Goal: Information Seeking & Learning: Learn about a topic

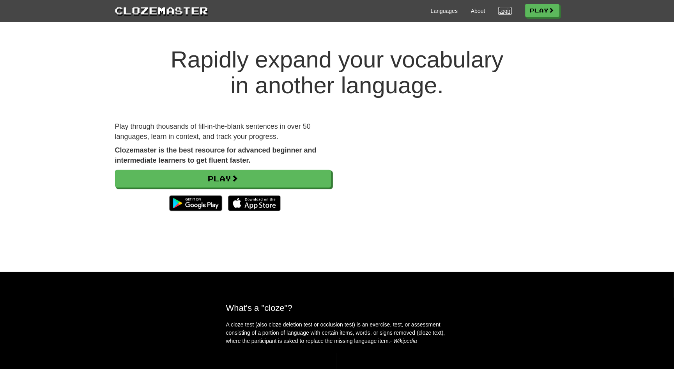
click at [502, 10] on link "Login" at bounding box center [505, 11] width 13 height 8
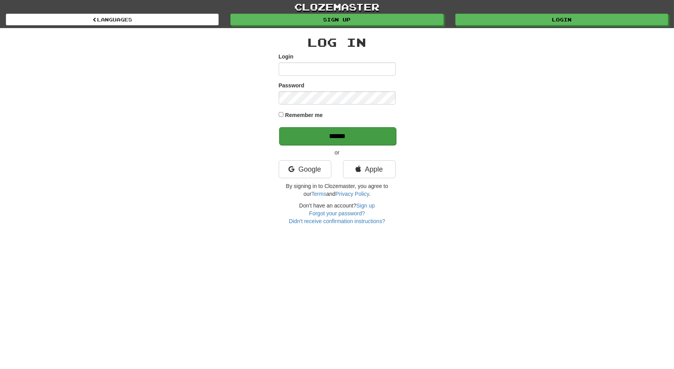
type input "********"
click at [366, 132] on input "******" at bounding box center [337, 136] width 117 height 18
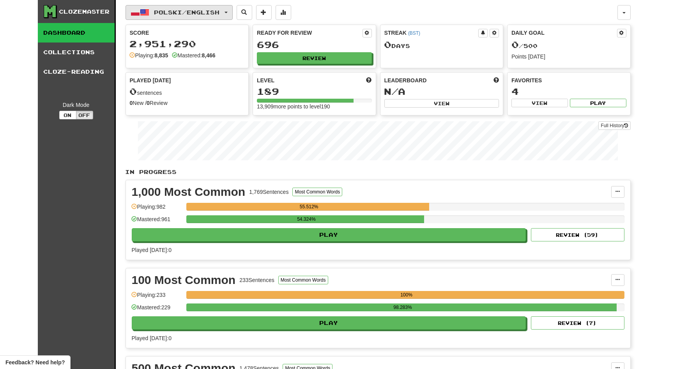
click at [233, 14] on button "Polski / English" at bounding box center [179, 12] width 107 height 15
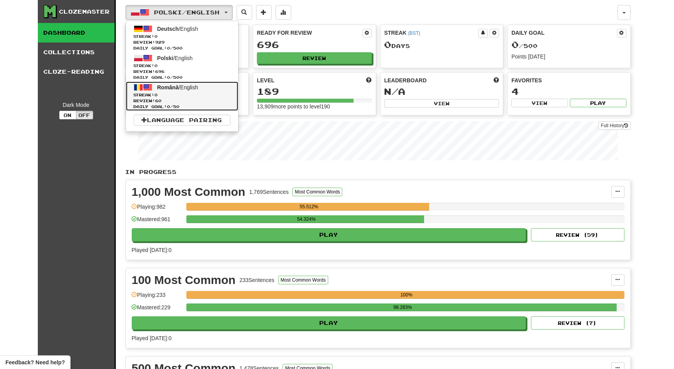
click at [198, 88] on span "Română / English" at bounding box center [177, 87] width 41 height 6
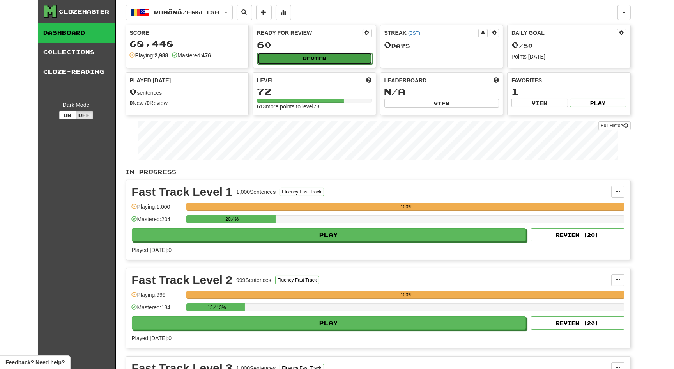
click at [331, 58] on button "Review" at bounding box center [314, 59] width 115 height 12
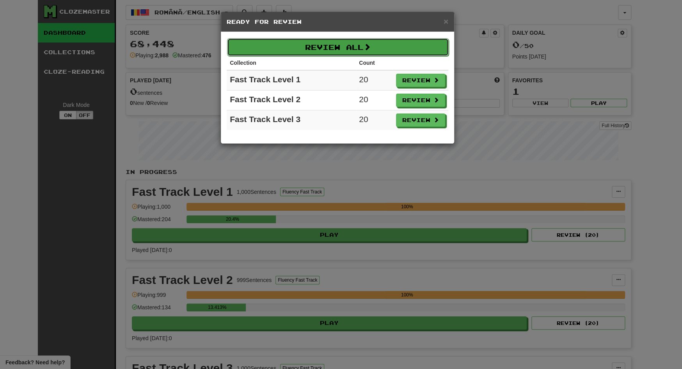
click at [397, 42] on button "Review All" at bounding box center [338, 47] width 222 height 18
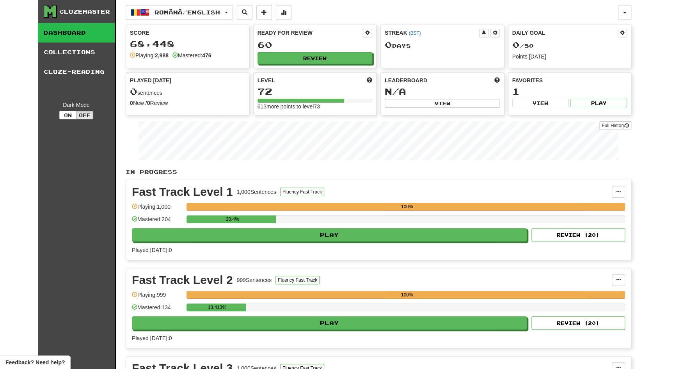
select select "**"
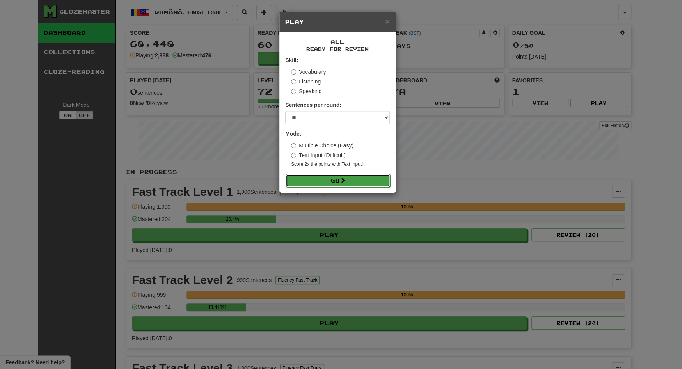
click at [353, 178] on button "Go" at bounding box center [338, 180] width 105 height 13
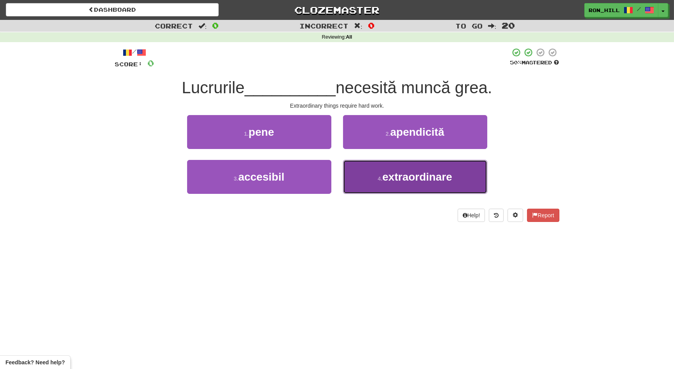
click at [385, 178] on span "extraordinare" at bounding box center [418, 177] width 70 height 12
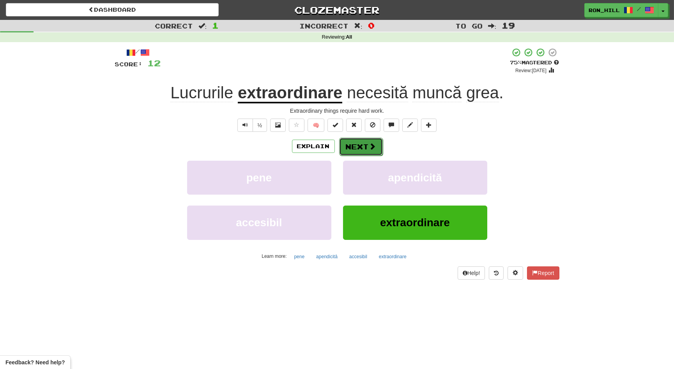
click at [371, 147] on span at bounding box center [372, 146] width 7 height 7
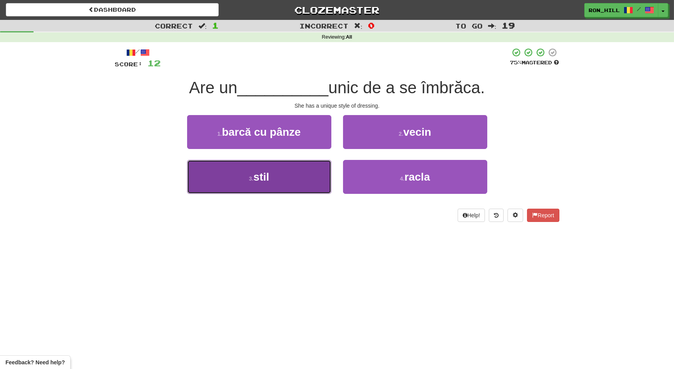
click at [328, 179] on button "3 . stil" at bounding box center [259, 177] width 144 height 34
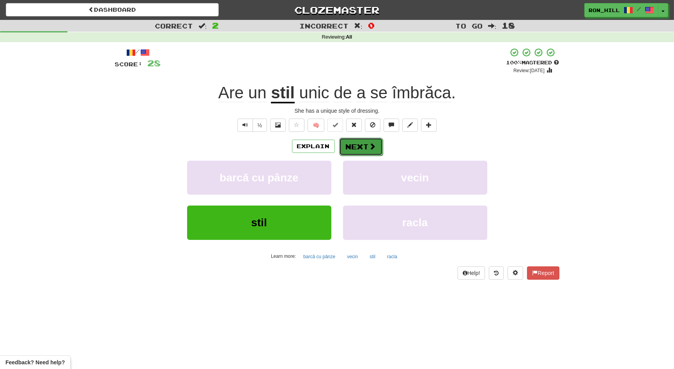
click at [369, 148] on span at bounding box center [372, 146] width 7 height 7
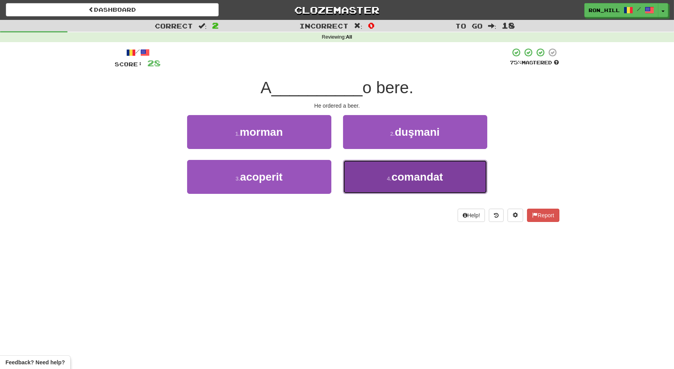
click at [372, 170] on button "4 . comandat" at bounding box center [415, 177] width 144 height 34
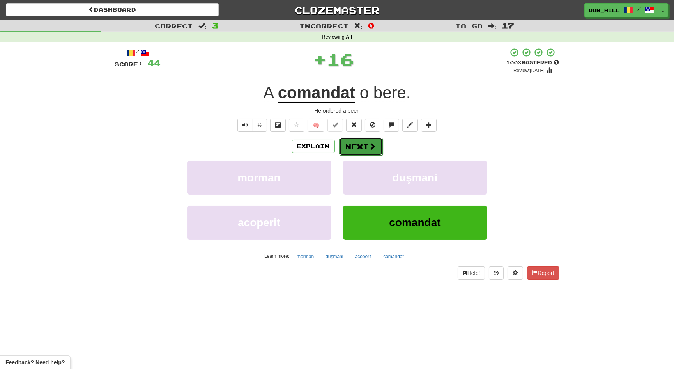
click at [368, 144] on button "Next" at bounding box center [361, 147] width 44 height 18
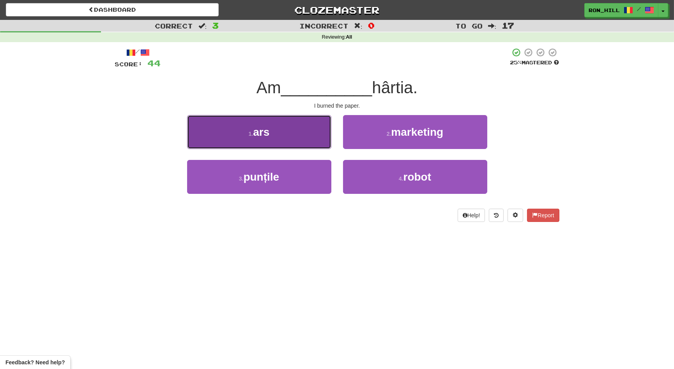
click at [307, 137] on button "1 . ars" at bounding box center [259, 132] width 144 height 34
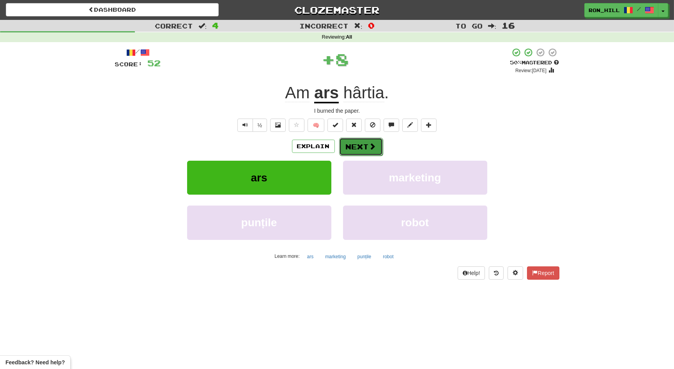
click at [357, 149] on button "Next" at bounding box center [361, 147] width 44 height 18
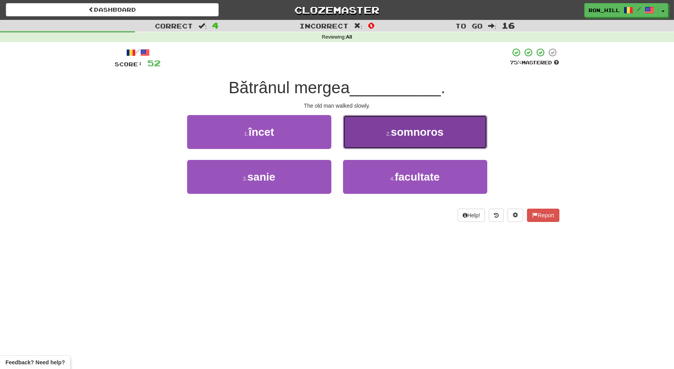
click at [378, 141] on button "2 . somnoros" at bounding box center [415, 132] width 144 height 34
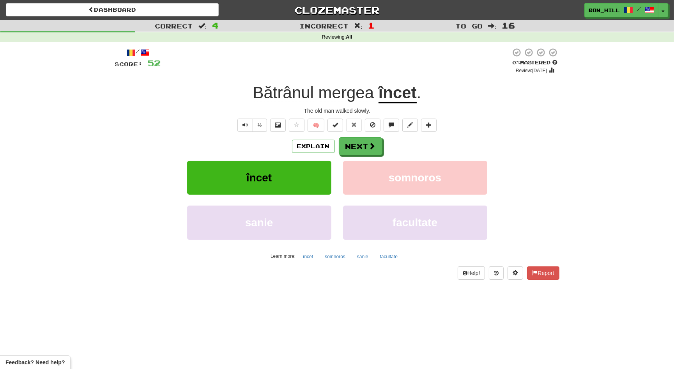
click at [396, 99] on u "încet" at bounding box center [398, 93] width 38 height 20
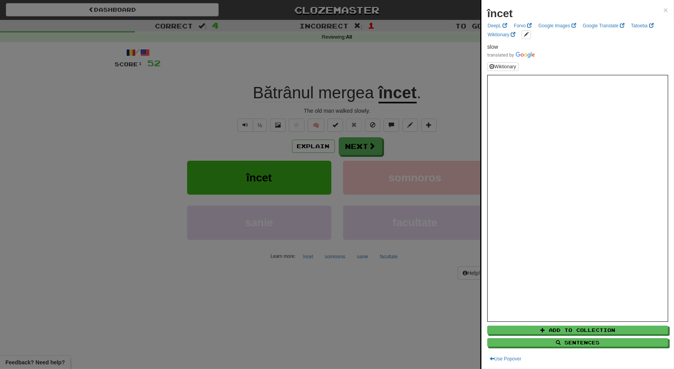
click at [367, 143] on div at bounding box center [337, 184] width 674 height 369
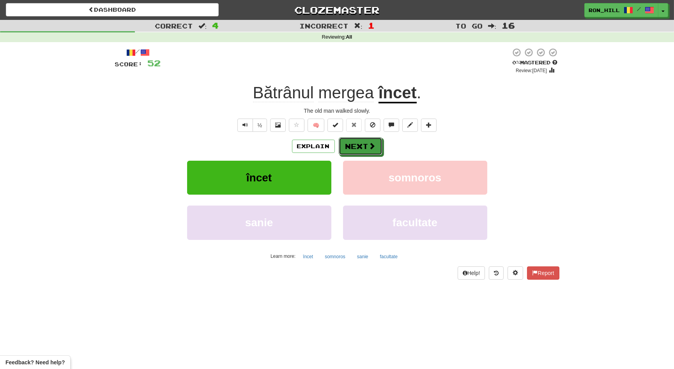
click at [367, 143] on button "Next" at bounding box center [361, 146] width 44 height 18
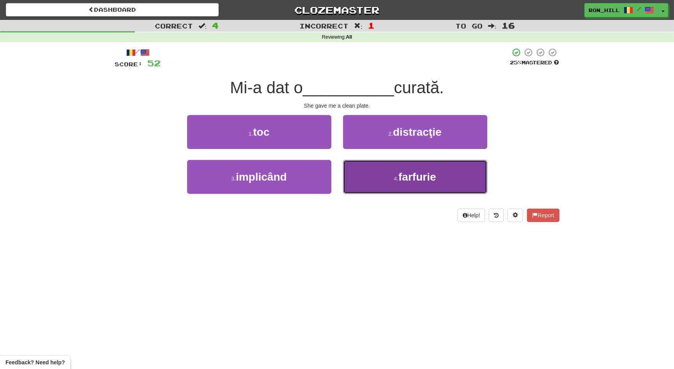
click at [387, 172] on button "4 . farfurie" at bounding box center [415, 177] width 144 height 34
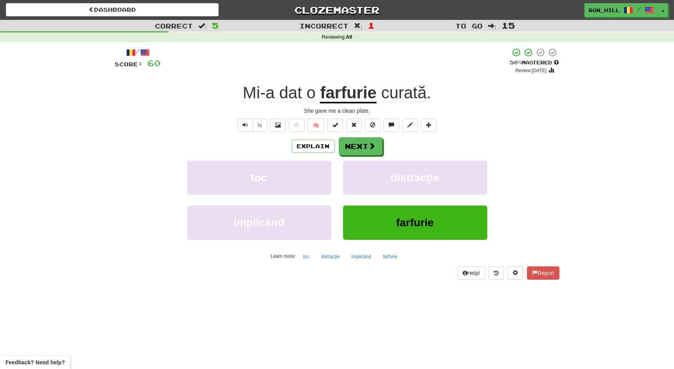
click at [351, 98] on u "farfurie" at bounding box center [348, 93] width 57 height 20
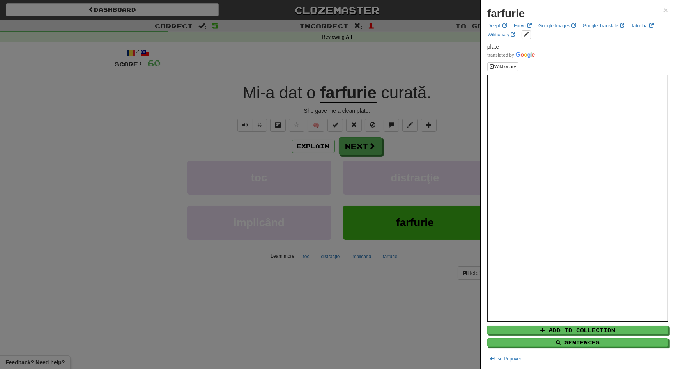
click at [364, 145] on div at bounding box center [337, 184] width 674 height 369
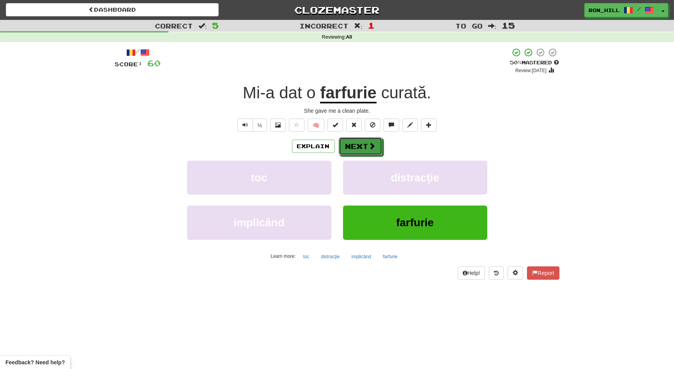
click at [364, 145] on button "Next" at bounding box center [361, 146] width 44 height 18
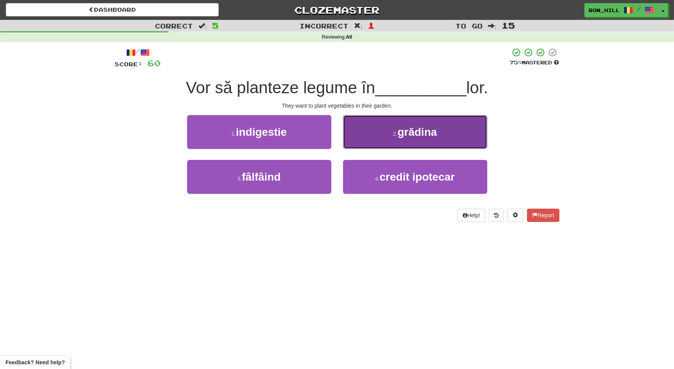
click at [391, 129] on button "2 . grădina" at bounding box center [415, 132] width 144 height 34
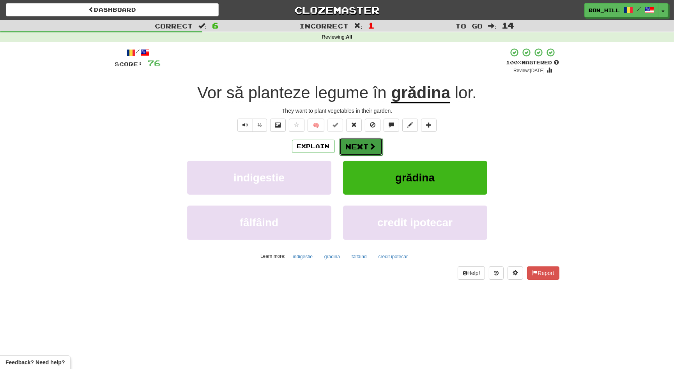
click at [371, 146] on span at bounding box center [372, 146] width 7 height 7
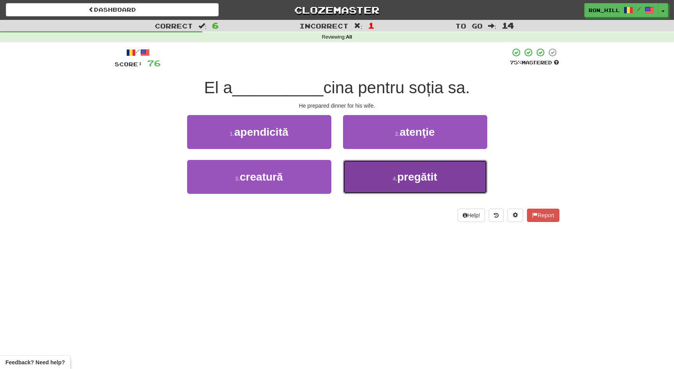
click at [364, 168] on button "4 . pregătit" at bounding box center [415, 177] width 144 height 34
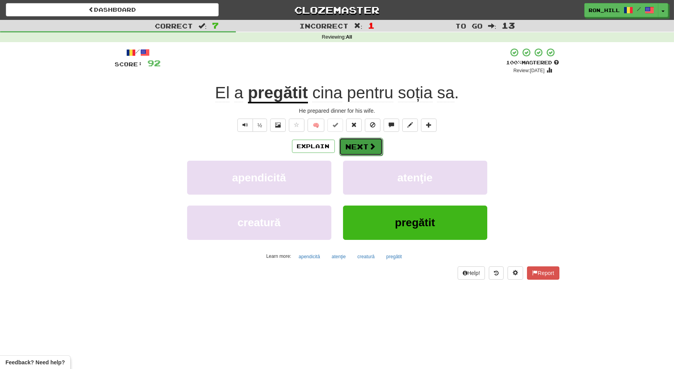
click at [354, 146] on button "Next" at bounding box center [361, 147] width 44 height 18
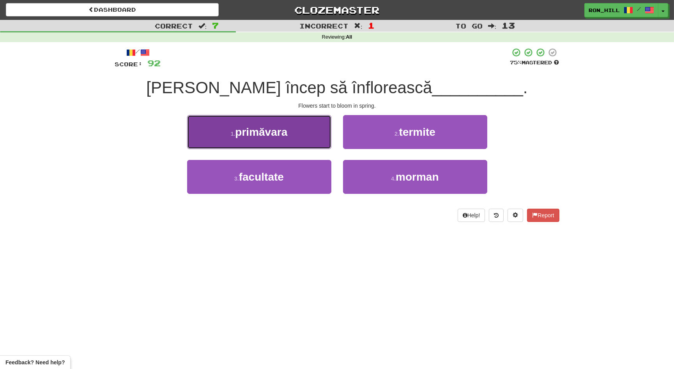
click at [300, 135] on button "1 . primăvara" at bounding box center [259, 132] width 144 height 34
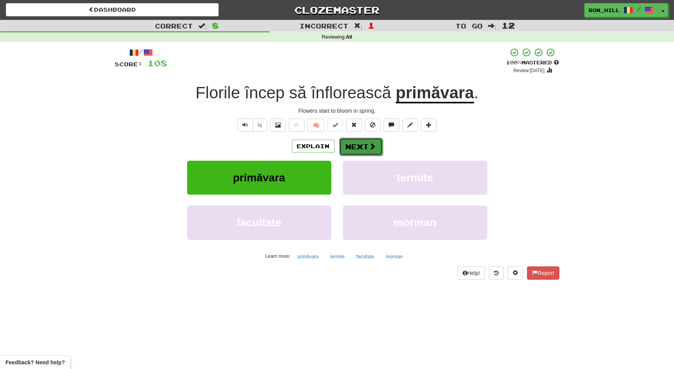
click at [357, 144] on button "Next" at bounding box center [361, 147] width 44 height 18
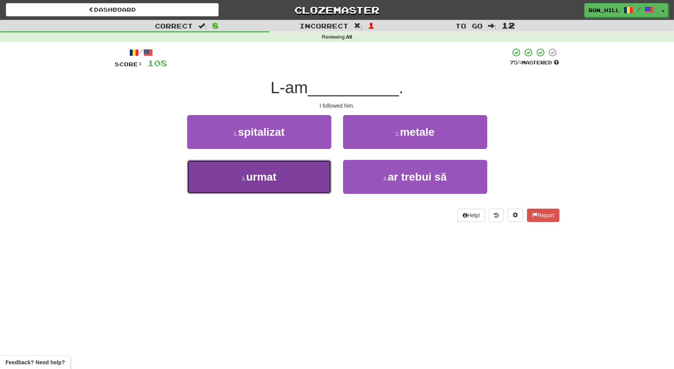
click at [298, 172] on button "3 . urmat" at bounding box center [259, 177] width 144 height 34
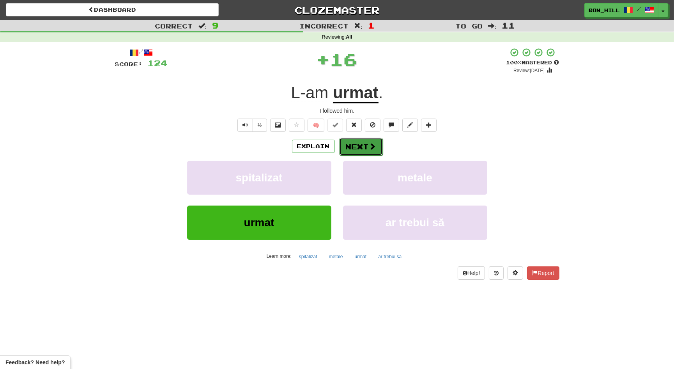
click at [356, 150] on button "Next" at bounding box center [361, 147] width 44 height 18
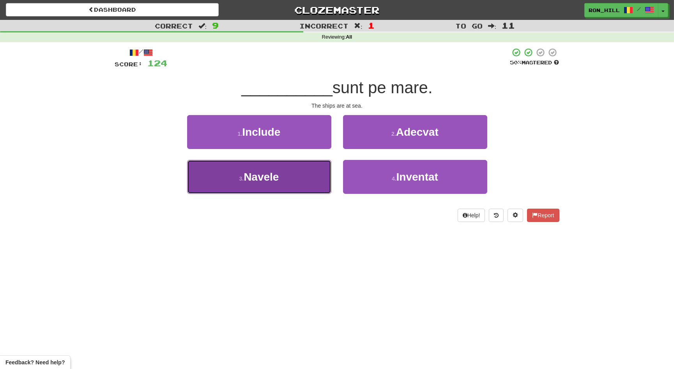
click at [300, 170] on button "3 . Navele" at bounding box center [259, 177] width 144 height 34
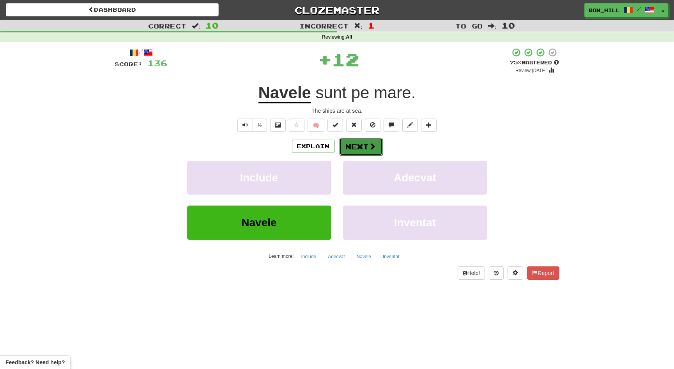
click at [356, 151] on button "Next" at bounding box center [361, 147] width 44 height 18
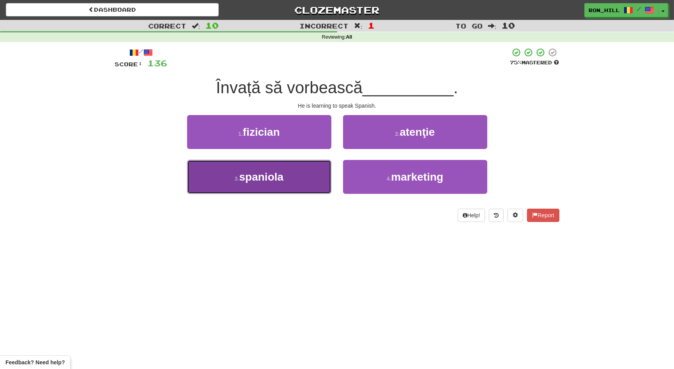
click at [300, 170] on button "3 . spaniola" at bounding box center [259, 177] width 144 height 34
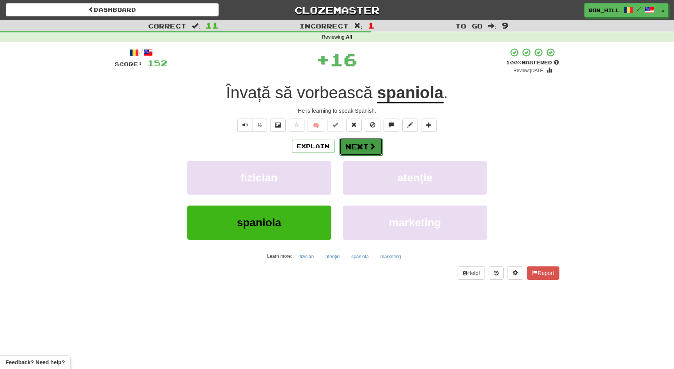
click at [357, 141] on button "Next" at bounding box center [361, 147] width 44 height 18
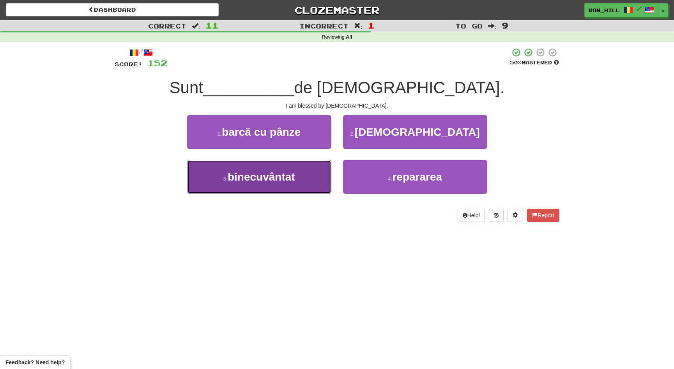
click at [303, 176] on button "3 . binecuvântat" at bounding box center [259, 177] width 144 height 34
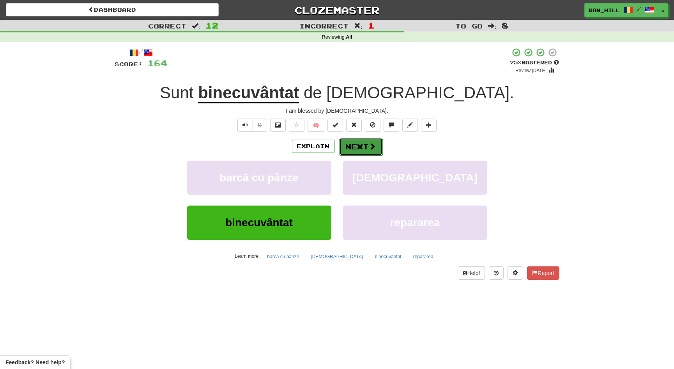
click at [356, 147] on button "Next" at bounding box center [361, 147] width 44 height 18
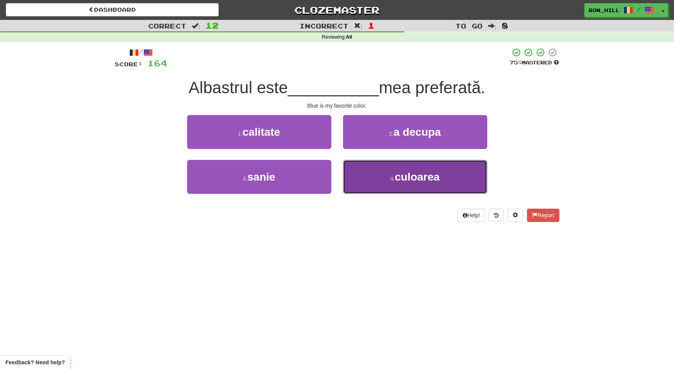
click at [373, 176] on button "4 . culoarea" at bounding box center [415, 177] width 144 height 34
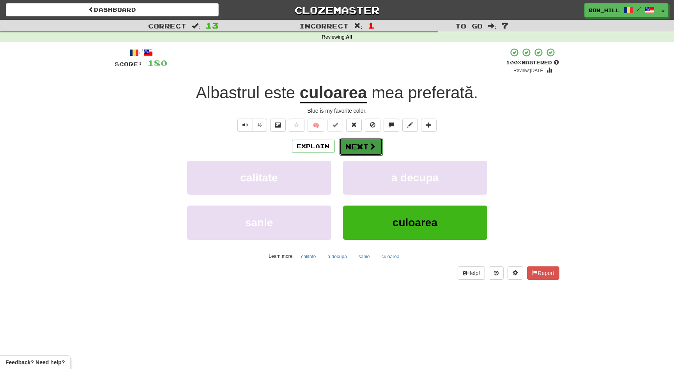
click at [369, 147] on span at bounding box center [372, 146] width 7 height 7
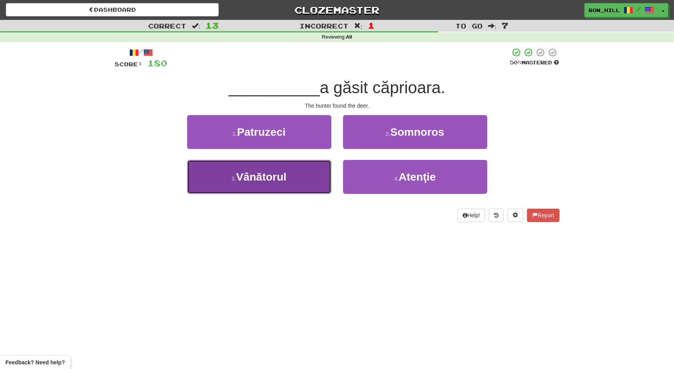
click at [294, 170] on button "3 . Vânătorul" at bounding box center [259, 177] width 144 height 34
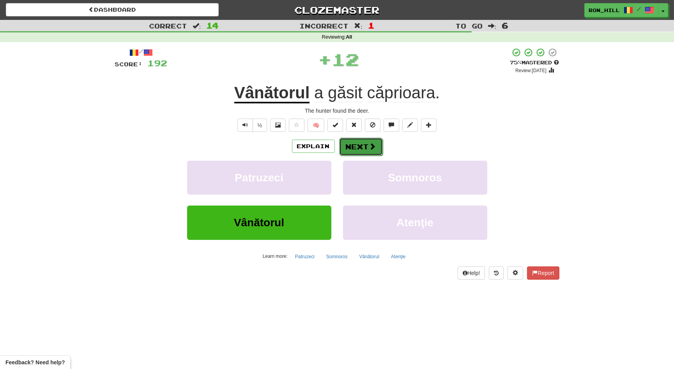
click at [353, 145] on button "Next" at bounding box center [361, 147] width 44 height 18
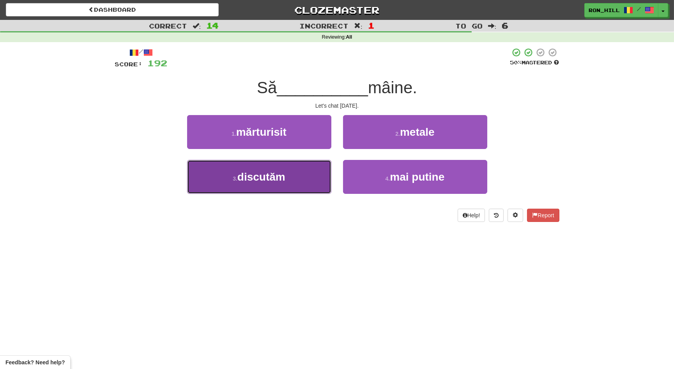
click at [304, 169] on button "3 . discutăm" at bounding box center [259, 177] width 144 height 34
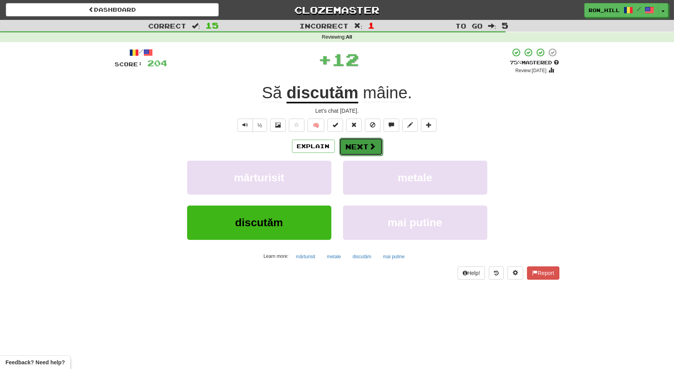
click at [357, 144] on button "Next" at bounding box center [361, 147] width 44 height 18
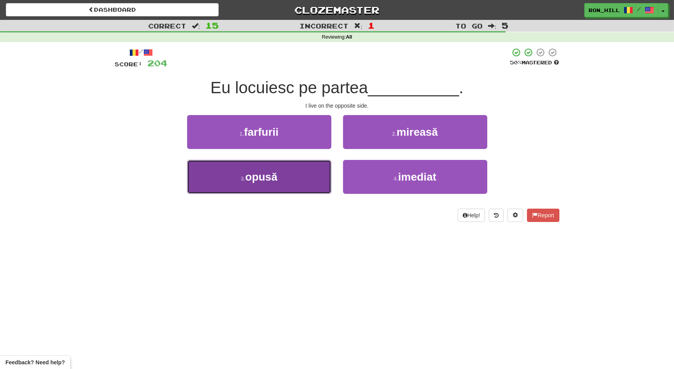
click at [293, 170] on button "3 . opusă" at bounding box center [259, 177] width 144 height 34
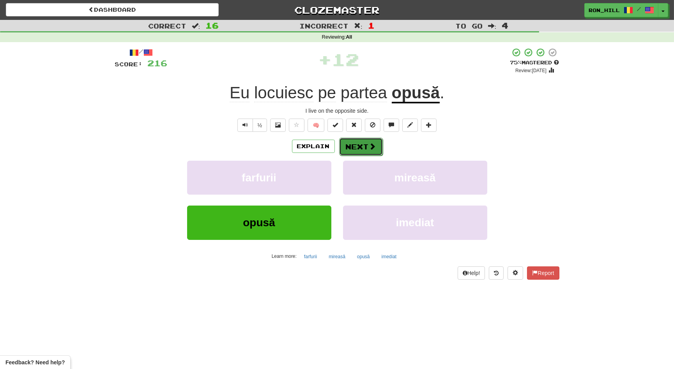
click at [360, 150] on button "Next" at bounding box center [361, 147] width 44 height 18
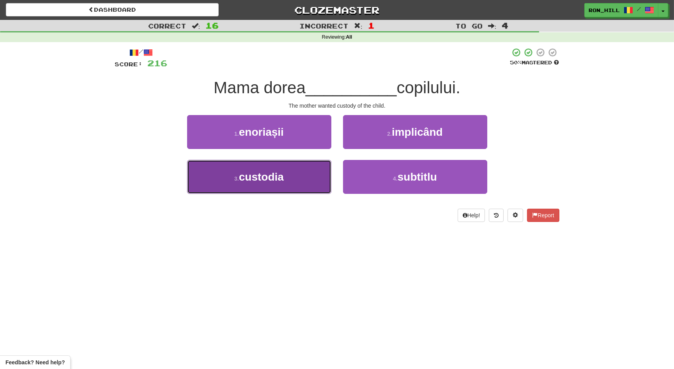
click at [312, 175] on button "3 . custodia" at bounding box center [259, 177] width 144 height 34
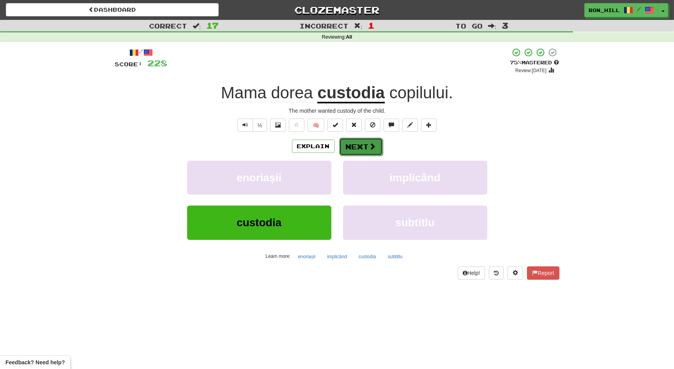
click at [356, 146] on button "Next" at bounding box center [361, 147] width 44 height 18
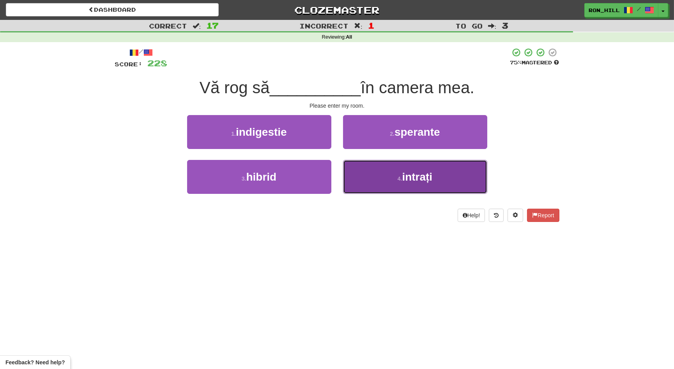
click at [372, 169] on button "4 . intrați" at bounding box center [415, 177] width 144 height 34
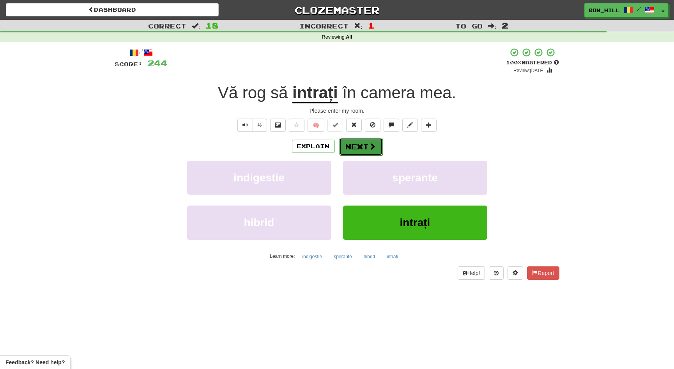
click at [376, 144] on button "Next" at bounding box center [361, 147] width 44 height 18
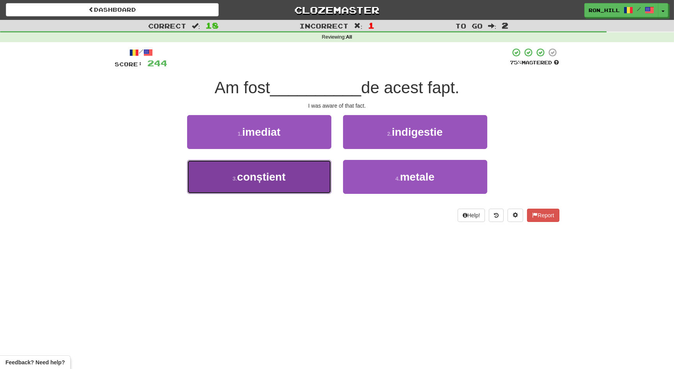
click at [321, 170] on button "3 . conștient" at bounding box center [259, 177] width 144 height 34
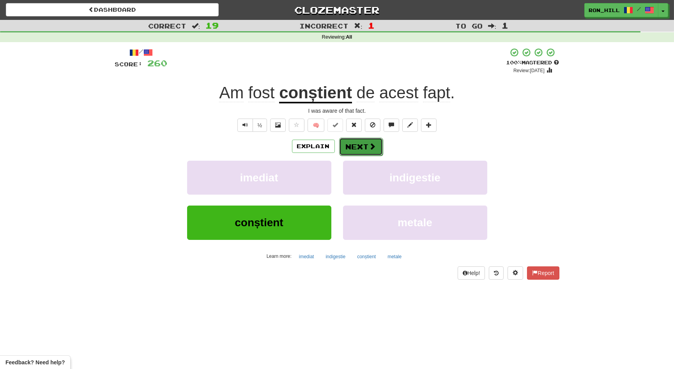
click at [360, 145] on button "Next" at bounding box center [361, 147] width 44 height 18
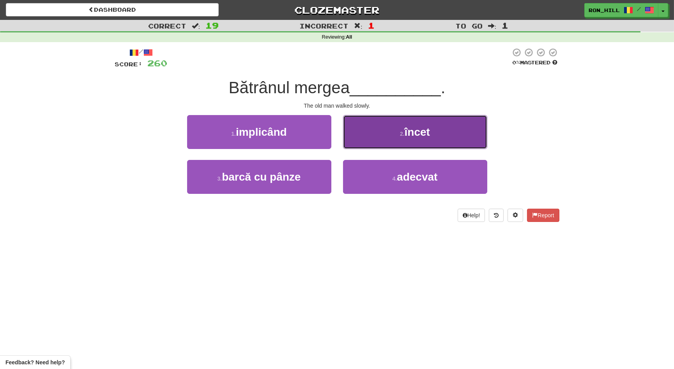
click at [359, 134] on button "2 . încet" at bounding box center [415, 132] width 144 height 34
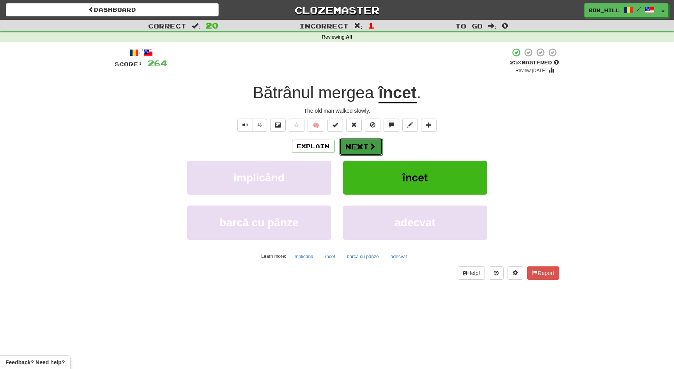
click at [363, 143] on button "Next" at bounding box center [361, 147] width 44 height 18
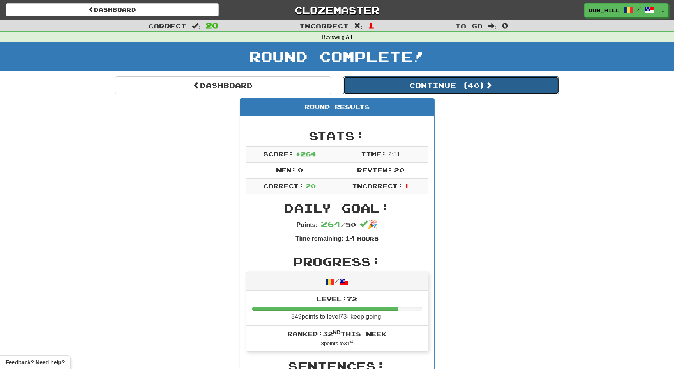
click at [387, 89] on button "Continue ( 40 )" at bounding box center [451, 85] width 216 height 18
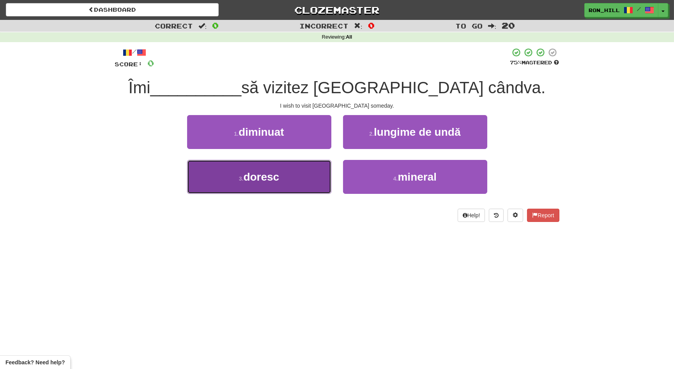
click at [314, 180] on button "3 . doresc" at bounding box center [259, 177] width 144 height 34
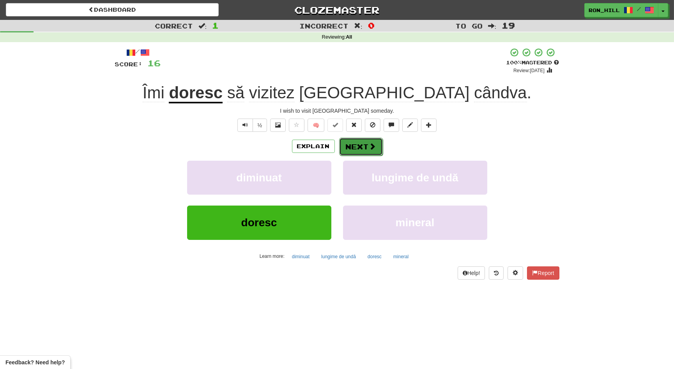
click at [350, 142] on button "Next" at bounding box center [361, 147] width 44 height 18
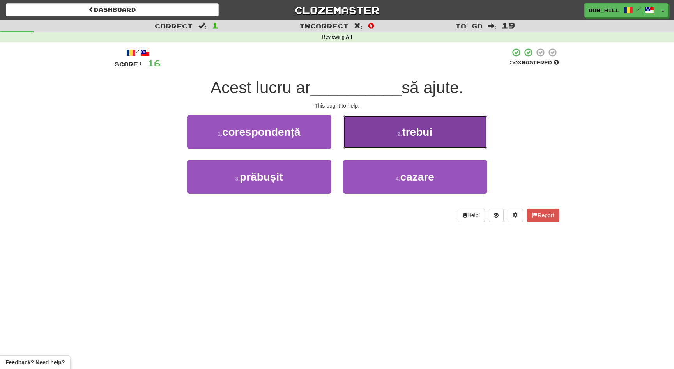
click at [380, 139] on button "2 . trebui" at bounding box center [415, 132] width 144 height 34
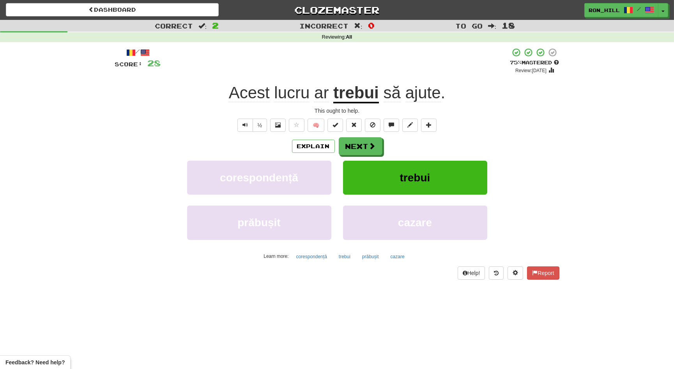
click at [321, 96] on span "ar" at bounding box center [321, 92] width 14 height 19
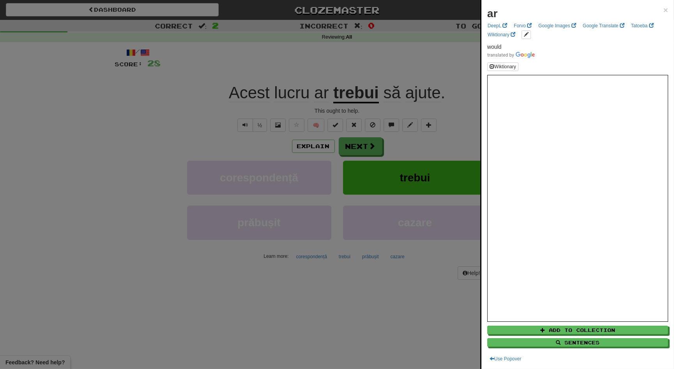
click at [362, 138] on div at bounding box center [337, 184] width 674 height 369
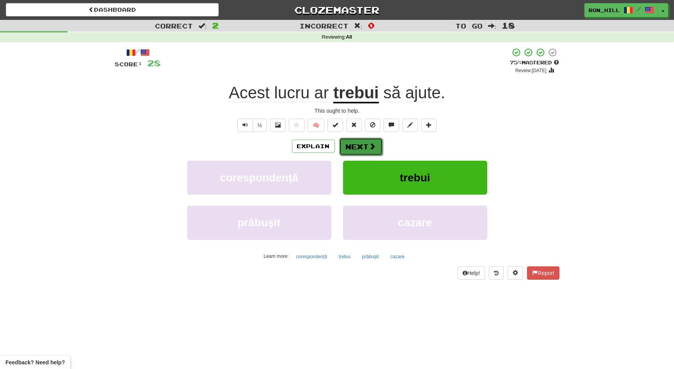
click at [365, 144] on button "Next" at bounding box center [361, 147] width 44 height 18
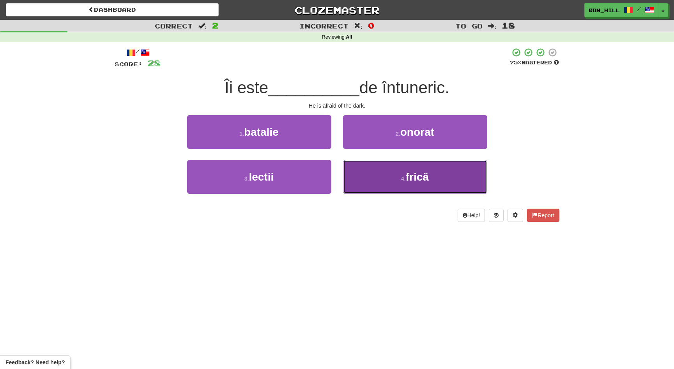
click at [376, 172] on button "4 . frică" at bounding box center [415, 177] width 144 height 34
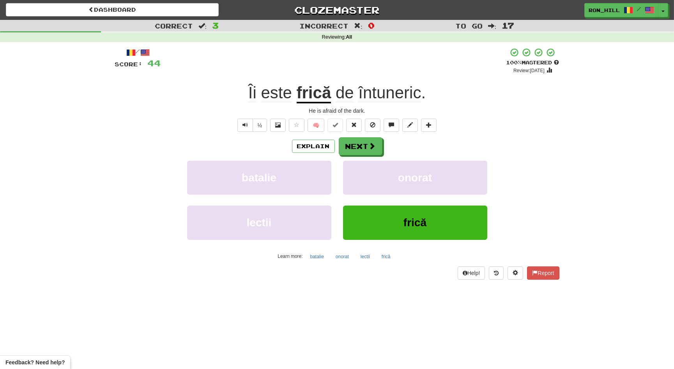
click at [312, 91] on u "frică" at bounding box center [314, 93] width 35 height 20
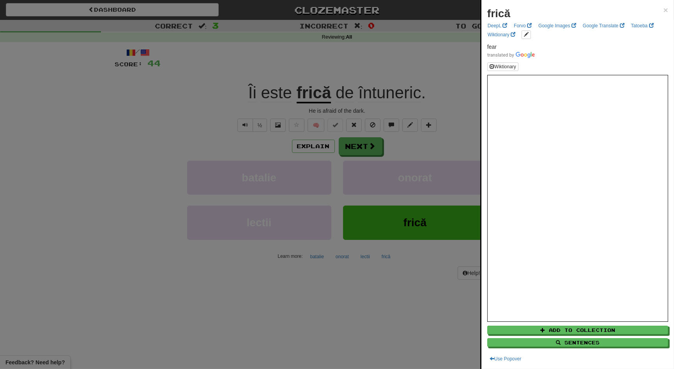
click at [359, 143] on div at bounding box center [337, 184] width 674 height 369
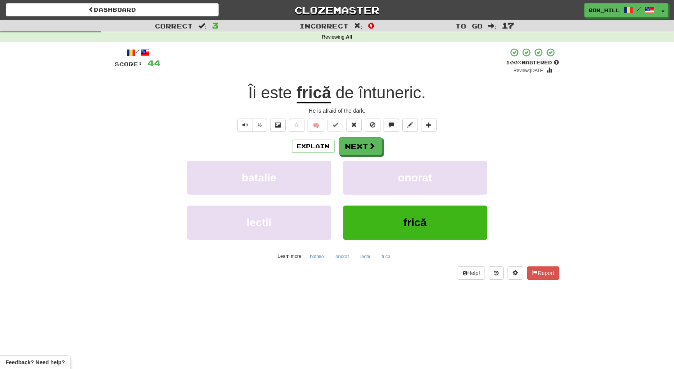
click at [382, 99] on span "întuneric" at bounding box center [389, 92] width 63 height 19
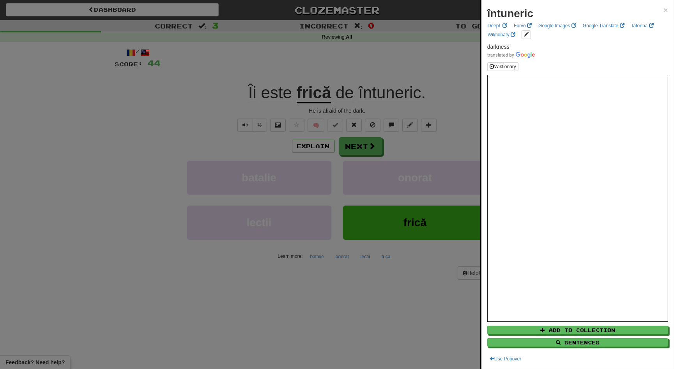
click at [362, 144] on div at bounding box center [337, 184] width 674 height 369
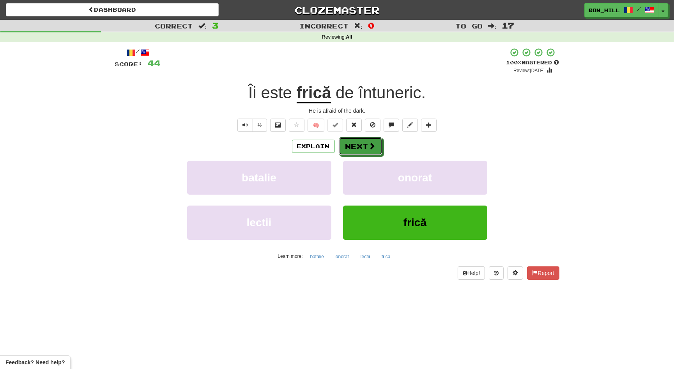
click at [362, 144] on button "Next" at bounding box center [361, 146] width 44 height 18
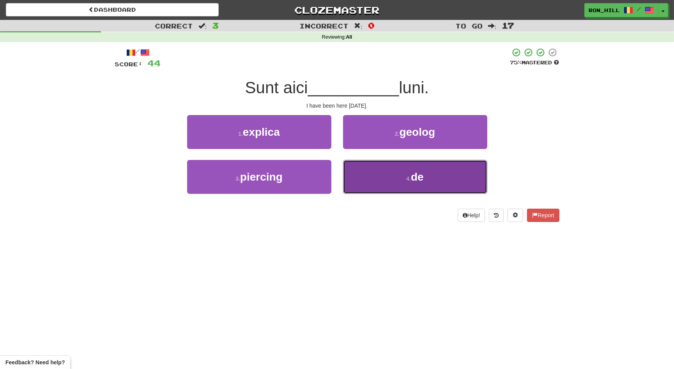
click at [382, 170] on button "4 . de" at bounding box center [415, 177] width 144 height 34
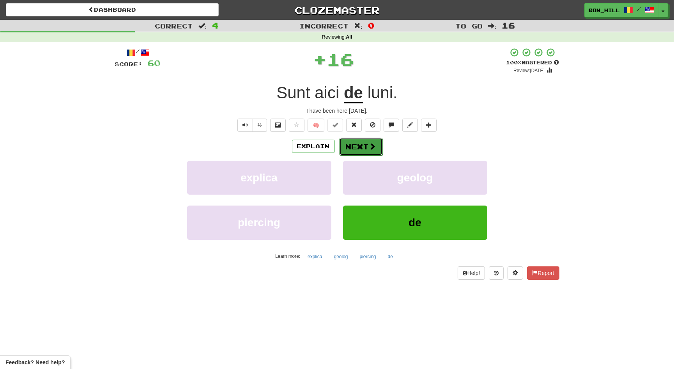
click at [362, 140] on button "Next" at bounding box center [361, 147] width 44 height 18
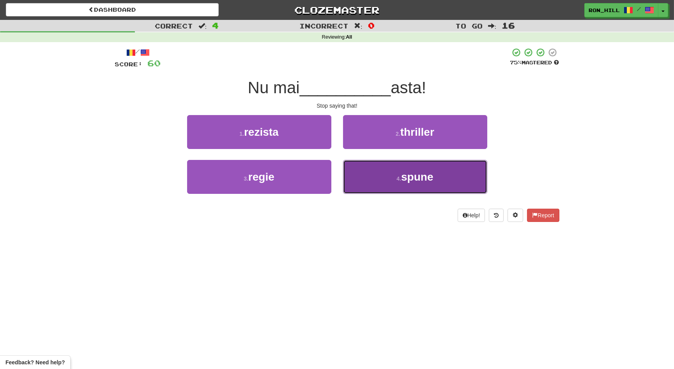
click at [387, 173] on button "4 . spune" at bounding box center [415, 177] width 144 height 34
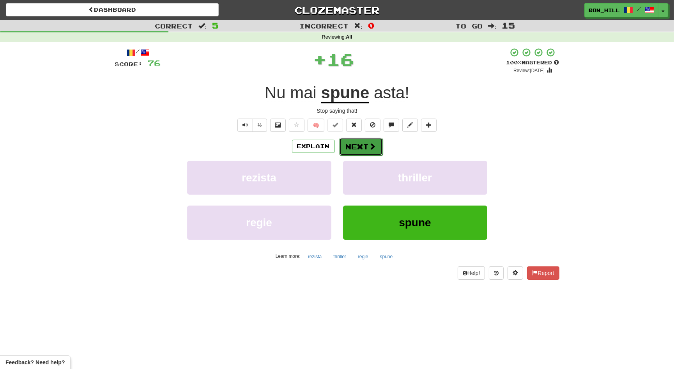
click at [367, 142] on button "Next" at bounding box center [361, 147] width 44 height 18
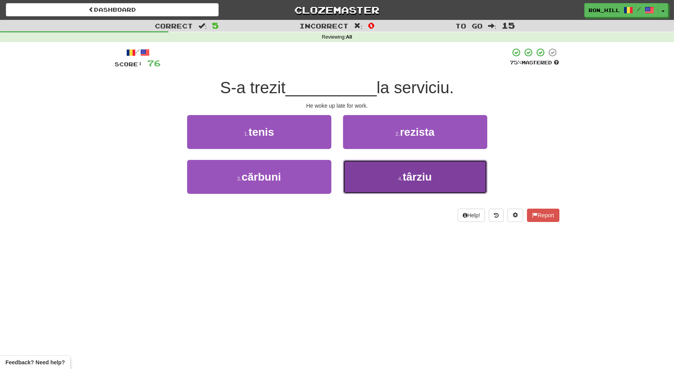
click at [383, 169] on button "4 . târziu" at bounding box center [415, 177] width 144 height 34
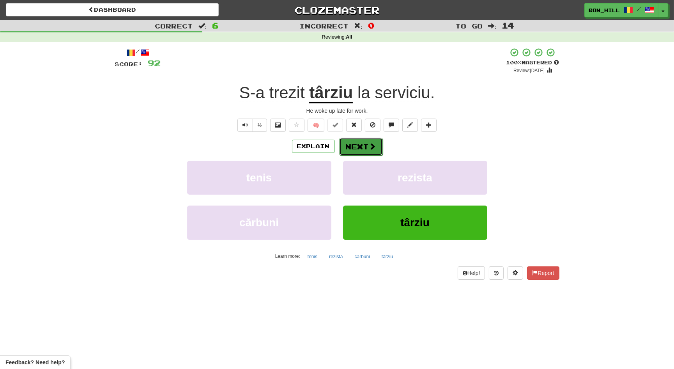
click at [361, 140] on button "Next" at bounding box center [361, 147] width 44 height 18
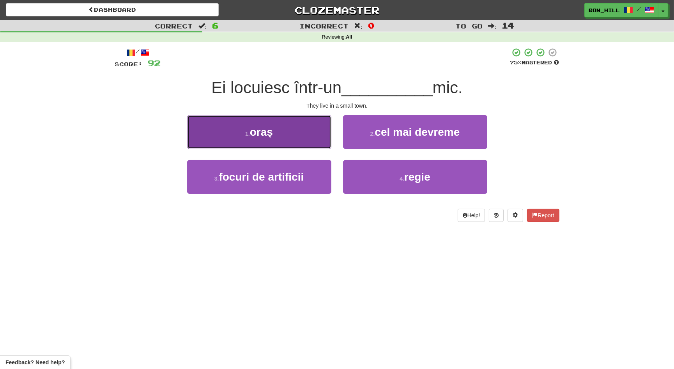
click at [303, 139] on button "1 . oraș" at bounding box center [259, 132] width 144 height 34
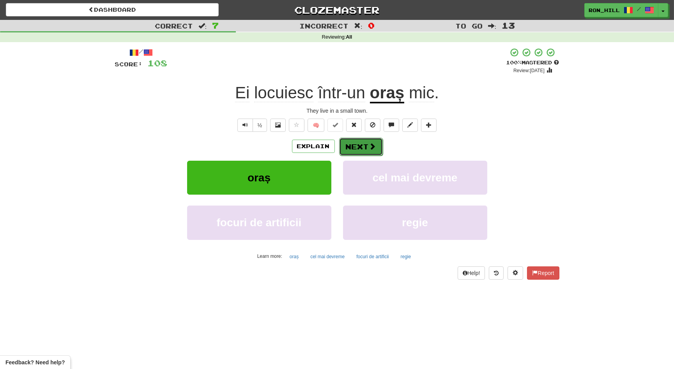
click at [363, 145] on button "Next" at bounding box center [361, 147] width 44 height 18
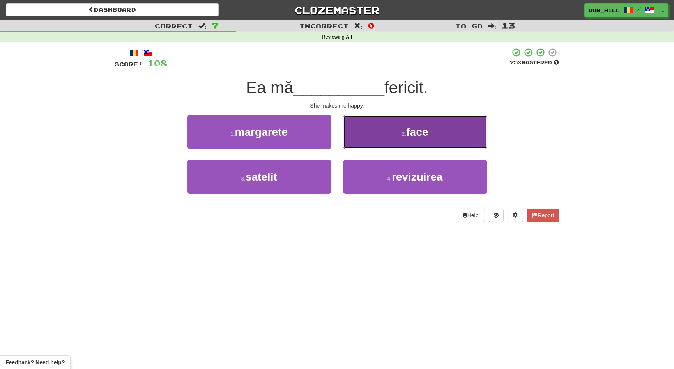
click at [378, 144] on button "2 . face" at bounding box center [415, 132] width 144 height 34
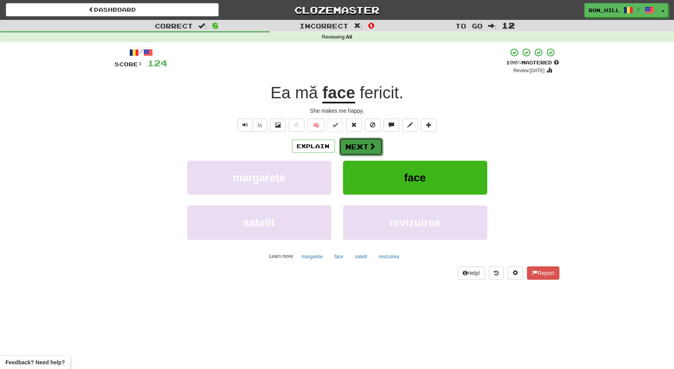
click at [371, 144] on span at bounding box center [372, 146] width 7 height 7
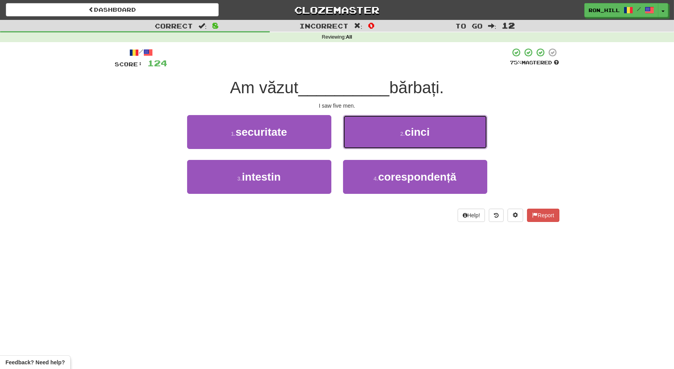
click at [371, 144] on button "2 . cinci" at bounding box center [415, 132] width 144 height 34
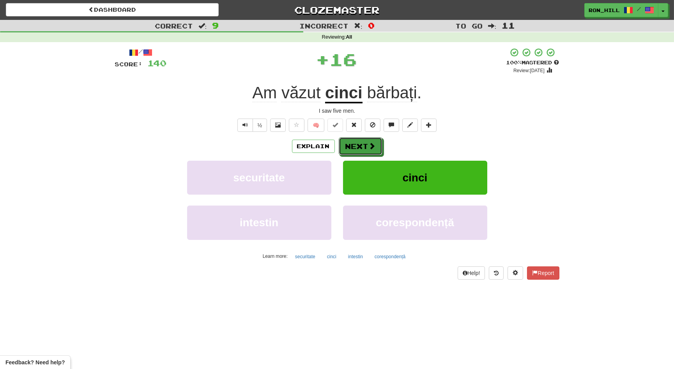
click at [371, 144] on span at bounding box center [372, 145] width 7 height 7
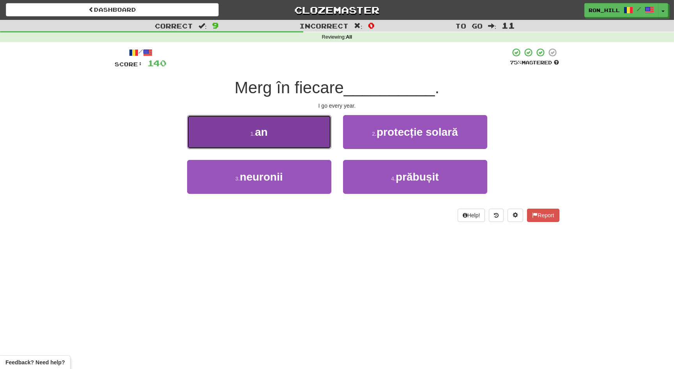
click at [317, 134] on button "1 . an" at bounding box center [259, 132] width 144 height 34
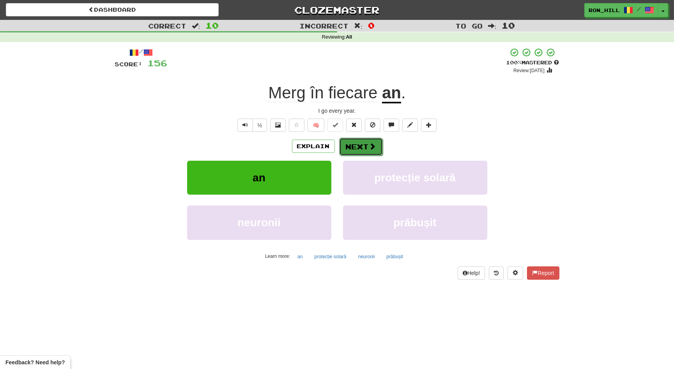
click at [359, 146] on button "Next" at bounding box center [361, 147] width 44 height 18
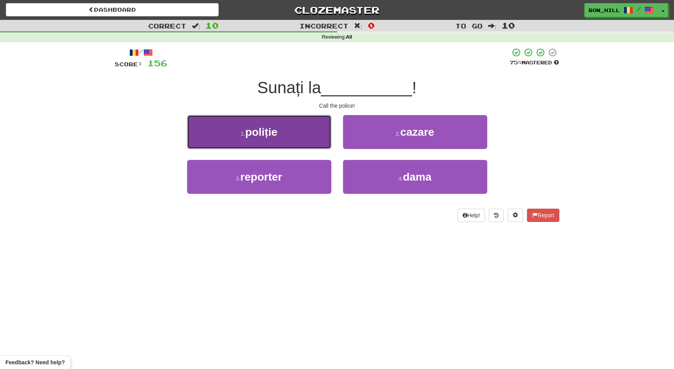
click at [312, 146] on button "1 . poliție" at bounding box center [259, 132] width 144 height 34
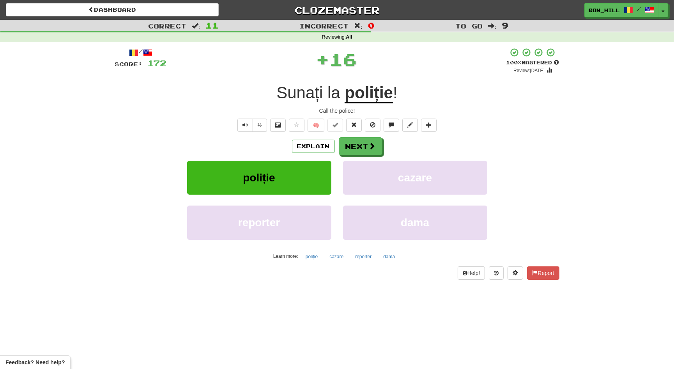
click at [328, 94] on span "Sunați" at bounding box center [334, 92] width 13 height 19
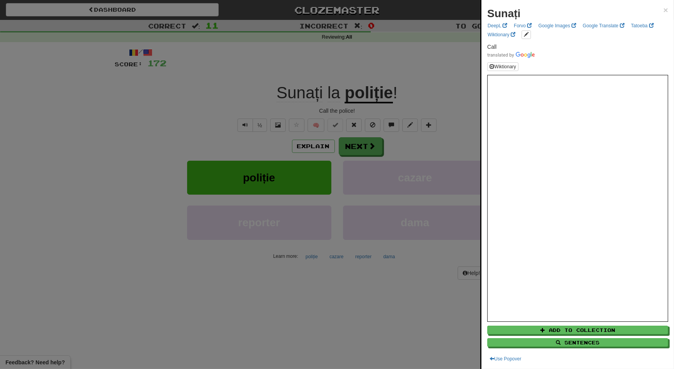
click at [358, 147] on div at bounding box center [337, 184] width 674 height 369
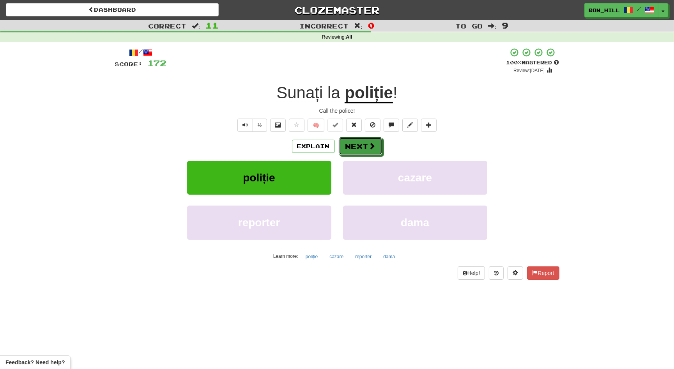
click at [358, 147] on button "Next" at bounding box center [361, 146] width 44 height 18
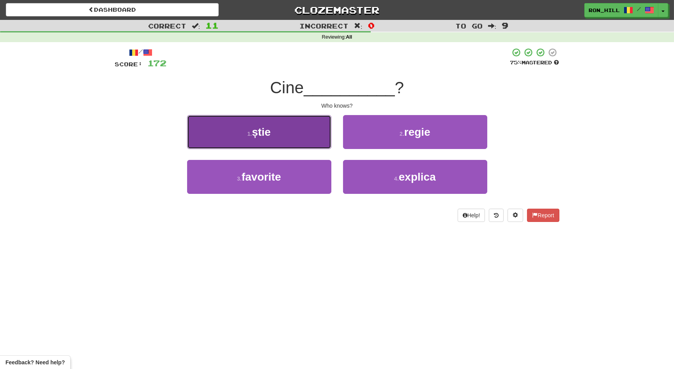
click at [314, 141] on button "1 . știe" at bounding box center [259, 132] width 144 height 34
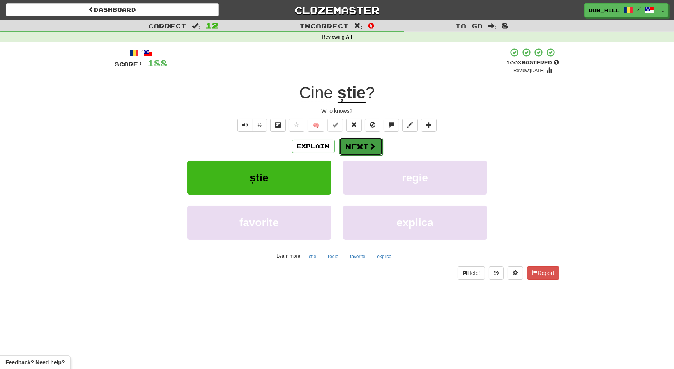
click at [370, 144] on span at bounding box center [372, 146] width 7 height 7
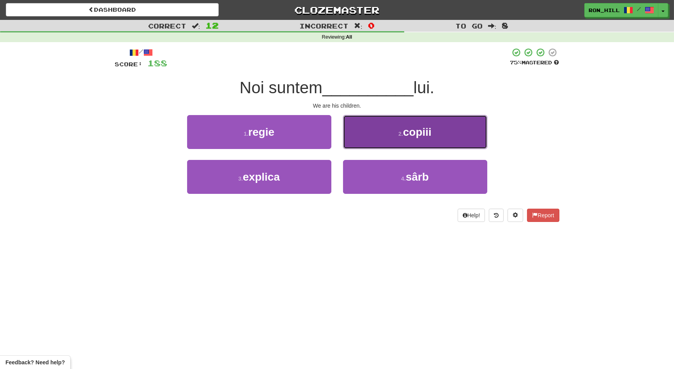
click at [383, 139] on button "2 . copiii" at bounding box center [415, 132] width 144 height 34
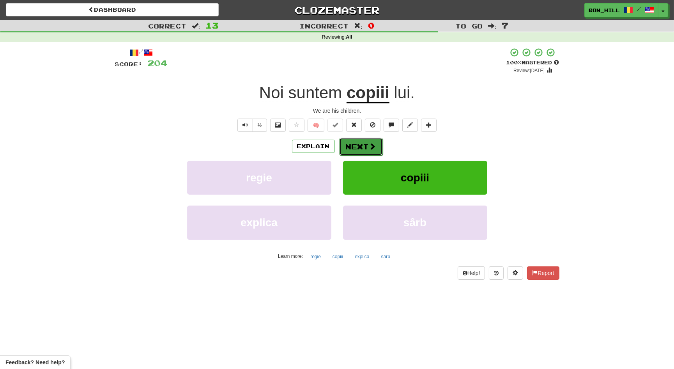
click at [364, 148] on button "Next" at bounding box center [361, 147] width 44 height 18
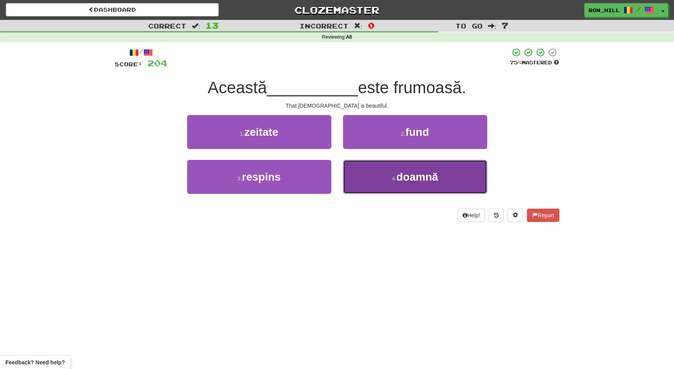
click at [379, 167] on button "4 . doamnă" at bounding box center [415, 177] width 144 height 34
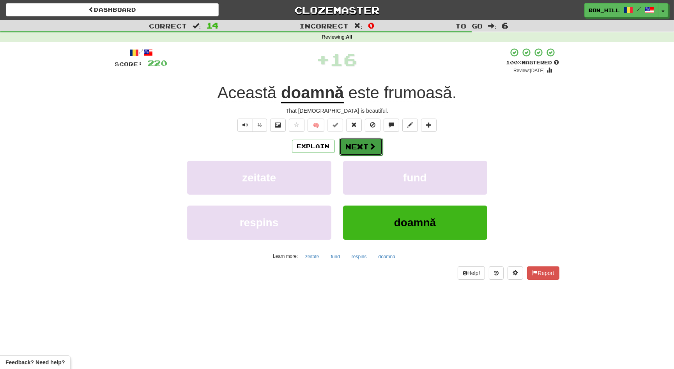
click at [355, 142] on button "Next" at bounding box center [361, 147] width 44 height 18
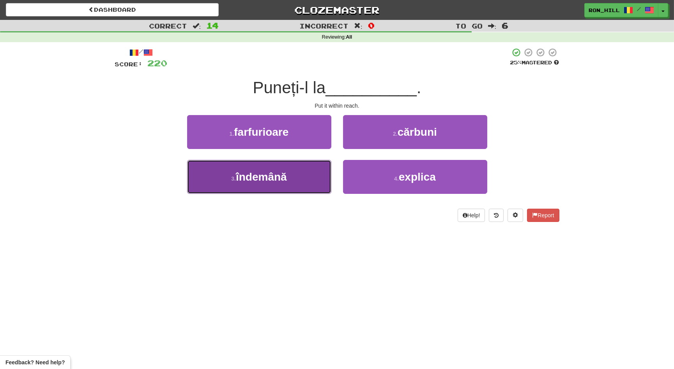
click at [299, 176] on button "3 . îndemână" at bounding box center [259, 177] width 144 height 34
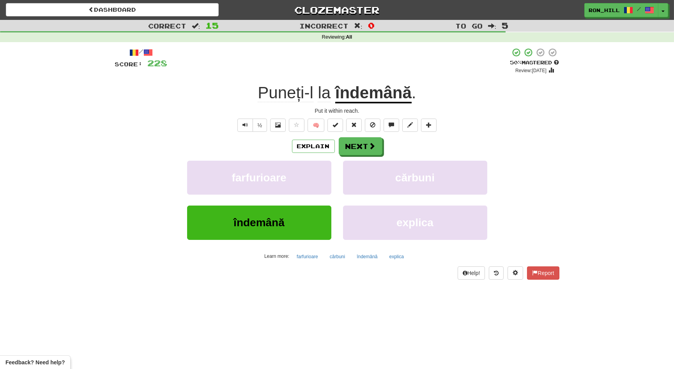
click at [363, 99] on u "îndemână" at bounding box center [373, 93] width 76 height 20
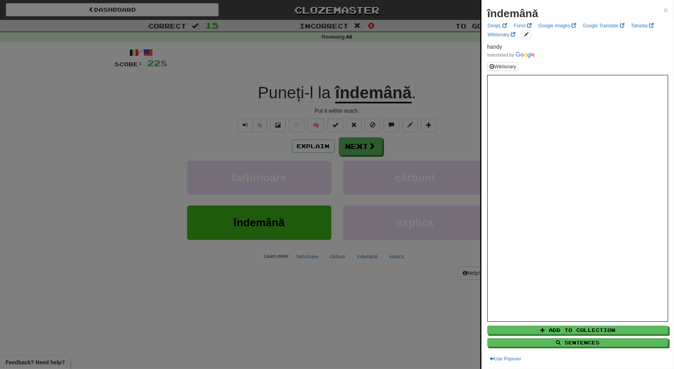
click at [355, 143] on div at bounding box center [337, 184] width 674 height 369
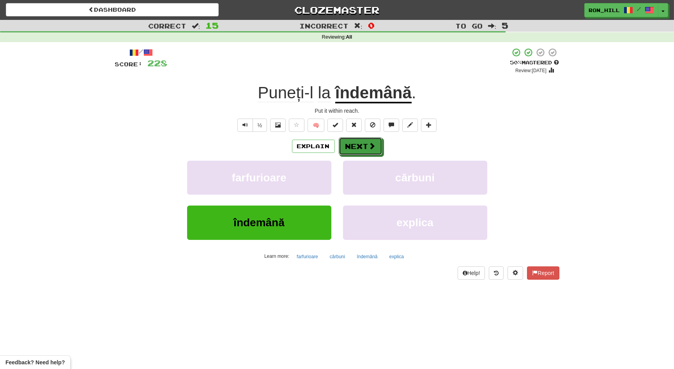
click at [355, 143] on button "Next" at bounding box center [361, 146] width 44 height 18
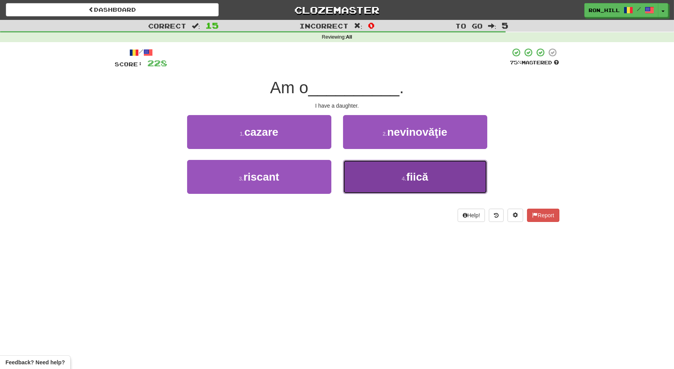
click at [390, 166] on button "4 . fiică" at bounding box center [415, 177] width 144 height 34
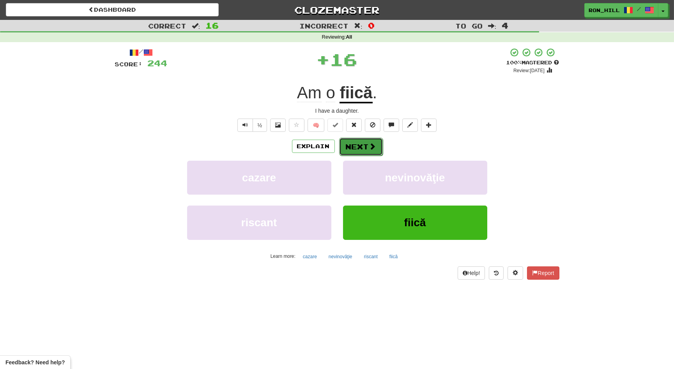
click at [369, 141] on button "Next" at bounding box center [361, 147] width 44 height 18
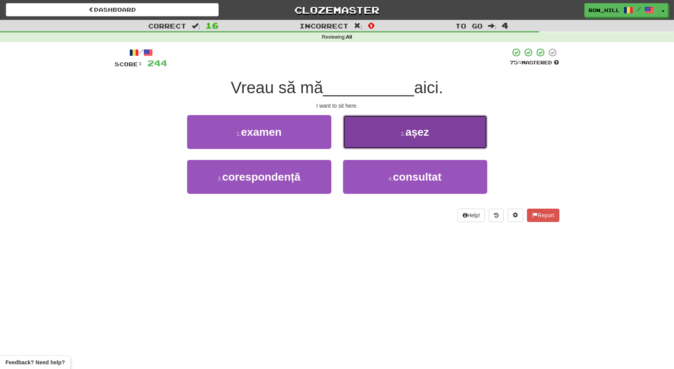
click at [377, 132] on button "2 . așez" at bounding box center [415, 132] width 144 height 34
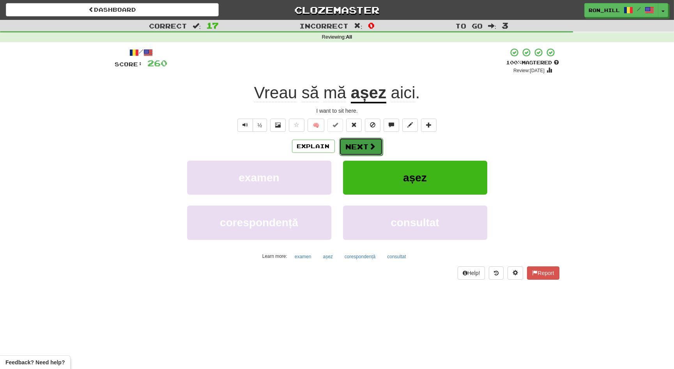
click at [365, 145] on button "Next" at bounding box center [361, 147] width 44 height 18
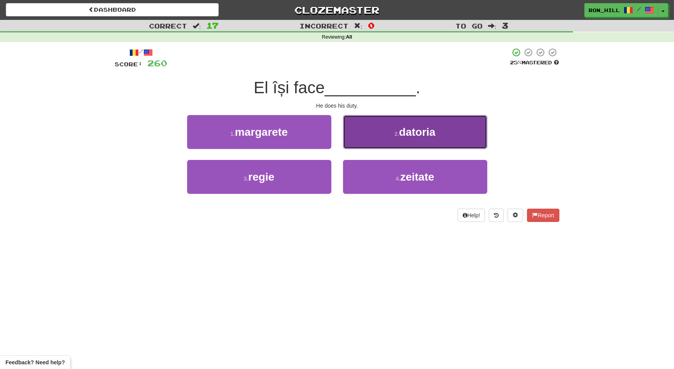
click at [378, 143] on button "2 . datoria" at bounding box center [415, 132] width 144 height 34
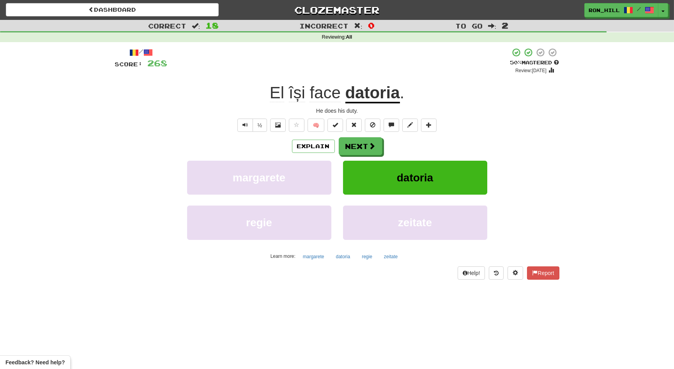
click at [373, 99] on u "datoria" at bounding box center [373, 93] width 55 height 20
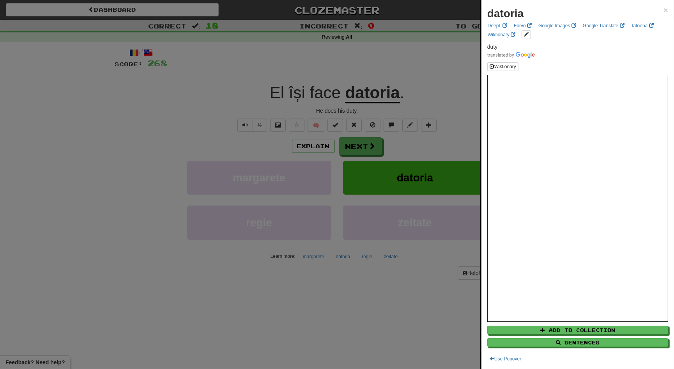
click at [362, 142] on div at bounding box center [337, 184] width 674 height 369
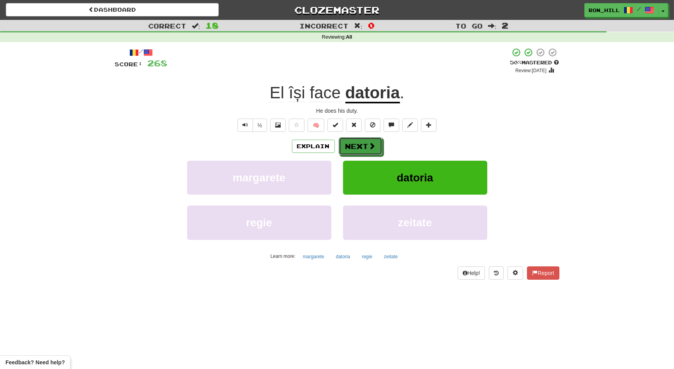
click at [362, 142] on button "Next" at bounding box center [361, 146] width 44 height 18
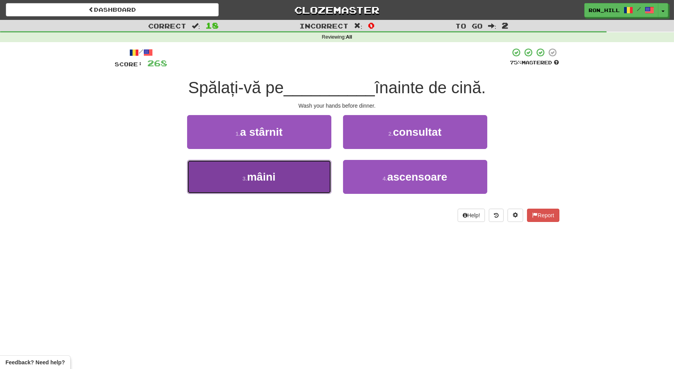
click at [313, 171] on button "3 . mâini" at bounding box center [259, 177] width 144 height 34
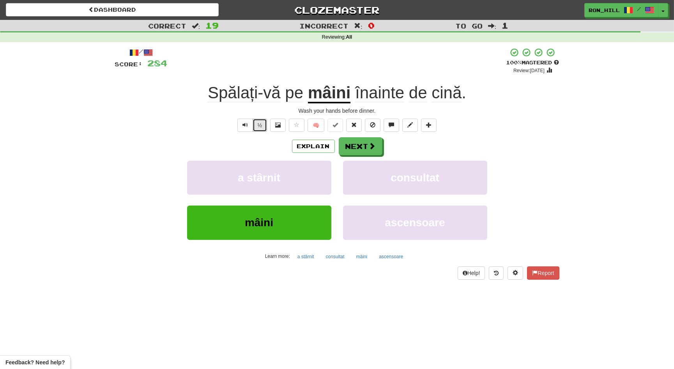
click at [261, 129] on button "½" at bounding box center [260, 125] width 15 height 13
click at [349, 144] on button "Next" at bounding box center [361, 147] width 44 height 18
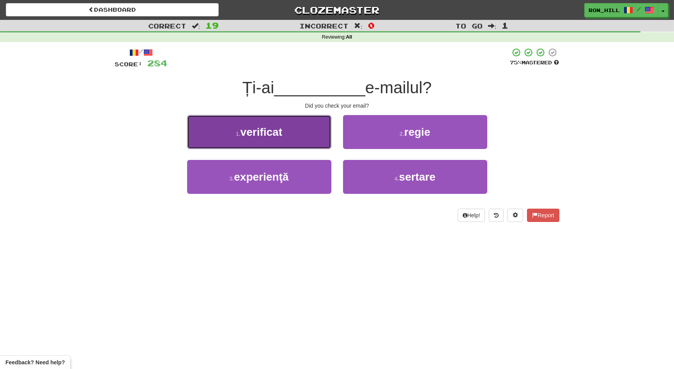
click at [313, 137] on button "1 . verificat" at bounding box center [259, 132] width 144 height 34
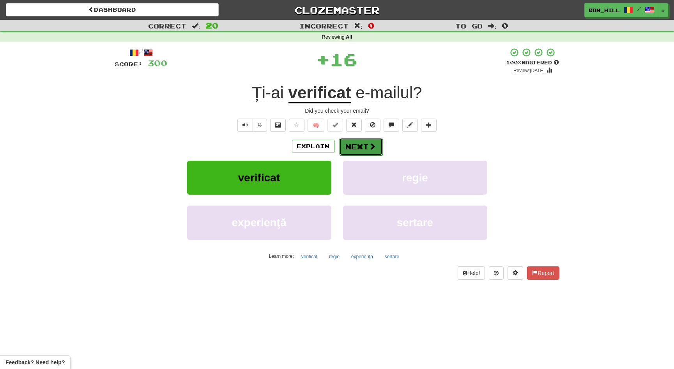
click at [359, 142] on button "Next" at bounding box center [361, 147] width 44 height 18
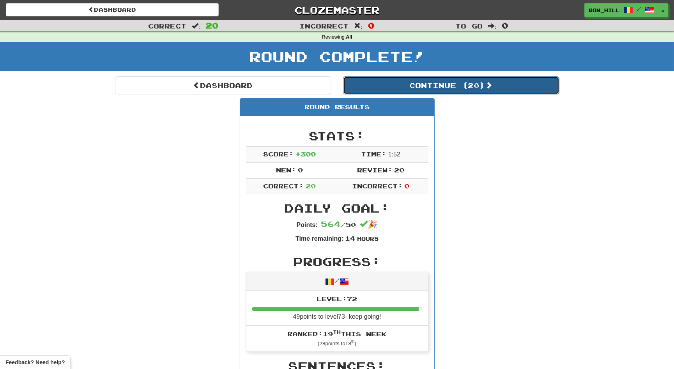
click at [378, 88] on button "Continue ( 20 )" at bounding box center [451, 85] width 216 height 18
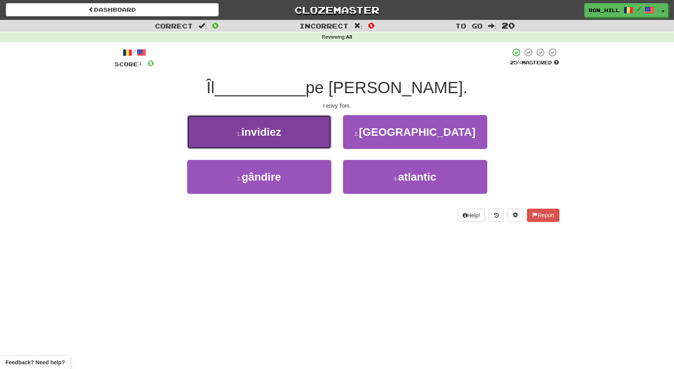
click at [318, 130] on button "1 . invidiez" at bounding box center [259, 132] width 144 height 34
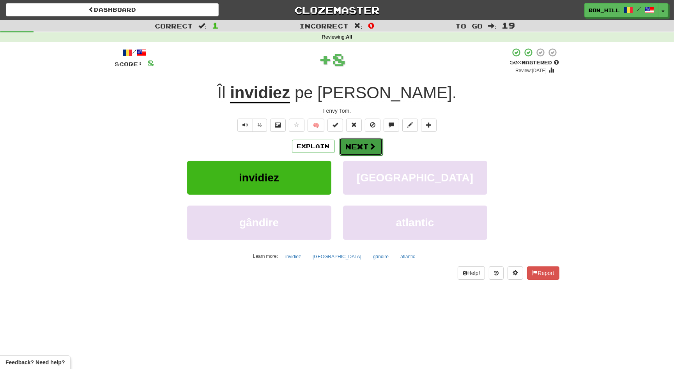
click at [351, 143] on button "Next" at bounding box center [361, 147] width 44 height 18
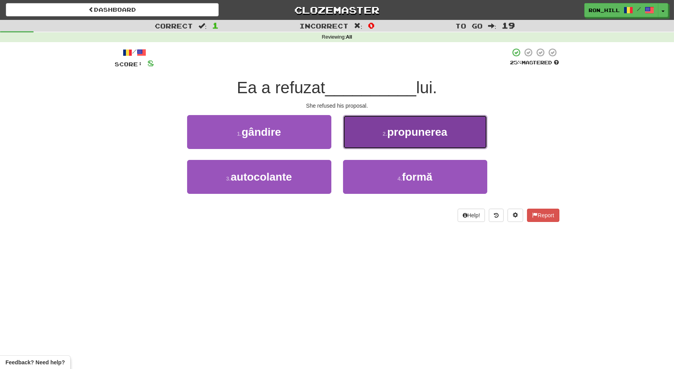
click at [379, 140] on button "2 . propunerea" at bounding box center [415, 132] width 144 height 34
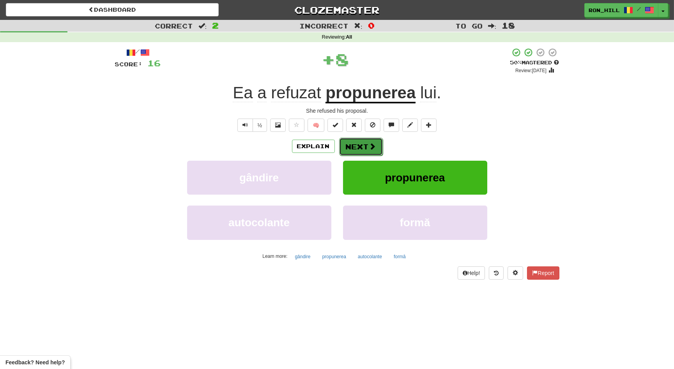
click at [360, 146] on button "Next" at bounding box center [361, 147] width 44 height 18
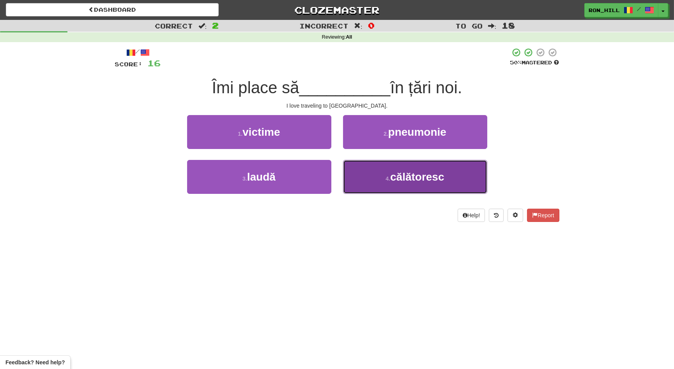
click at [373, 174] on button "4 . călătoresc" at bounding box center [415, 177] width 144 height 34
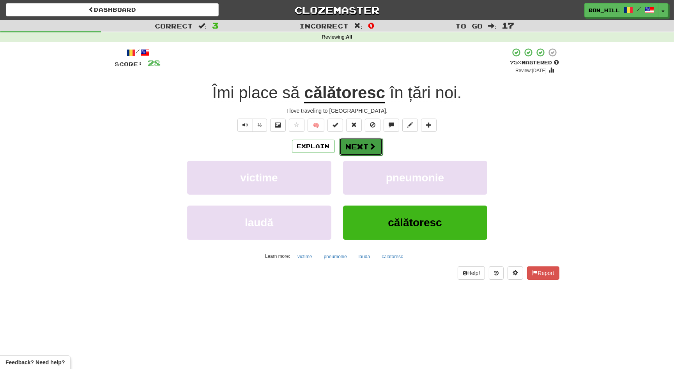
click at [355, 143] on button "Next" at bounding box center [361, 147] width 44 height 18
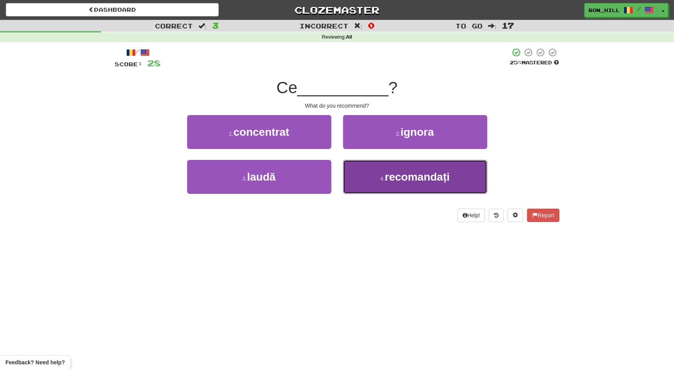
click at [370, 168] on button "4 . recomandați" at bounding box center [415, 177] width 144 height 34
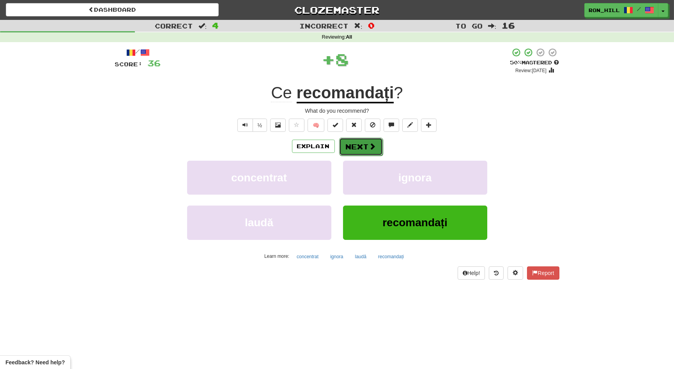
click at [362, 146] on button "Next" at bounding box center [361, 147] width 44 height 18
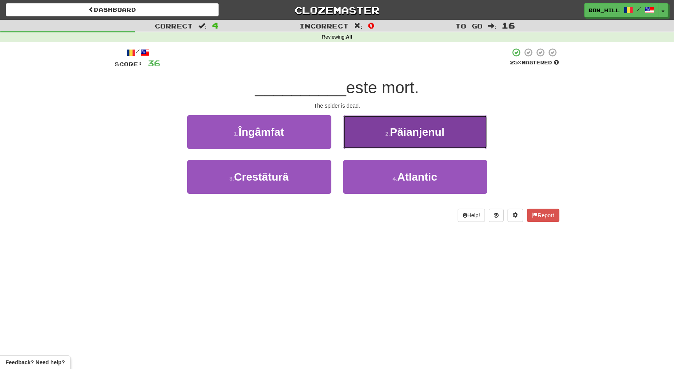
click at [385, 145] on button "2 . Păianjenul" at bounding box center [415, 132] width 144 height 34
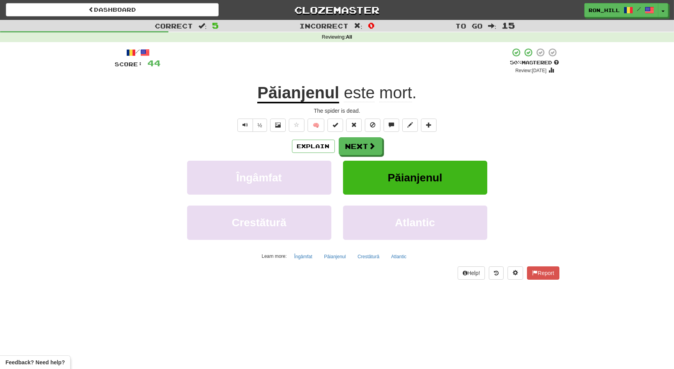
click at [311, 96] on u "Păianjenul" at bounding box center [298, 93] width 82 height 20
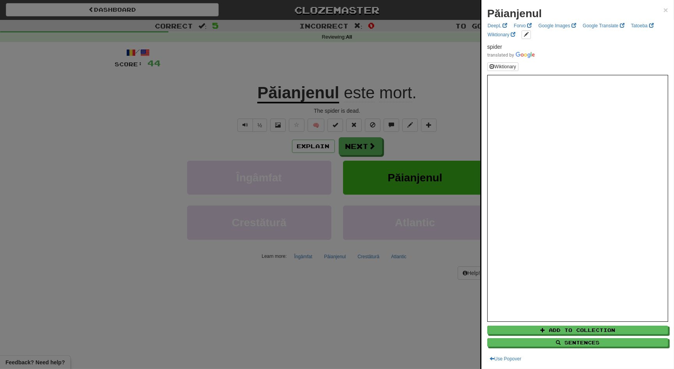
click at [356, 146] on div at bounding box center [337, 184] width 674 height 369
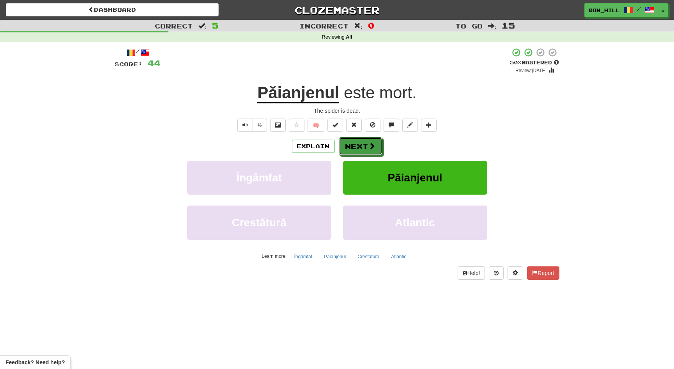
click at [356, 146] on button "Next" at bounding box center [361, 146] width 44 height 18
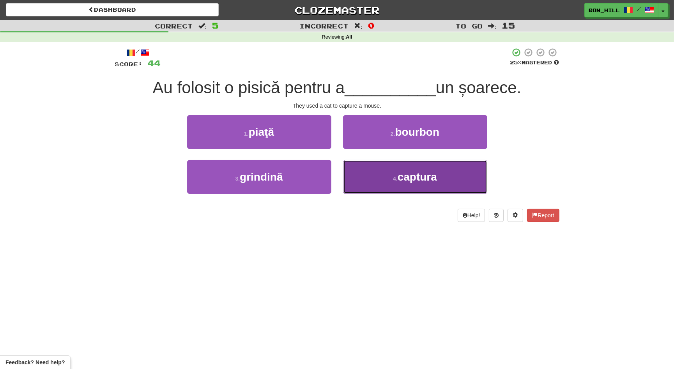
click at [378, 168] on button "4 . captura" at bounding box center [415, 177] width 144 height 34
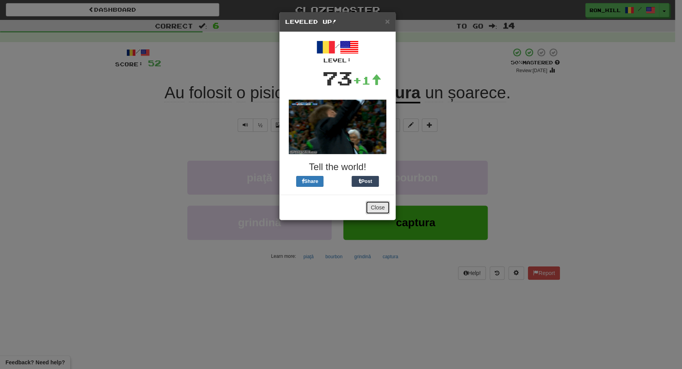
click at [379, 200] on div "Close" at bounding box center [337, 207] width 116 height 25
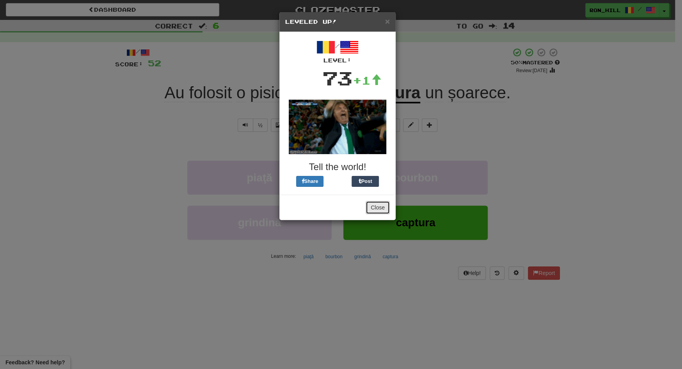
click at [382, 209] on button "Close" at bounding box center [378, 207] width 24 height 13
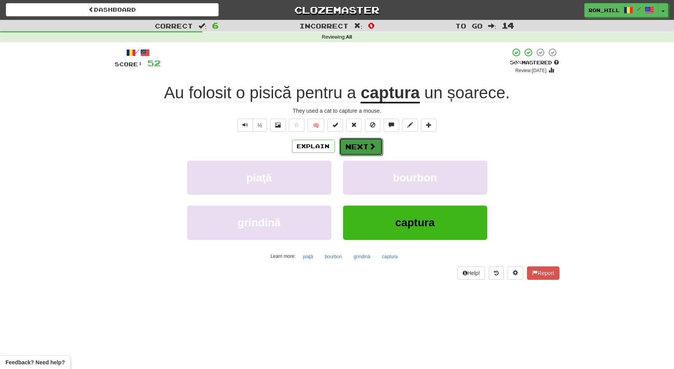
click at [369, 144] on span at bounding box center [372, 146] width 7 height 7
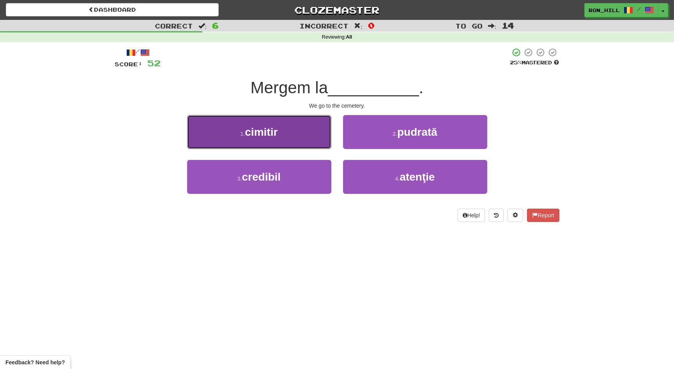
click at [310, 137] on button "1 . cimitir" at bounding box center [259, 132] width 144 height 34
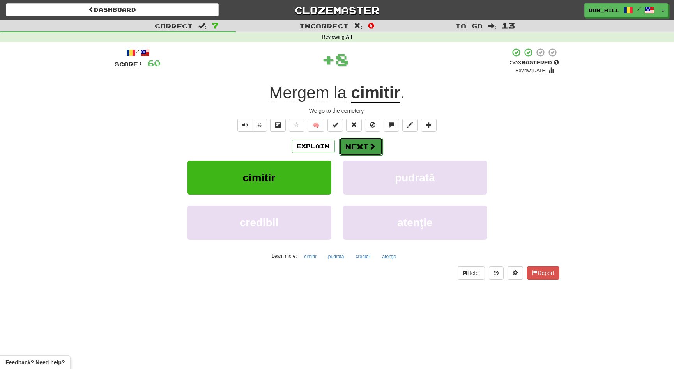
click at [353, 148] on button "Next" at bounding box center [361, 147] width 44 height 18
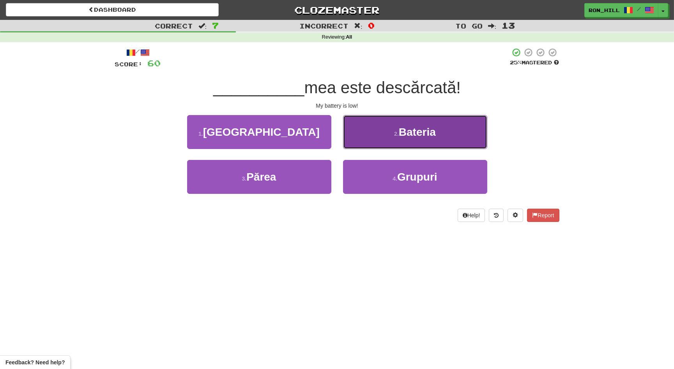
click at [380, 143] on button "2 . Bateria" at bounding box center [415, 132] width 144 height 34
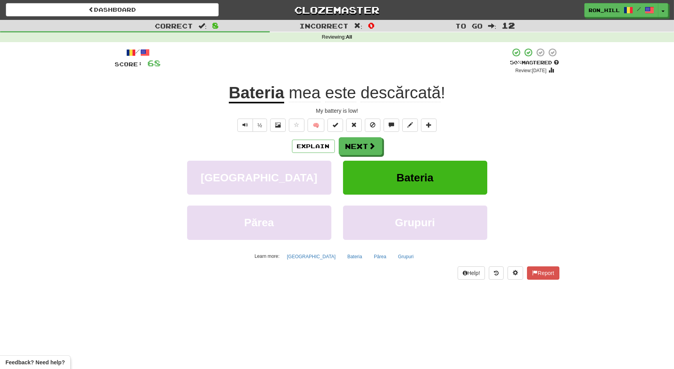
click at [391, 96] on span "descărcată" at bounding box center [401, 92] width 80 height 19
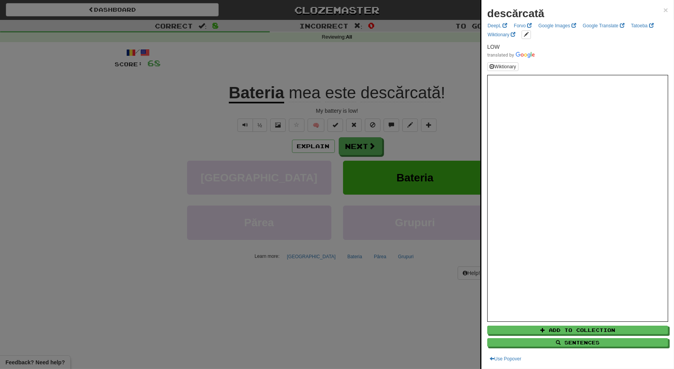
click at [368, 144] on div at bounding box center [337, 184] width 674 height 369
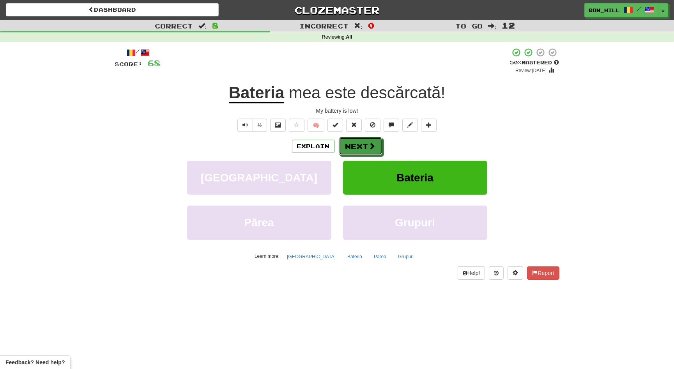
click at [368, 144] on button "Next" at bounding box center [361, 146] width 44 height 18
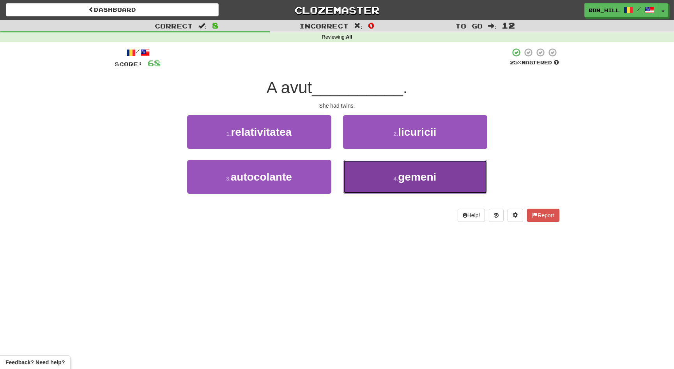
click at [385, 171] on button "4 . gemeni" at bounding box center [415, 177] width 144 height 34
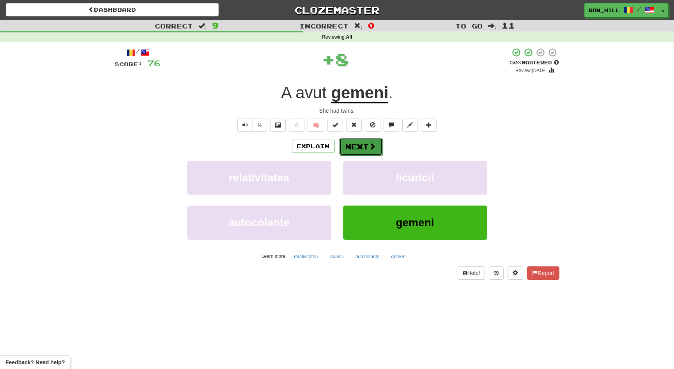
click at [364, 141] on button "Next" at bounding box center [361, 147] width 44 height 18
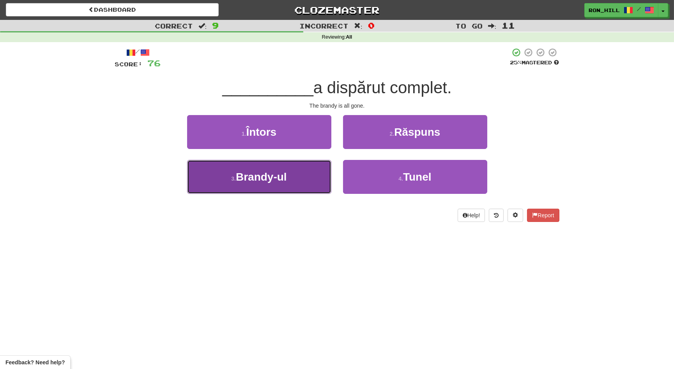
click at [314, 170] on button "3 . Brandy-ul" at bounding box center [259, 177] width 144 height 34
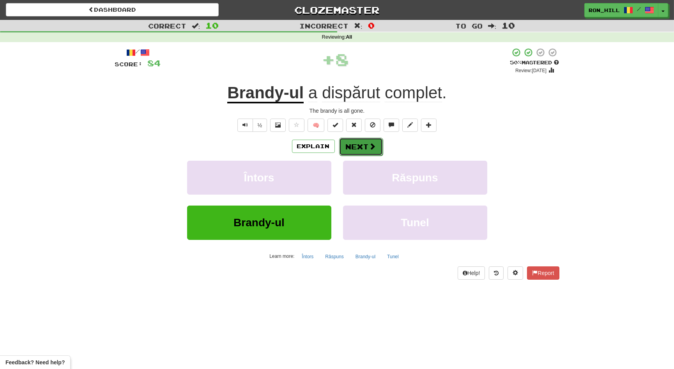
click at [362, 145] on button "Next" at bounding box center [361, 147] width 44 height 18
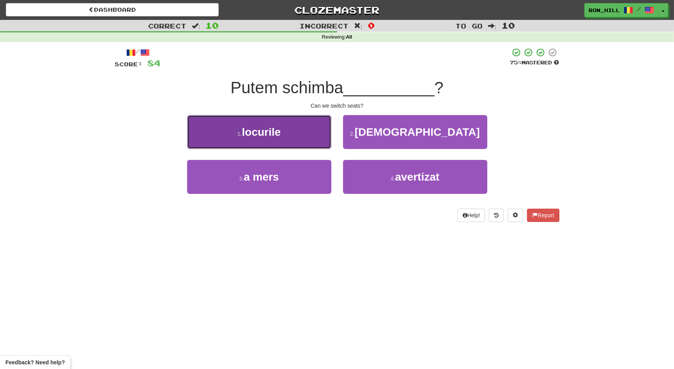
click at [312, 130] on button "1 . locurile" at bounding box center [259, 132] width 144 height 34
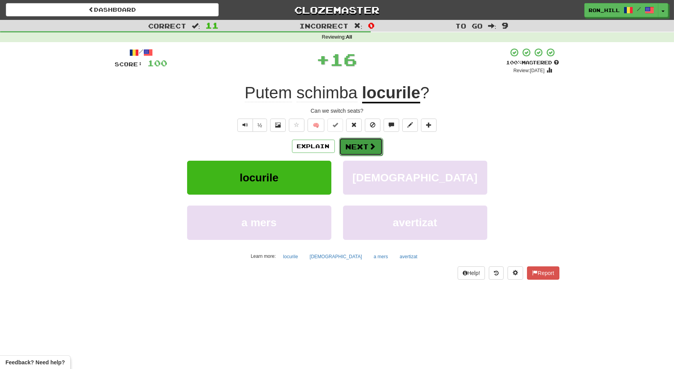
click at [358, 147] on button "Next" at bounding box center [361, 147] width 44 height 18
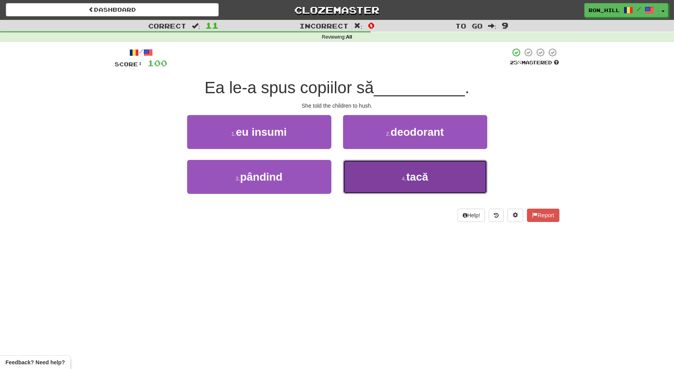
click at [372, 167] on button "4 . tacă" at bounding box center [415, 177] width 144 height 34
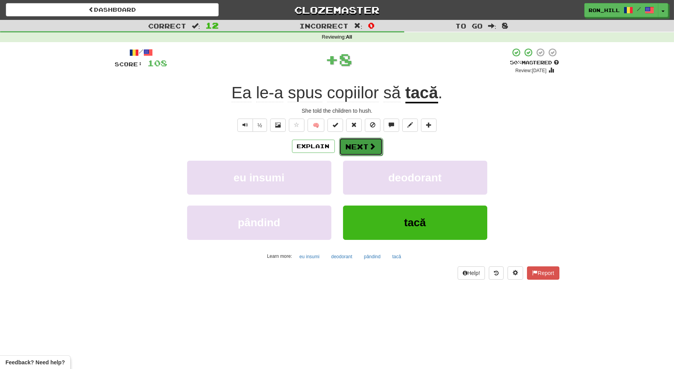
click at [359, 143] on button "Next" at bounding box center [361, 147] width 44 height 18
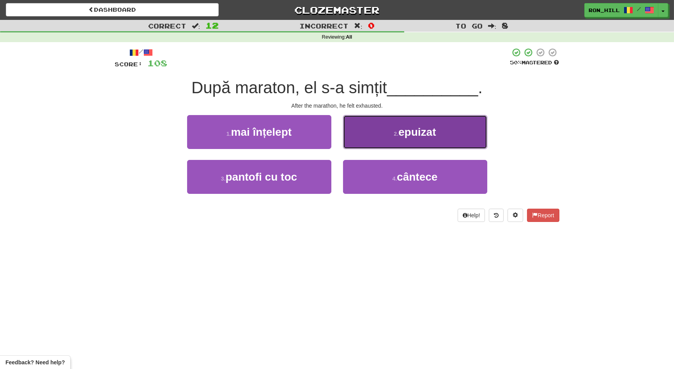
click at [368, 141] on button "2 . epuizat" at bounding box center [415, 132] width 144 height 34
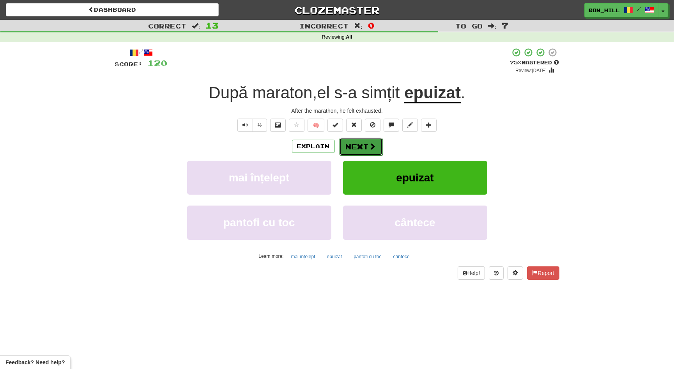
click at [364, 144] on button "Next" at bounding box center [361, 147] width 44 height 18
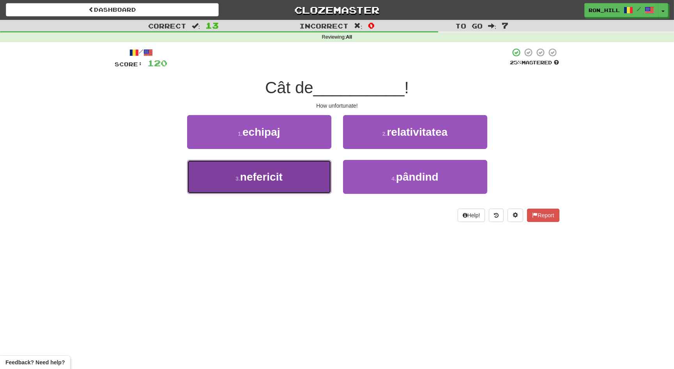
click at [312, 177] on button "3 . nefericit" at bounding box center [259, 177] width 144 height 34
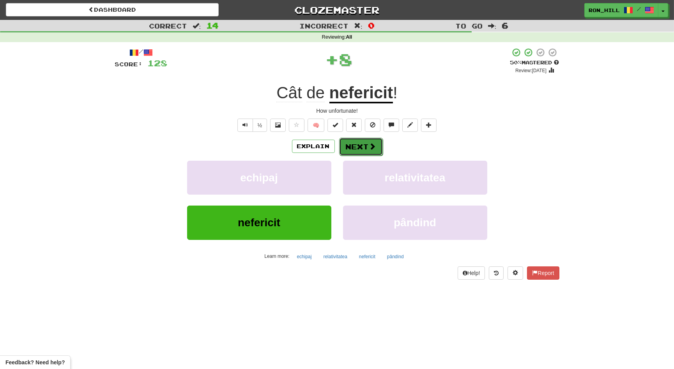
click at [357, 144] on button "Next" at bounding box center [361, 147] width 44 height 18
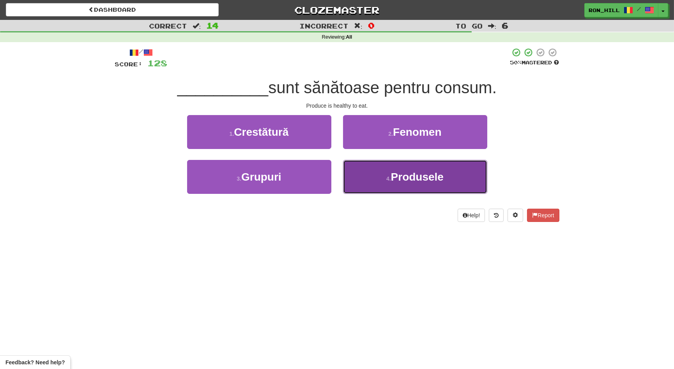
click at [384, 169] on button "4 . Produsele" at bounding box center [415, 177] width 144 height 34
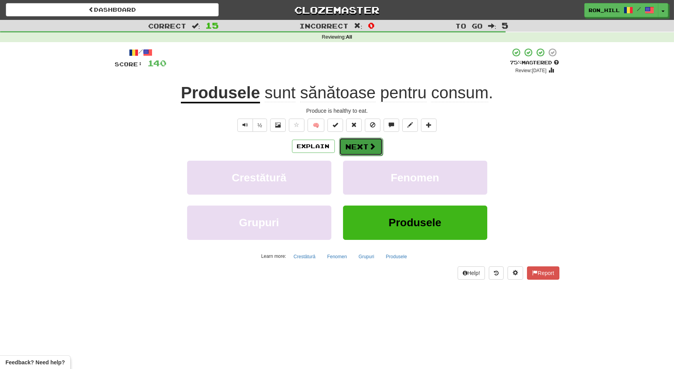
click at [366, 142] on button "Next" at bounding box center [361, 147] width 44 height 18
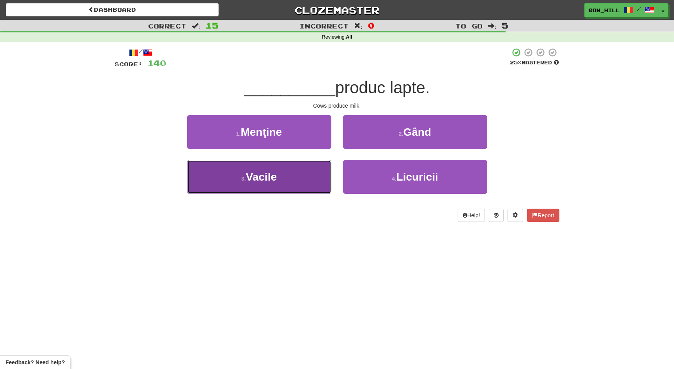
click at [312, 173] on button "3 . Vacile" at bounding box center [259, 177] width 144 height 34
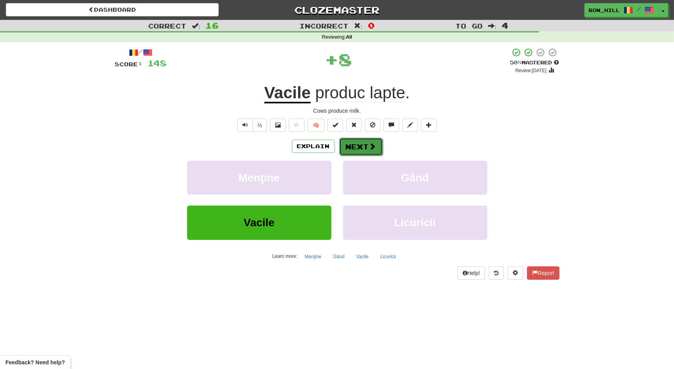
click at [356, 149] on button "Next" at bounding box center [361, 147] width 44 height 18
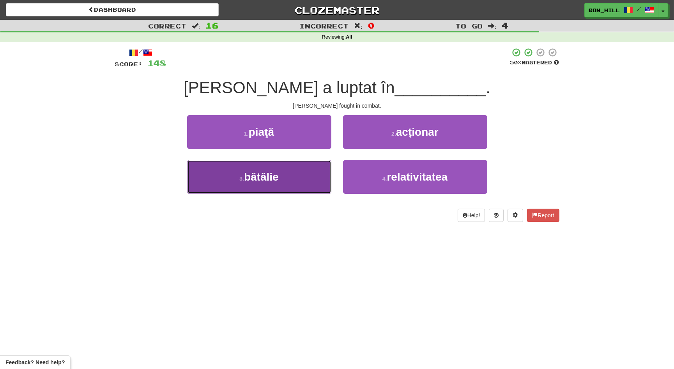
click at [314, 170] on button "3 . bătălie" at bounding box center [259, 177] width 144 height 34
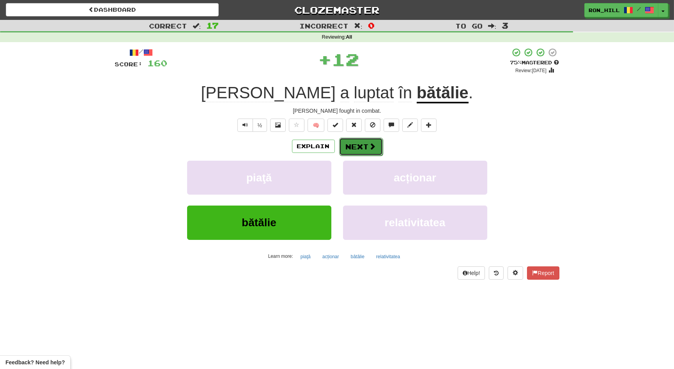
click at [358, 141] on button "Next" at bounding box center [361, 147] width 44 height 18
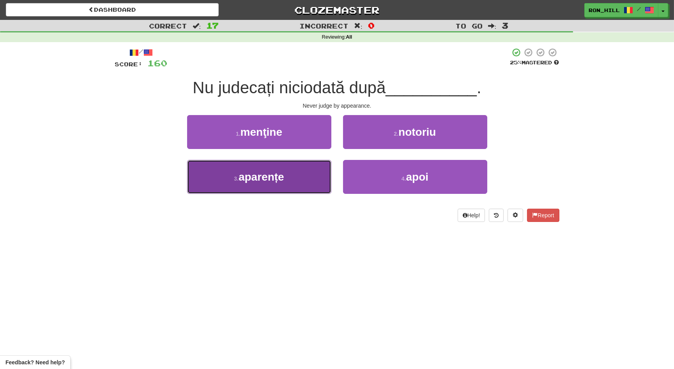
click at [309, 174] on button "3 . aparențe" at bounding box center [259, 177] width 144 height 34
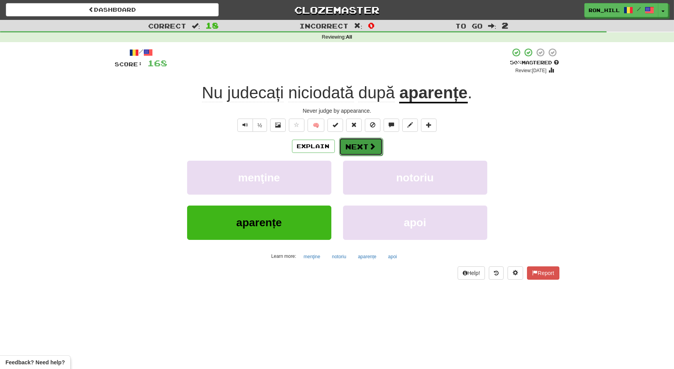
click at [369, 145] on span at bounding box center [372, 146] width 7 height 7
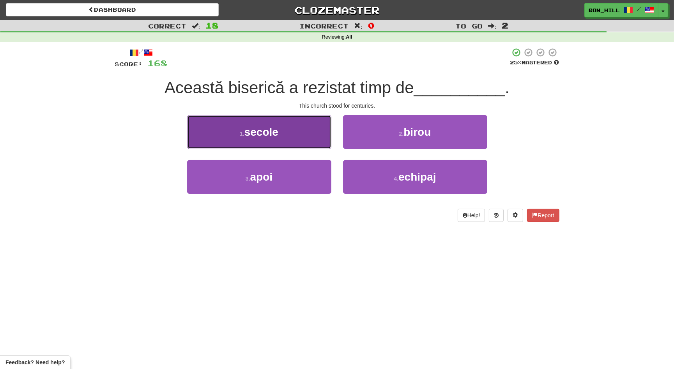
click at [309, 144] on button "1 . secole" at bounding box center [259, 132] width 144 height 34
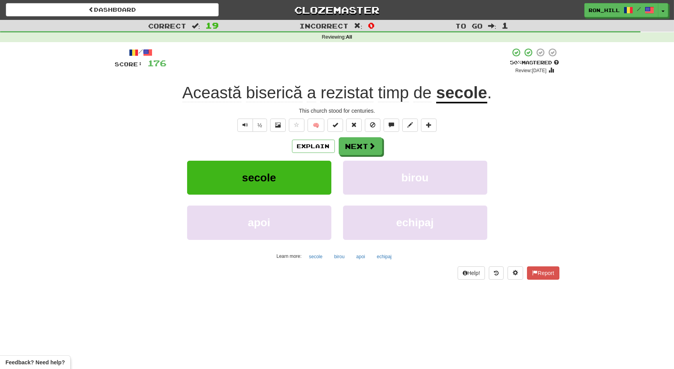
click at [378, 95] on span "rezistat" at bounding box center [393, 92] width 31 height 19
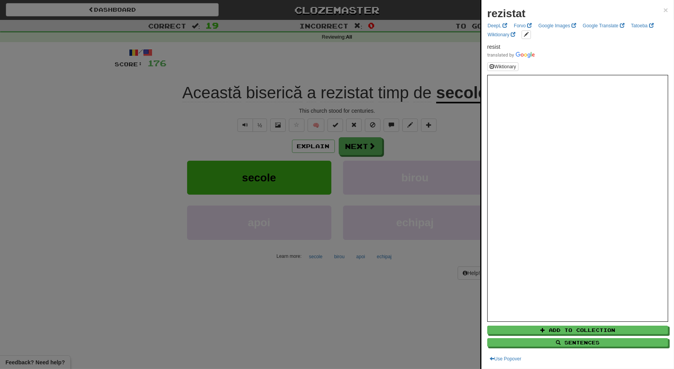
click at [366, 143] on div at bounding box center [337, 184] width 674 height 369
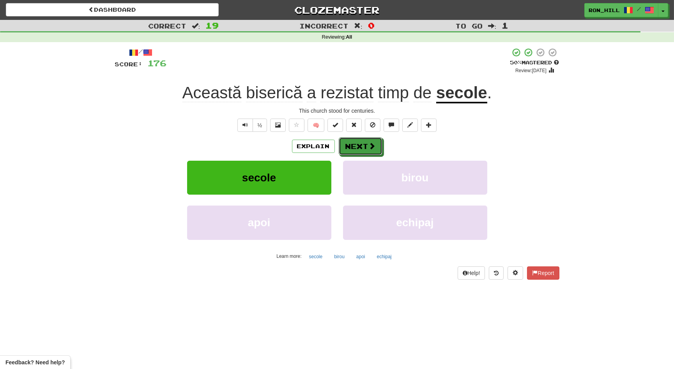
click at [366, 143] on button "Next" at bounding box center [361, 146] width 44 height 18
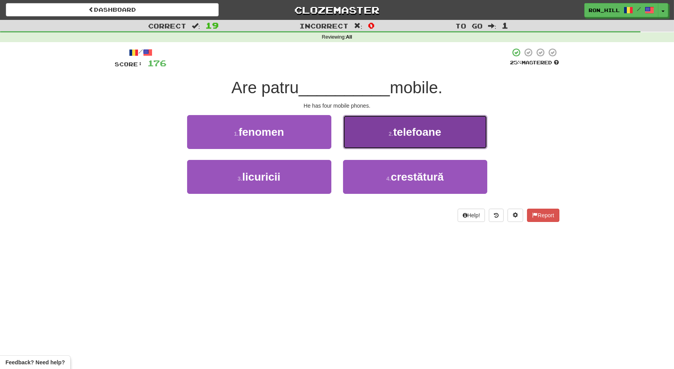
click at [388, 138] on button "2 . telefoane" at bounding box center [415, 132] width 144 height 34
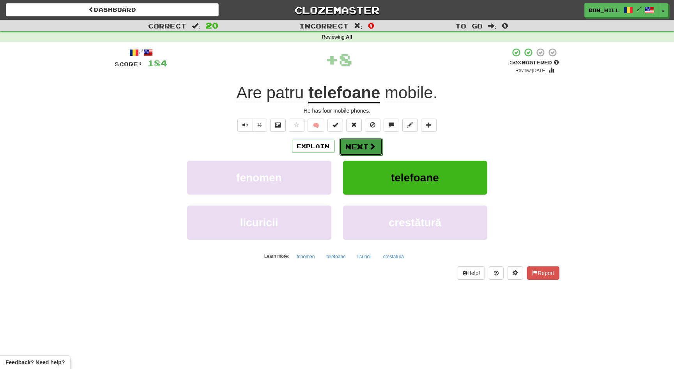
click at [361, 138] on button "Next" at bounding box center [361, 147] width 44 height 18
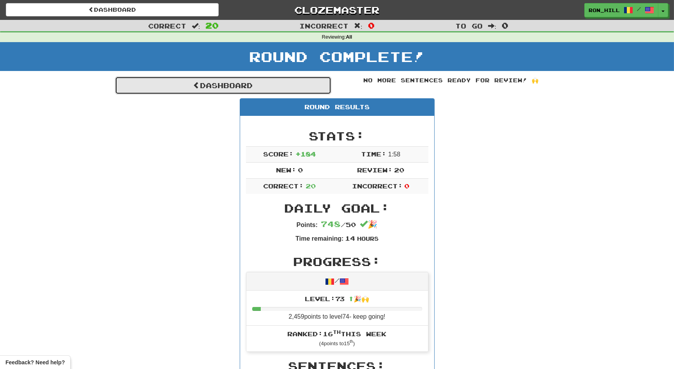
click at [256, 87] on link "Dashboard" at bounding box center [223, 85] width 216 height 18
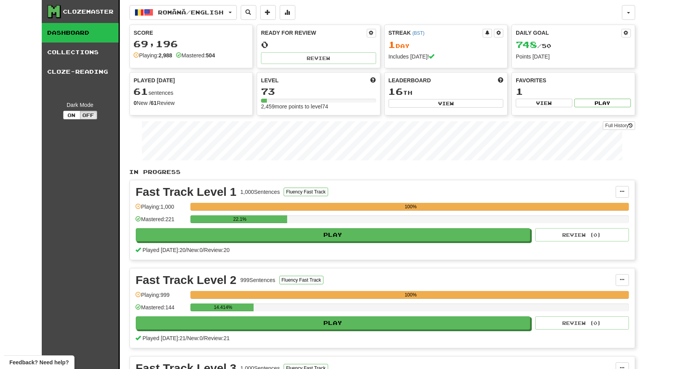
scroll to position [323, 0]
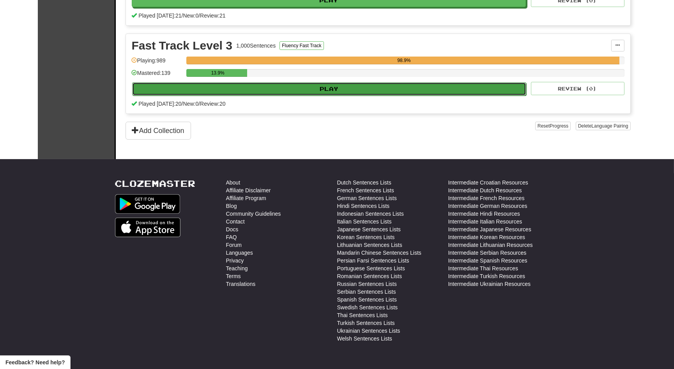
click at [413, 87] on button "Play" at bounding box center [329, 88] width 395 height 13
select select "**"
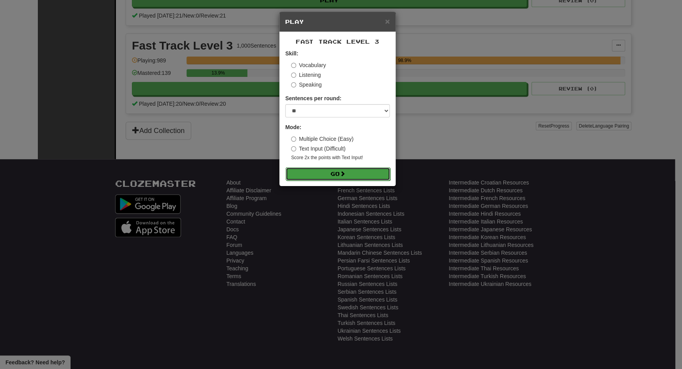
click at [373, 173] on button "Go" at bounding box center [338, 173] width 105 height 13
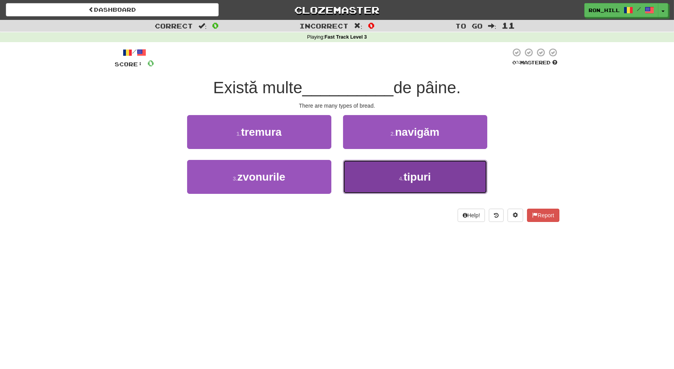
click at [390, 167] on button "4 . tipuri" at bounding box center [415, 177] width 144 height 34
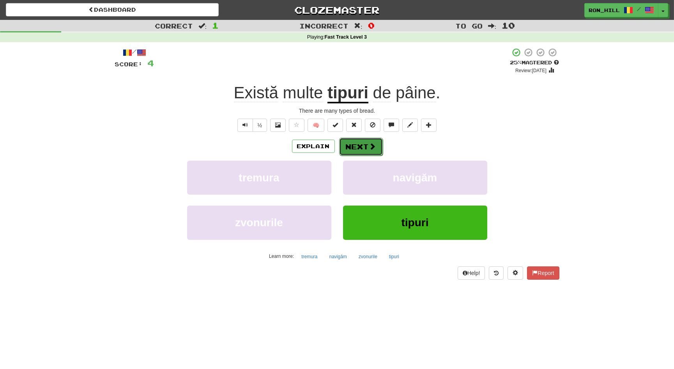
click at [366, 142] on button "Next" at bounding box center [361, 147] width 44 height 18
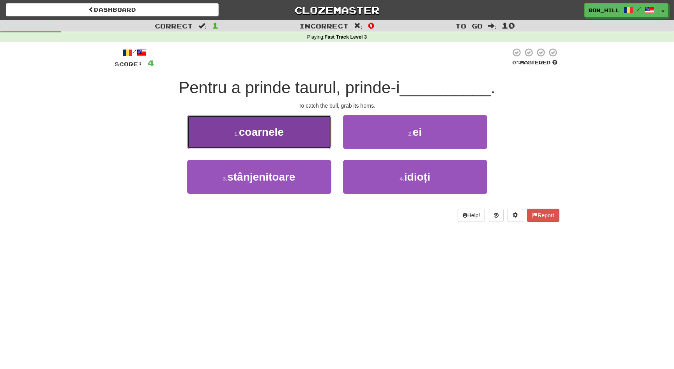
click at [316, 134] on button "1 . coarnele" at bounding box center [259, 132] width 144 height 34
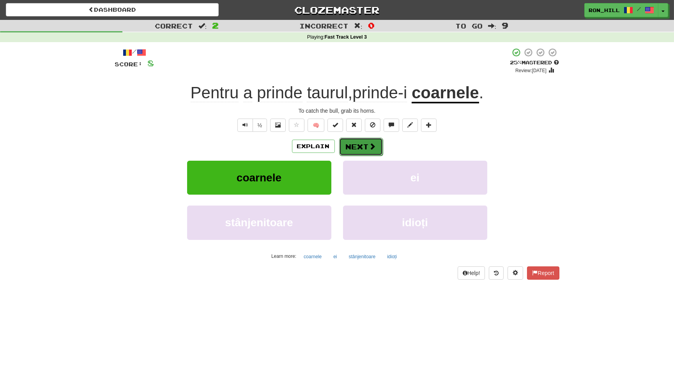
click at [358, 141] on button "Next" at bounding box center [361, 147] width 44 height 18
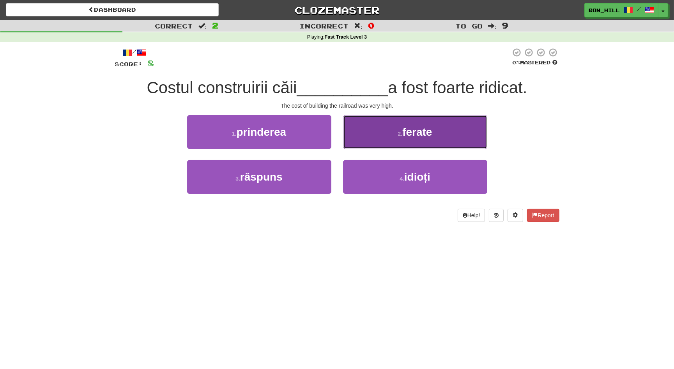
click at [372, 131] on button "2 . ferate" at bounding box center [415, 132] width 144 height 34
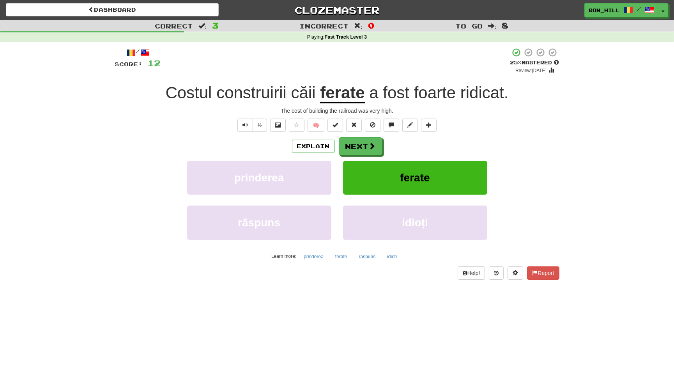
click at [466, 94] on span "ridicat" at bounding box center [483, 92] width 44 height 19
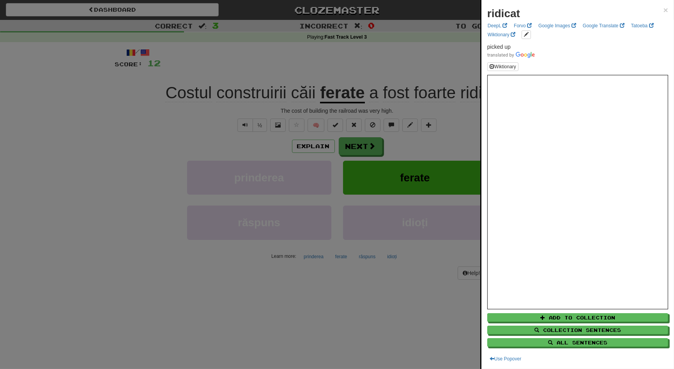
click at [372, 147] on div at bounding box center [337, 184] width 674 height 369
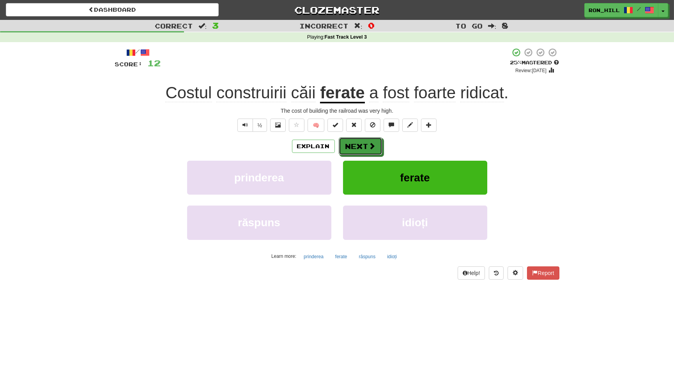
click at [372, 147] on span at bounding box center [372, 145] width 7 height 7
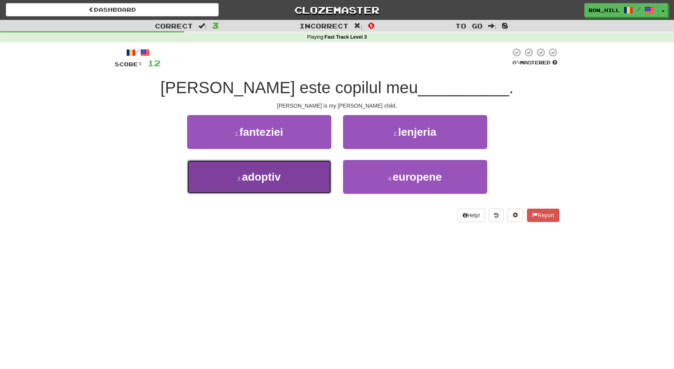
click at [319, 176] on button "3 . adoptiv" at bounding box center [259, 177] width 144 height 34
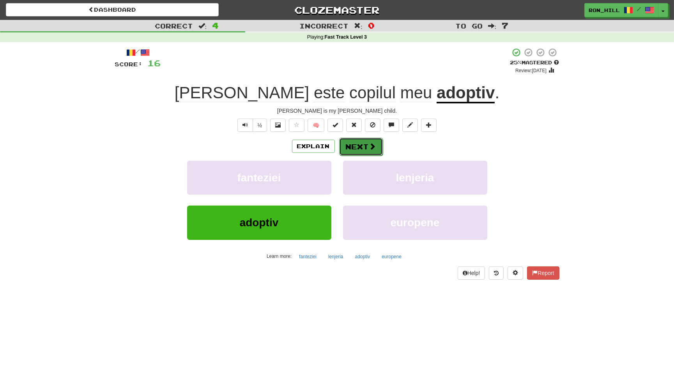
click at [360, 146] on button "Next" at bounding box center [361, 147] width 44 height 18
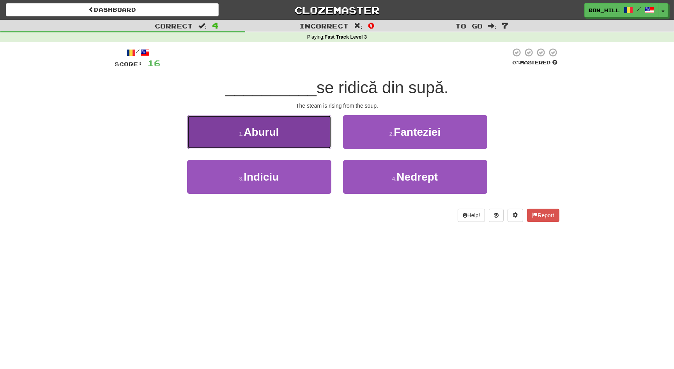
click at [287, 139] on button "1 . Aburul" at bounding box center [259, 132] width 144 height 34
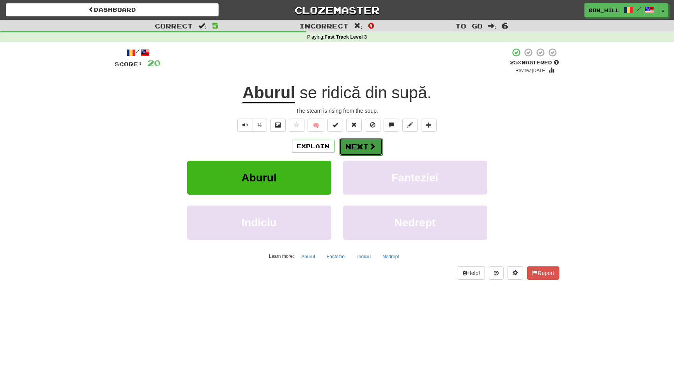
click at [365, 144] on button "Next" at bounding box center [361, 147] width 44 height 18
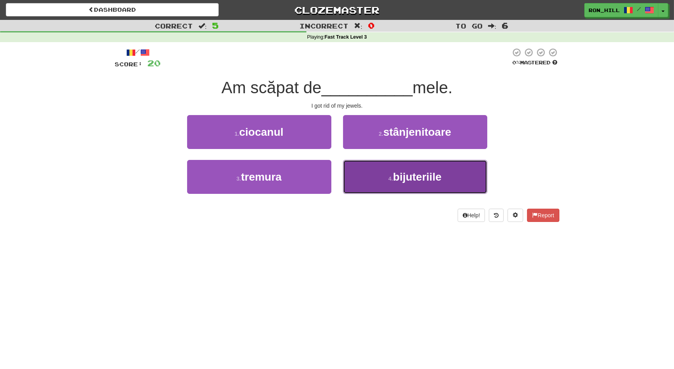
click at [409, 171] on span "bijuteriile" at bounding box center [417, 177] width 48 height 12
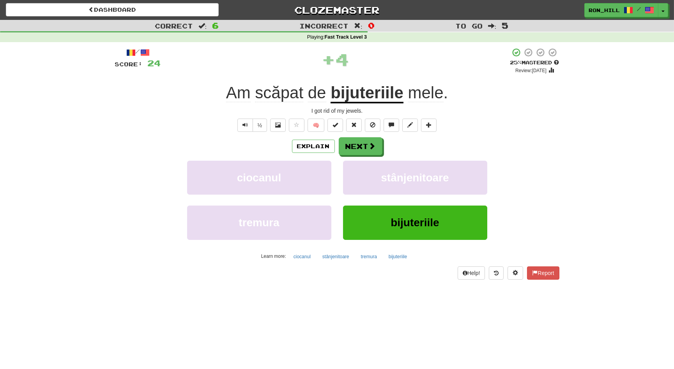
click at [308, 94] on span "scăpat" at bounding box center [317, 92] width 18 height 19
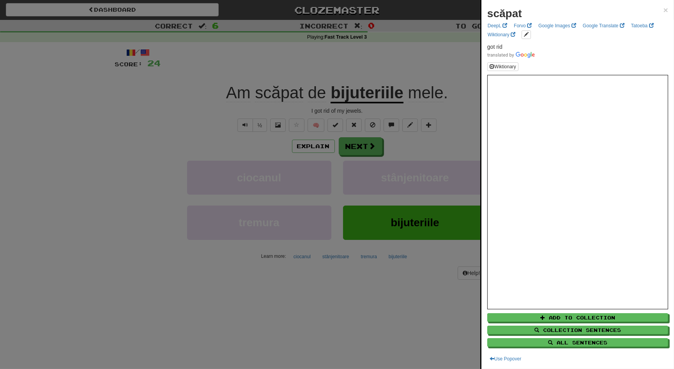
click at [366, 147] on div at bounding box center [337, 184] width 674 height 369
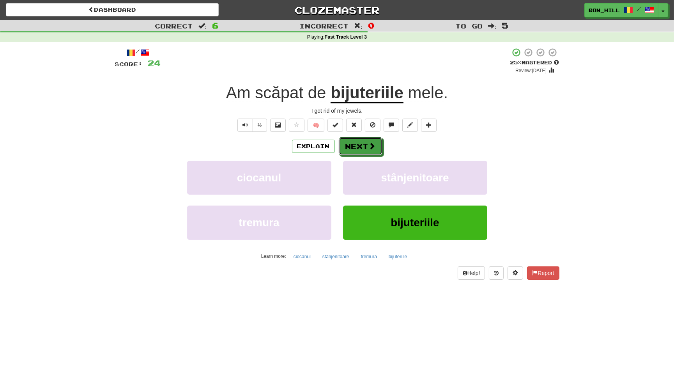
click at [366, 147] on button "Next" at bounding box center [361, 146] width 44 height 18
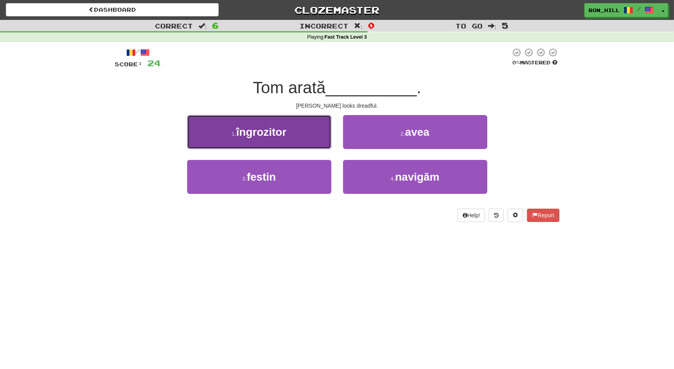
click at [310, 135] on button "1 . îngrozitor" at bounding box center [259, 132] width 144 height 34
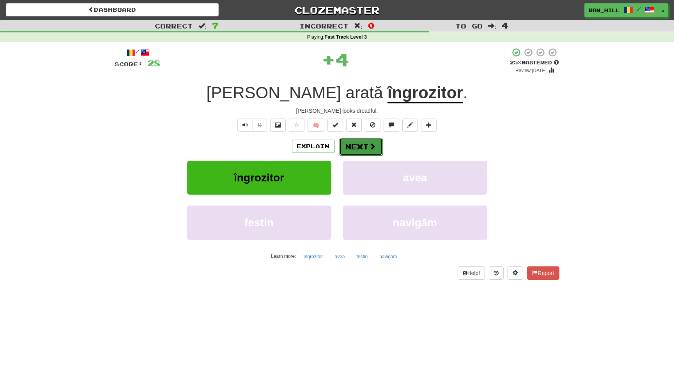
click at [356, 144] on button "Next" at bounding box center [361, 147] width 44 height 18
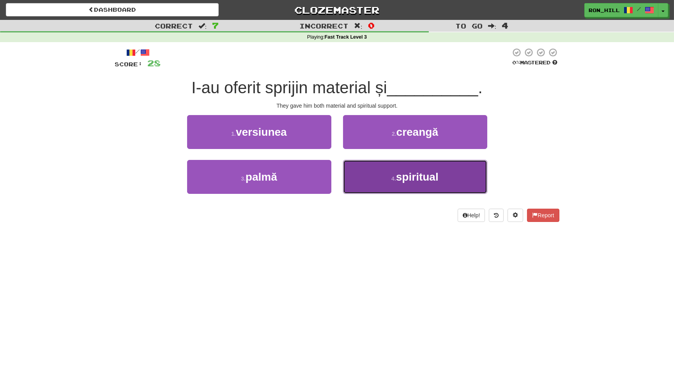
click at [394, 170] on button "4 . spiritual" at bounding box center [415, 177] width 144 height 34
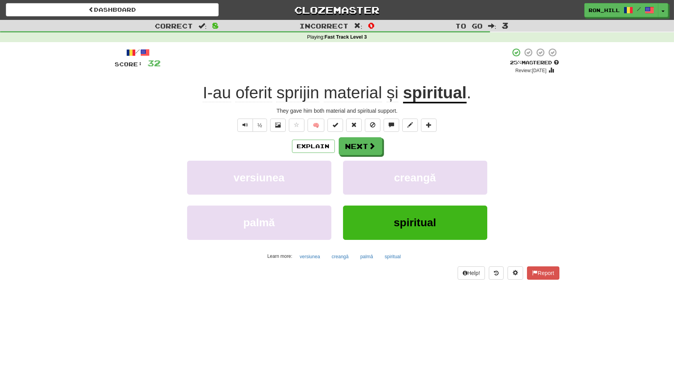
click at [324, 96] on span "sprijin" at bounding box center [353, 92] width 58 height 19
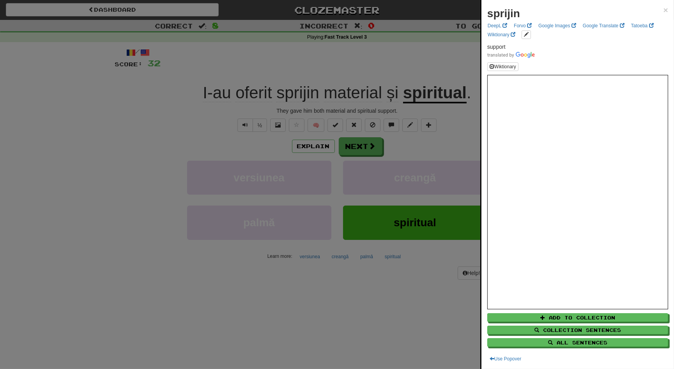
click at [362, 140] on div at bounding box center [337, 184] width 674 height 369
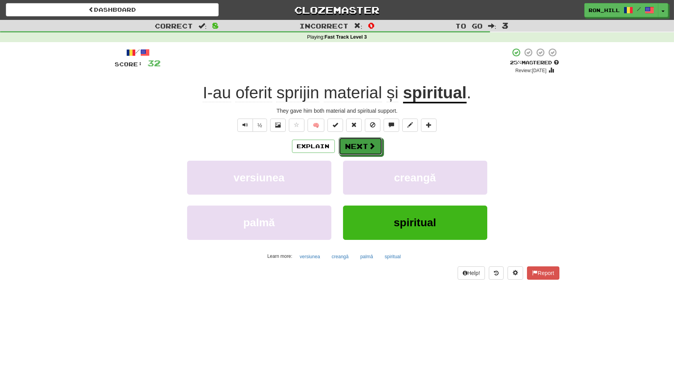
click at [362, 140] on button "Next" at bounding box center [361, 146] width 44 height 18
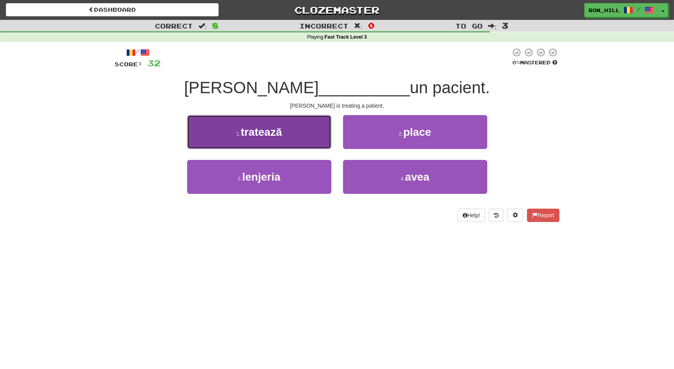
click at [315, 133] on button "1 . tratează" at bounding box center [259, 132] width 144 height 34
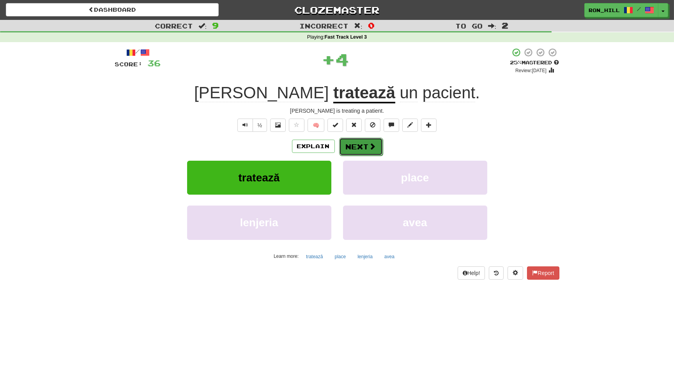
click at [358, 143] on button "Next" at bounding box center [361, 147] width 44 height 18
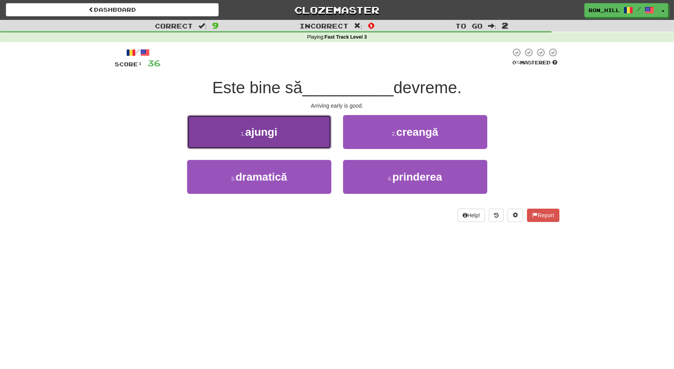
click at [304, 137] on button "1 . ajungi" at bounding box center [259, 132] width 144 height 34
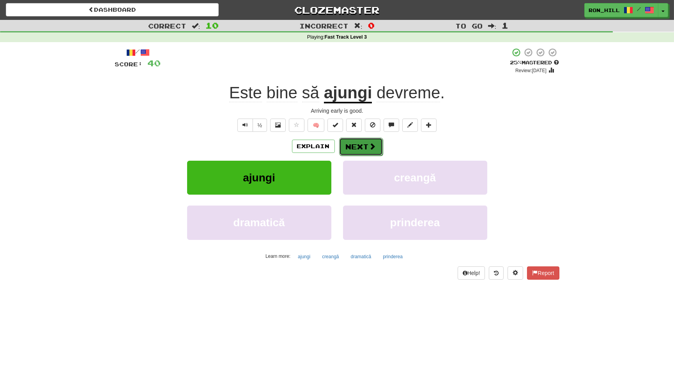
click at [361, 144] on button "Next" at bounding box center [361, 147] width 44 height 18
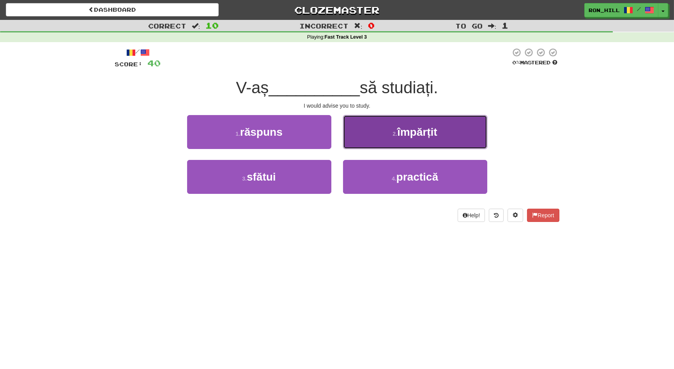
click at [358, 137] on button "2 . împărțit" at bounding box center [415, 132] width 144 height 34
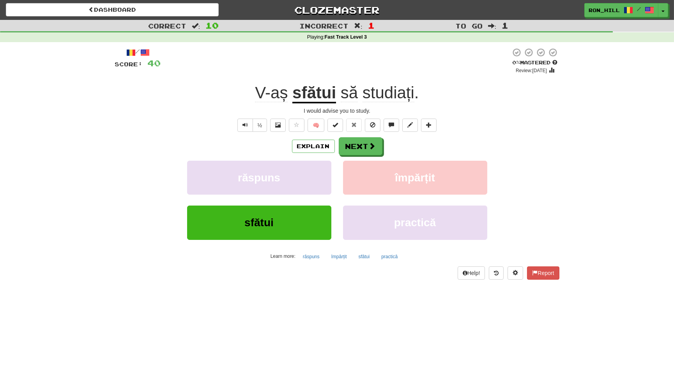
click at [316, 101] on u "sfătui" at bounding box center [315, 93] width 44 height 20
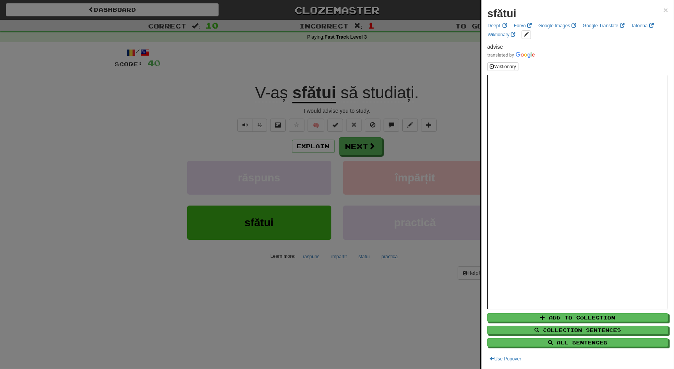
click at [367, 143] on div at bounding box center [337, 184] width 674 height 369
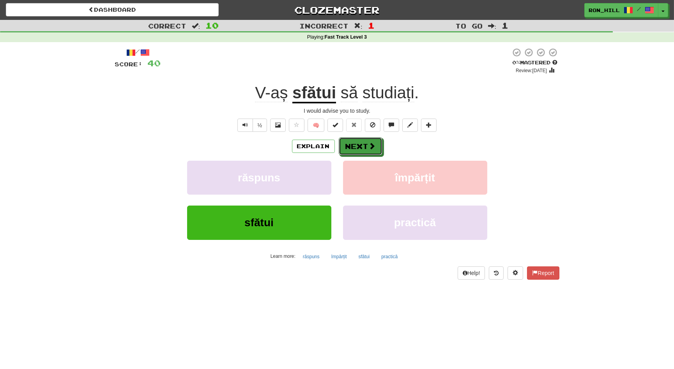
click at [367, 143] on button "Next" at bounding box center [361, 146] width 44 height 18
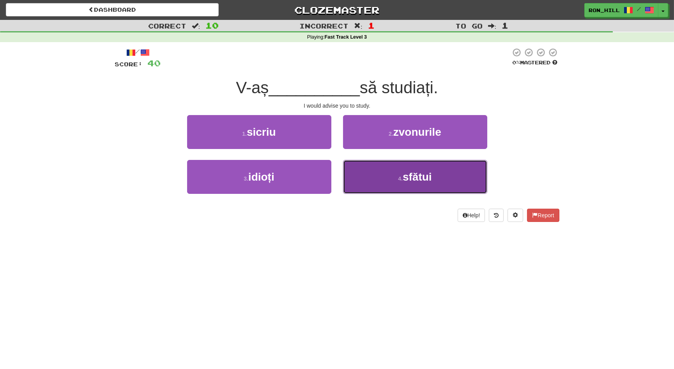
click at [380, 171] on button "4 . sfătui" at bounding box center [415, 177] width 144 height 34
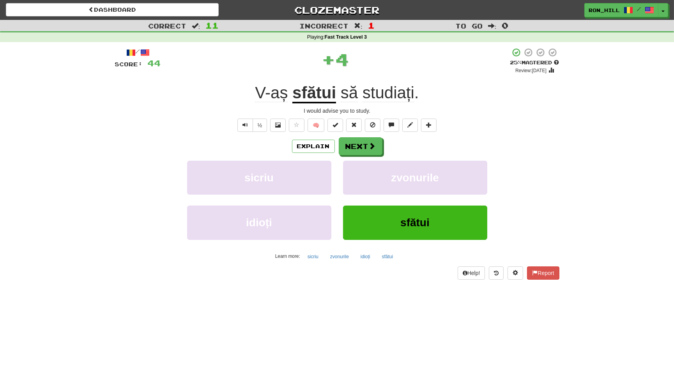
click at [315, 99] on u "sfătui" at bounding box center [315, 93] width 44 height 20
click at [315, 99] on div at bounding box center [337, 184] width 674 height 369
click at [315, 99] on u "sfătui" at bounding box center [315, 93] width 44 height 20
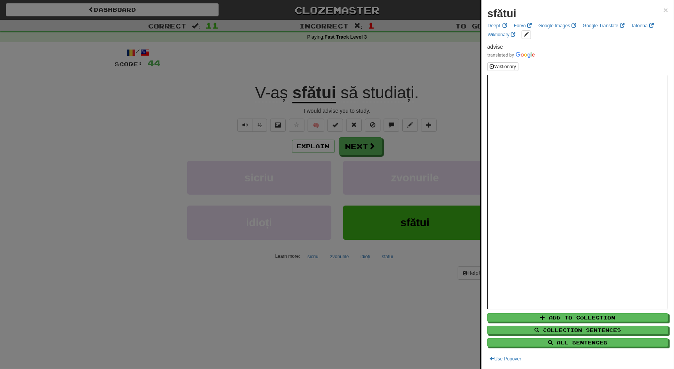
click at [358, 143] on div at bounding box center [337, 184] width 674 height 369
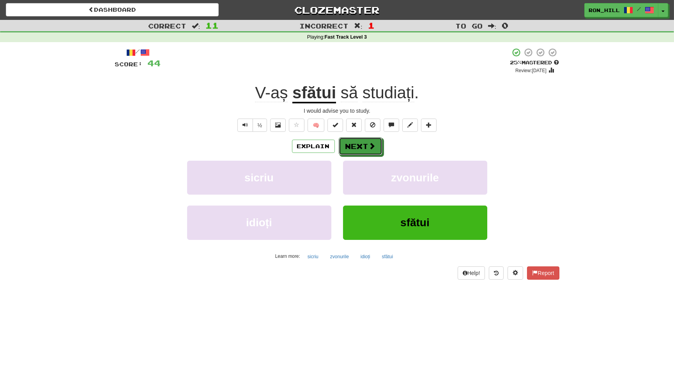
click at [358, 143] on button "Next" at bounding box center [361, 146] width 44 height 18
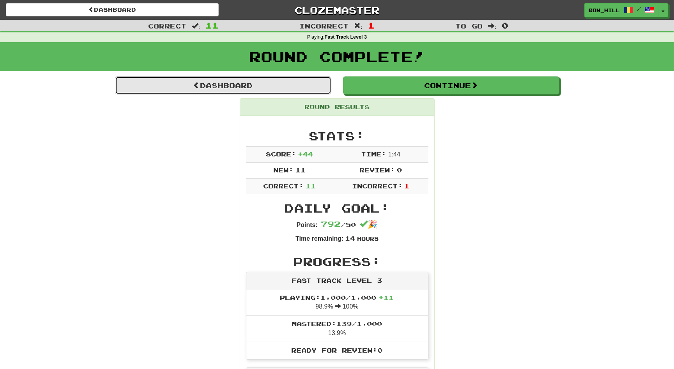
click at [293, 93] on link "Dashboard" at bounding box center [223, 85] width 216 height 18
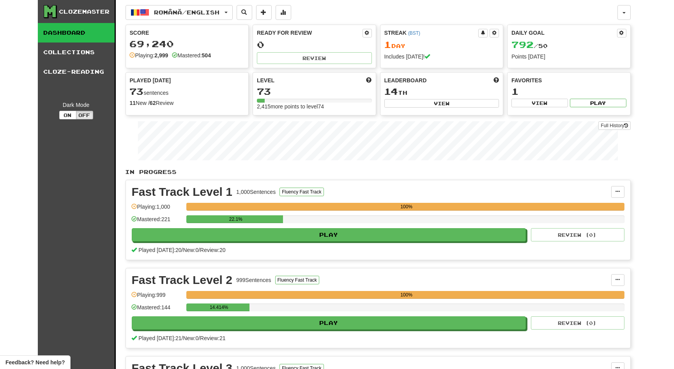
scroll to position [323, 0]
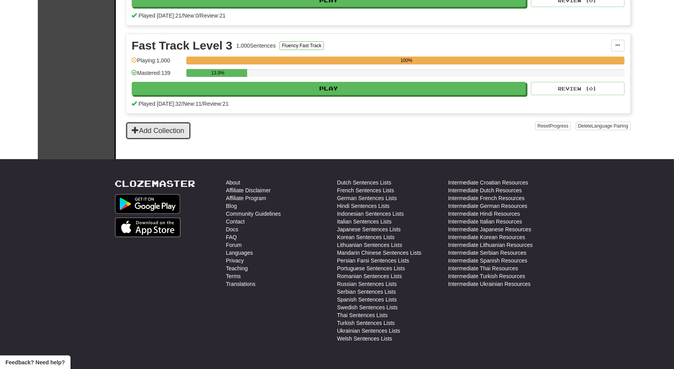
click at [160, 135] on button "Add Collection" at bounding box center [159, 131] width 66 height 18
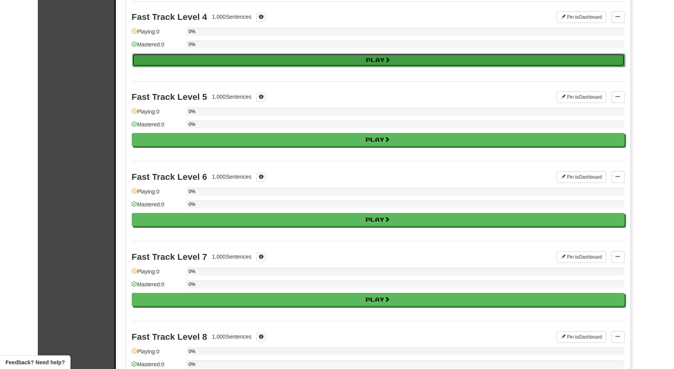
click at [354, 59] on button "Play" at bounding box center [378, 59] width 493 height 13
select select "**"
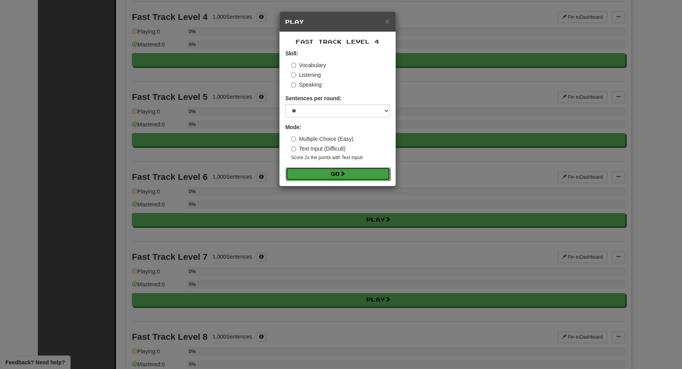
click at [351, 172] on button "Go" at bounding box center [338, 173] width 105 height 13
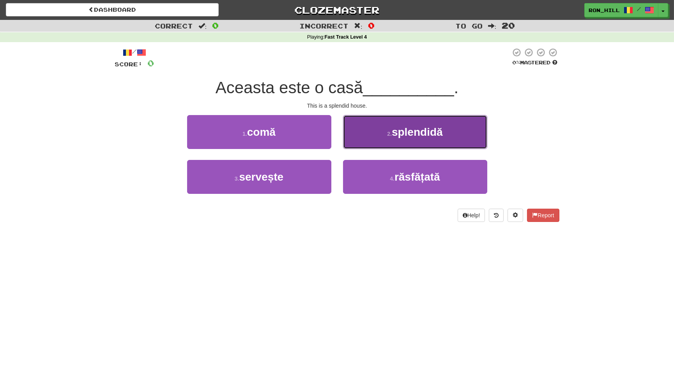
click at [385, 140] on button "2 . splendidă" at bounding box center [415, 132] width 144 height 34
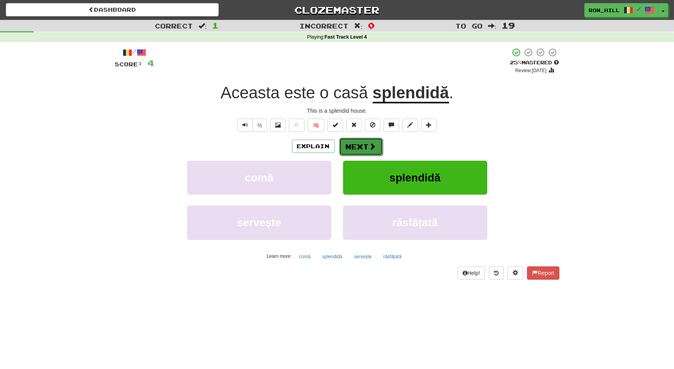
click at [371, 145] on span at bounding box center [372, 146] width 7 height 7
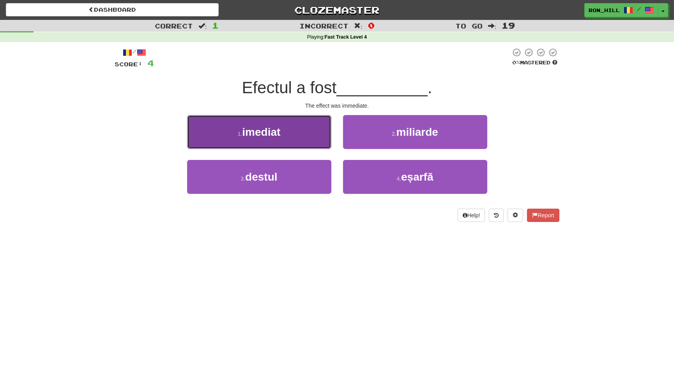
click at [318, 128] on button "1 . imediat" at bounding box center [259, 132] width 144 height 34
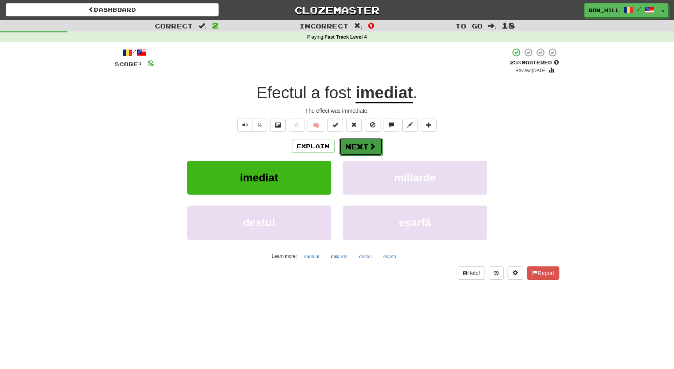
click at [353, 143] on button "Next" at bounding box center [361, 147] width 44 height 18
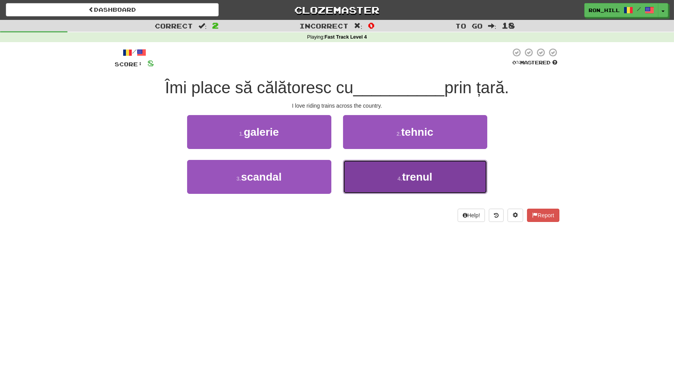
click at [374, 170] on button "4 . trenul" at bounding box center [415, 177] width 144 height 34
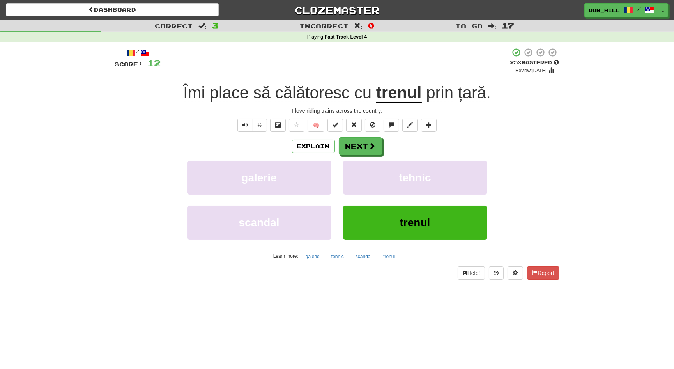
click at [438, 92] on span "prin" at bounding box center [439, 92] width 27 height 19
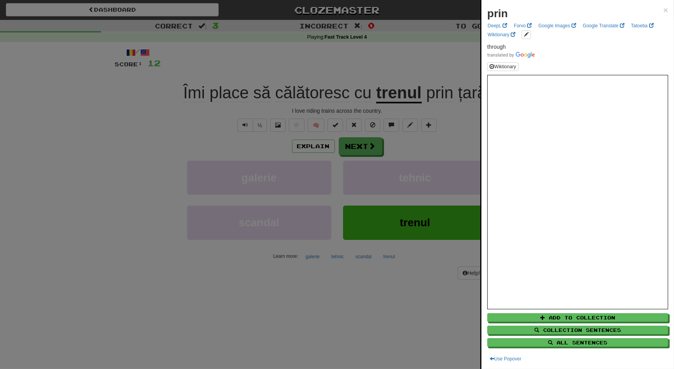
click at [374, 142] on div at bounding box center [337, 184] width 674 height 369
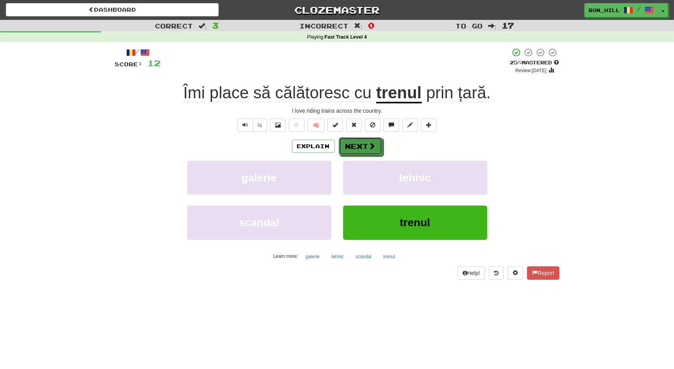
click at [374, 142] on span at bounding box center [372, 145] width 7 height 7
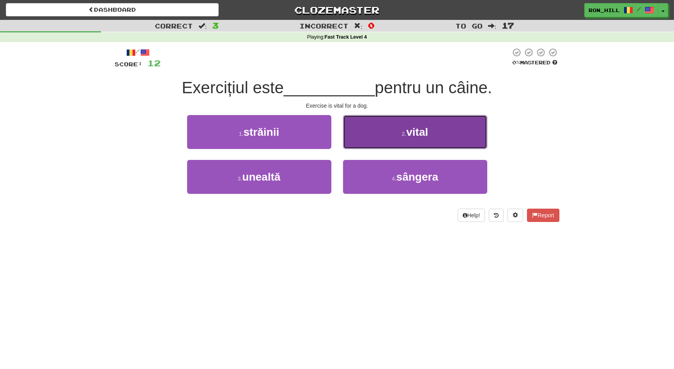
click at [388, 130] on button "2 . vital" at bounding box center [415, 132] width 144 height 34
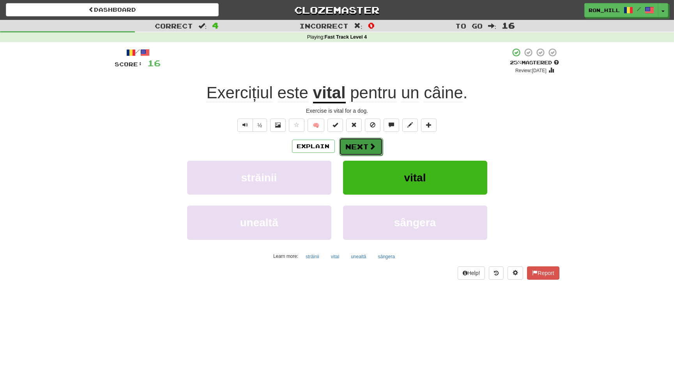
click at [347, 143] on button "Next" at bounding box center [361, 147] width 44 height 18
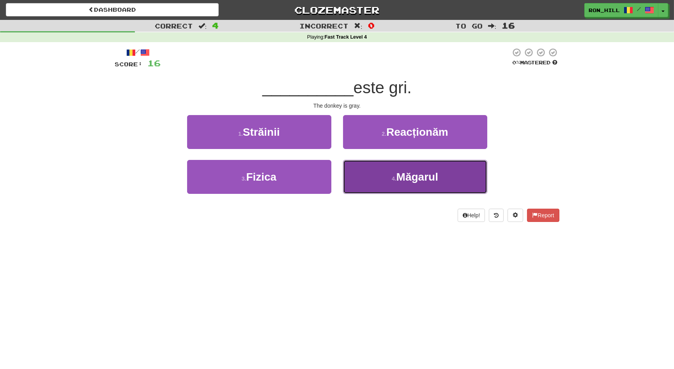
click at [373, 178] on button "4 . Măgarul" at bounding box center [415, 177] width 144 height 34
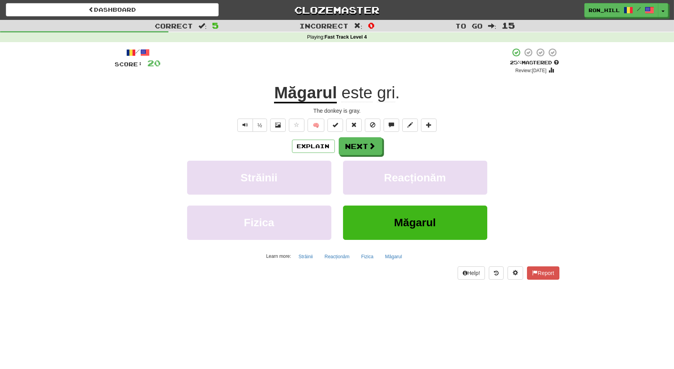
click at [320, 99] on u "Măgarul" at bounding box center [305, 93] width 63 height 20
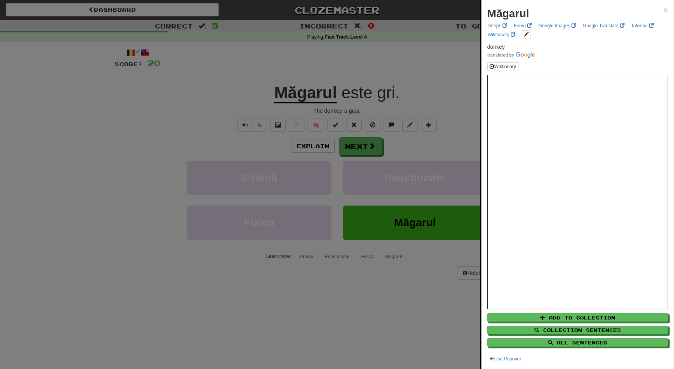
click at [355, 140] on div at bounding box center [337, 184] width 674 height 369
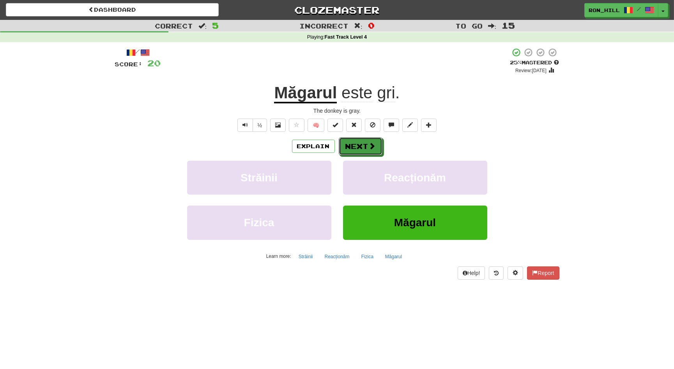
click at [355, 140] on button "Next" at bounding box center [361, 146] width 44 height 18
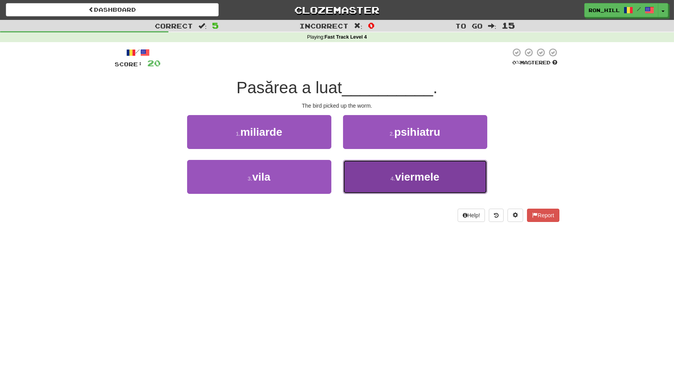
click at [396, 176] on span "viermele" at bounding box center [418, 177] width 44 height 12
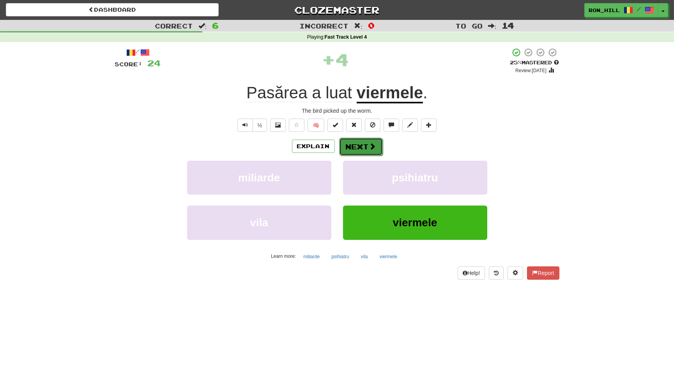
click at [370, 144] on span at bounding box center [372, 146] width 7 height 7
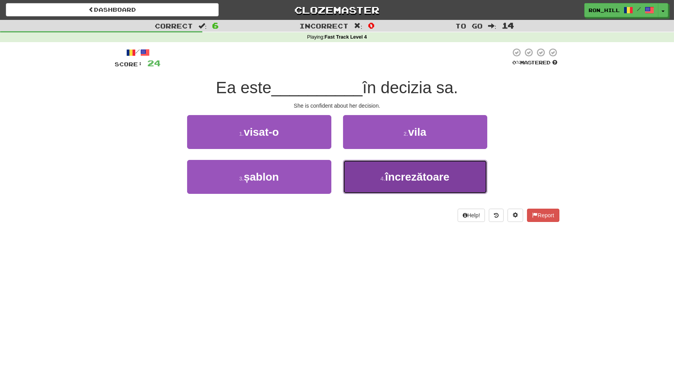
click at [386, 168] on button "4 . încrezătoare" at bounding box center [415, 177] width 144 height 34
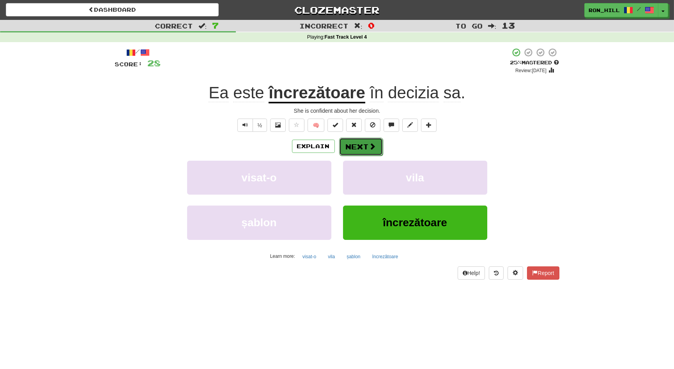
click at [360, 144] on button "Next" at bounding box center [361, 147] width 44 height 18
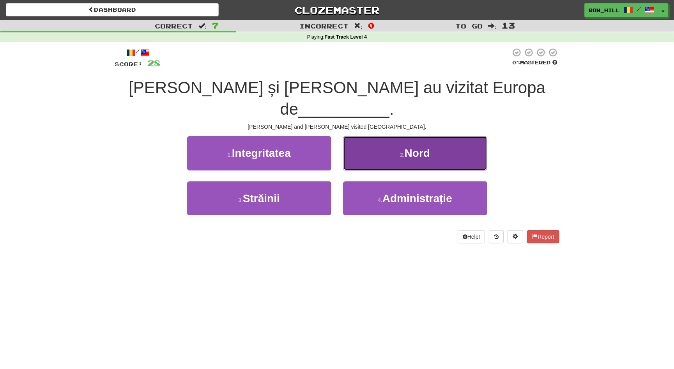
click at [382, 136] on button "2 . Nord" at bounding box center [415, 153] width 144 height 34
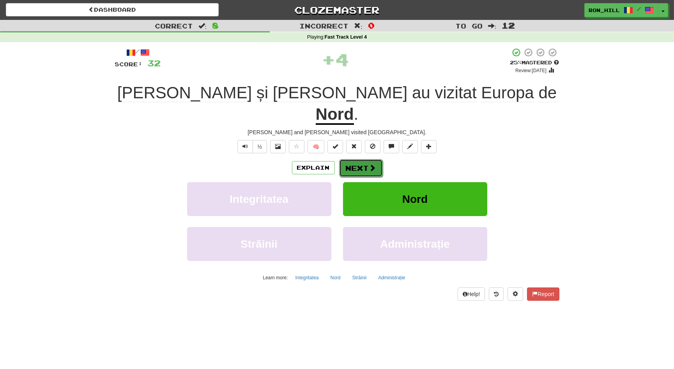
click at [376, 159] on button "Next" at bounding box center [361, 168] width 44 height 18
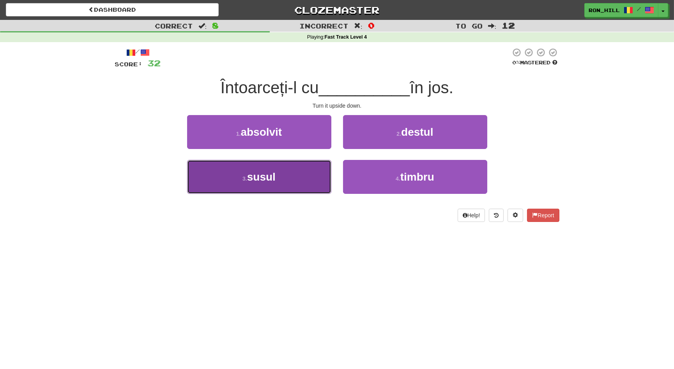
click at [327, 170] on button "3 . susul" at bounding box center [259, 177] width 144 height 34
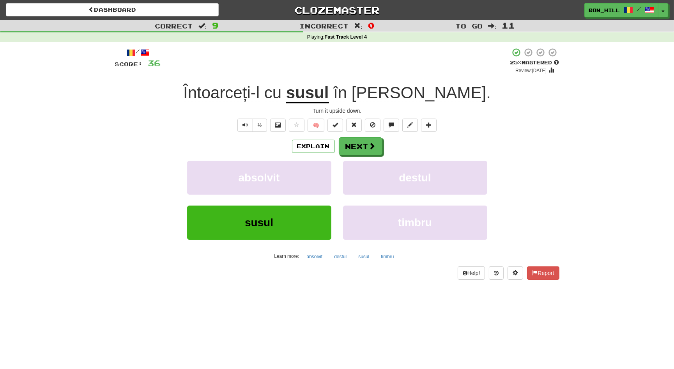
click at [329, 95] on u "susul" at bounding box center [307, 93] width 43 height 20
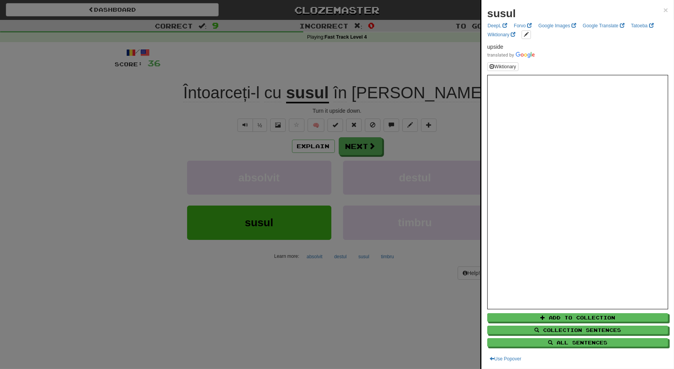
click at [363, 145] on div at bounding box center [337, 184] width 674 height 369
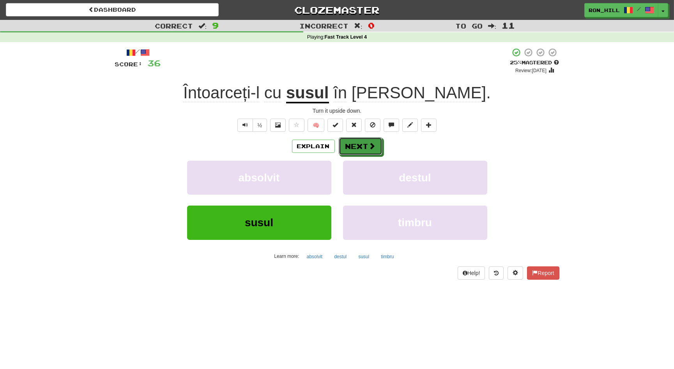
click at [363, 145] on button "Next" at bounding box center [361, 146] width 44 height 18
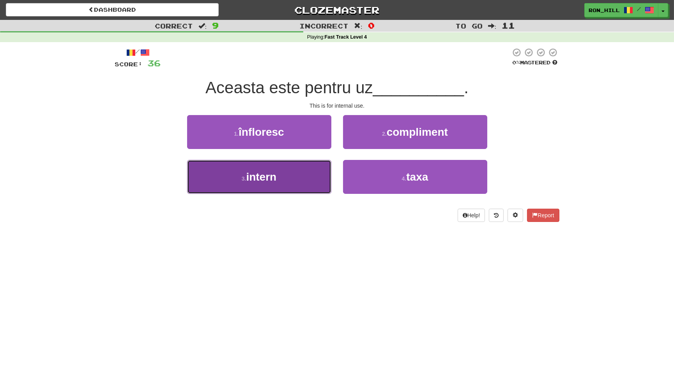
click at [311, 171] on button "3 . intern" at bounding box center [259, 177] width 144 height 34
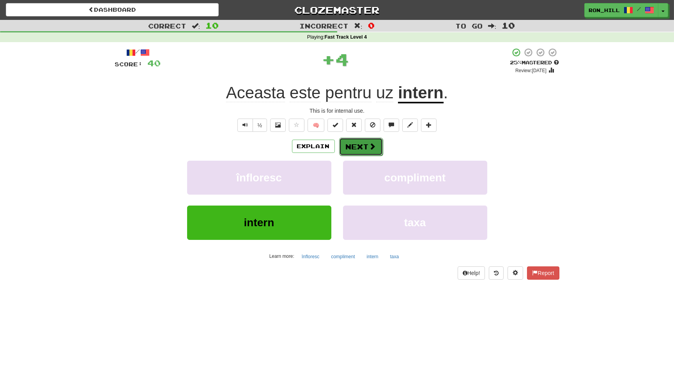
click at [360, 143] on button "Next" at bounding box center [361, 147] width 44 height 18
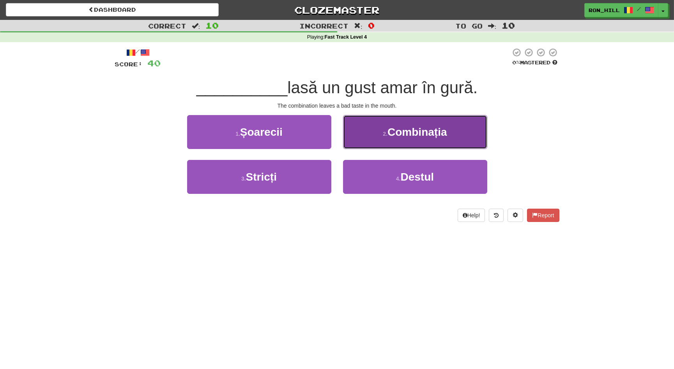
click at [392, 135] on span "Combinația" at bounding box center [417, 132] width 59 height 12
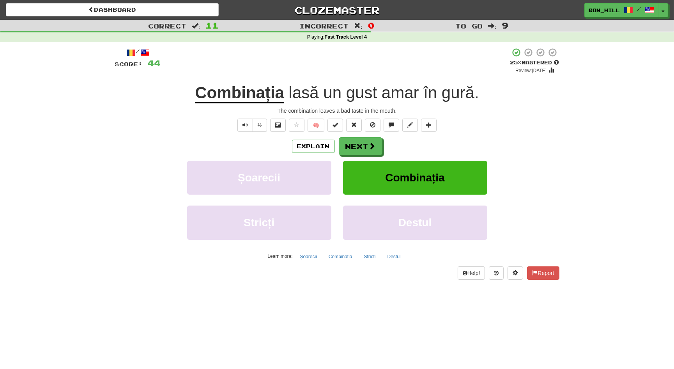
click at [456, 94] on span "gură" at bounding box center [458, 92] width 33 height 19
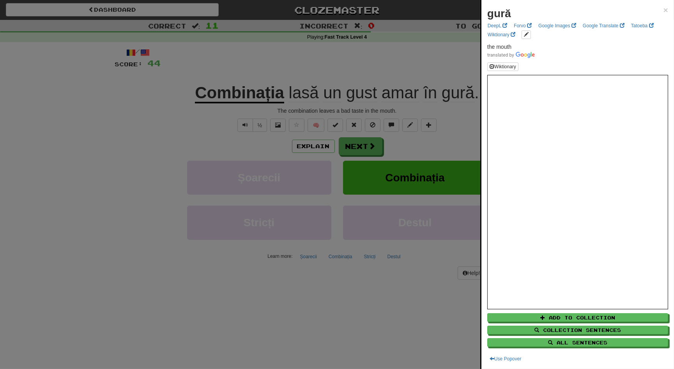
click at [370, 95] on div at bounding box center [337, 184] width 674 height 369
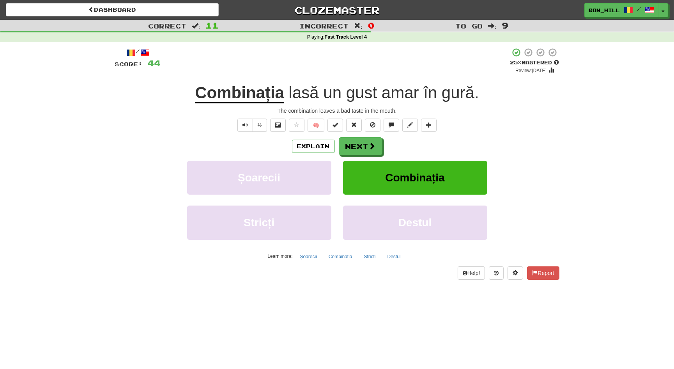
click at [370, 95] on span "gust" at bounding box center [361, 92] width 31 height 19
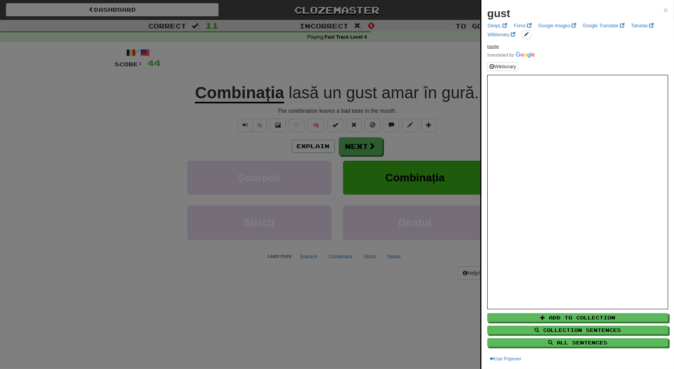
click at [366, 145] on div at bounding box center [337, 184] width 674 height 369
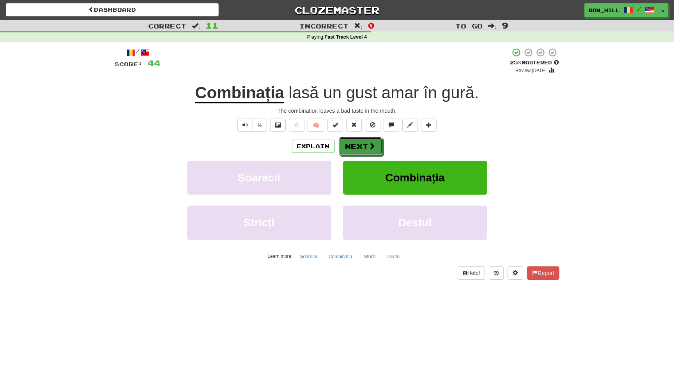
click at [366, 145] on button "Next" at bounding box center [361, 146] width 44 height 18
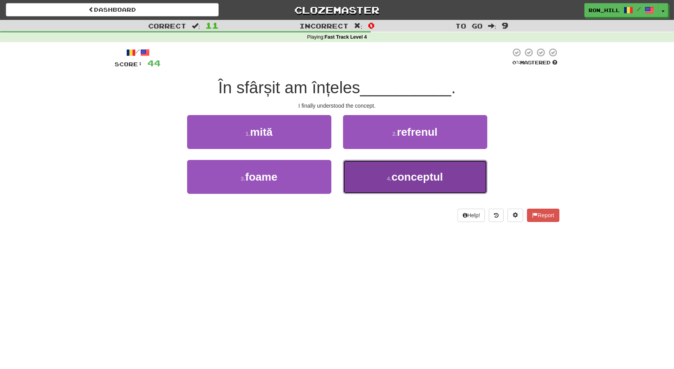
click at [402, 174] on span "conceptul" at bounding box center [417, 177] width 51 height 12
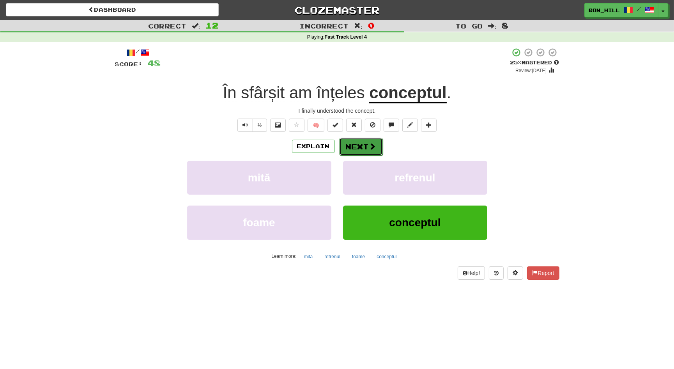
click at [362, 145] on button "Next" at bounding box center [361, 147] width 44 height 18
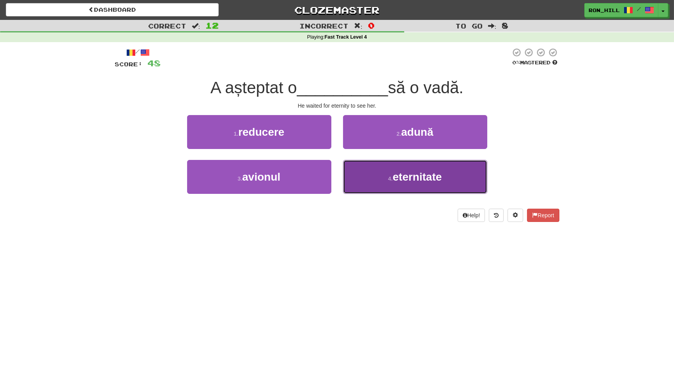
click at [380, 170] on button "4 . eternitate" at bounding box center [415, 177] width 144 height 34
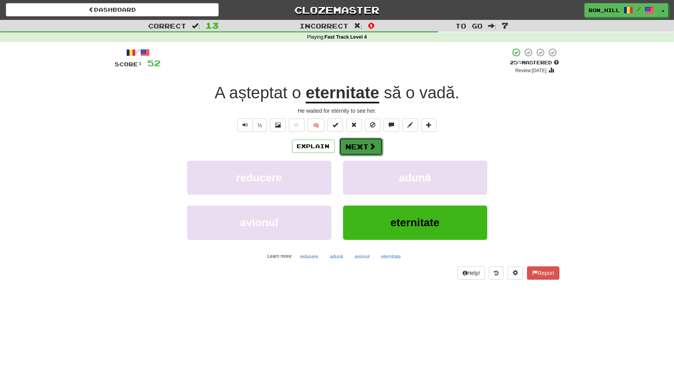
click at [364, 146] on button "Next" at bounding box center [361, 147] width 44 height 18
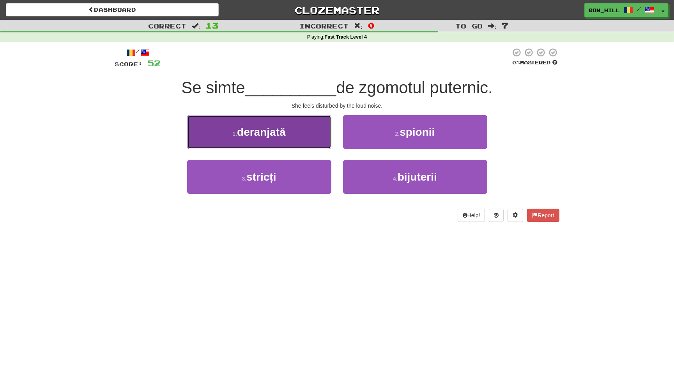
click at [315, 133] on button "1 . deranjată" at bounding box center [259, 132] width 144 height 34
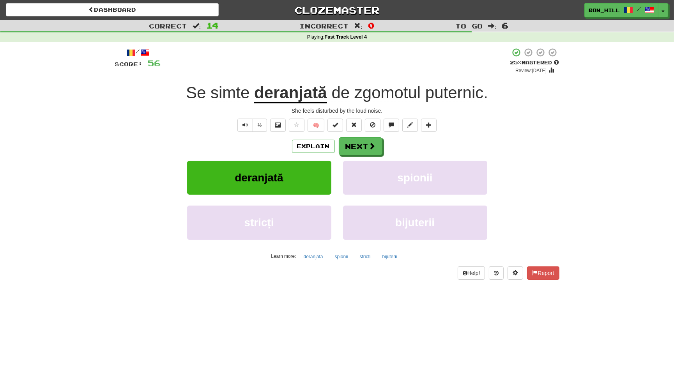
click at [383, 94] on span "zgomotul" at bounding box center [388, 92] width 66 height 19
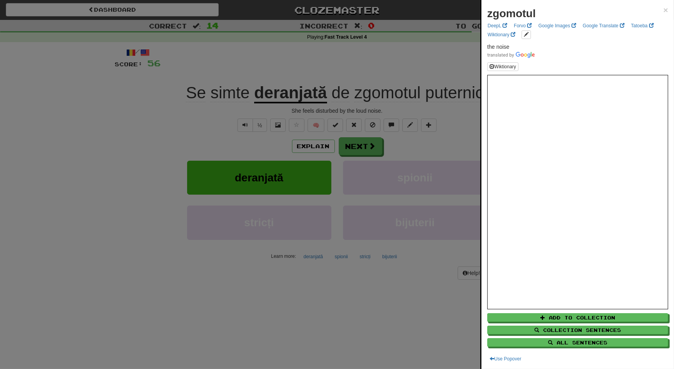
click at [368, 148] on div at bounding box center [337, 184] width 674 height 369
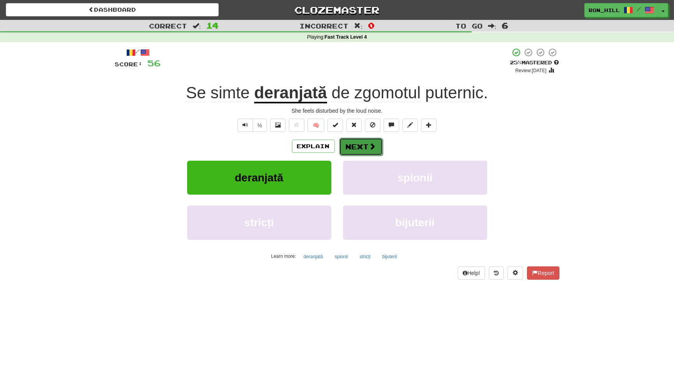
click at [371, 146] on span at bounding box center [372, 146] width 7 height 7
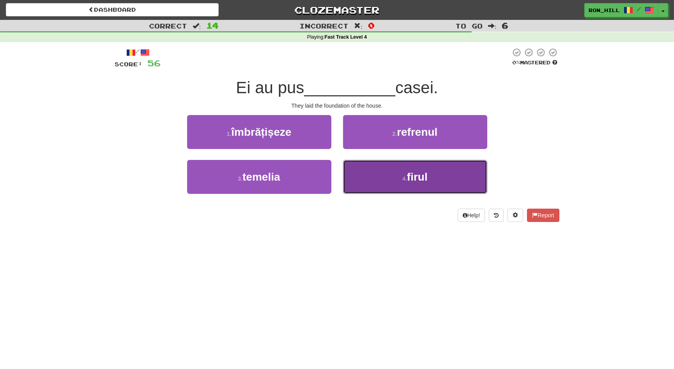
click at [375, 176] on button "4 . firul" at bounding box center [415, 177] width 144 height 34
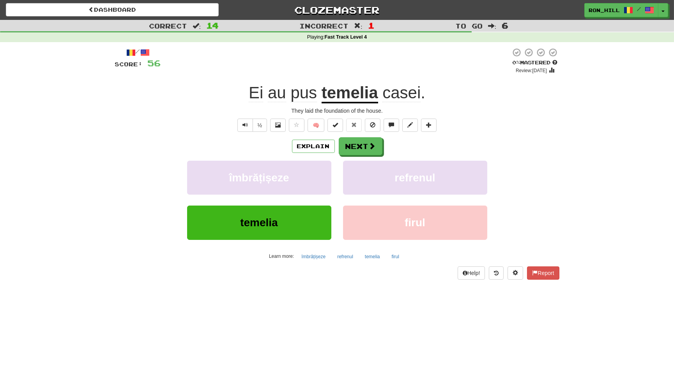
click at [352, 95] on u "temelia" at bounding box center [350, 93] width 57 height 20
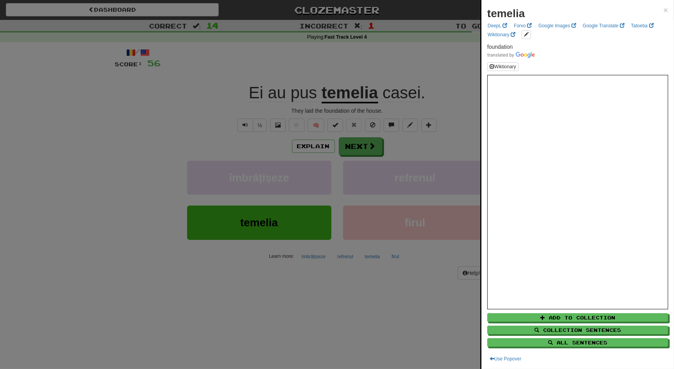
click at [369, 143] on div at bounding box center [337, 184] width 674 height 369
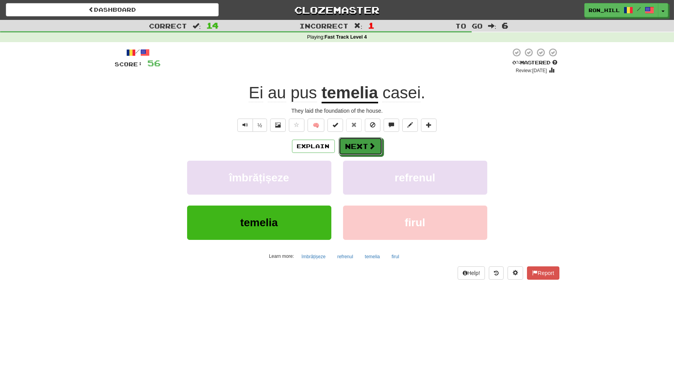
click at [369, 143] on span at bounding box center [372, 145] width 7 height 7
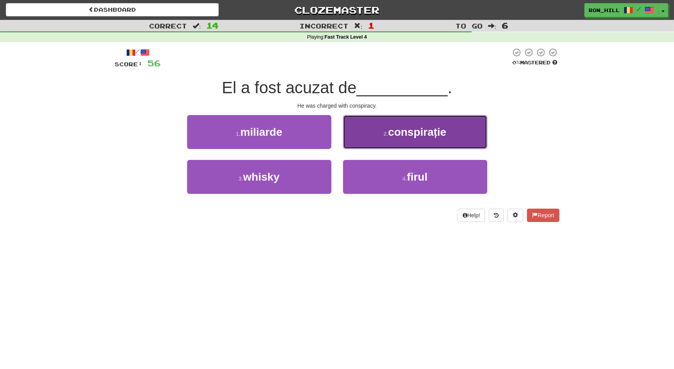
click at [385, 134] on small "2 ." at bounding box center [386, 134] width 5 height 6
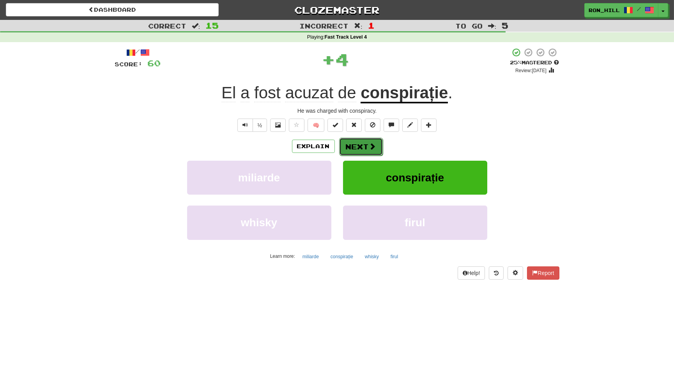
click at [364, 144] on button "Next" at bounding box center [361, 147] width 44 height 18
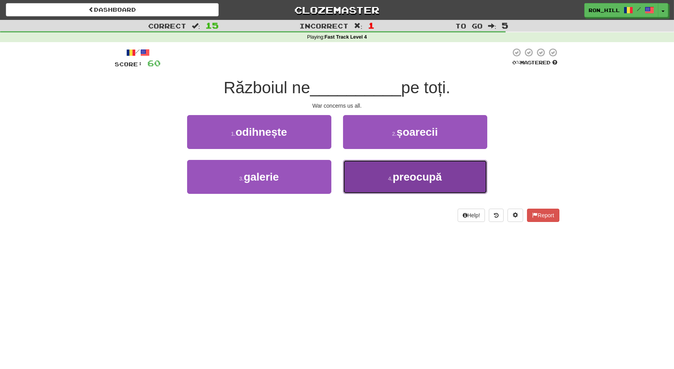
click at [387, 169] on button "4 . preocupă" at bounding box center [415, 177] width 144 height 34
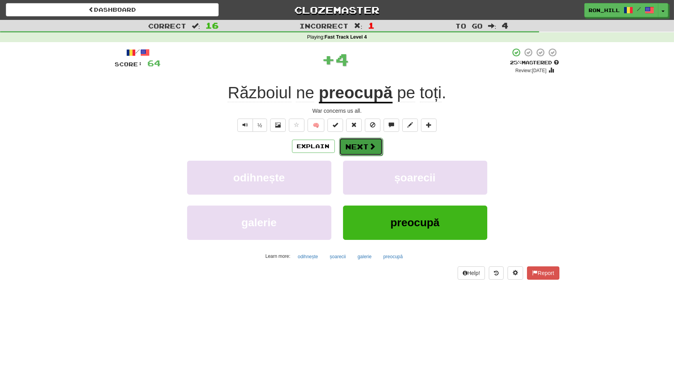
click at [372, 145] on span at bounding box center [372, 146] width 7 height 7
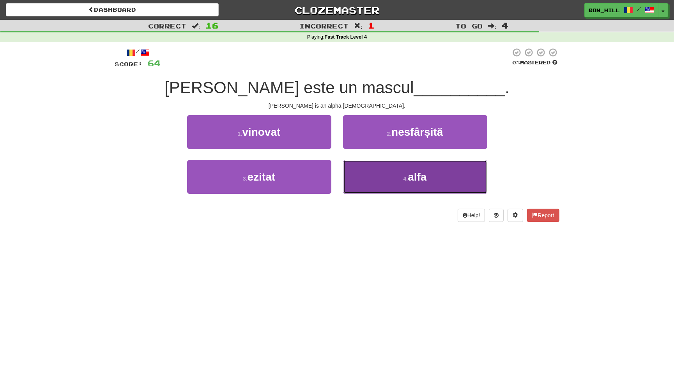
click at [389, 169] on button "4 . alfa" at bounding box center [415, 177] width 144 height 34
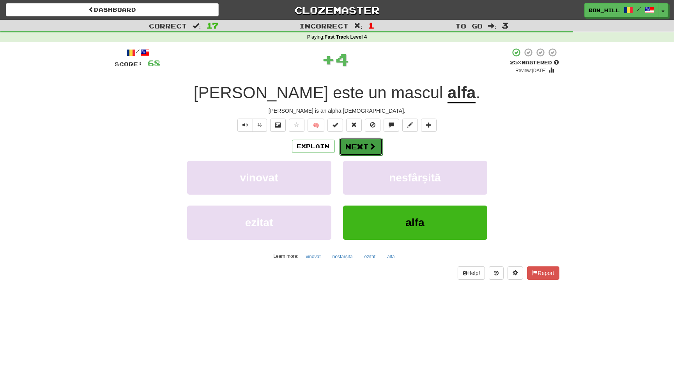
click at [369, 143] on span at bounding box center [372, 146] width 7 height 7
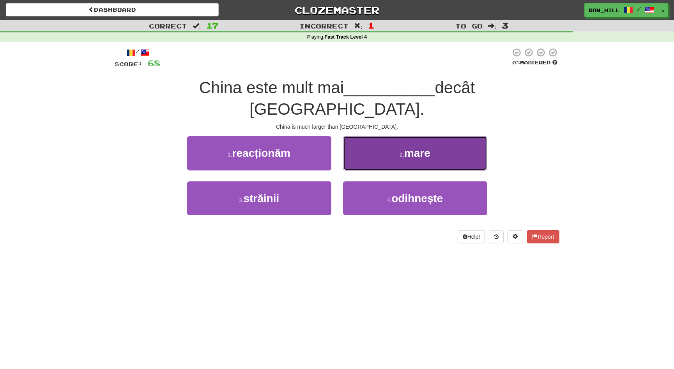
click at [383, 136] on button "2 . mare" at bounding box center [415, 153] width 144 height 34
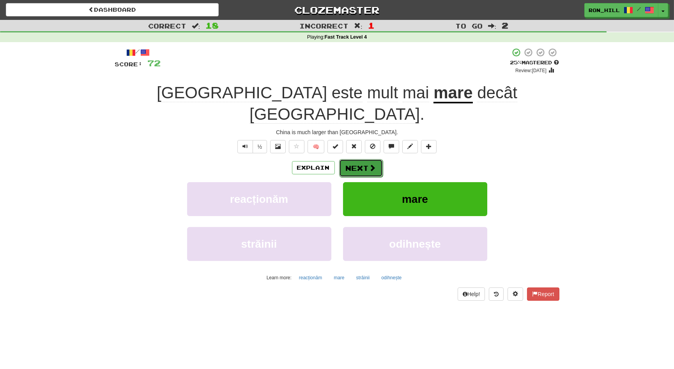
click at [365, 159] on button "Next" at bounding box center [361, 168] width 44 height 18
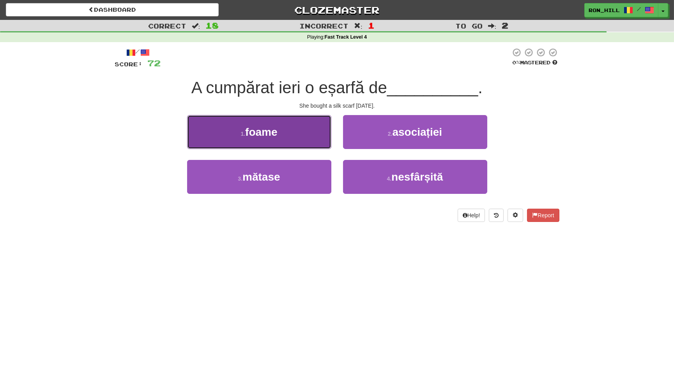
click at [326, 143] on button "1 . foame" at bounding box center [259, 132] width 144 height 34
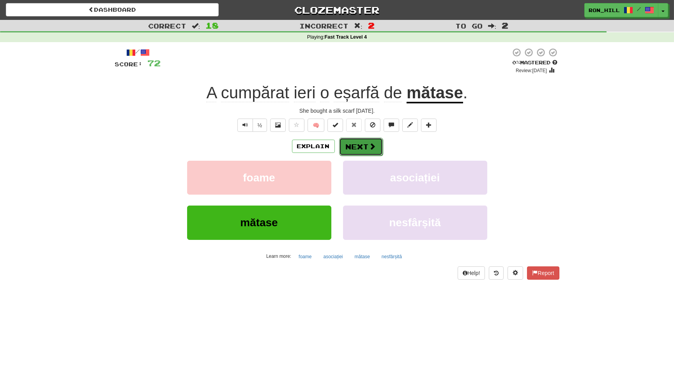
click at [359, 141] on button "Next" at bounding box center [361, 147] width 44 height 18
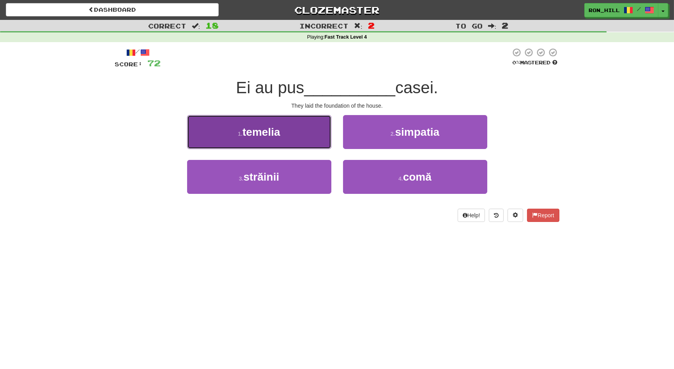
click at [298, 137] on button "1 . temelia" at bounding box center [259, 132] width 144 height 34
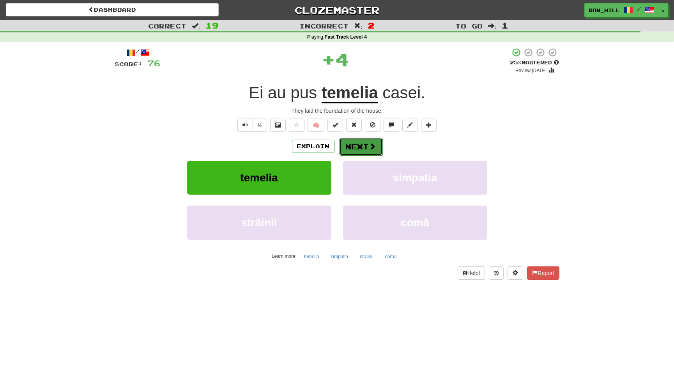
click at [353, 141] on button "Next" at bounding box center [361, 147] width 44 height 18
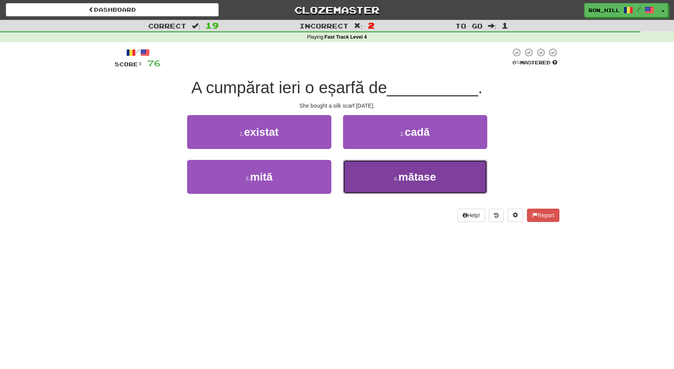
click at [383, 171] on button "4 . mătase" at bounding box center [415, 177] width 144 height 34
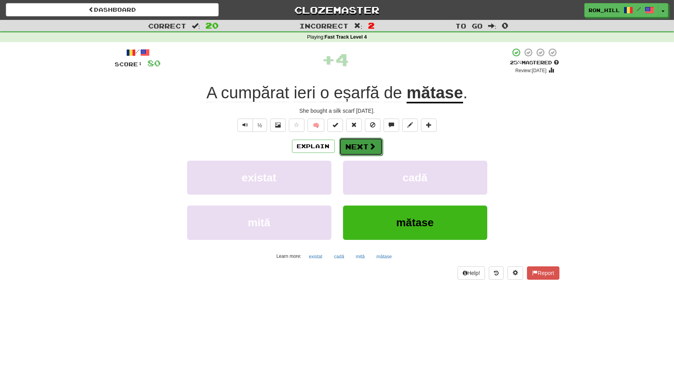
click at [366, 151] on button "Next" at bounding box center [361, 147] width 44 height 18
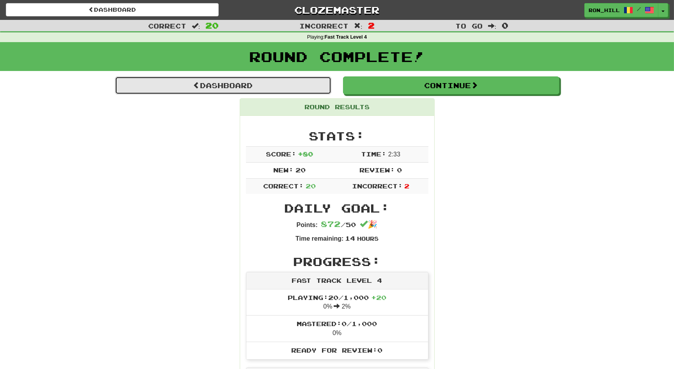
click at [280, 83] on link "Dashboard" at bounding box center [223, 85] width 216 height 18
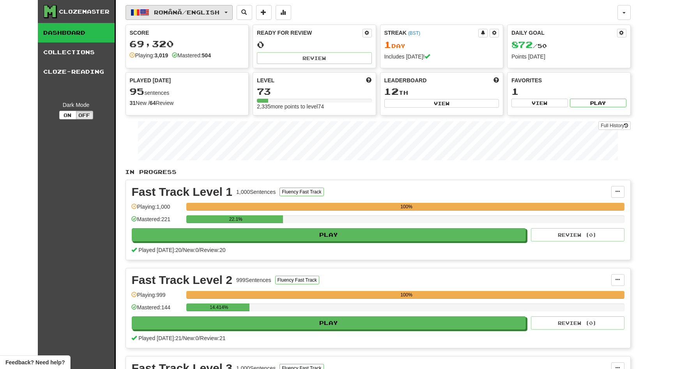
click at [230, 12] on button "Română / English" at bounding box center [179, 12] width 107 height 15
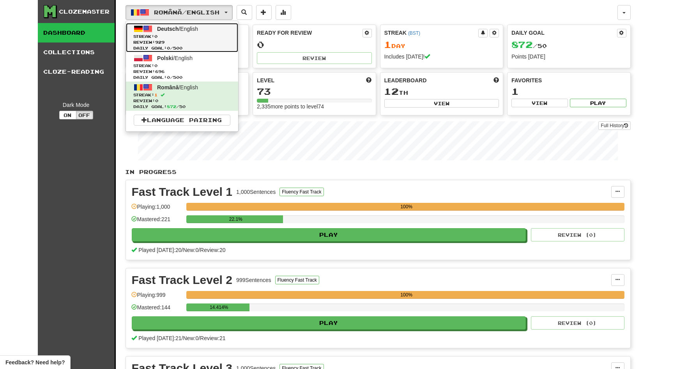
click at [223, 32] on link "Deutsch / English Streak: 0 Review: 929 Daily Goal: 0 / 500" at bounding box center [182, 37] width 112 height 29
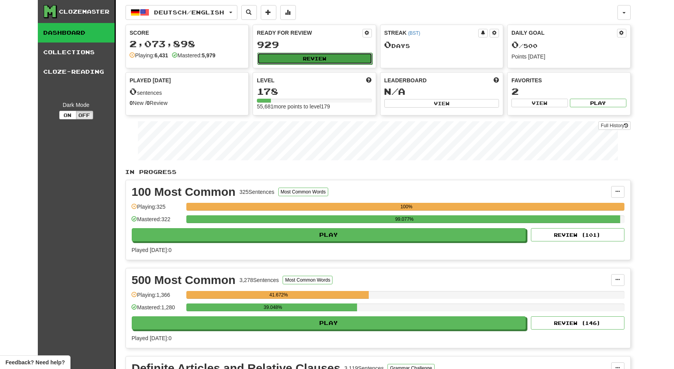
click at [289, 55] on button "Review" at bounding box center [314, 59] width 115 height 12
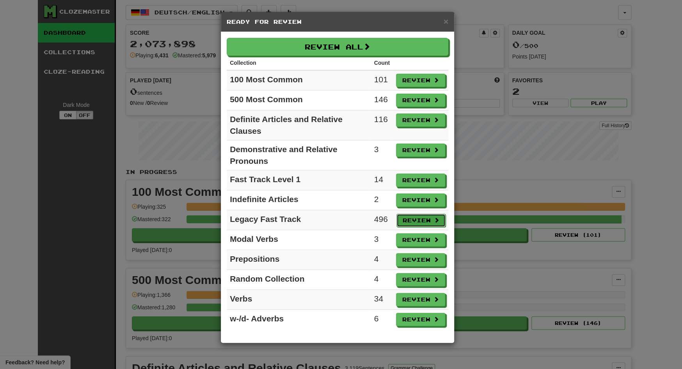
click at [420, 216] on button "Review" at bounding box center [420, 220] width 49 height 13
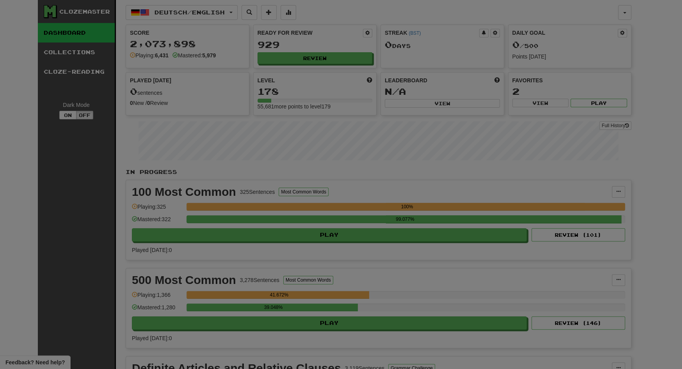
select select "**"
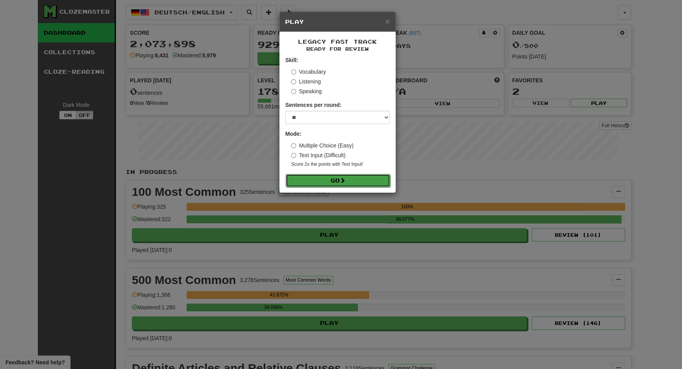
click at [361, 180] on button "Go" at bounding box center [338, 180] width 105 height 13
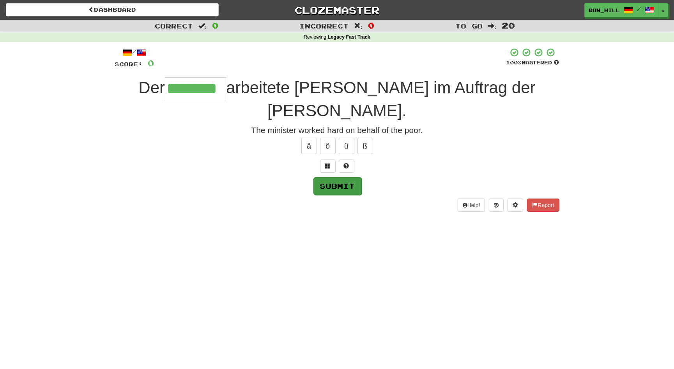
type input "********"
click at [348, 177] on button "Submit" at bounding box center [338, 186] width 48 height 18
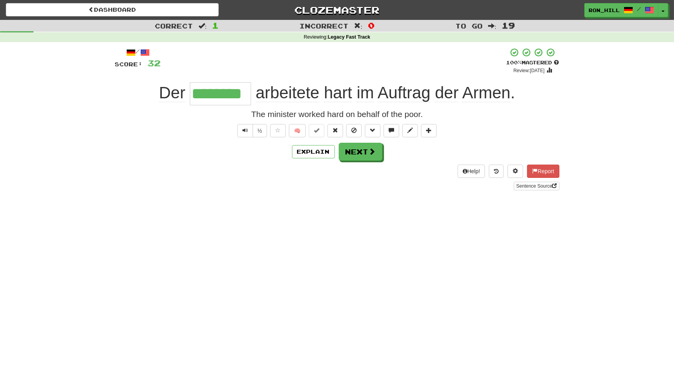
click at [404, 96] on span "Auftrag" at bounding box center [404, 92] width 53 height 19
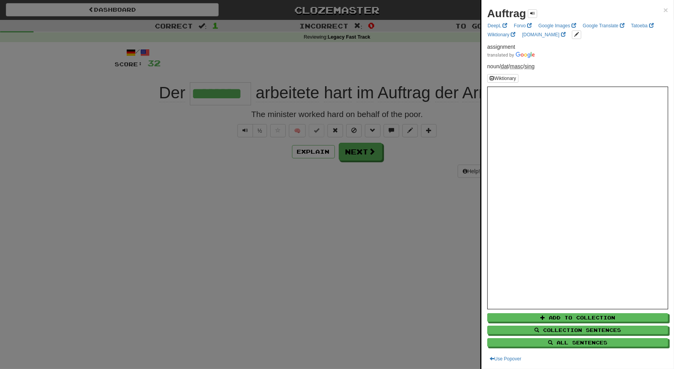
click at [361, 147] on div at bounding box center [337, 184] width 674 height 369
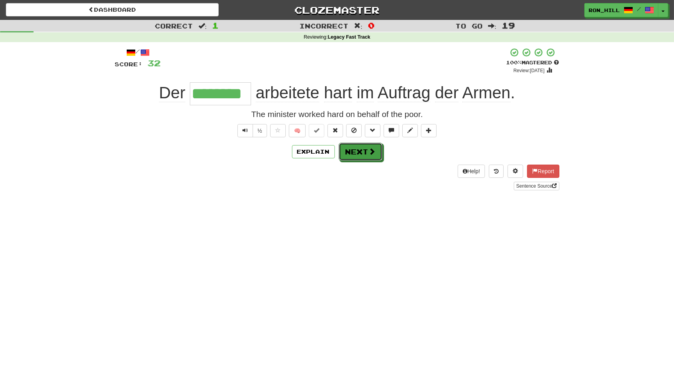
click at [361, 147] on button "Next" at bounding box center [361, 152] width 44 height 18
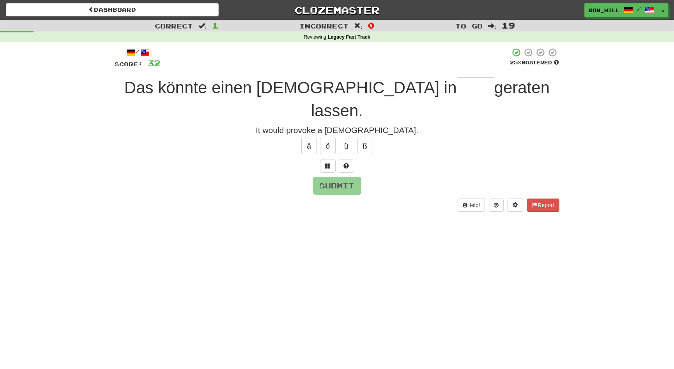
type input "****"
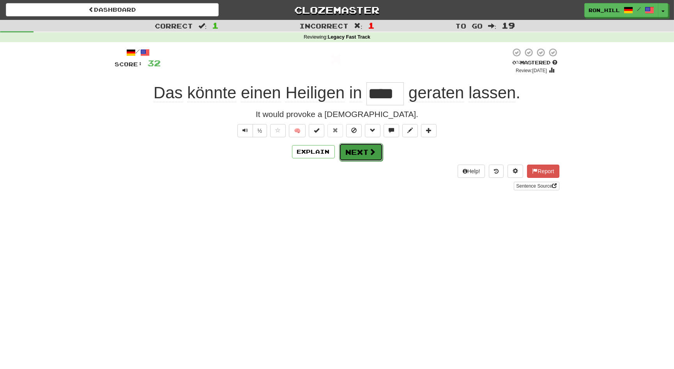
click at [364, 147] on button "Next" at bounding box center [361, 152] width 44 height 18
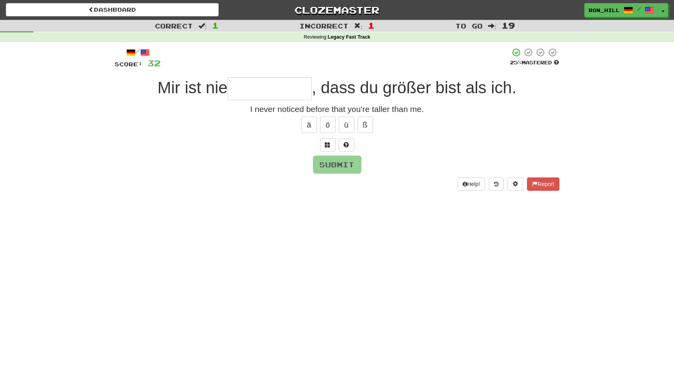
type input "*"
type input "**********"
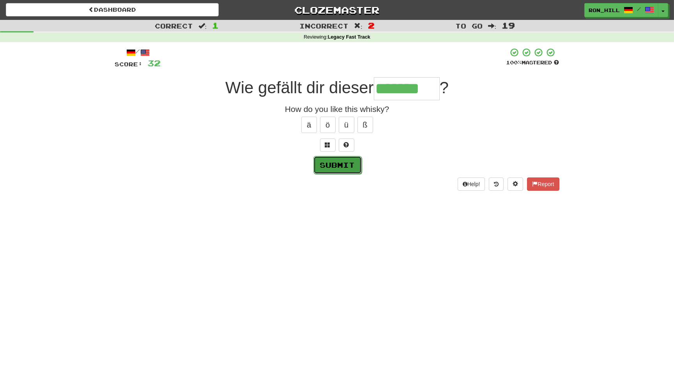
click at [337, 161] on button "Submit" at bounding box center [338, 165] width 48 height 18
type input "*******"
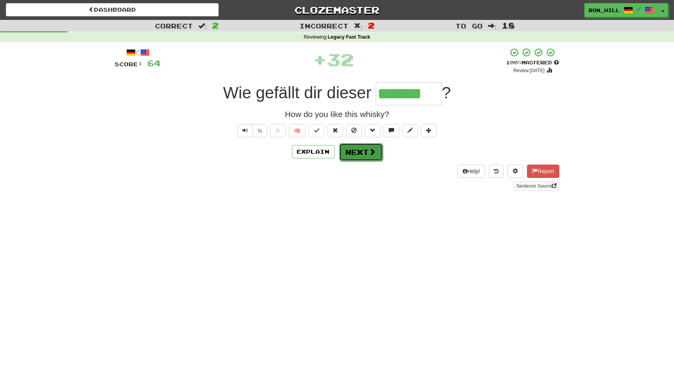
click at [359, 150] on button "Next" at bounding box center [361, 152] width 44 height 18
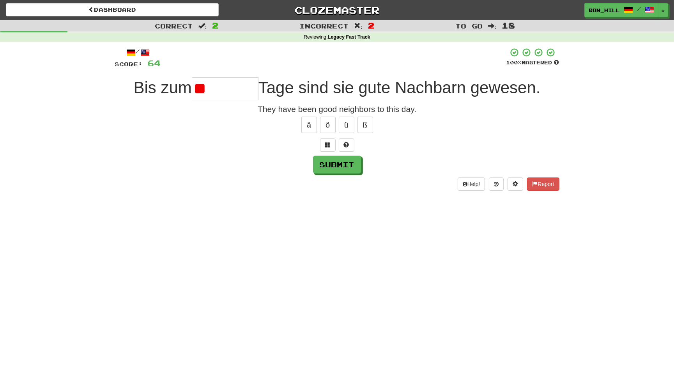
type input "*"
type input "********"
click at [344, 168] on button "Submit" at bounding box center [338, 165] width 48 height 18
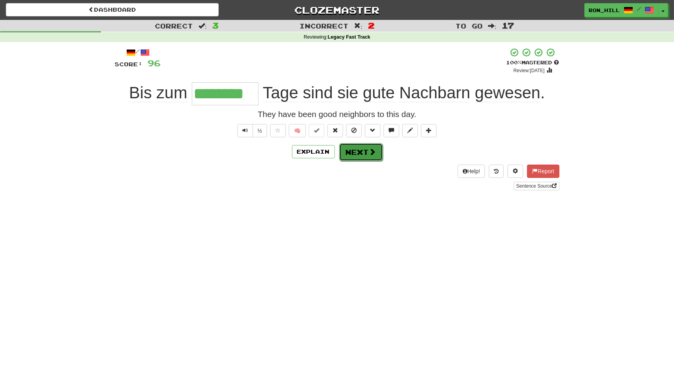
click at [357, 153] on button "Next" at bounding box center [361, 152] width 44 height 18
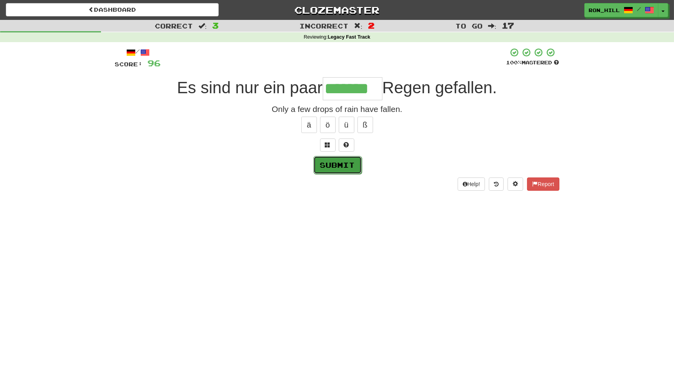
click at [343, 158] on button "Submit" at bounding box center [338, 165] width 48 height 18
type input "*******"
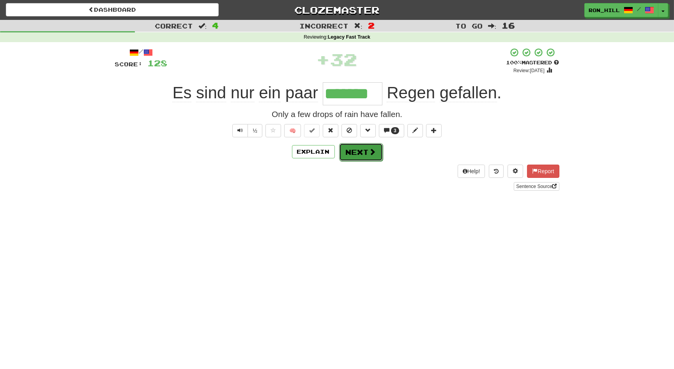
click at [355, 151] on button "Next" at bounding box center [361, 152] width 44 height 18
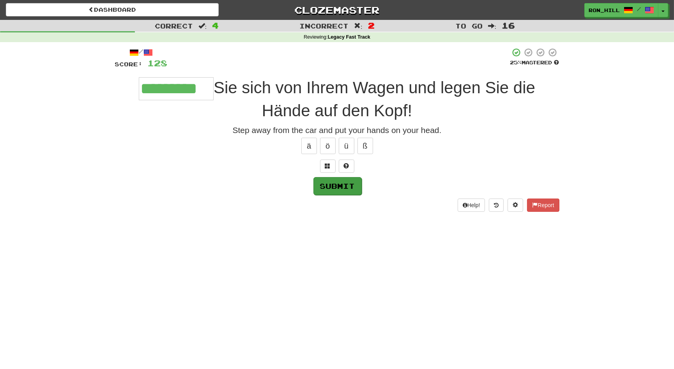
type input "*********"
click at [343, 189] on button "Submit" at bounding box center [338, 186] width 48 height 18
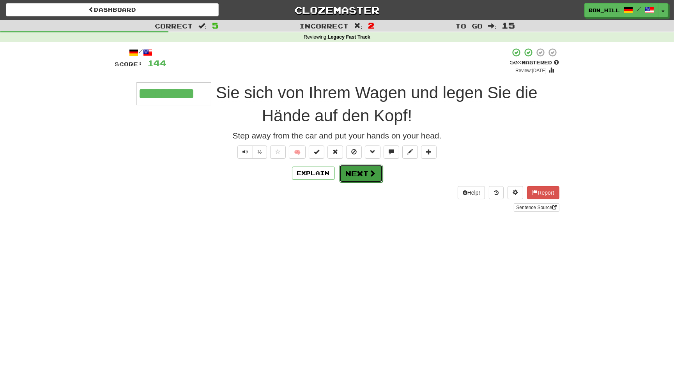
click at [353, 174] on button "Next" at bounding box center [361, 174] width 44 height 18
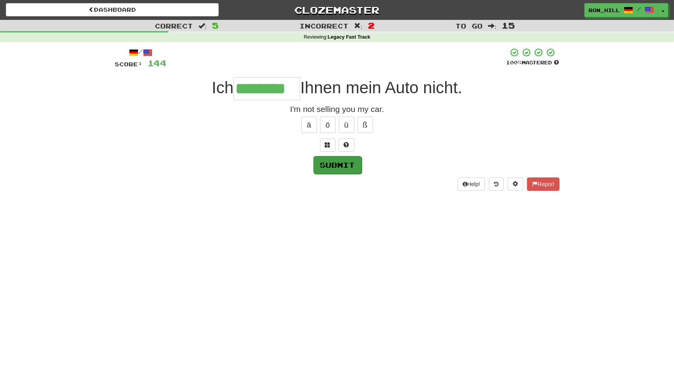
type input "********"
click at [330, 161] on button "Submit" at bounding box center [338, 165] width 48 height 18
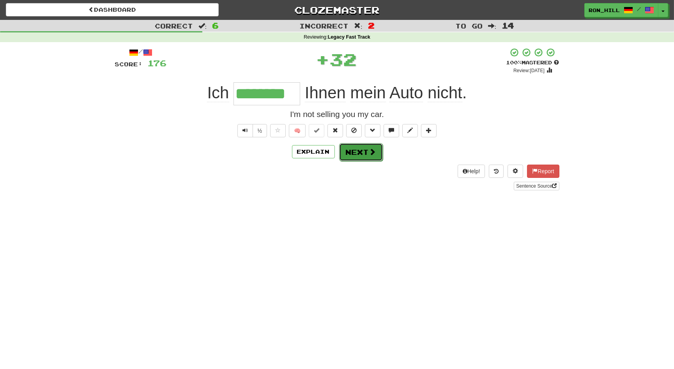
click at [357, 151] on button "Next" at bounding box center [361, 152] width 44 height 18
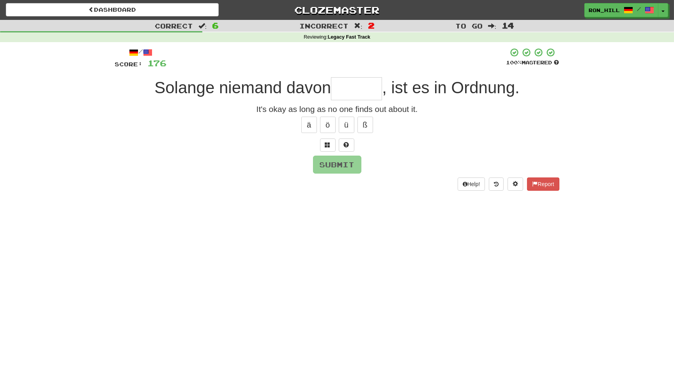
type input "*"
type input "*******"
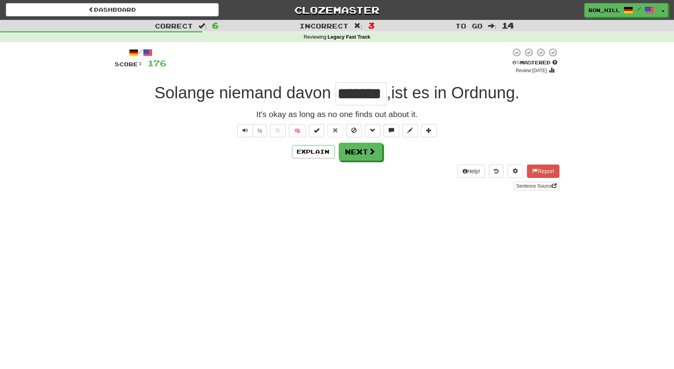
click at [359, 92] on input "*******" at bounding box center [361, 93] width 51 height 23
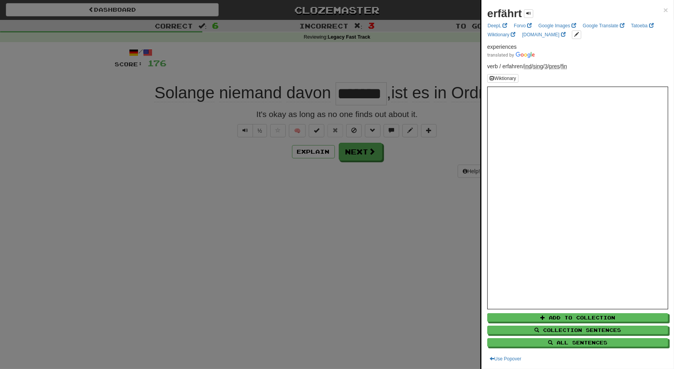
click at [362, 151] on div at bounding box center [337, 184] width 674 height 369
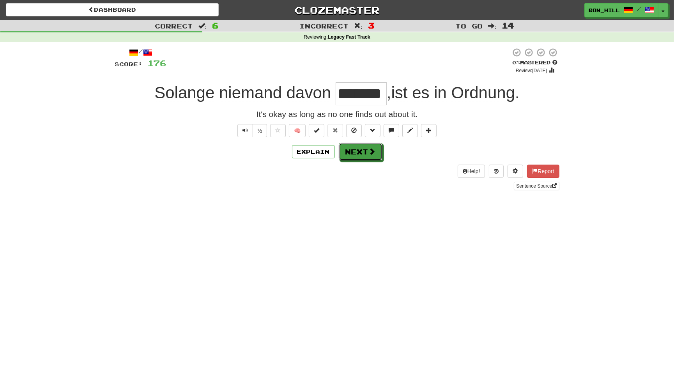
click at [362, 151] on button "Next" at bounding box center [361, 152] width 44 height 18
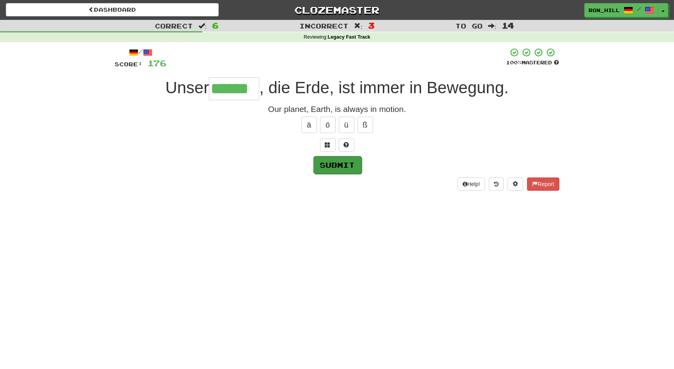
type input "******"
click at [334, 162] on button "Submit" at bounding box center [338, 165] width 48 height 18
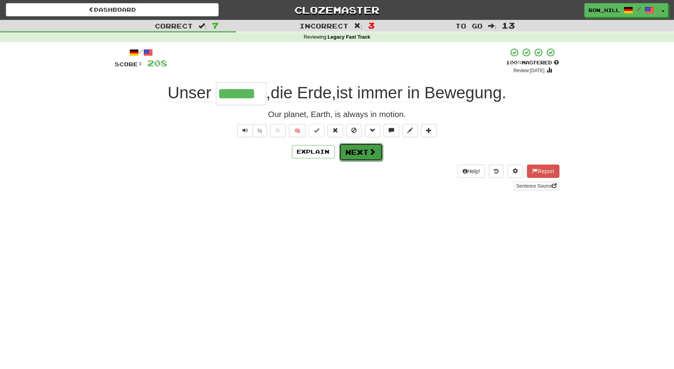
click at [352, 151] on button "Next" at bounding box center [361, 152] width 44 height 18
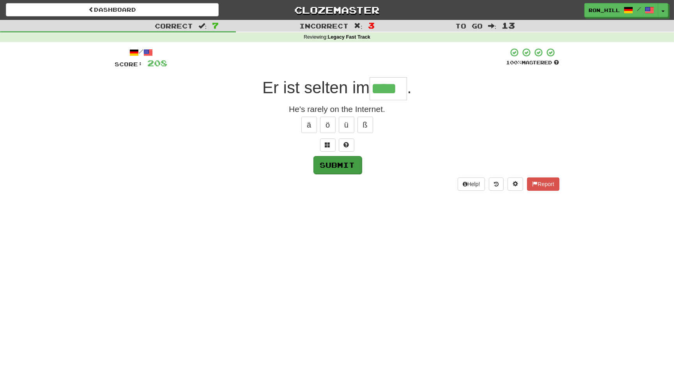
type input "****"
click at [344, 165] on button "Submit" at bounding box center [338, 165] width 48 height 18
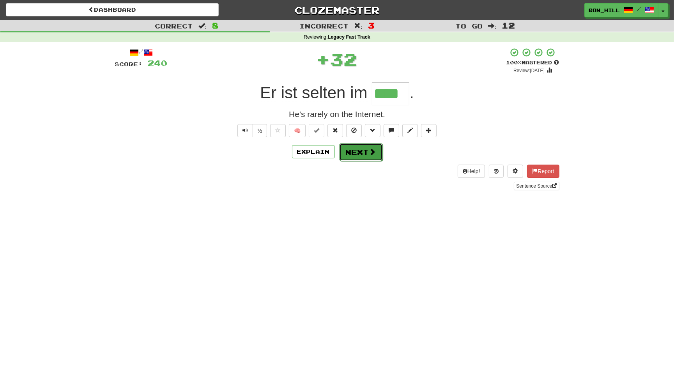
click at [367, 153] on button "Next" at bounding box center [361, 152] width 44 height 18
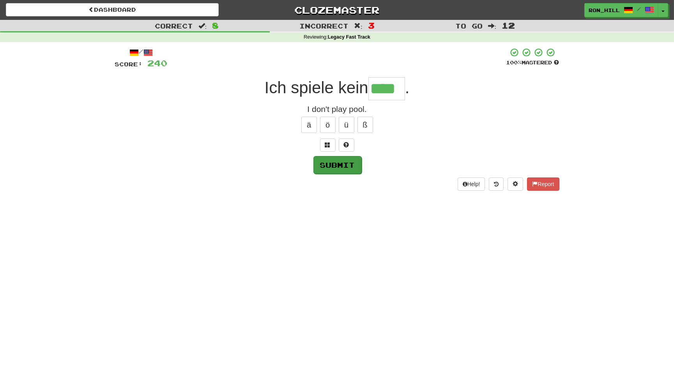
type input "****"
click at [346, 163] on button "Submit" at bounding box center [338, 165] width 48 height 18
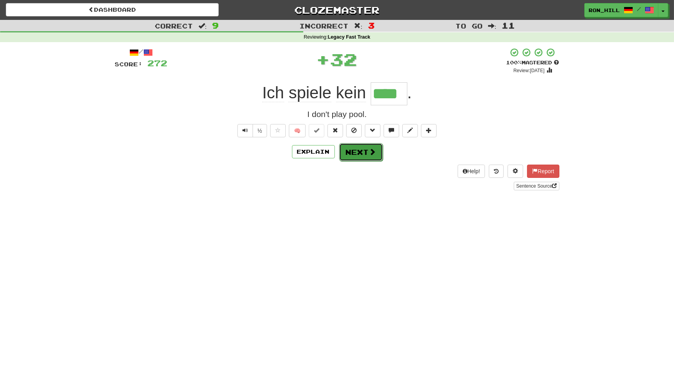
click at [359, 154] on button "Next" at bounding box center [361, 152] width 44 height 18
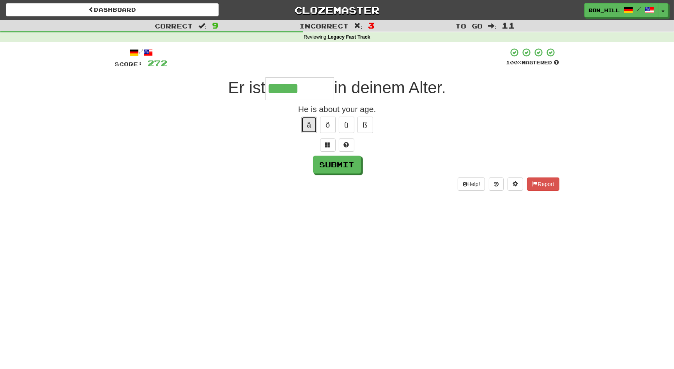
click at [308, 124] on button "ä" at bounding box center [310, 125] width 16 height 16
type input "********"
click at [344, 163] on button "Submit" at bounding box center [338, 165] width 48 height 18
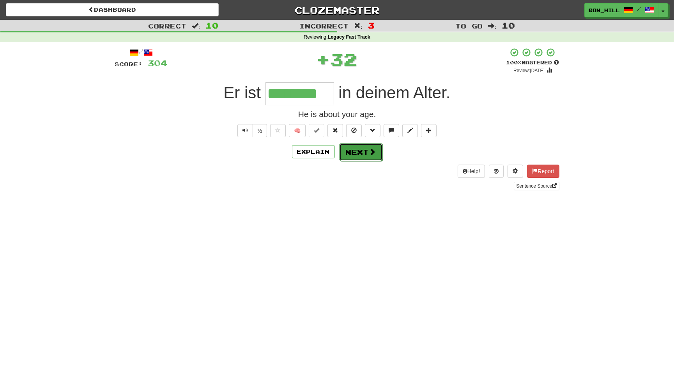
click at [355, 149] on button "Next" at bounding box center [361, 152] width 44 height 18
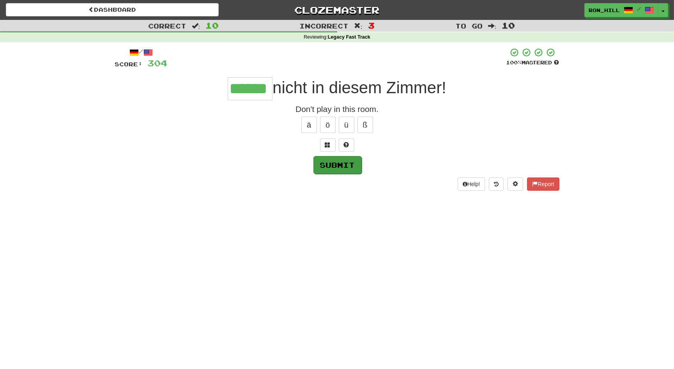
type input "******"
click at [330, 163] on button "Submit" at bounding box center [338, 165] width 48 height 18
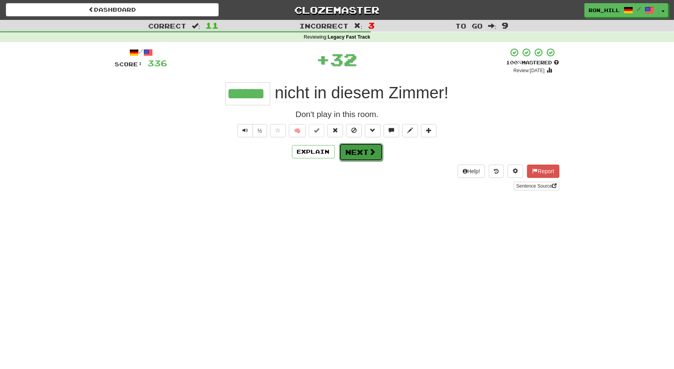
click at [353, 150] on button "Next" at bounding box center [361, 152] width 44 height 18
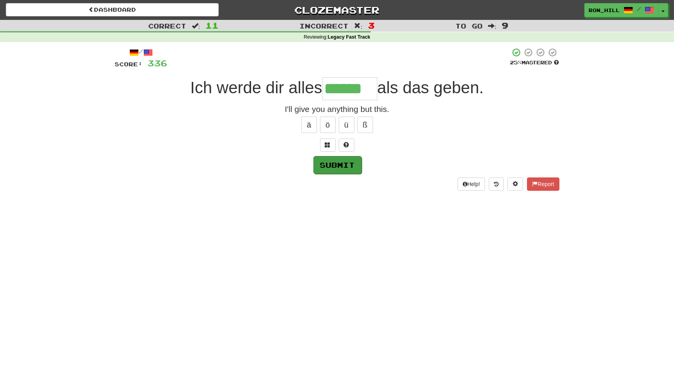
type input "******"
click at [341, 170] on button "Submit" at bounding box center [338, 165] width 48 height 18
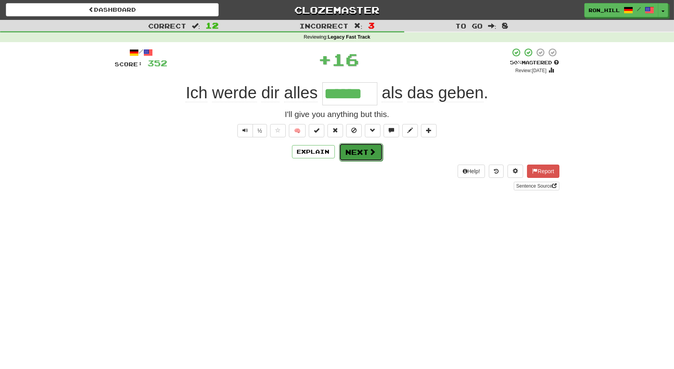
click at [360, 156] on button "Next" at bounding box center [361, 152] width 44 height 18
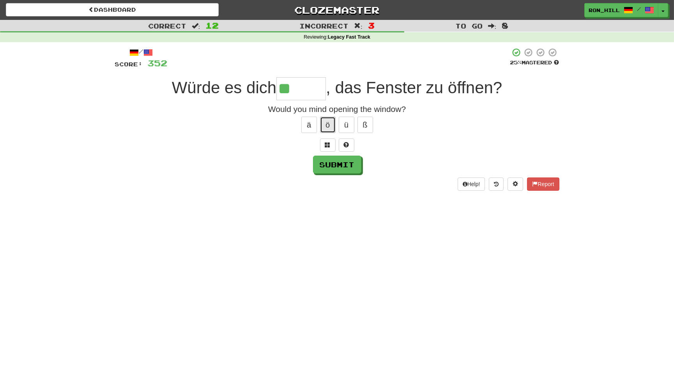
click at [327, 122] on button "ö" at bounding box center [328, 125] width 16 height 16
type input "******"
click at [346, 166] on button "Submit" at bounding box center [338, 165] width 48 height 18
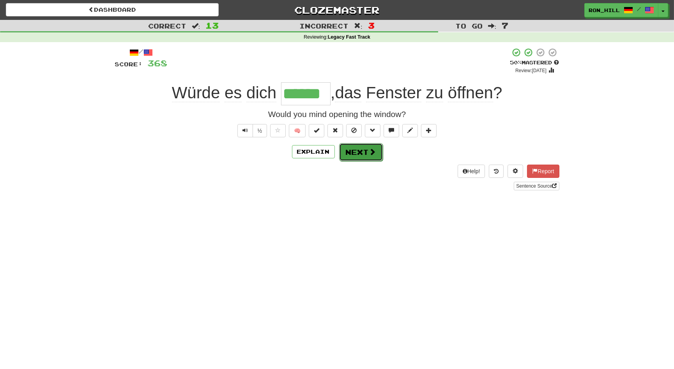
click at [360, 154] on button "Next" at bounding box center [361, 152] width 44 height 18
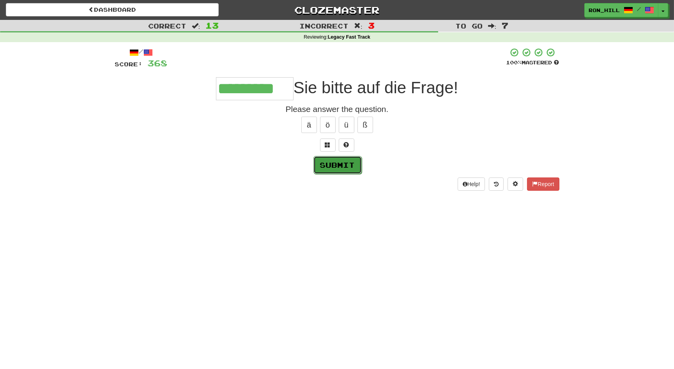
click at [337, 158] on button "Submit" at bounding box center [338, 165] width 48 height 18
type input "*********"
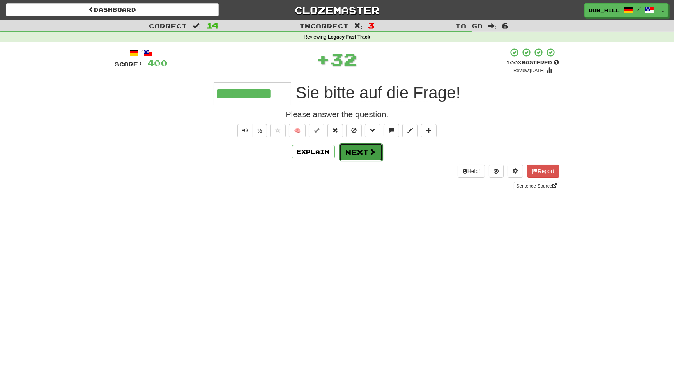
click at [354, 151] on button "Next" at bounding box center [361, 152] width 44 height 18
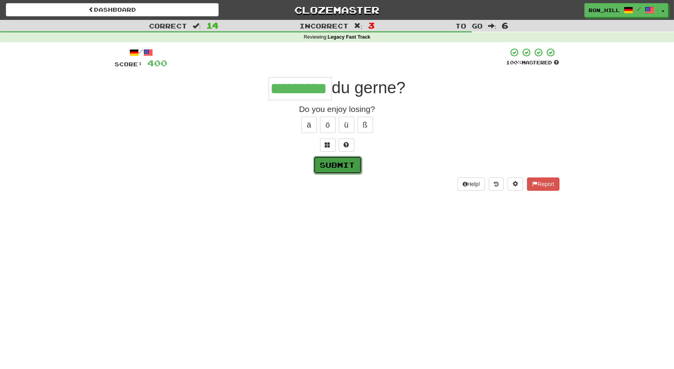
click at [344, 160] on button "Submit" at bounding box center [338, 165] width 48 height 18
type input "*********"
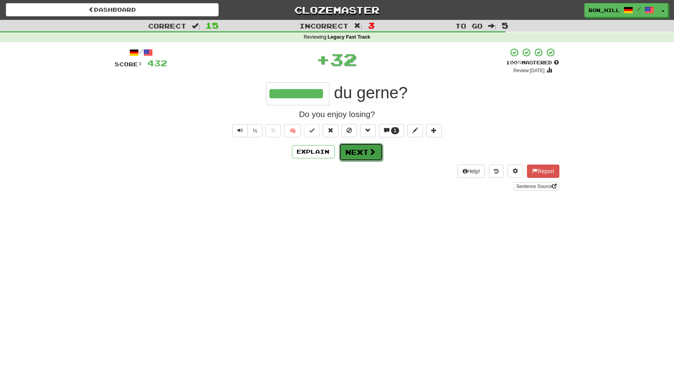
click at [363, 151] on button "Next" at bounding box center [361, 152] width 44 height 18
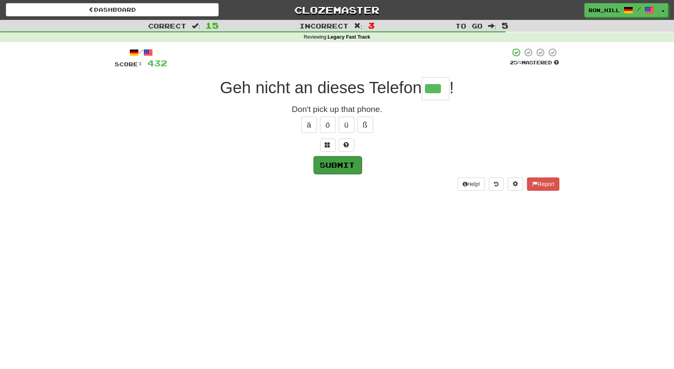
type input "***"
click at [350, 165] on button "Submit" at bounding box center [338, 165] width 48 height 18
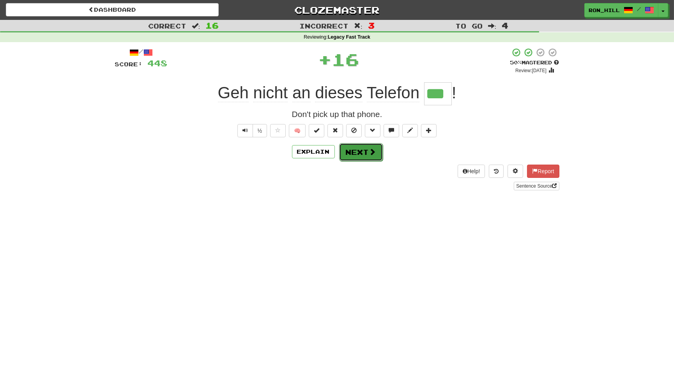
click at [363, 154] on button "Next" at bounding box center [361, 152] width 44 height 18
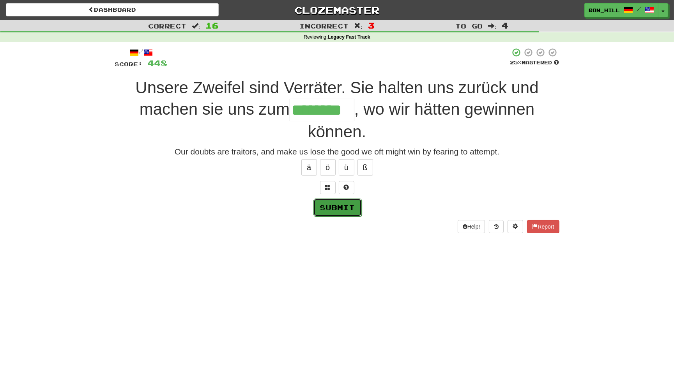
click at [334, 202] on button "Submit" at bounding box center [338, 208] width 48 height 18
click at [350, 111] on input "********" at bounding box center [322, 110] width 65 height 23
click at [342, 202] on button "Submit" at bounding box center [338, 208] width 48 height 18
type input "*********"
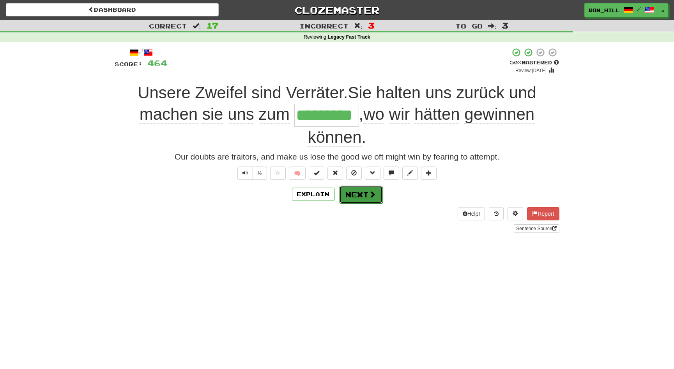
click at [371, 186] on button "Next" at bounding box center [361, 195] width 44 height 18
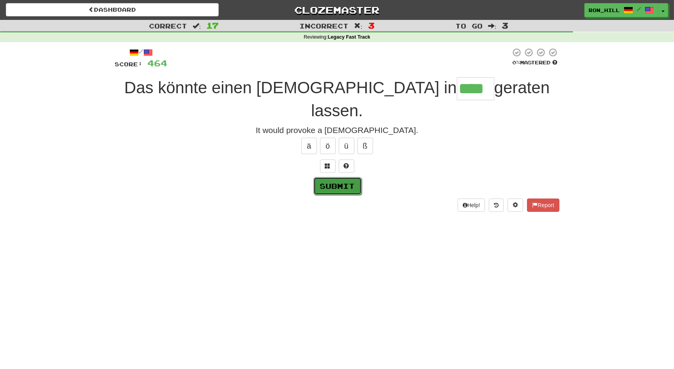
click at [343, 177] on button "Submit" at bounding box center [338, 186] width 48 height 18
type input "****"
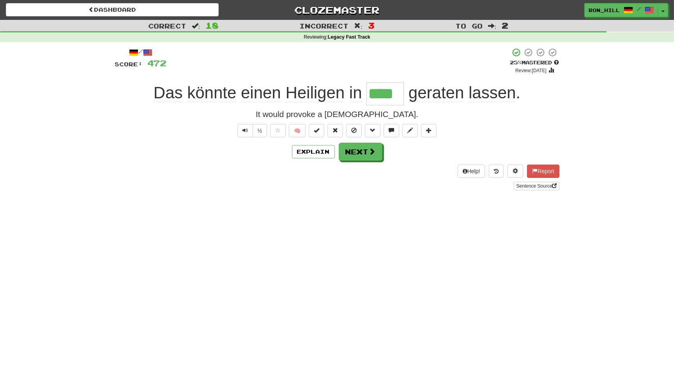
click at [383, 92] on input "****" at bounding box center [385, 93] width 37 height 23
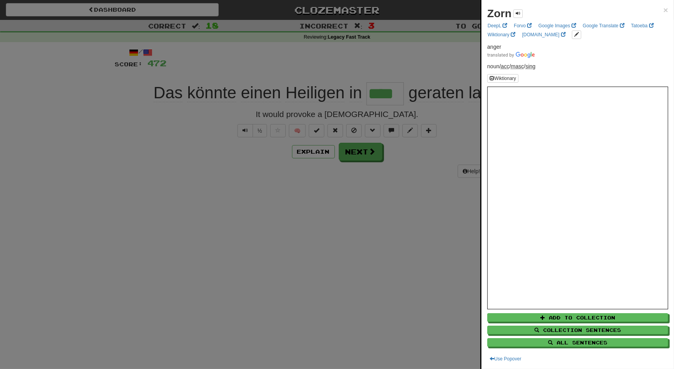
click at [361, 154] on div at bounding box center [337, 184] width 674 height 369
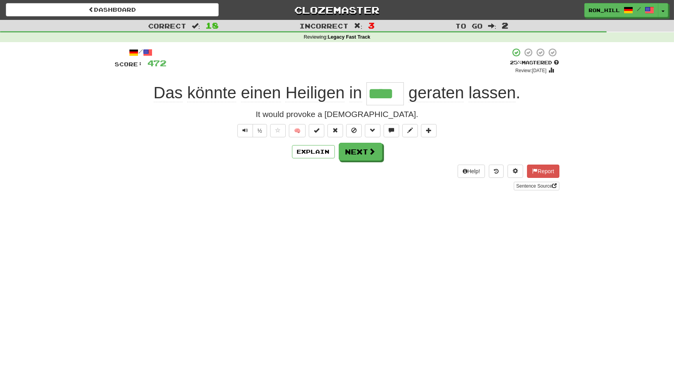
click at [425, 93] on span "geraten" at bounding box center [436, 92] width 55 height 19
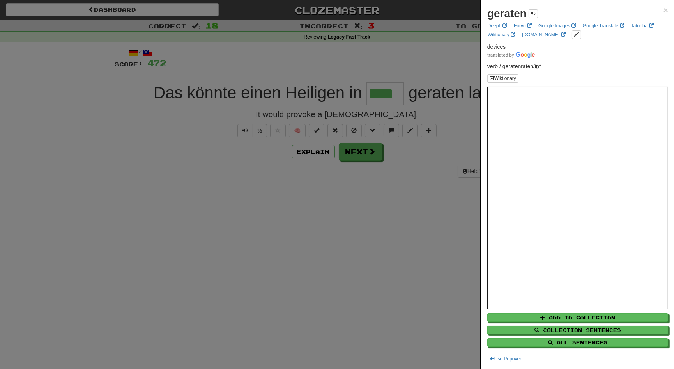
click at [359, 151] on div at bounding box center [337, 184] width 674 height 369
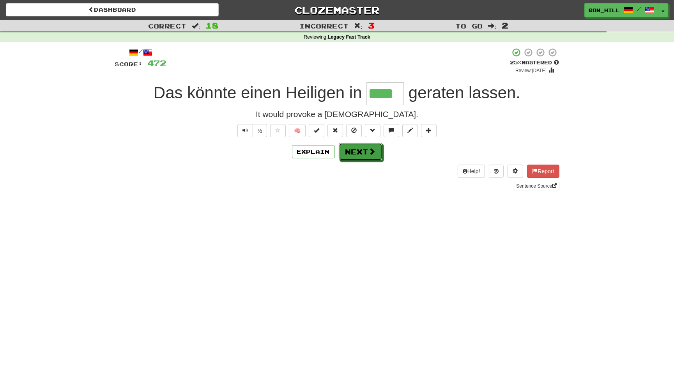
click at [359, 151] on button "Next" at bounding box center [361, 152] width 44 height 18
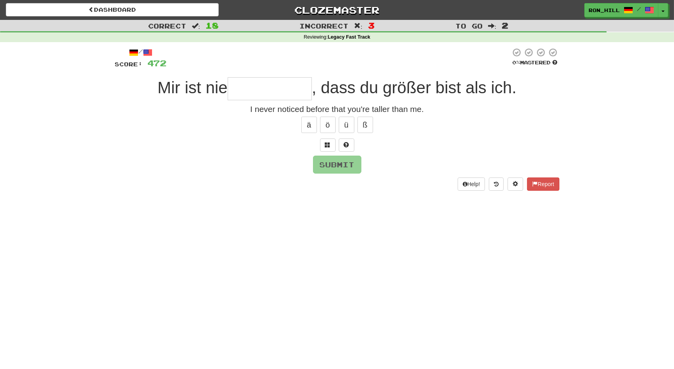
type input "*"
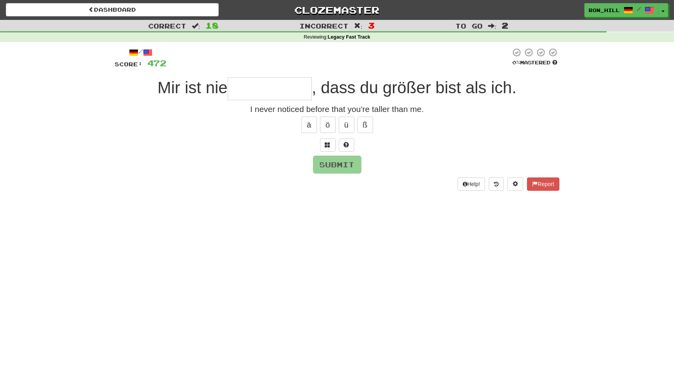
type input "**********"
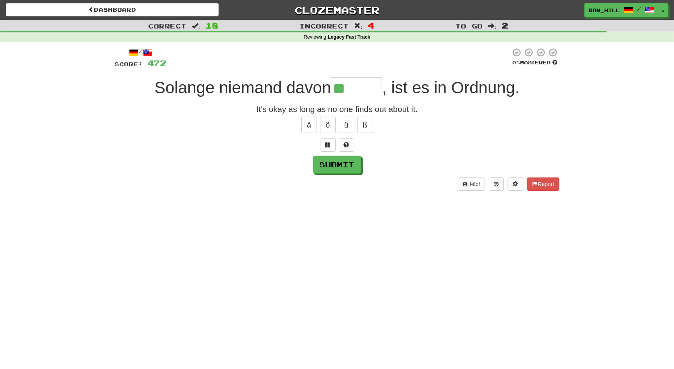
type input "*******"
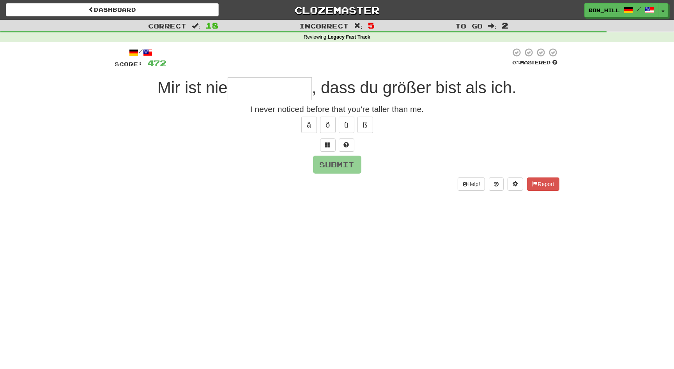
type input "*"
type input "**********"
click at [331, 163] on button "Submit" at bounding box center [338, 165] width 48 height 18
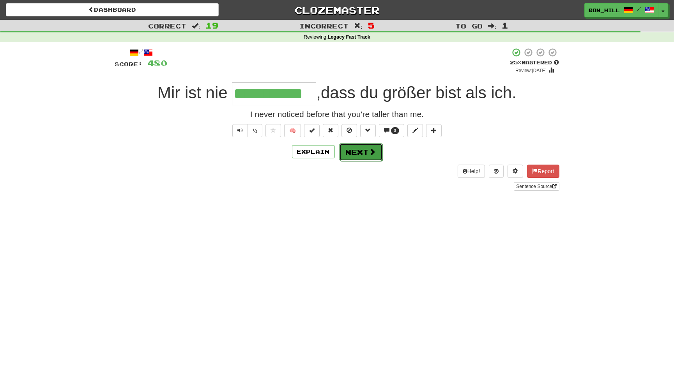
click at [359, 153] on button "Next" at bounding box center [361, 152] width 44 height 18
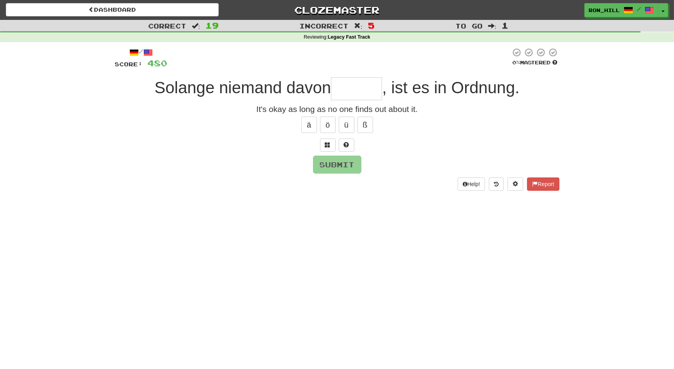
type input "*"
click at [305, 125] on button "ä" at bounding box center [310, 125] width 16 height 16
type input "*******"
click at [339, 163] on button "Submit" at bounding box center [338, 165] width 48 height 18
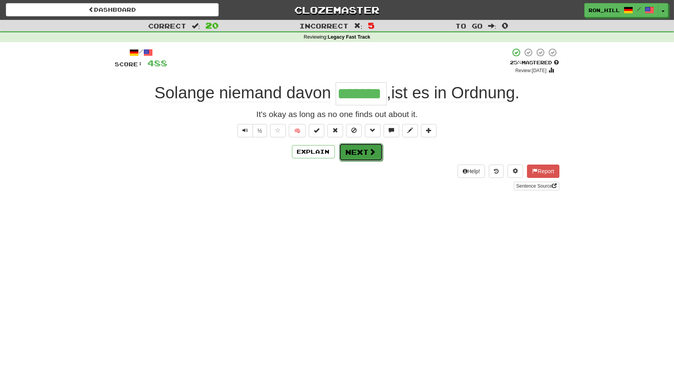
click at [357, 151] on button "Next" at bounding box center [361, 152] width 44 height 18
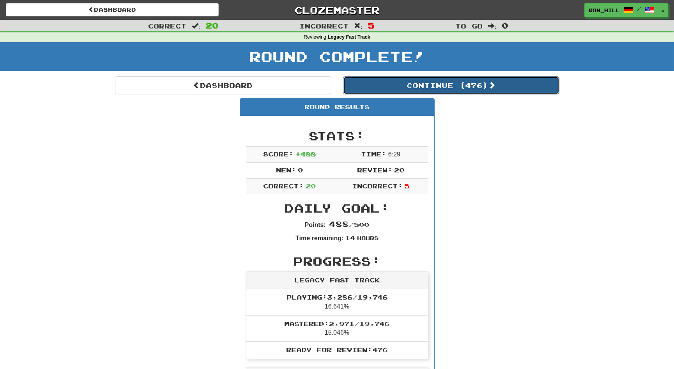
click at [392, 85] on button "Continue ( 476 )" at bounding box center [451, 85] width 216 height 18
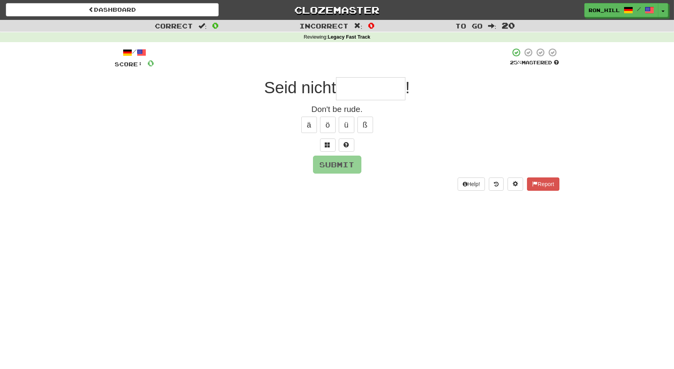
type input "*"
click at [330, 120] on button "ö" at bounding box center [328, 125] width 16 height 16
type input "*********"
click at [330, 164] on button "Submit" at bounding box center [338, 165] width 48 height 18
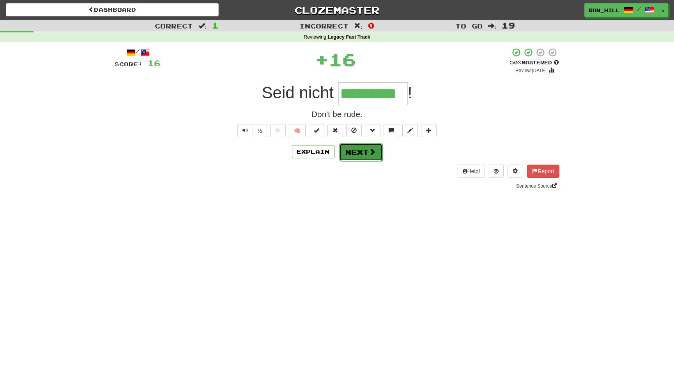
click at [352, 152] on button "Next" at bounding box center [361, 152] width 44 height 18
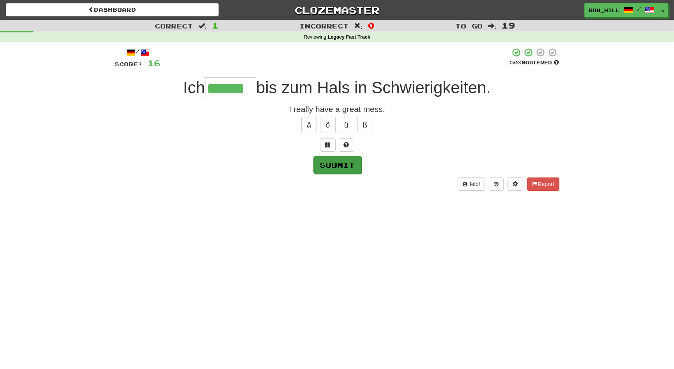
type input "******"
click at [339, 163] on button "Submit" at bounding box center [338, 165] width 48 height 18
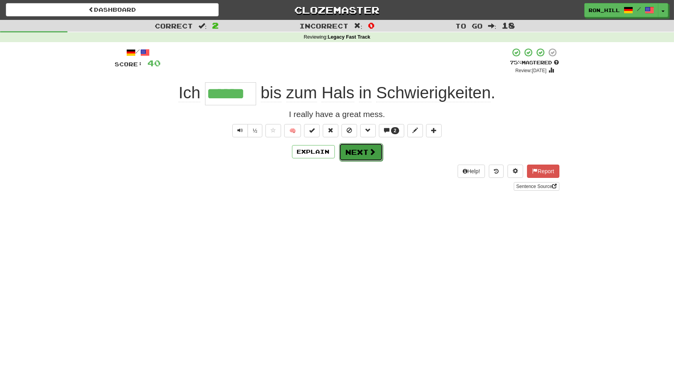
click at [363, 153] on button "Next" at bounding box center [361, 152] width 44 height 18
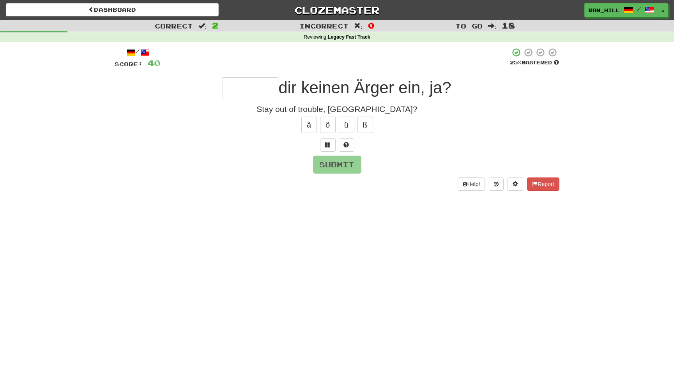
type input "*"
click at [347, 163] on button "Submit" at bounding box center [338, 165] width 48 height 18
type input "******"
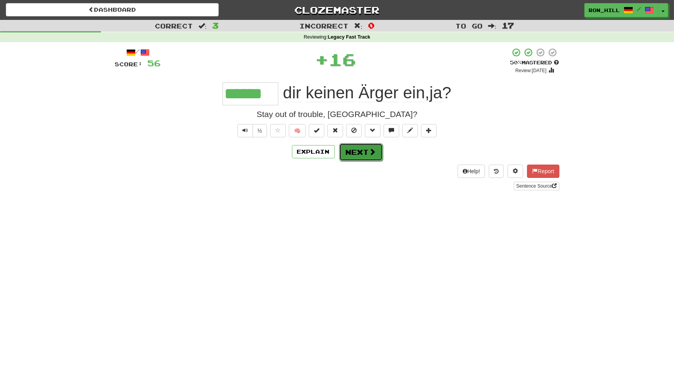
click at [353, 146] on button "Next" at bounding box center [361, 152] width 44 height 18
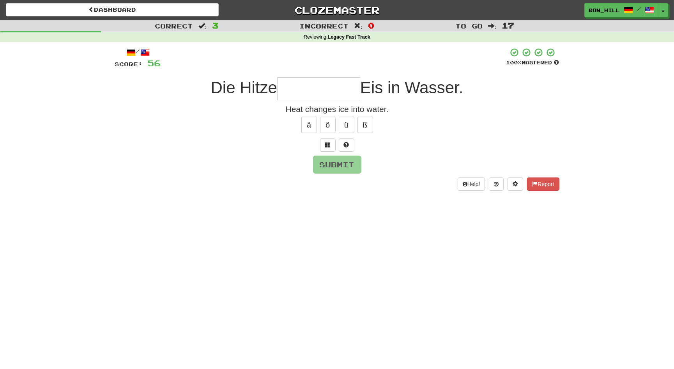
type input "*"
type input "**********"
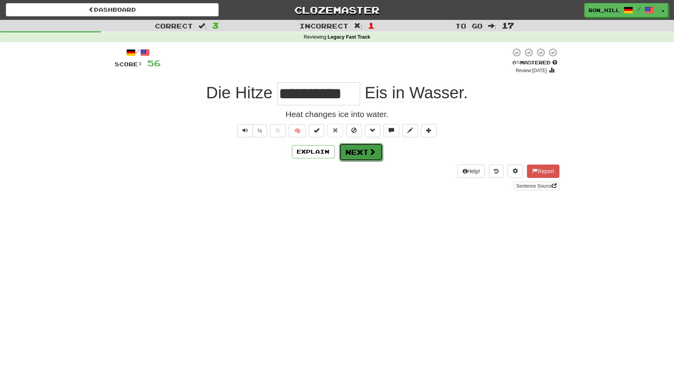
click at [357, 149] on button "Next" at bounding box center [361, 152] width 44 height 18
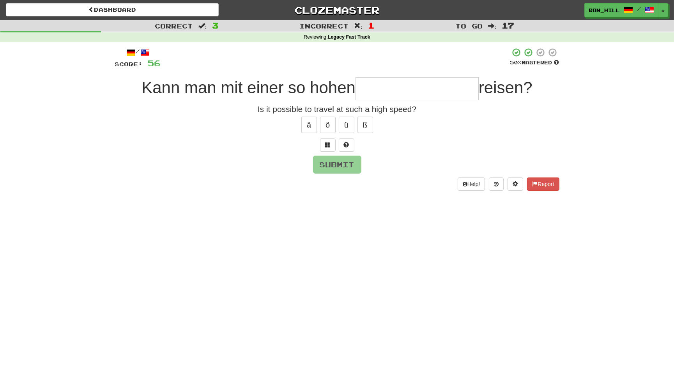
type input "*"
type input "**********"
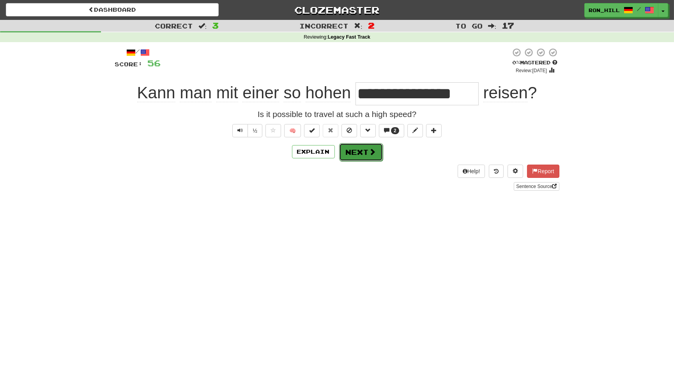
click at [353, 149] on button "Next" at bounding box center [361, 152] width 44 height 18
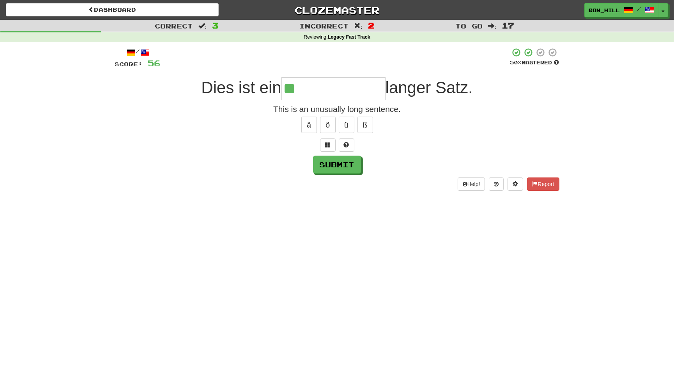
type input "*"
click at [329, 122] on button "ö" at bounding box center [328, 125] width 16 height 16
type input "**********"
click at [327, 163] on button "Submit" at bounding box center [338, 165] width 48 height 18
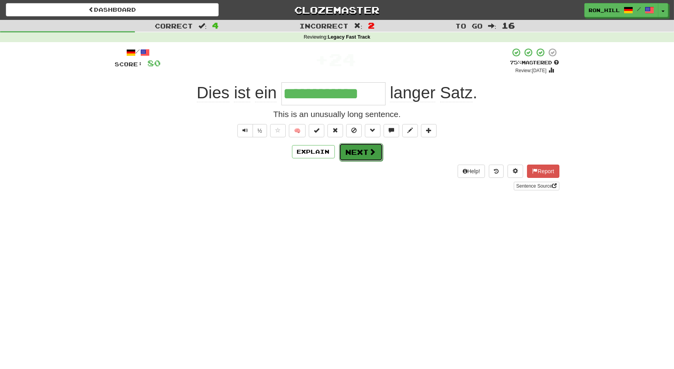
click at [355, 153] on button "Next" at bounding box center [361, 152] width 44 height 18
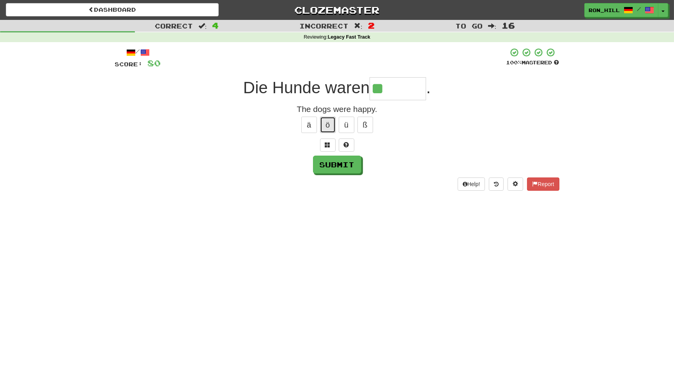
click at [330, 124] on button "ö" at bounding box center [328, 125] width 16 height 16
type input "********"
click at [338, 164] on button "Submit" at bounding box center [338, 165] width 48 height 18
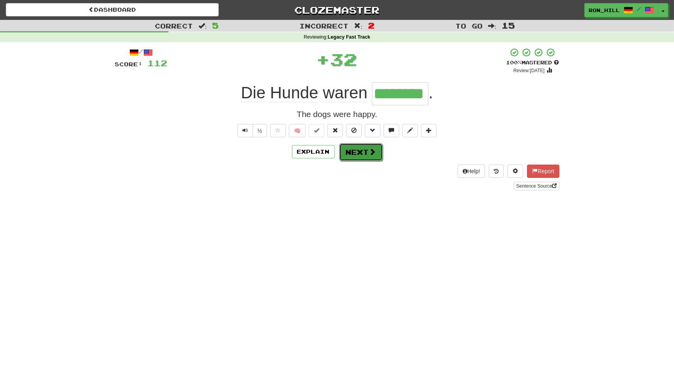
click at [353, 153] on button "Next" at bounding box center [361, 152] width 44 height 18
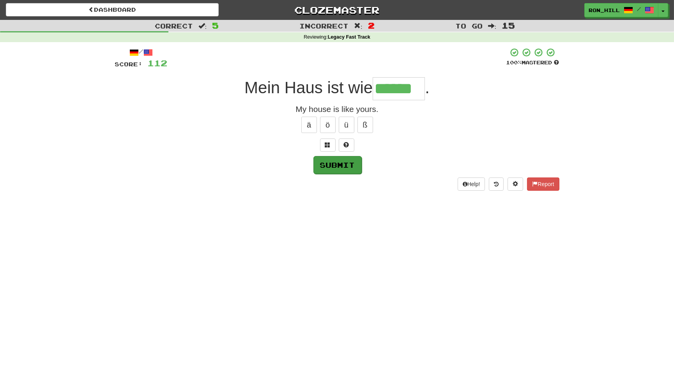
type input "******"
click at [348, 162] on button "Submit" at bounding box center [338, 165] width 48 height 18
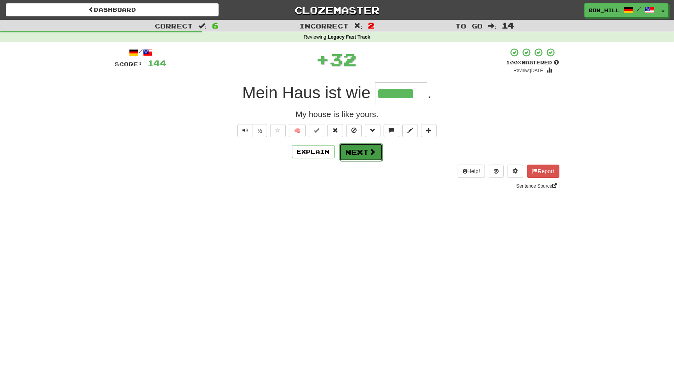
click at [360, 150] on button "Next" at bounding box center [361, 152] width 44 height 18
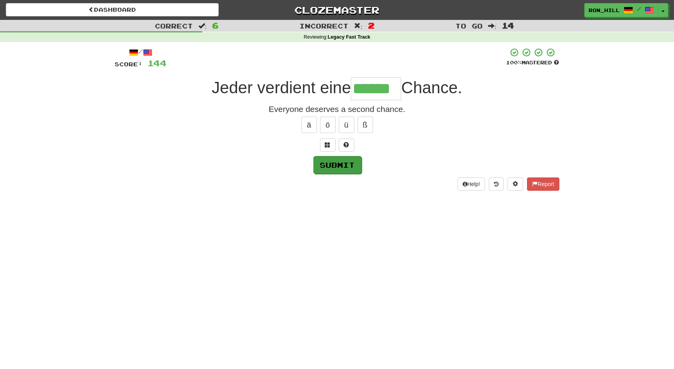
type input "******"
click at [344, 169] on button "Submit" at bounding box center [338, 165] width 48 height 18
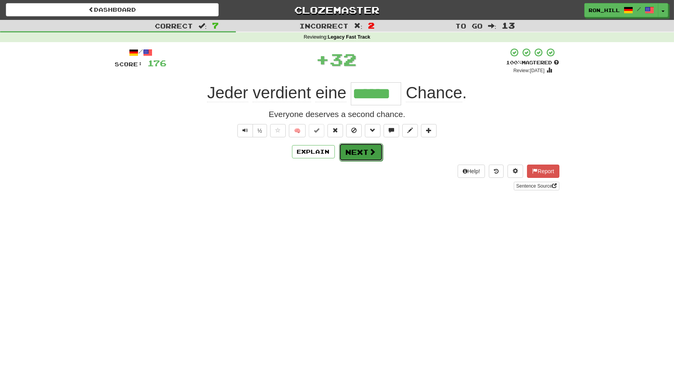
click at [360, 153] on button "Next" at bounding box center [361, 152] width 44 height 18
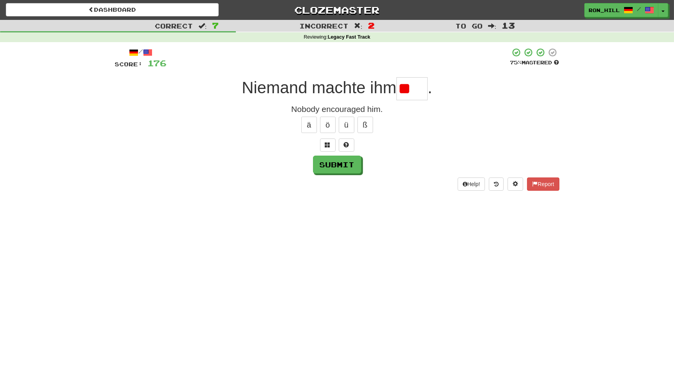
type input "*"
type input "***"
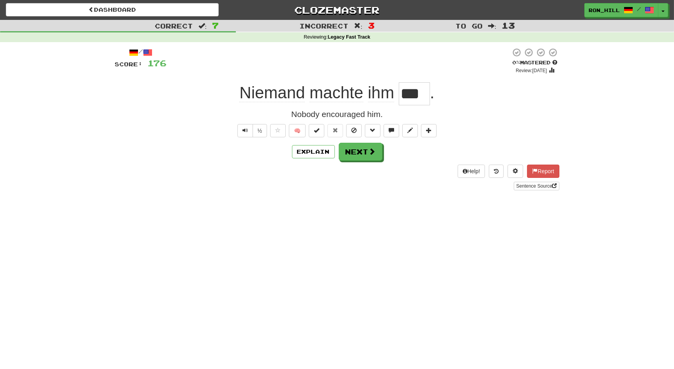
click at [412, 92] on input "***" at bounding box center [414, 93] width 31 height 23
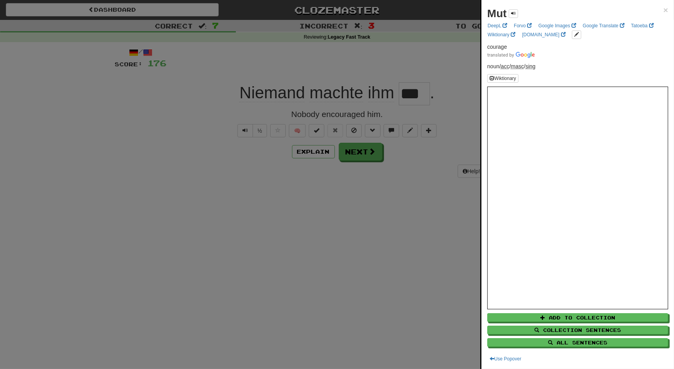
click at [366, 146] on div at bounding box center [337, 184] width 674 height 369
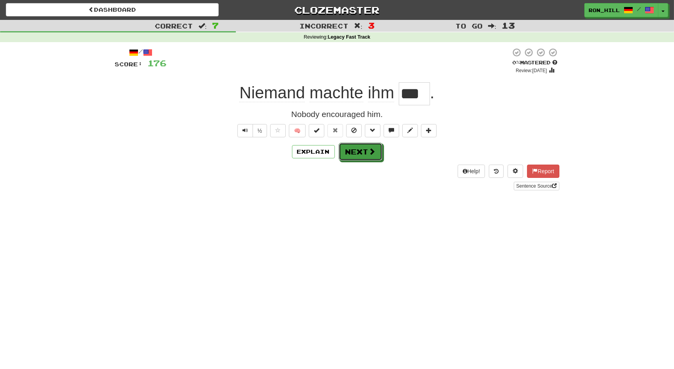
click at [366, 146] on button "Next" at bounding box center [361, 152] width 44 height 18
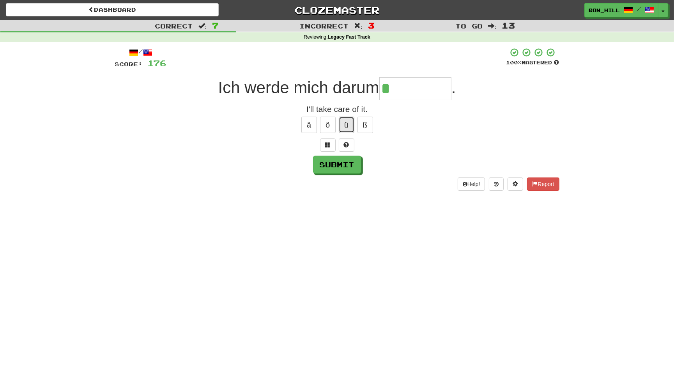
click at [346, 124] on button "ü" at bounding box center [347, 125] width 16 height 16
type input "*******"
click at [335, 162] on button "Submit" at bounding box center [338, 165] width 48 height 18
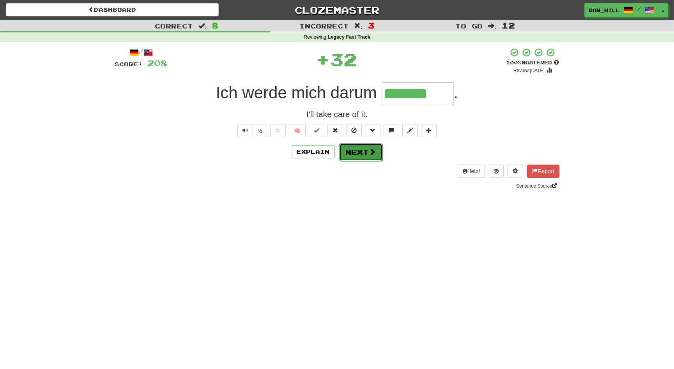
click at [358, 153] on button "Next" at bounding box center [361, 152] width 44 height 18
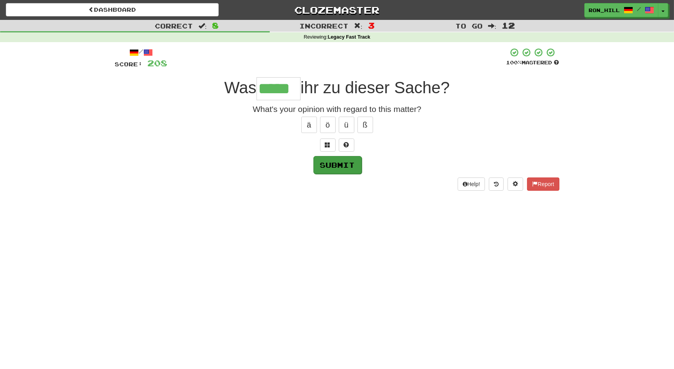
type input "*****"
click at [344, 165] on button "Submit" at bounding box center [338, 165] width 48 height 18
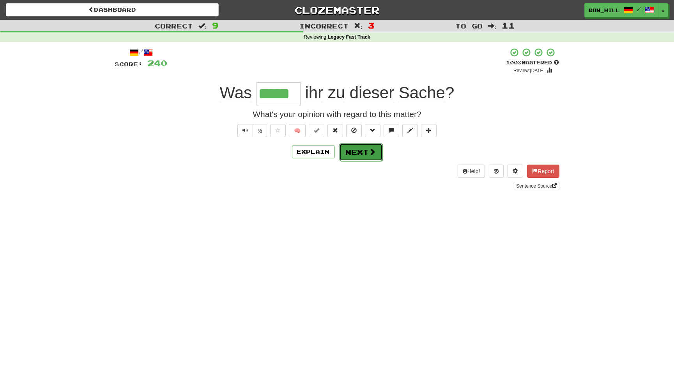
click at [363, 149] on button "Next" at bounding box center [361, 152] width 44 height 18
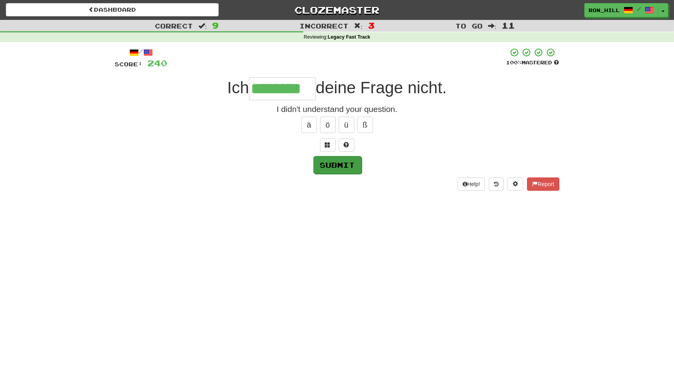
type input "********"
click at [334, 158] on button "Submit" at bounding box center [338, 165] width 48 height 18
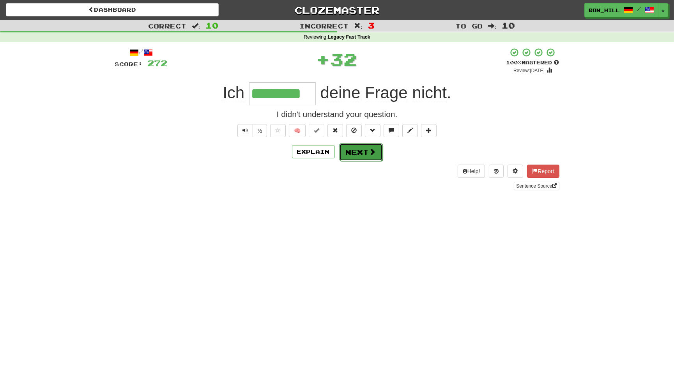
click at [361, 152] on button "Next" at bounding box center [361, 152] width 44 height 18
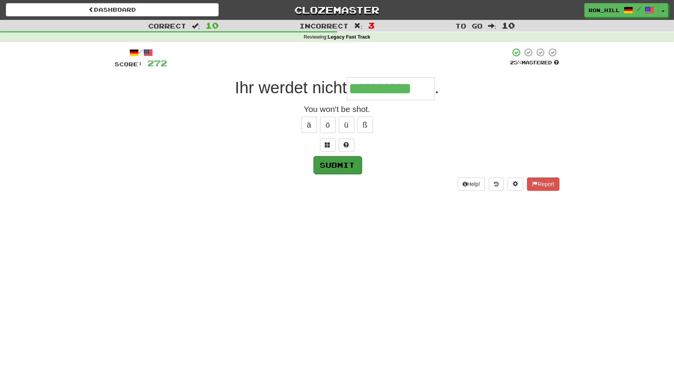
type input "**********"
click at [345, 169] on button "Submit" at bounding box center [338, 165] width 48 height 18
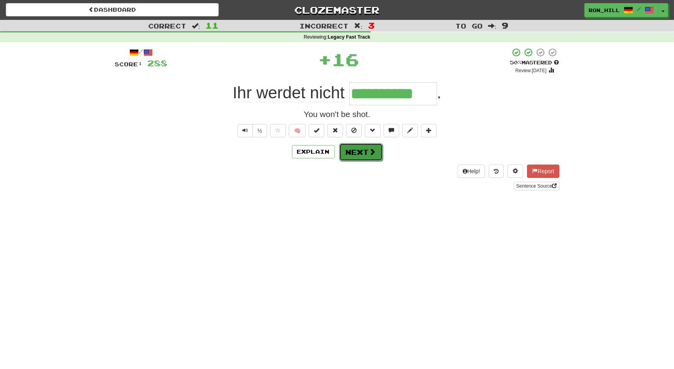
click at [355, 154] on button "Next" at bounding box center [361, 152] width 44 height 18
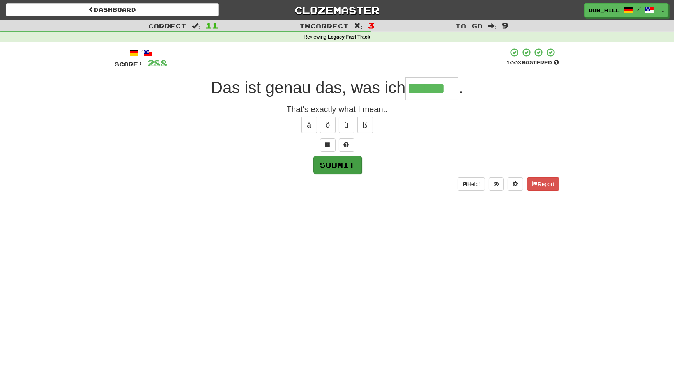
type input "******"
click at [349, 163] on button "Submit" at bounding box center [338, 165] width 48 height 18
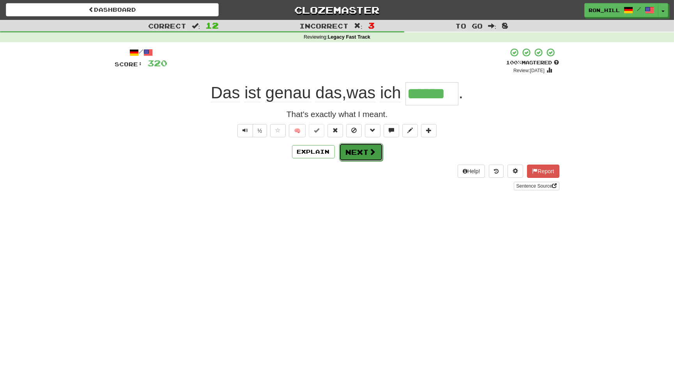
click at [368, 150] on button "Next" at bounding box center [361, 152] width 44 height 18
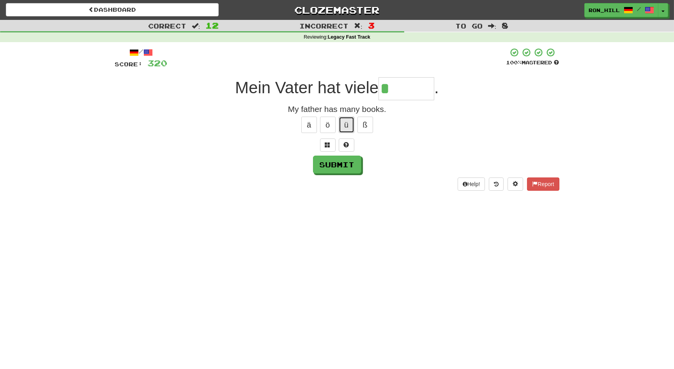
click at [344, 122] on button "ü" at bounding box center [347, 125] width 16 height 16
type input "******"
click at [343, 157] on button "Submit" at bounding box center [338, 165] width 48 height 18
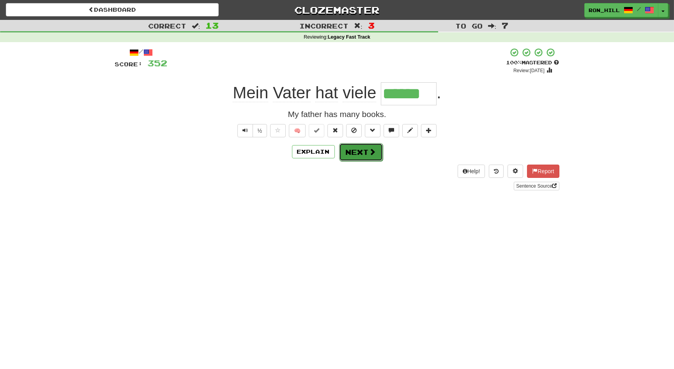
click at [363, 153] on button "Next" at bounding box center [361, 152] width 44 height 18
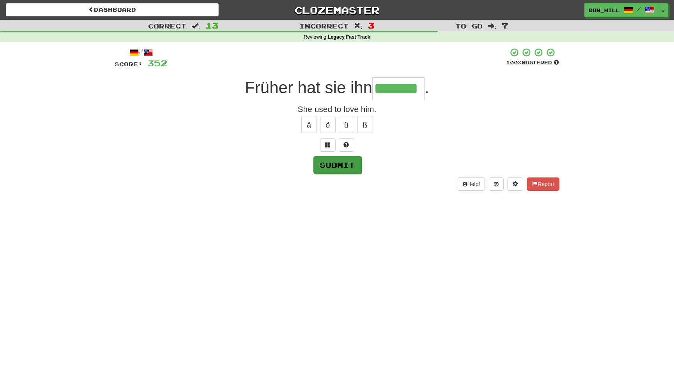
type input "*******"
click at [347, 161] on button "Submit" at bounding box center [338, 165] width 48 height 18
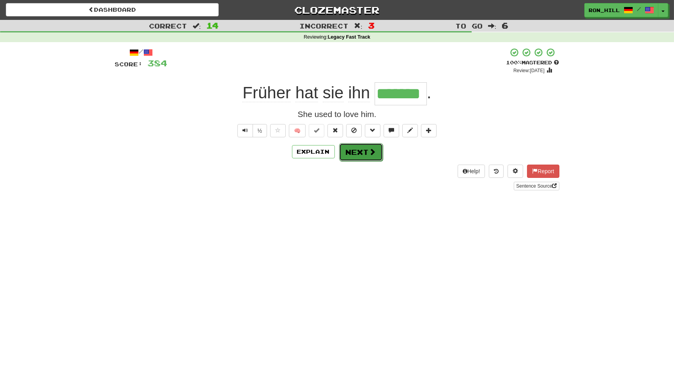
click at [359, 154] on button "Next" at bounding box center [361, 152] width 44 height 18
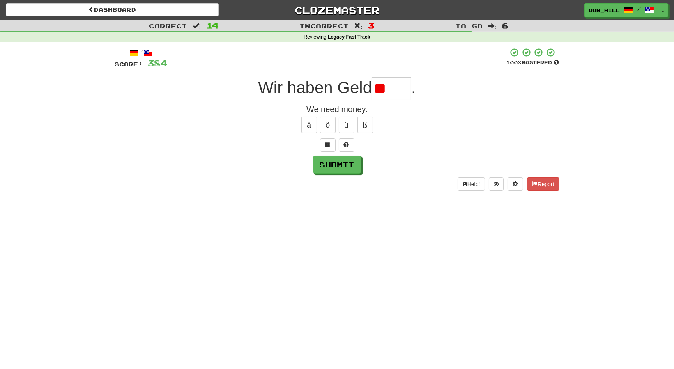
type input "*"
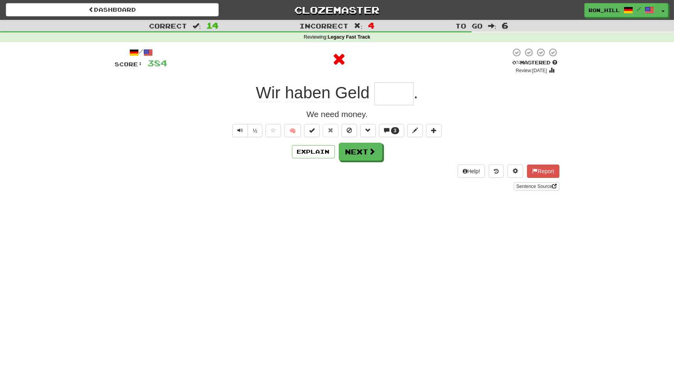
type input "*****"
click at [355, 150] on button "Next" at bounding box center [361, 152] width 44 height 18
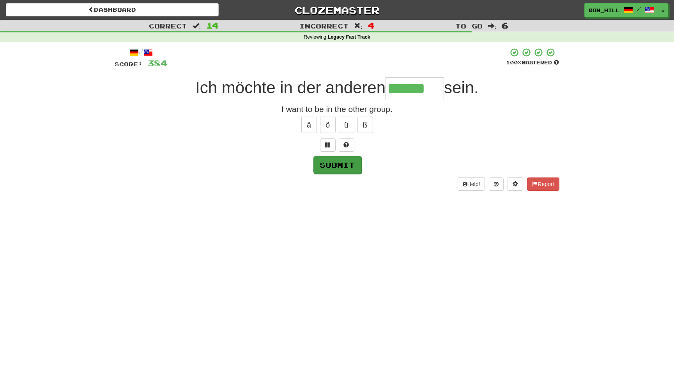
type input "******"
click at [344, 158] on button "Submit" at bounding box center [338, 165] width 48 height 18
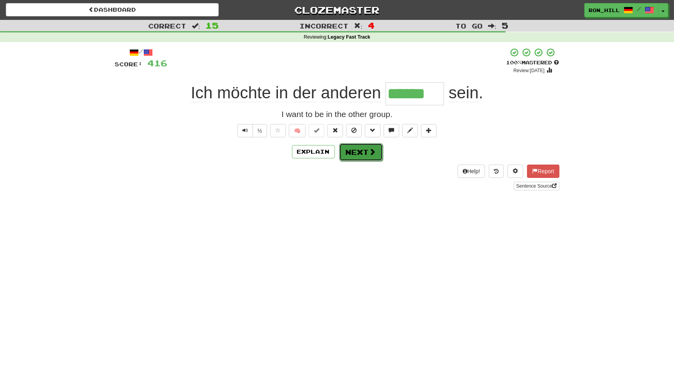
click at [355, 151] on button "Next" at bounding box center [361, 152] width 44 height 18
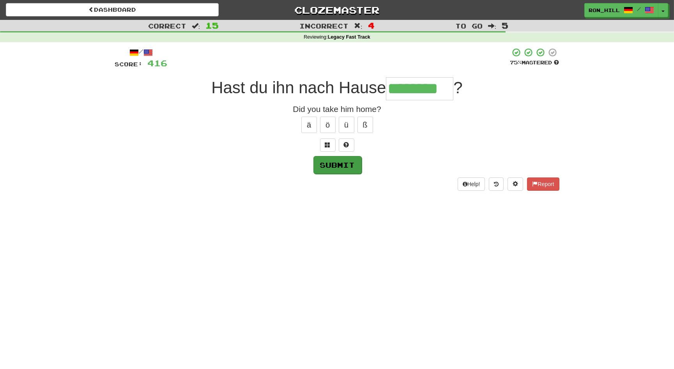
type input "********"
click at [336, 165] on button "Submit" at bounding box center [338, 165] width 48 height 18
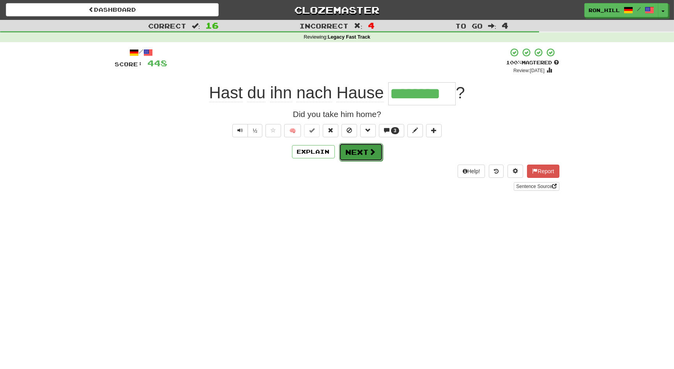
click at [364, 154] on button "Next" at bounding box center [361, 152] width 44 height 18
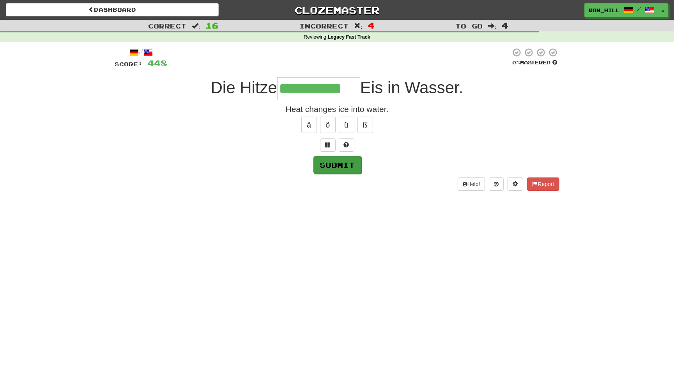
type input "**********"
click at [345, 167] on button "Submit" at bounding box center [338, 165] width 48 height 18
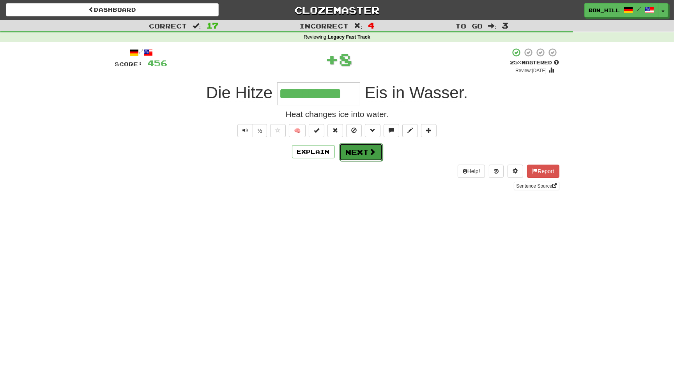
click at [357, 151] on button "Next" at bounding box center [361, 152] width 44 height 18
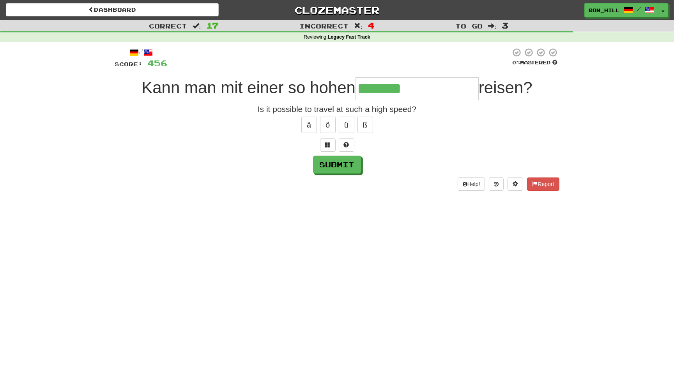
type input "**********"
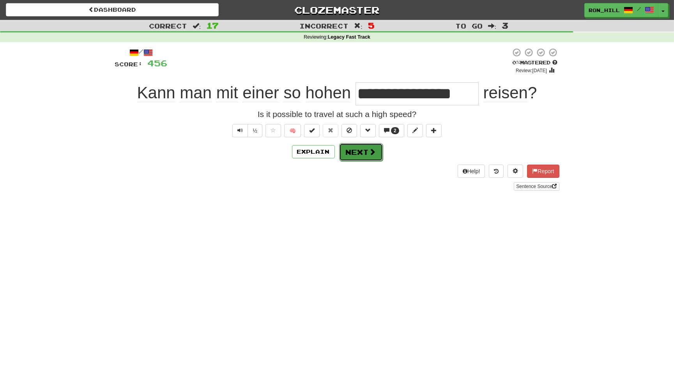
click at [366, 155] on button "Next" at bounding box center [361, 152] width 44 height 18
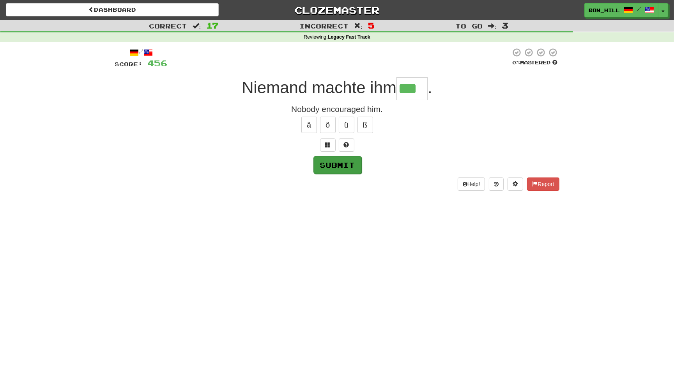
type input "***"
click at [345, 167] on button "Submit" at bounding box center [338, 165] width 48 height 18
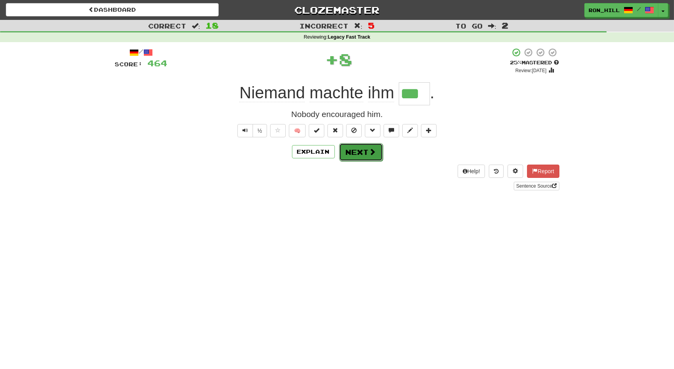
click at [359, 156] on button "Next" at bounding box center [361, 152] width 44 height 18
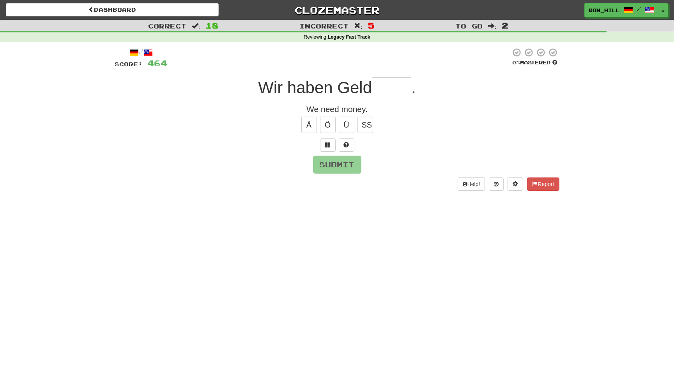
type input "*"
click at [326, 126] on button "ö" at bounding box center [328, 125] width 16 height 16
type input "*****"
click at [341, 161] on button "Submit" at bounding box center [338, 165] width 48 height 18
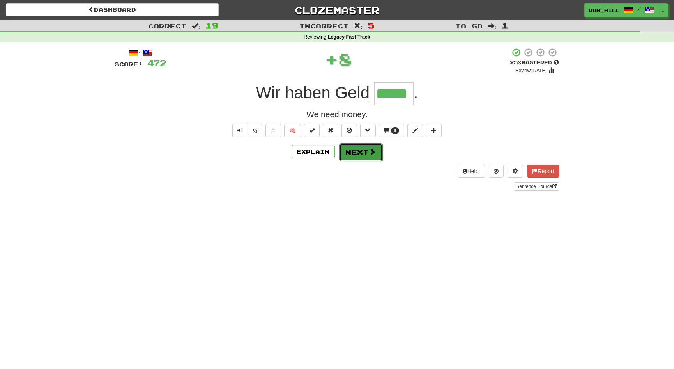
click at [357, 145] on button "Next" at bounding box center [361, 152] width 44 height 18
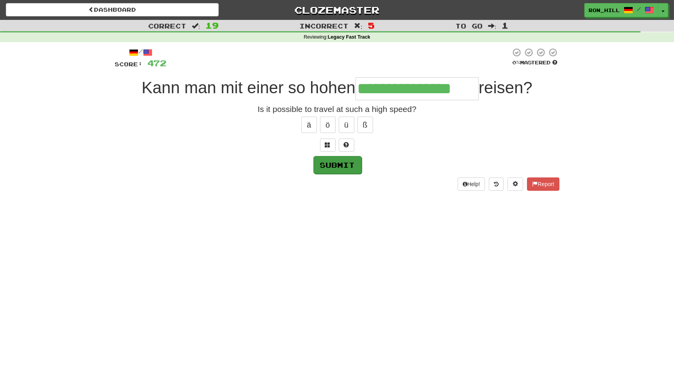
type input "**********"
click at [346, 165] on button "Submit" at bounding box center [338, 165] width 48 height 18
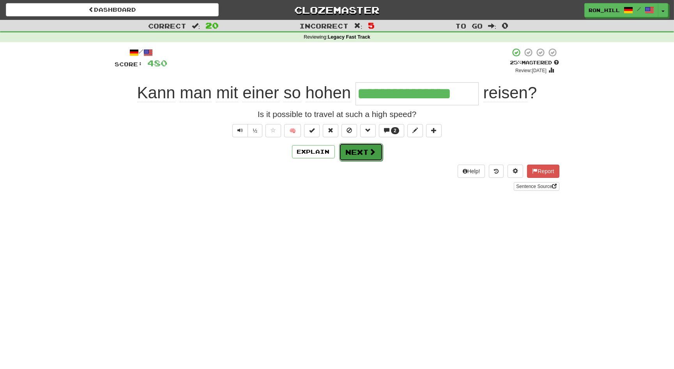
click at [355, 157] on button "Next" at bounding box center [361, 152] width 44 height 18
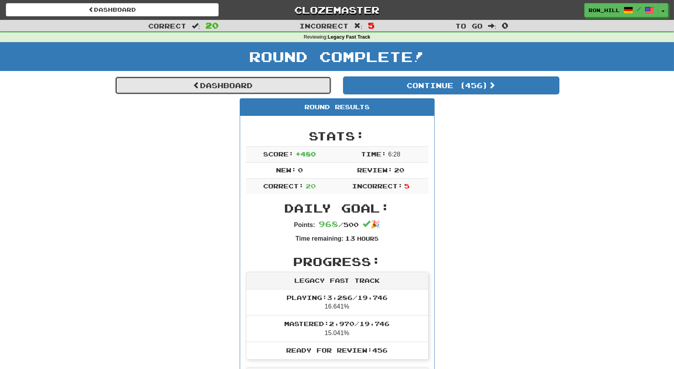
click at [291, 90] on link "Dashboard" at bounding box center [223, 85] width 216 height 18
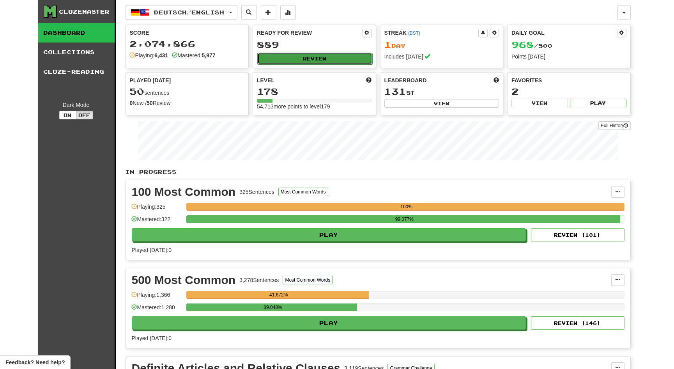
click at [312, 55] on button "Review" at bounding box center [314, 59] width 115 height 12
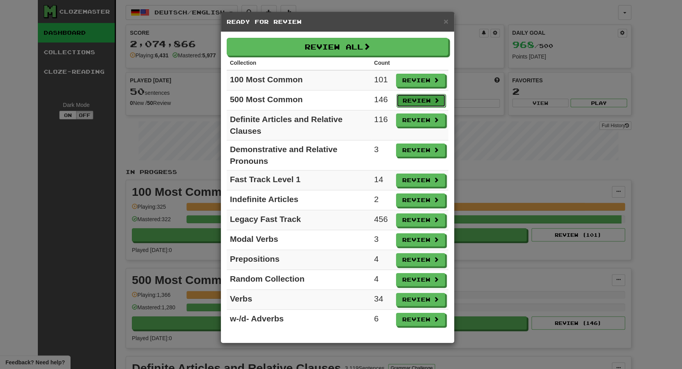
click at [419, 101] on button "Review" at bounding box center [420, 100] width 49 height 13
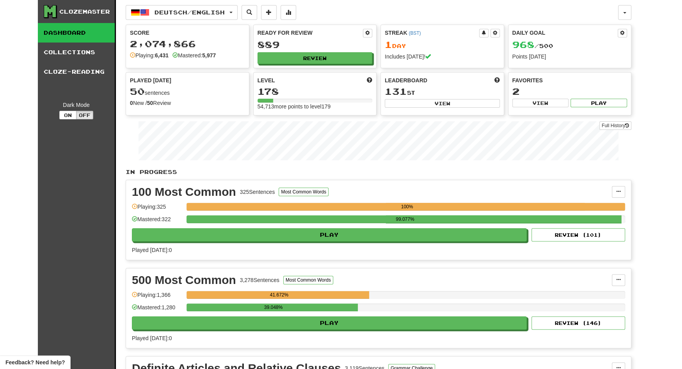
select select "**"
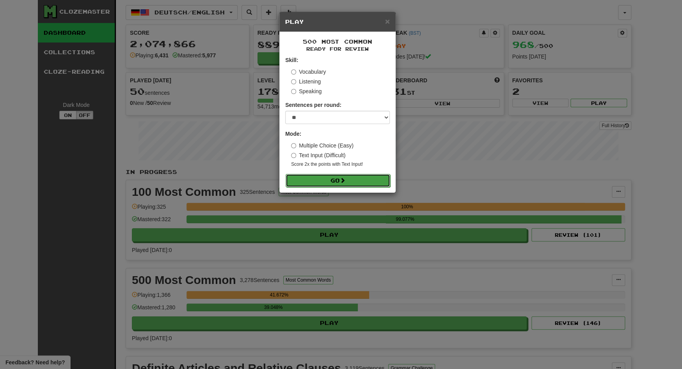
click at [373, 177] on button "Go" at bounding box center [338, 180] width 105 height 13
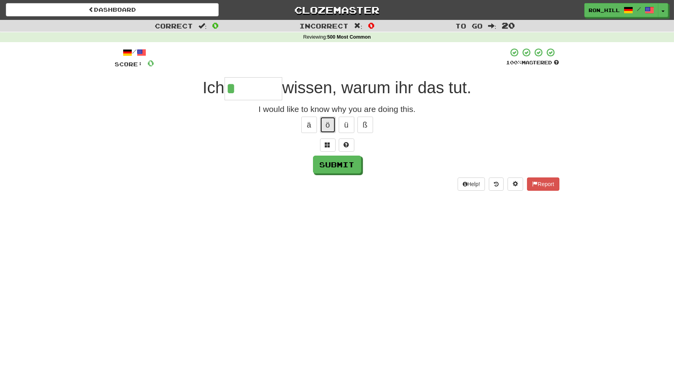
click at [331, 125] on button "ö" at bounding box center [328, 125] width 16 height 16
type input "******"
click at [336, 167] on button "Submit" at bounding box center [338, 165] width 48 height 18
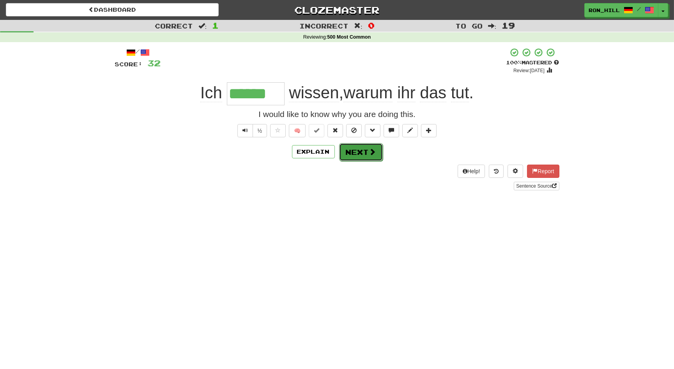
click at [358, 153] on button "Next" at bounding box center [361, 152] width 44 height 18
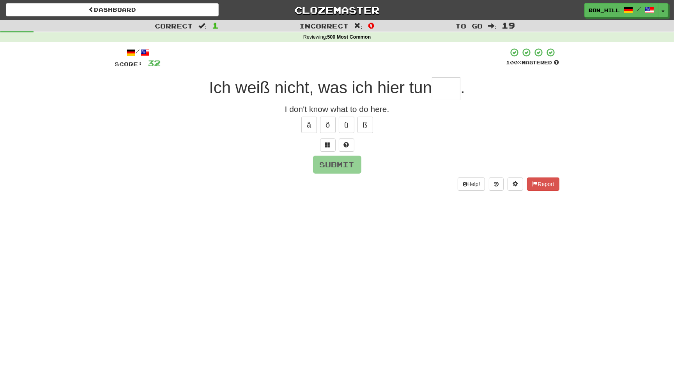
type input "*"
type input "****"
click at [354, 161] on button "Submit" at bounding box center [338, 165] width 48 height 18
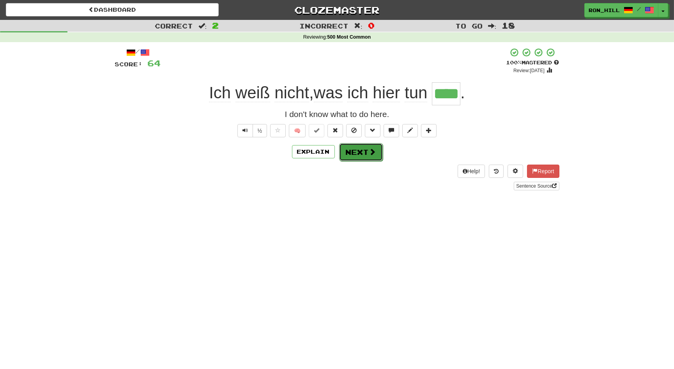
click at [362, 153] on button "Next" at bounding box center [361, 152] width 44 height 18
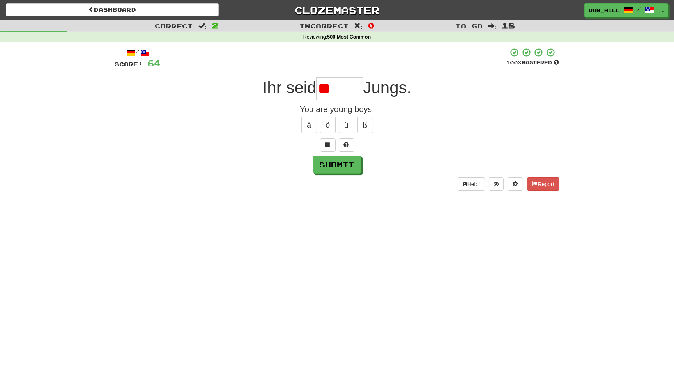
type input "*"
type input "******"
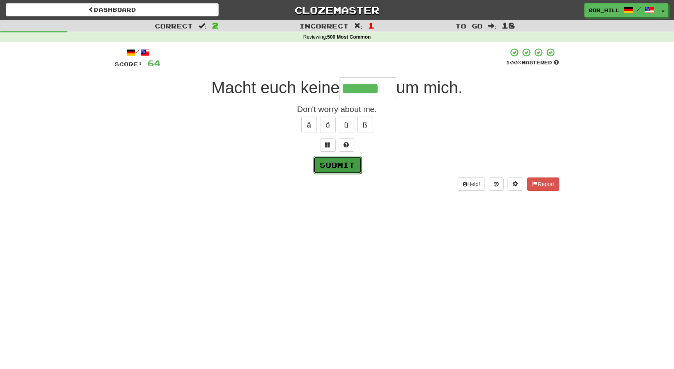
click at [351, 162] on button "Submit" at bounding box center [338, 165] width 48 height 18
type input "******"
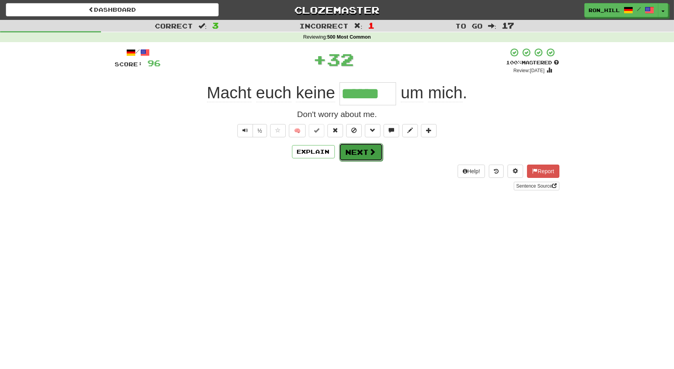
click at [363, 149] on button "Next" at bounding box center [361, 152] width 44 height 18
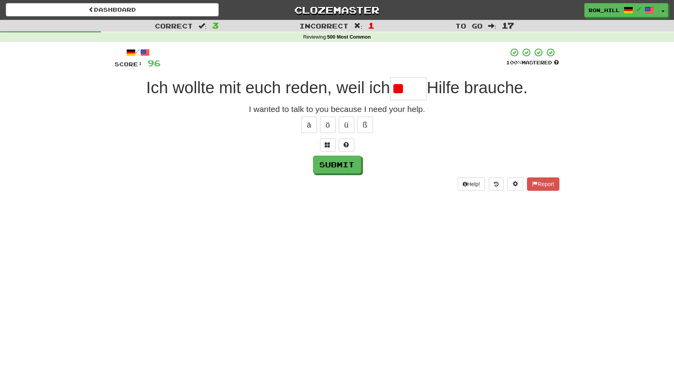
type input "*"
type input "****"
click at [337, 158] on button "Submit" at bounding box center [338, 165] width 48 height 18
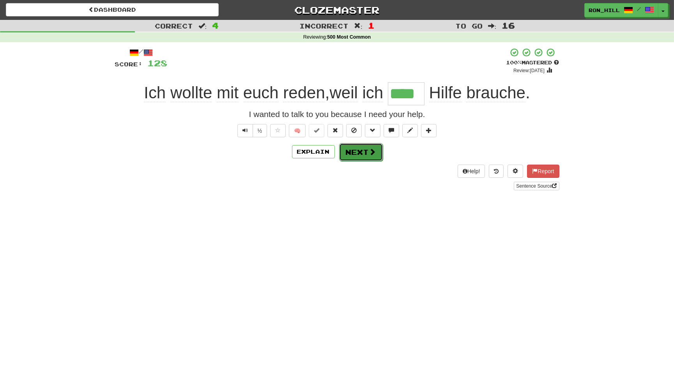
click at [354, 151] on button "Next" at bounding box center [361, 152] width 44 height 18
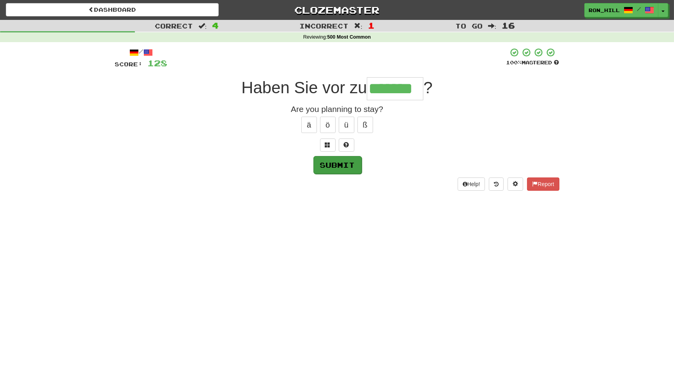
type input "*******"
click at [341, 169] on button "Submit" at bounding box center [338, 165] width 48 height 18
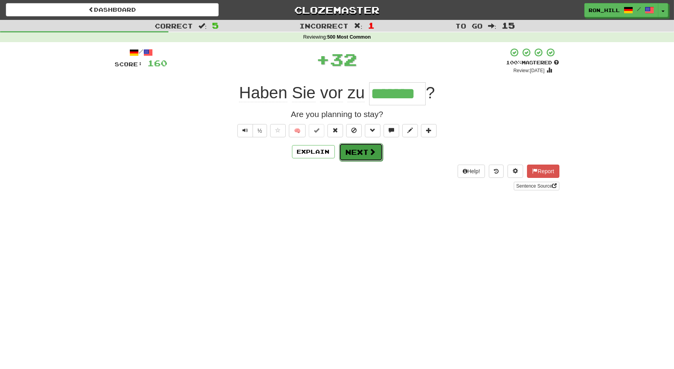
click at [355, 155] on button "Next" at bounding box center [361, 152] width 44 height 18
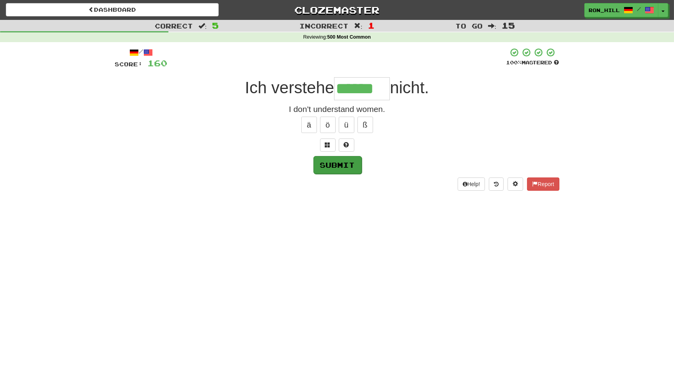
type input "******"
click at [339, 167] on button "Submit" at bounding box center [338, 165] width 48 height 18
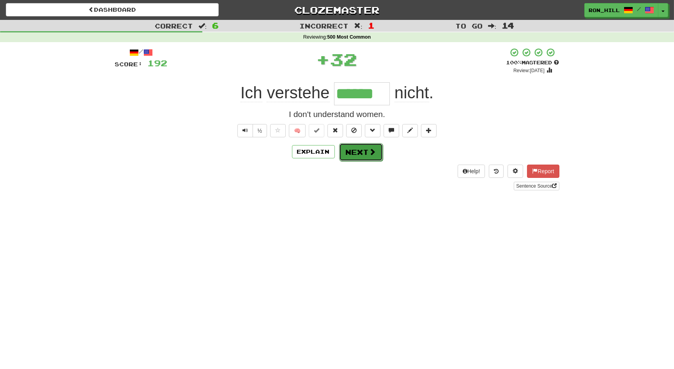
click at [359, 150] on button "Next" at bounding box center [361, 152] width 44 height 18
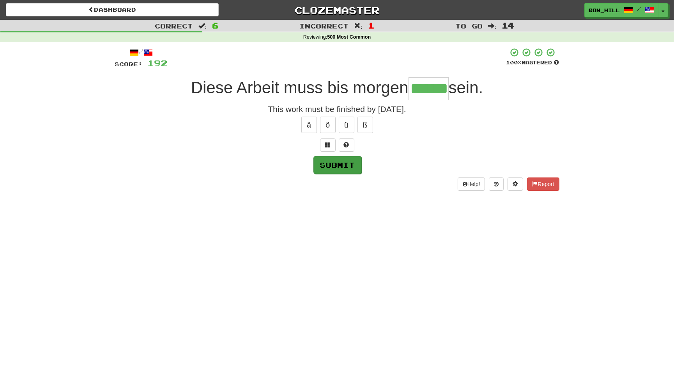
type input "******"
click at [346, 167] on button "Submit" at bounding box center [338, 165] width 48 height 18
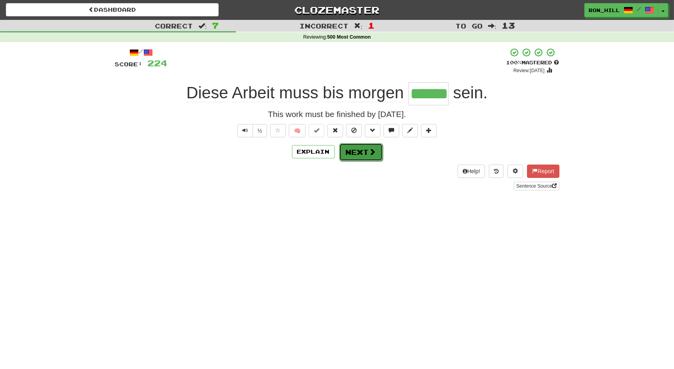
click at [362, 156] on button "Next" at bounding box center [361, 152] width 44 height 18
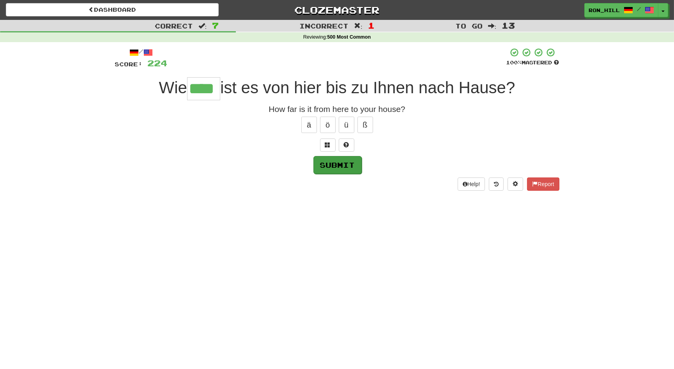
type input "****"
click at [346, 169] on button "Submit" at bounding box center [338, 165] width 48 height 18
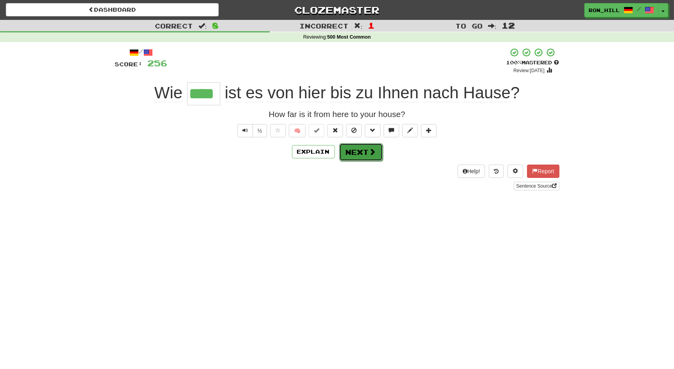
click at [360, 154] on button "Next" at bounding box center [361, 152] width 44 height 18
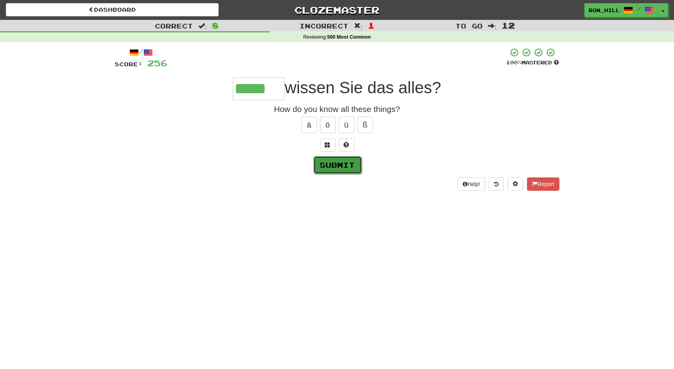
click at [340, 167] on button "Submit" at bounding box center [338, 165] width 48 height 18
type input "*****"
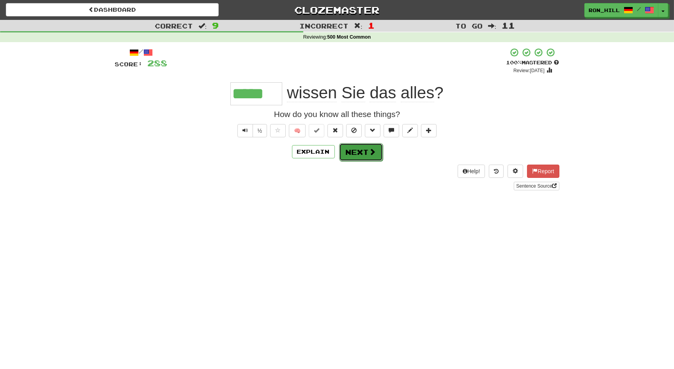
click at [364, 154] on button "Next" at bounding box center [361, 152] width 44 height 18
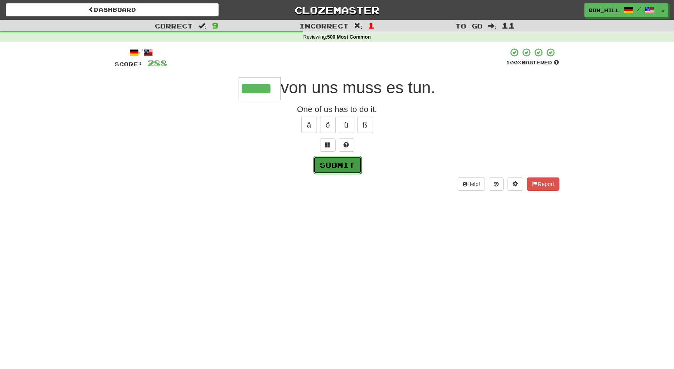
click at [348, 160] on button "Submit" at bounding box center [338, 165] width 48 height 18
type input "*****"
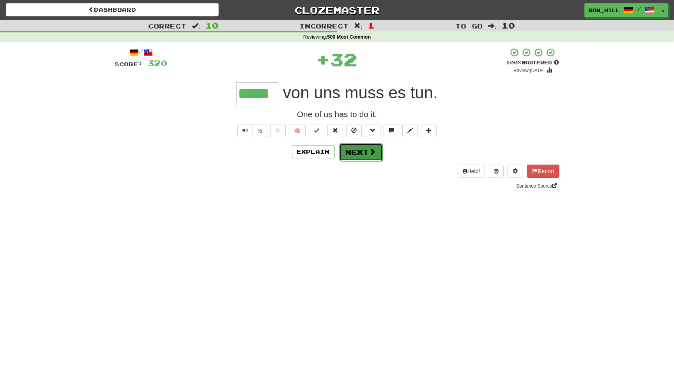
click at [360, 152] on button "Next" at bounding box center [361, 152] width 44 height 18
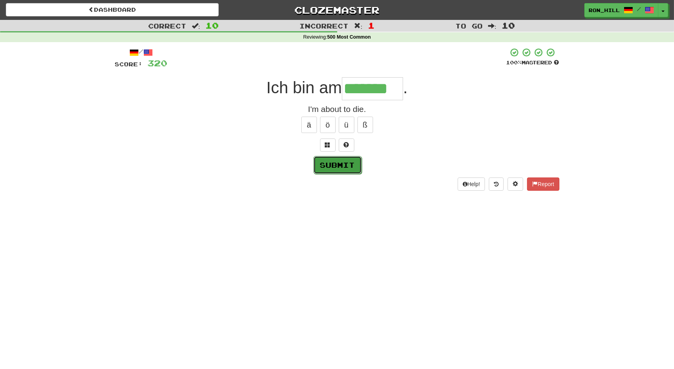
click at [338, 164] on button "Submit" at bounding box center [338, 165] width 48 height 18
type input "*******"
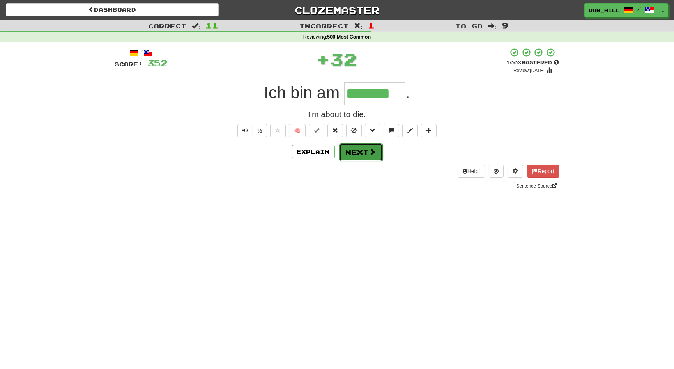
click at [362, 156] on button "Next" at bounding box center [361, 152] width 44 height 18
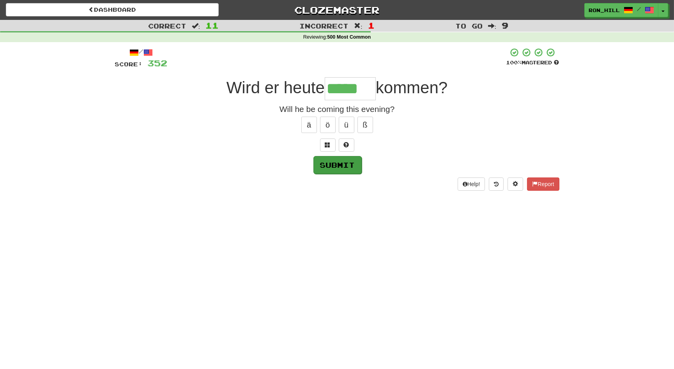
type input "*****"
click at [354, 164] on button "Submit" at bounding box center [338, 165] width 48 height 18
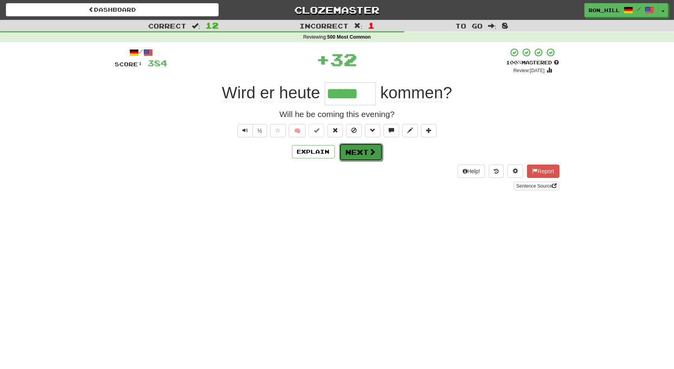
click at [362, 152] on button "Next" at bounding box center [361, 152] width 44 height 18
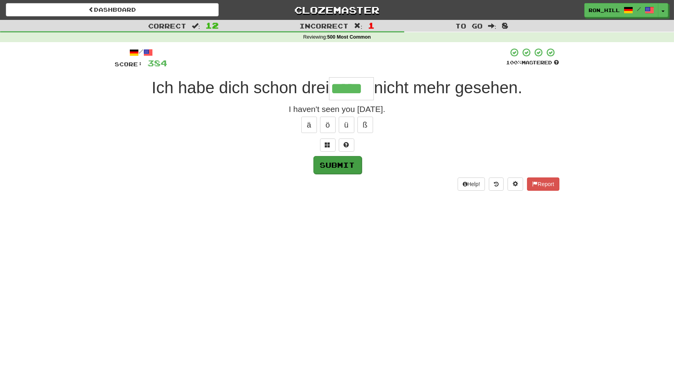
type input "*****"
click at [347, 157] on button "Submit" at bounding box center [338, 165] width 48 height 18
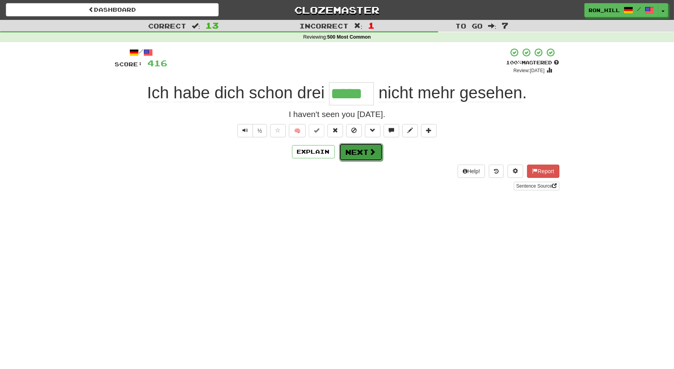
click at [369, 149] on span at bounding box center [372, 151] width 7 height 7
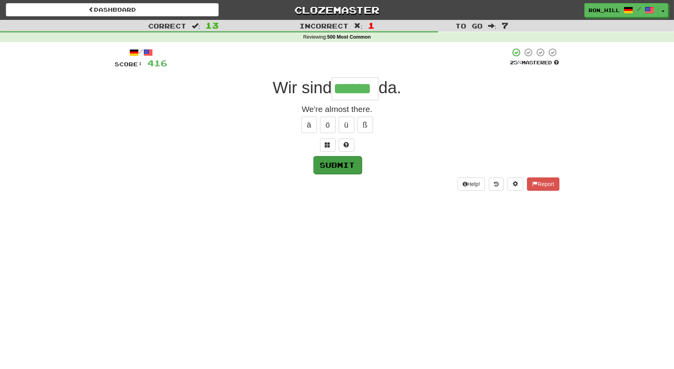
type input "******"
click at [342, 160] on button "Submit" at bounding box center [338, 165] width 48 height 18
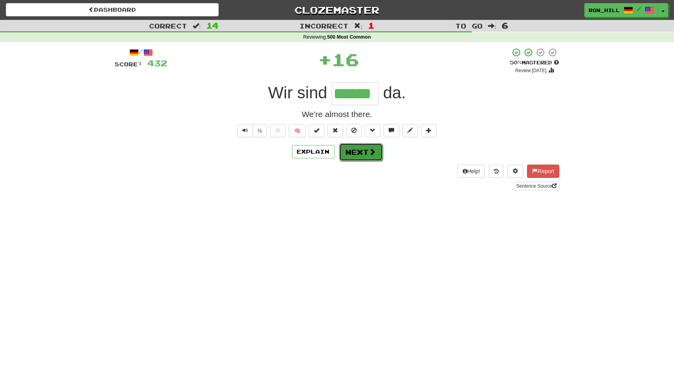
click at [360, 149] on button "Next" at bounding box center [361, 152] width 44 height 18
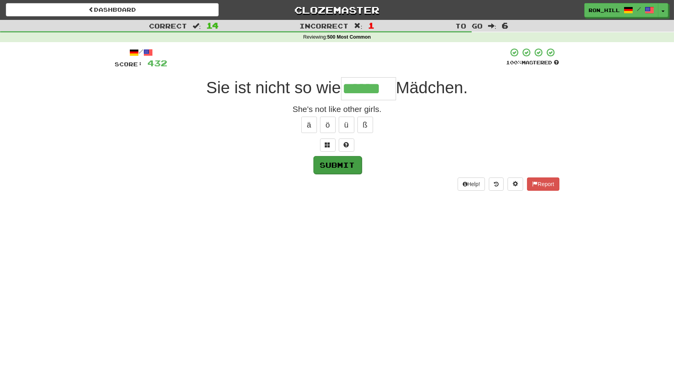
type input "******"
click at [343, 162] on button "Submit" at bounding box center [338, 165] width 48 height 18
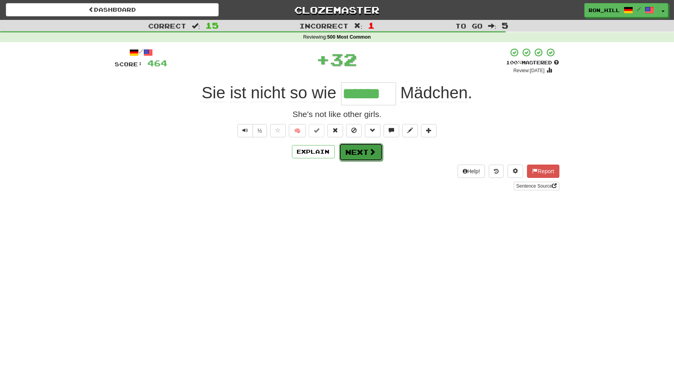
click at [357, 151] on button "Next" at bounding box center [361, 152] width 44 height 18
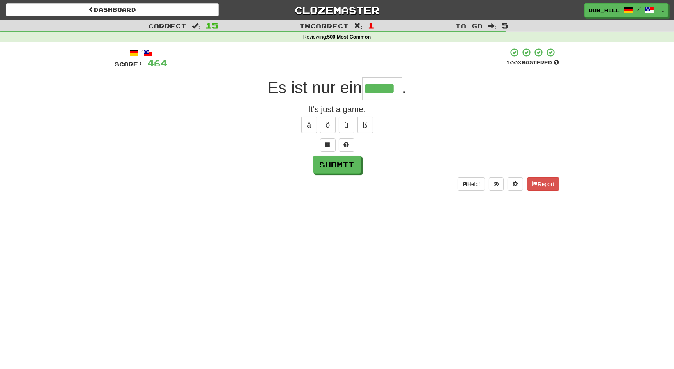
type input "*****"
click at [350, 154] on div "/ Score: 464 100 % Mastered Es ist nur ein ***** . It's just a game. ä ö ü ß Su…" at bounding box center [337, 119] width 445 height 143
click at [352, 163] on button "Submit" at bounding box center [338, 165] width 48 height 18
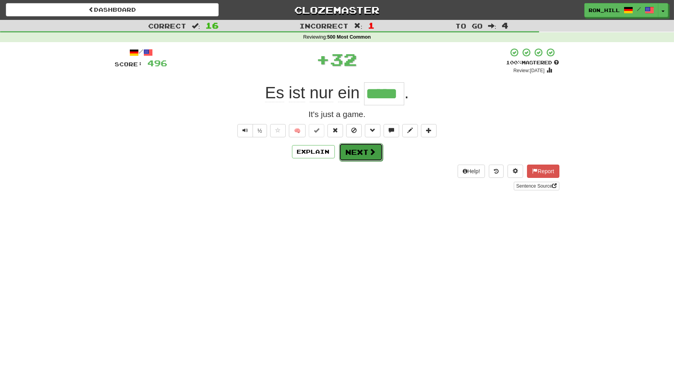
click at [357, 149] on button "Next" at bounding box center [361, 152] width 44 height 18
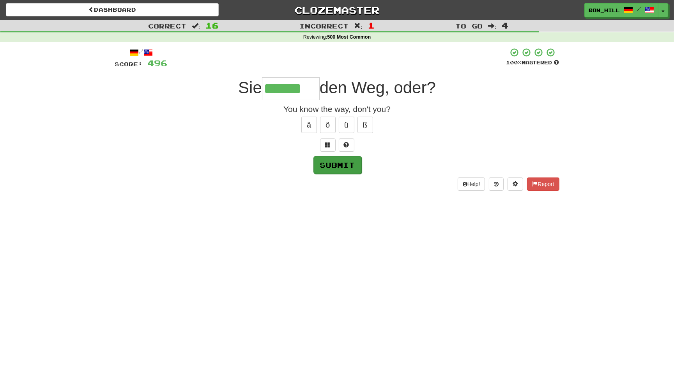
type input "******"
click at [339, 166] on button "Submit" at bounding box center [338, 165] width 48 height 18
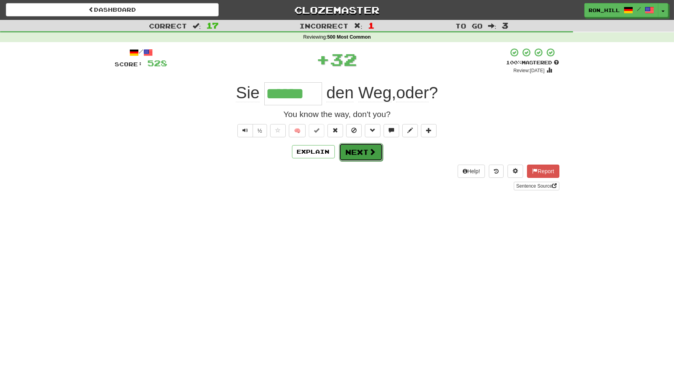
click at [364, 150] on button "Next" at bounding box center [361, 152] width 44 height 18
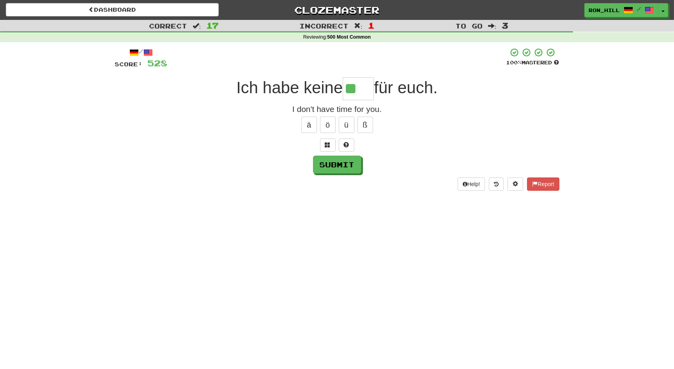
type input "*"
type input "****"
click at [343, 162] on button "Submit" at bounding box center [338, 165] width 48 height 18
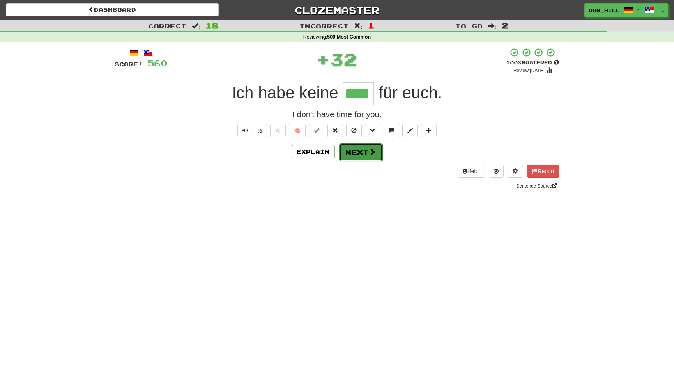
click at [360, 150] on button "Next" at bounding box center [361, 152] width 44 height 18
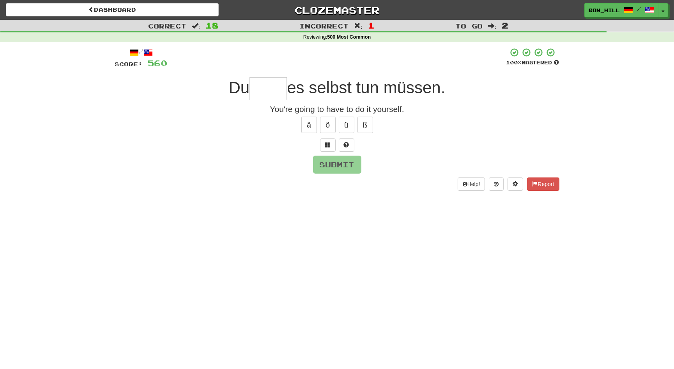
type input "*"
type input "*****"
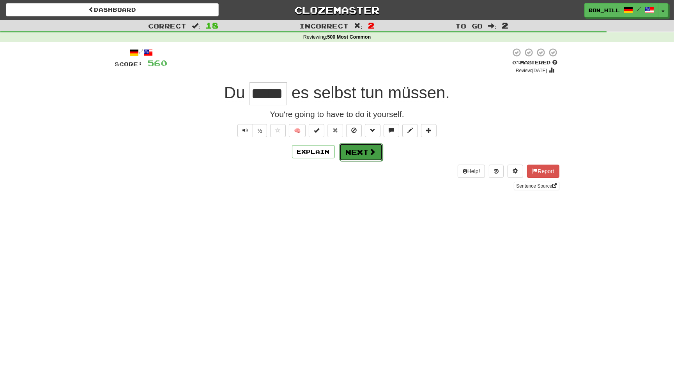
click at [353, 151] on button "Next" at bounding box center [361, 152] width 44 height 18
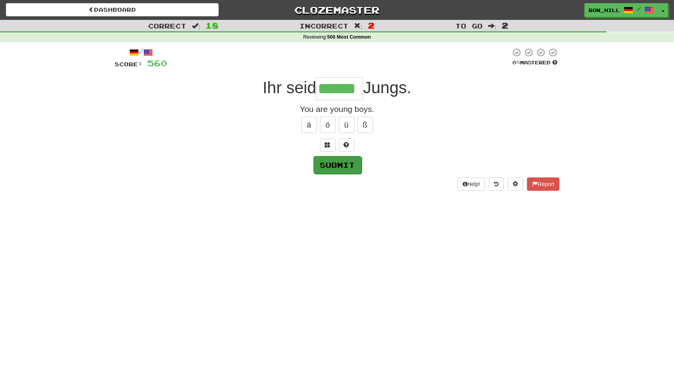
type input "******"
click at [332, 161] on button "Submit" at bounding box center [338, 165] width 48 height 18
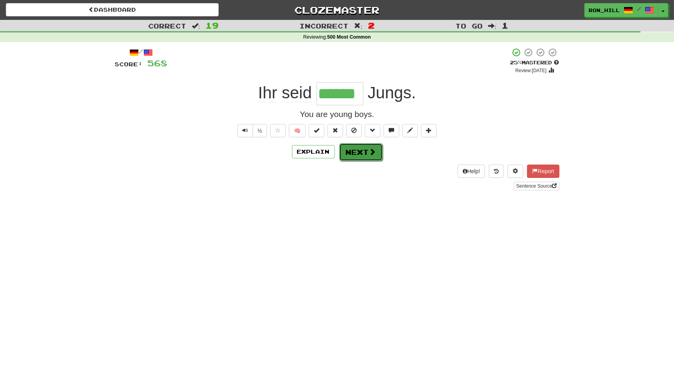
click at [361, 151] on button "Next" at bounding box center [361, 152] width 44 height 18
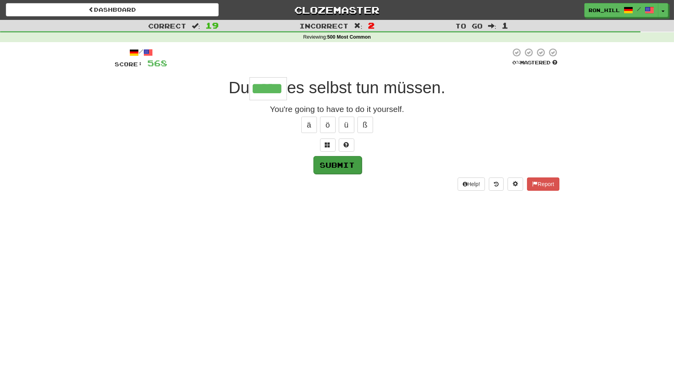
type input "*****"
click at [328, 160] on button "Submit" at bounding box center [338, 165] width 48 height 18
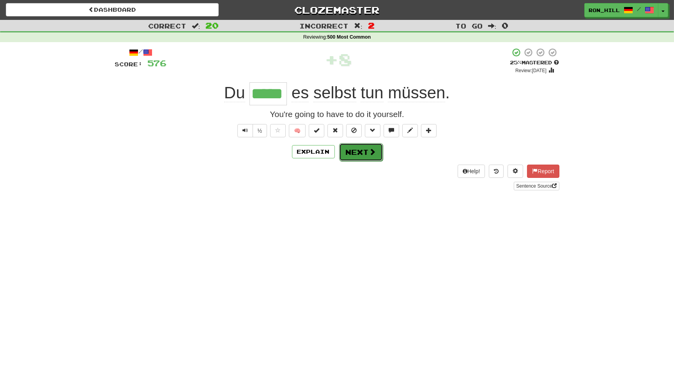
click at [366, 151] on button "Next" at bounding box center [361, 152] width 44 height 18
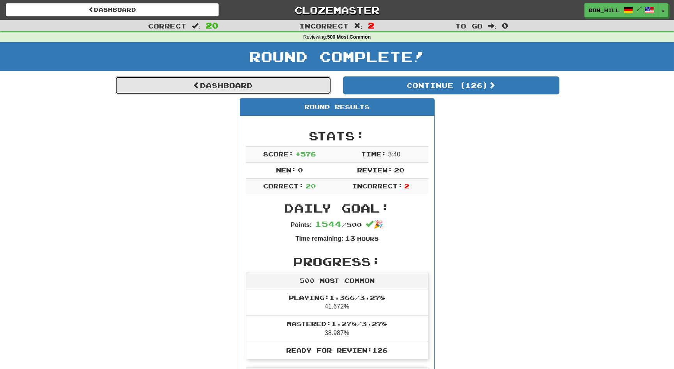
click at [295, 87] on link "Dashboard" at bounding box center [223, 85] width 216 height 18
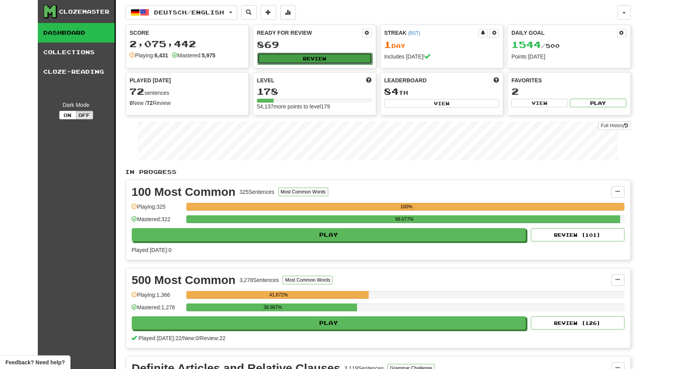
click at [314, 62] on button "Review" at bounding box center [314, 59] width 115 height 12
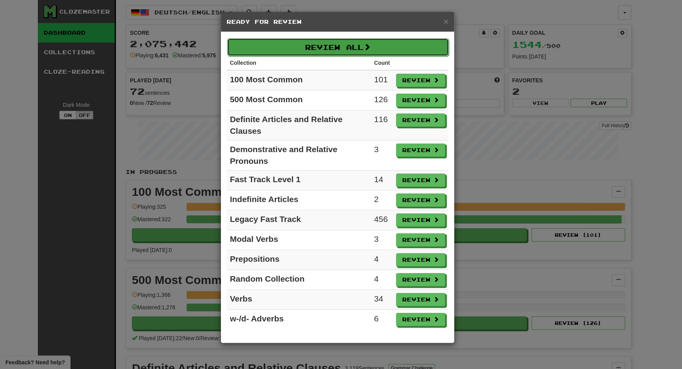
click at [335, 46] on button "Review All" at bounding box center [338, 47] width 222 height 18
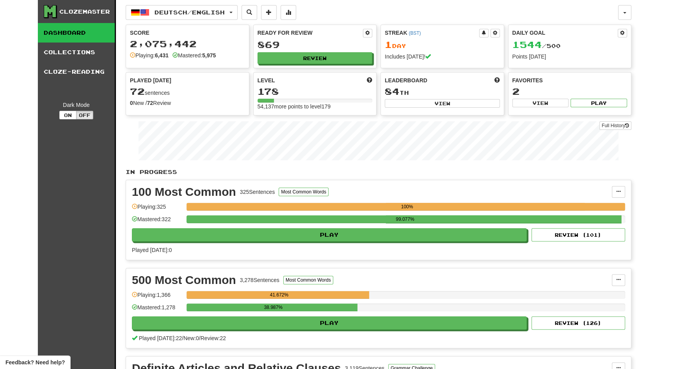
select select "**"
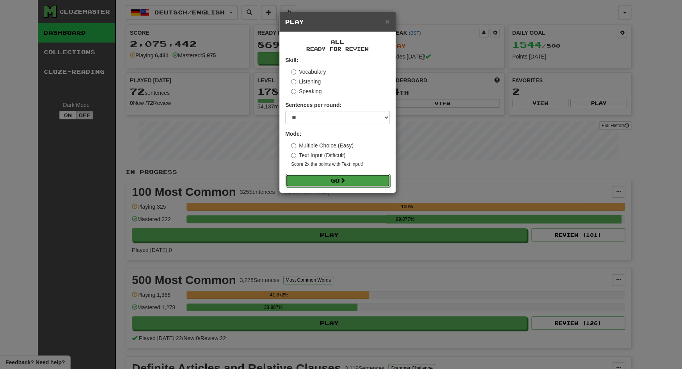
click at [348, 181] on button "Go" at bounding box center [338, 180] width 105 height 13
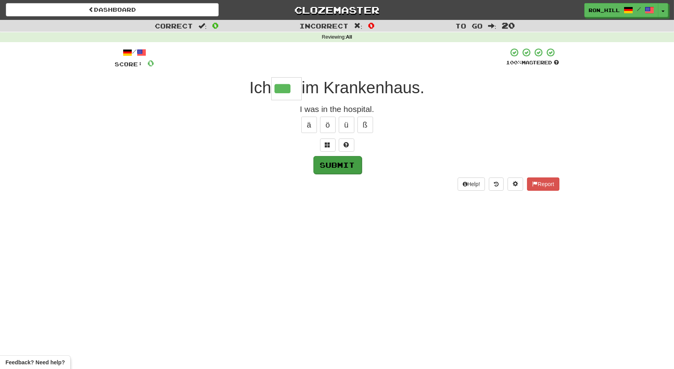
type input "***"
click at [334, 168] on button "Submit" at bounding box center [338, 165] width 48 height 18
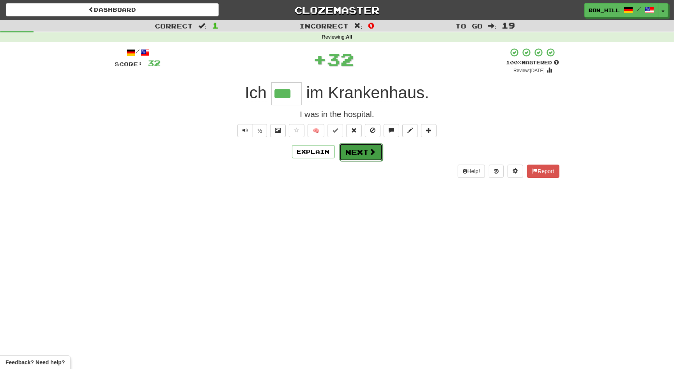
click at [364, 154] on button "Next" at bounding box center [361, 152] width 44 height 18
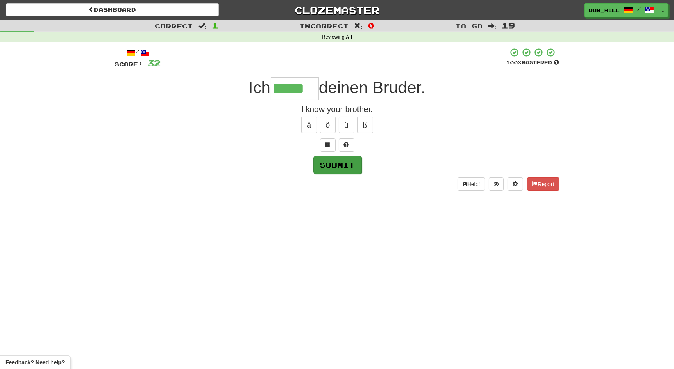
type input "*****"
click at [351, 167] on button "Submit" at bounding box center [338, 165] width 48 height 18
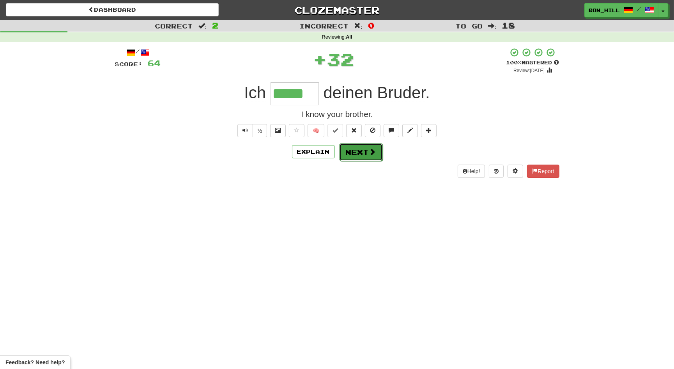
click at [366, 154] on button "Next" at bounding box center [361, 152] width 44 height 18
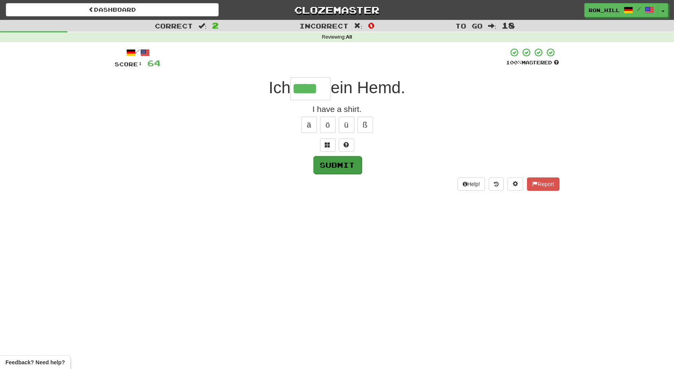
type input "****"
click at [346, 163] on button "Submit" at bounding box center [338, 165] width 48 height 18
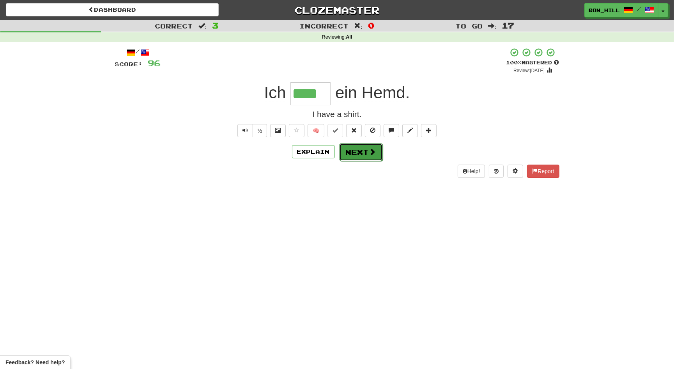
click at [359, 148] on button "Next" at bounding box center [361, 152] width 44 height 18
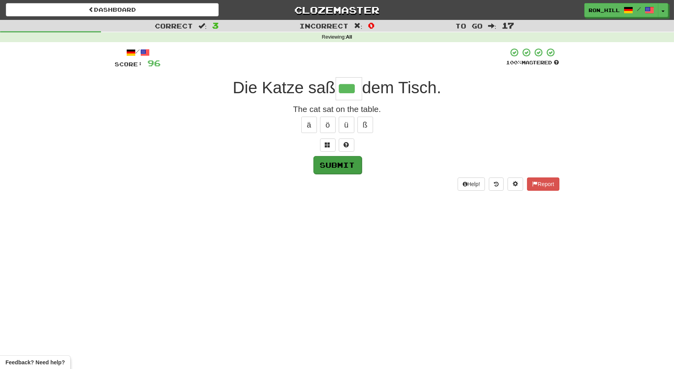
type input "***"
click at [348, 166] on button "Submit" at bounding box center [338, 165] width 48 height 18
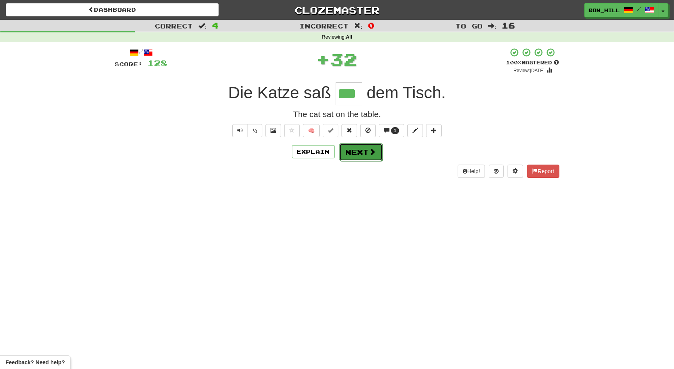
click at [363, 150] on button "Next" at bounding box center [361, 152] width 44 height 18
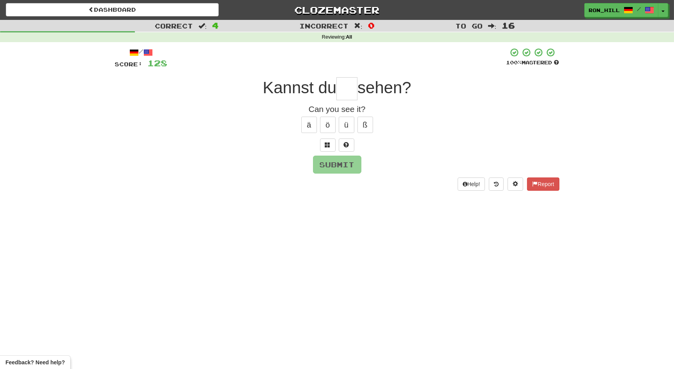
type input "*"
type input "**"
click at [346, 165] on button "Submit" at bounding box center [338, 165] width 48 height 18
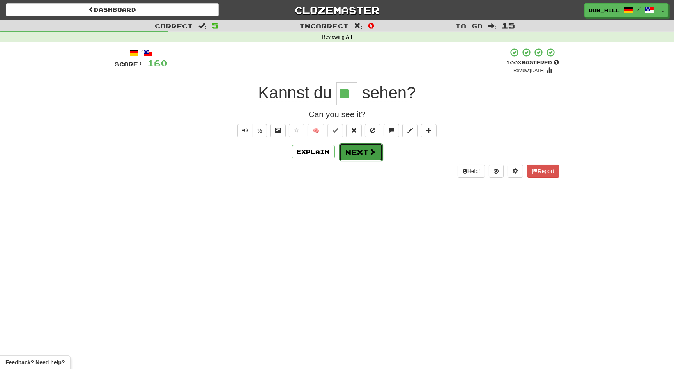
click at [362, 156] on button "Next" at bounding box center [361, 152] width 44 height 18
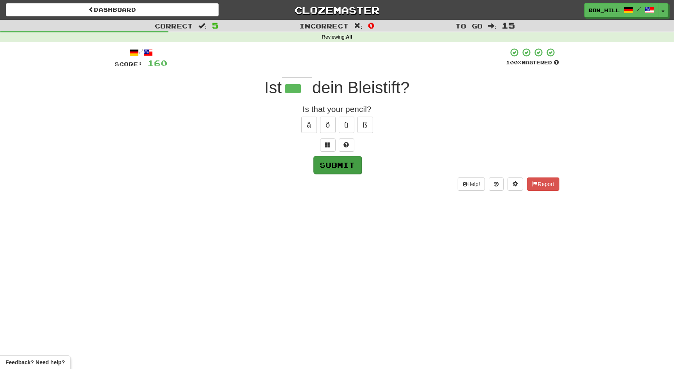
type input "***"
click at [343, 162] on button "Submit" at bounding box center [338, 165] width 48 height 18
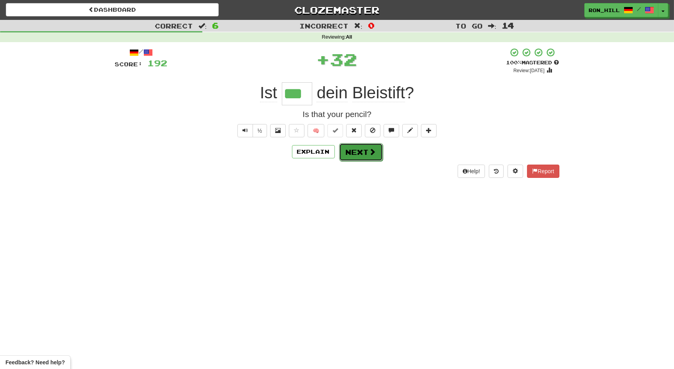
click at [359, 156] on button "Next" at bounding box center [361, 152] width 44 height 18
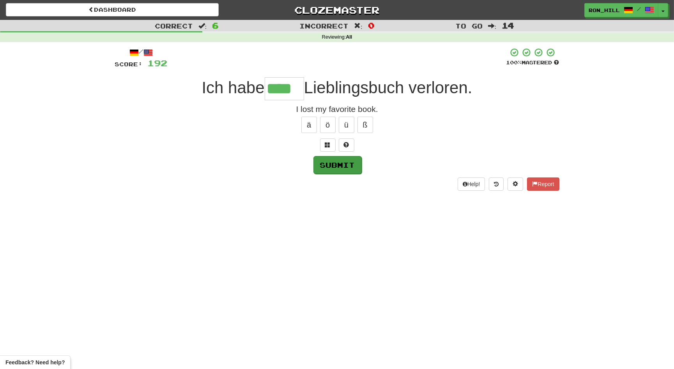
type input "****"
click at [337, 162] on button "Submit" at bounding box center [338, 165] width 48 height 18
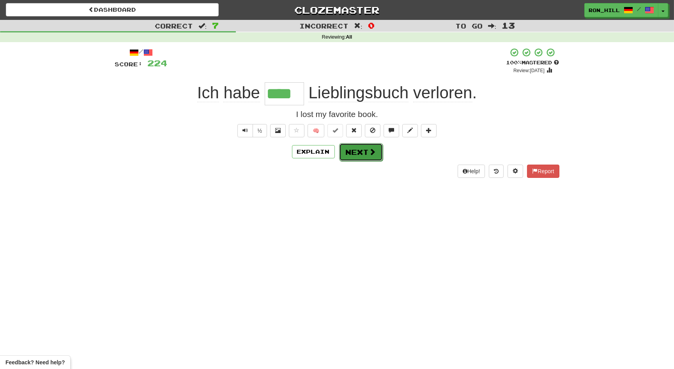
click at [360, 156] on button "Next" at bounding box center [361, 152] width 44 height 18
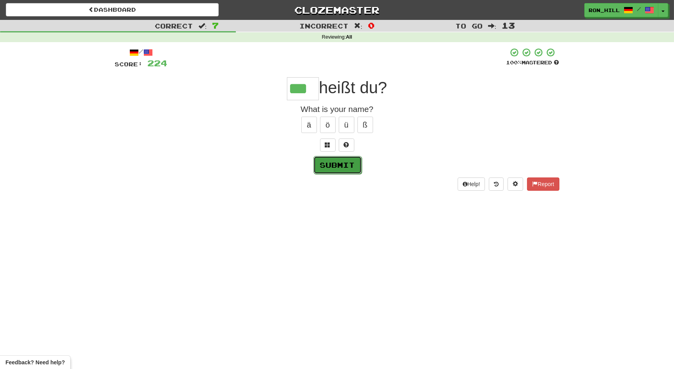
click at [343, 169] on button "Submit" at bounding box center [338, 165] width 48 height 18
type input "***"
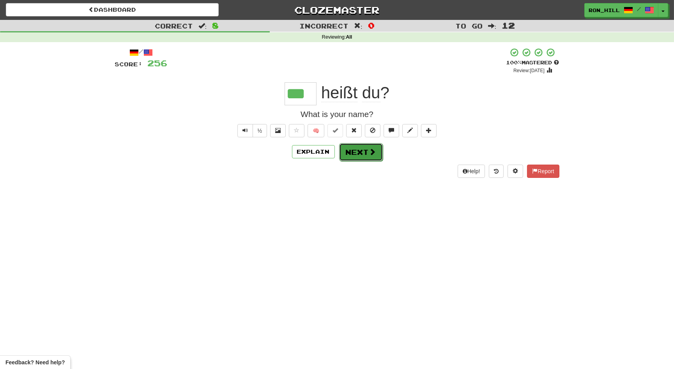
click at [360, 157] on button "Next" at bounding box center [361, 152] width 44 height 18
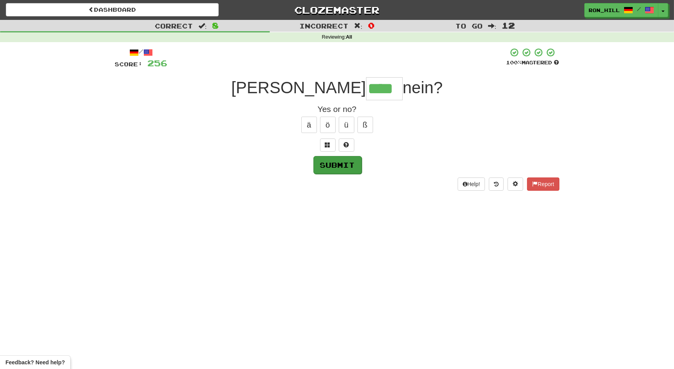
type input "****"
click at [351, 165] on button "Submit" at bounding box center [338, 165] width 48 height 18
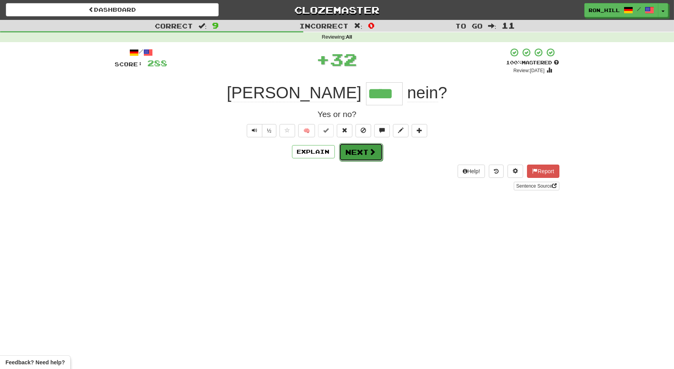
click at [361, 154] on button "Next" at bounding box center [361, 152] width 44 height 18
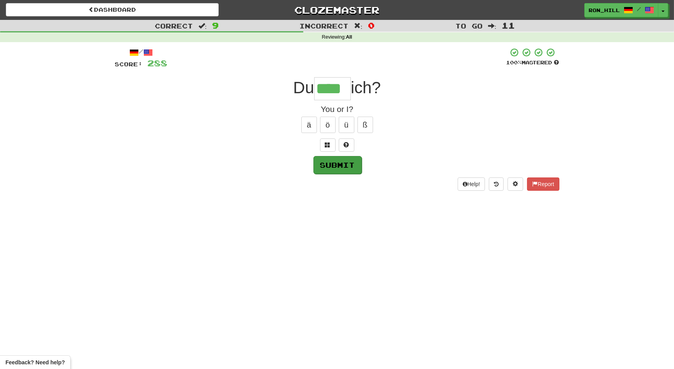
type input "****"
click at [350, 162] on button "Submit" at bounding box center [338, 165] width 48 height 18
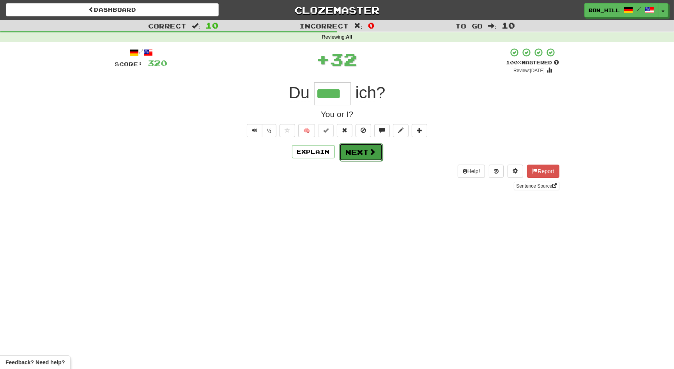
click at [356, 149] on button "Next" at bounding box center [361, 152] width 44 height 18
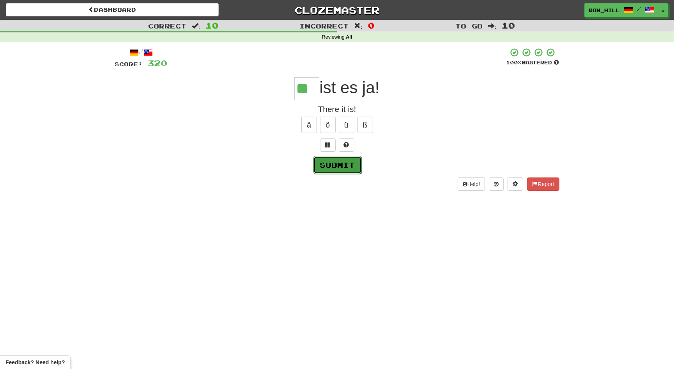
click at [357, 166] on button "Submit" at bounding box center [338, 165] width 48 height 18
type input "**"
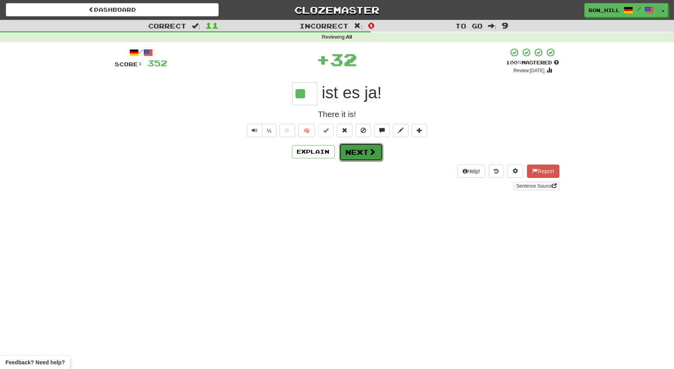
click at [357, 158] on button "Next" at bounding box center [361, 152] width 44 height 18
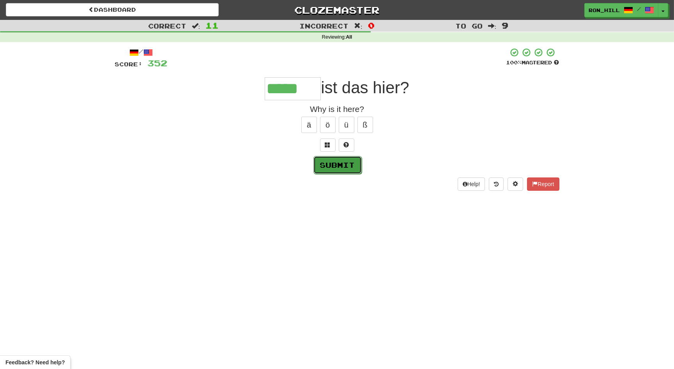
click at [338, 165] on button "Submit" at bounding box center [338, 165] width 48 height 18
type input "*****"
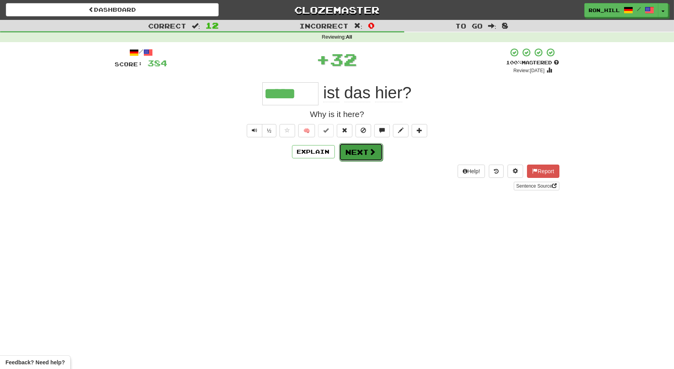
click at [353, 157] on button "Next" at bounding box center [361, 152] width 44 height 18
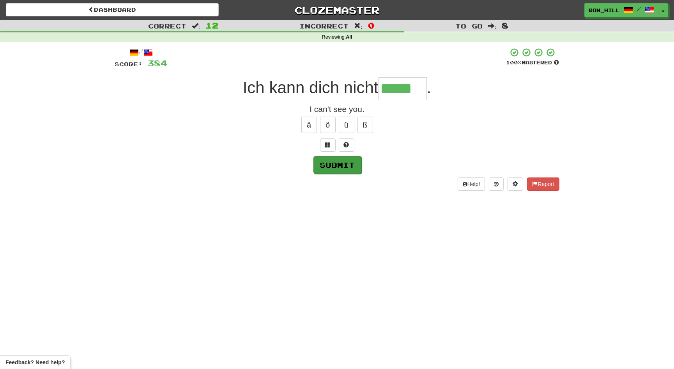
type input "*****"
click at [338, 164] on button "Submit" at bounding box center [338, 165] width 48 height 18
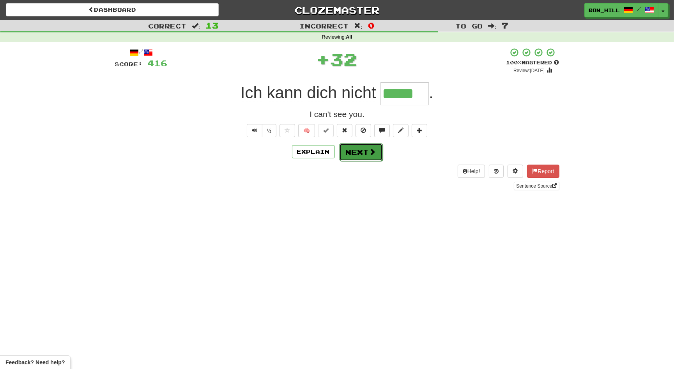
click at [364, 154] on button "Next" at bounding box center [361, 152] width 44 height 18
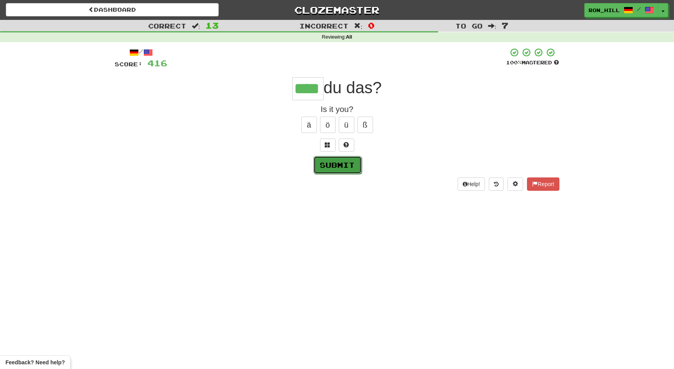
click at [353, 168] on button "Submit" at bounding box center [338, 165] width 48 height 18
type input "****"
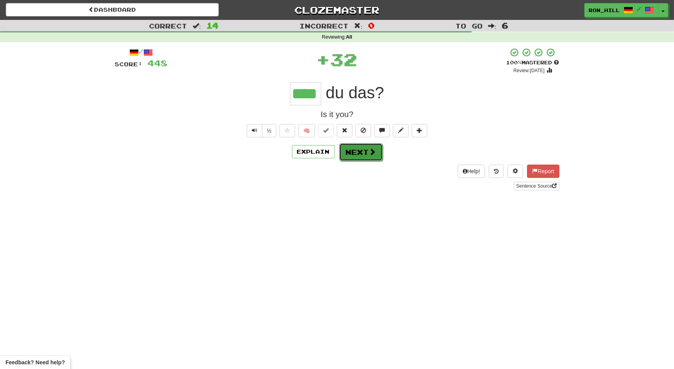
click at [360, 152] on button "Next" at bounding box center [361, 152] width 44 height 18
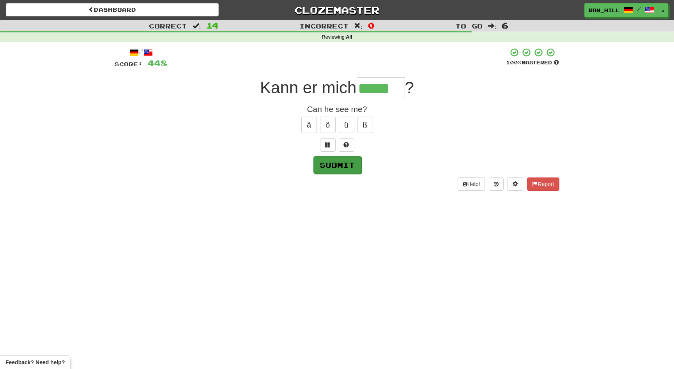
type input "*****"
click at [339, 165] on button "Submit" at bounding box center [338, 165] width 48 height 18
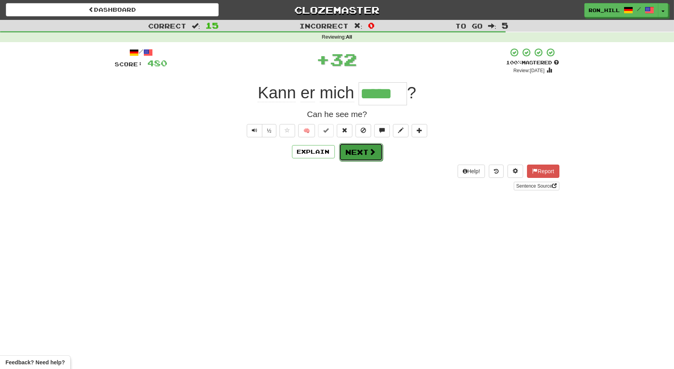
click at [357, 150] on button "Next" at bounding box center [361, 152] width 44 height 18
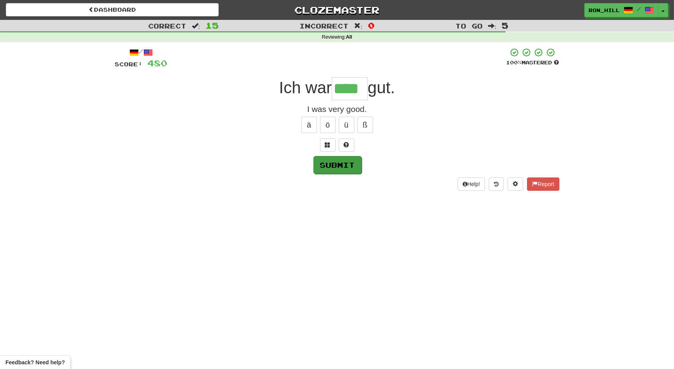
type input "****"
click at [347, 164] on button "Submit" at bounding box center [338, 165] width 48 height 18
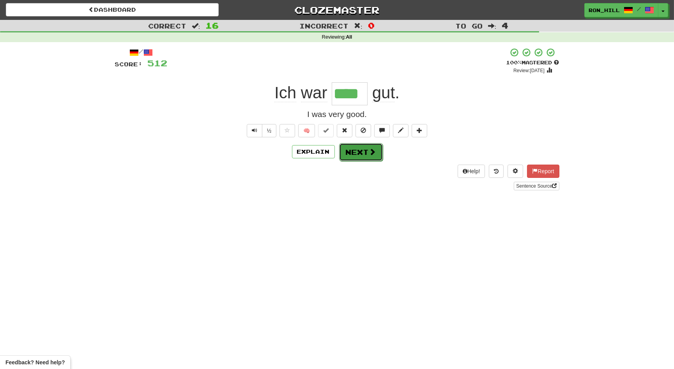
click at [369, 155] on span at bounding box center [372, 151] width 7 height 7
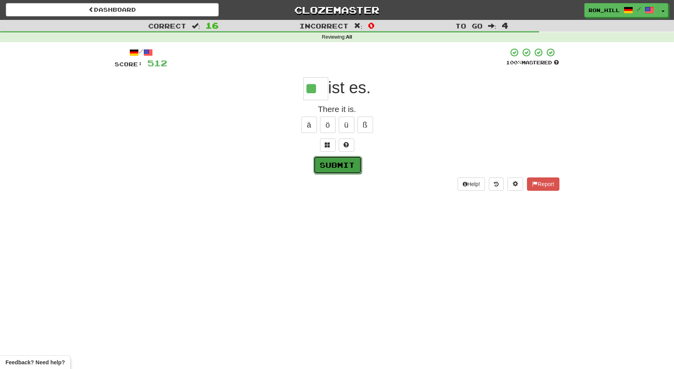
click at [346, 158] on button "Submit" at bounding box center [338, 165] width 48 height 18
type input "**"
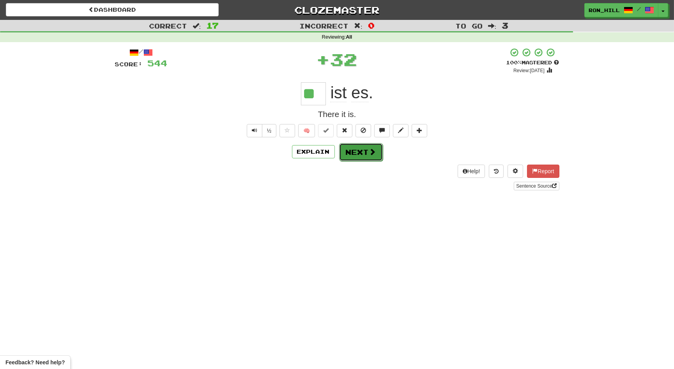
click at [354, 150] on button "Next" at bounding box center [361, 152] width 44 height 18
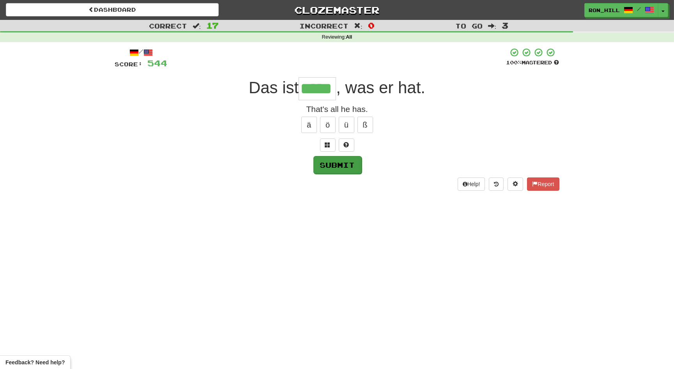
type input "*****"
click at [344, 164] on button "Submit" at bounding box center [338, 165] width 48 height 18
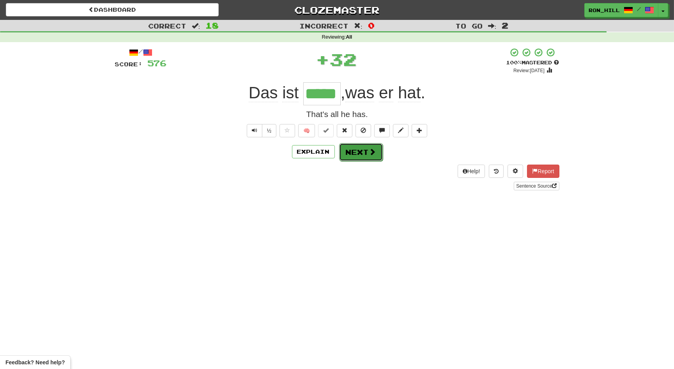
click at [364, 153] on button "Next" at bounding box center [361, 152] width 44 height 18
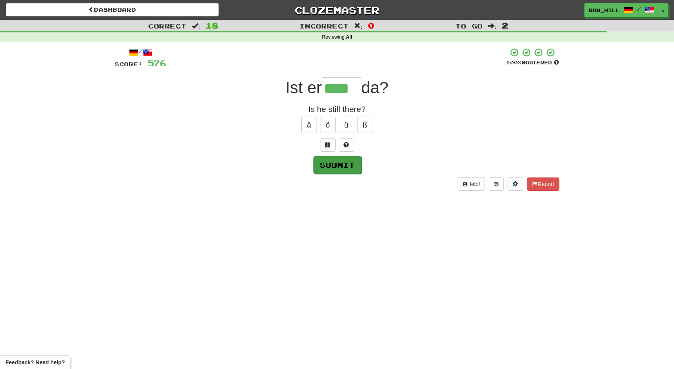
type input "****"
click at [345, 166] on button "Submit" at bounding box center [338, 165] width 48 height 18
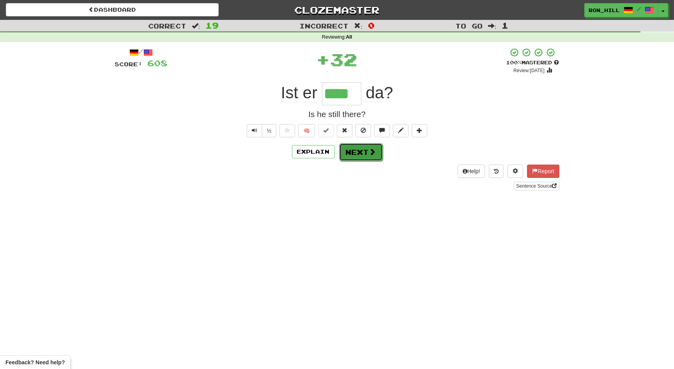
click at [365, 153] on button "Next" at bounding box center [361, 152] width 44 height 18
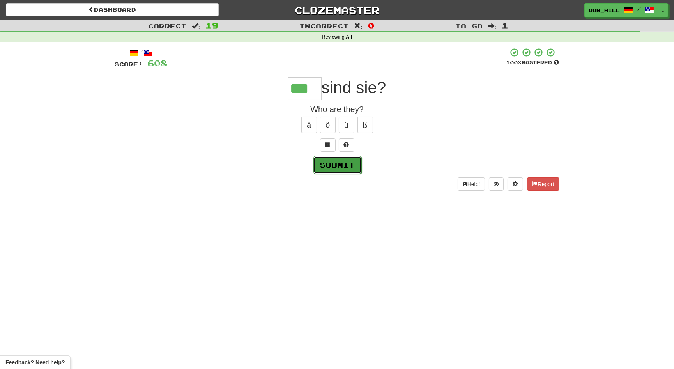
click at [350, 163] on button "Submit" at bounding box center [338, 165] width 48 height 18
type input "***"
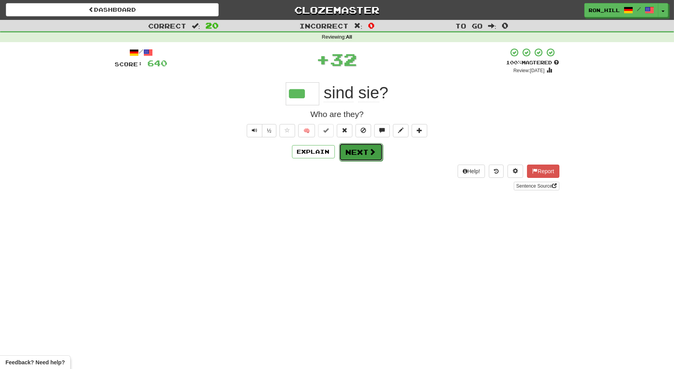
click at [359, 152] on button "Next" at bounding box center [361, 152] width 44 height 18
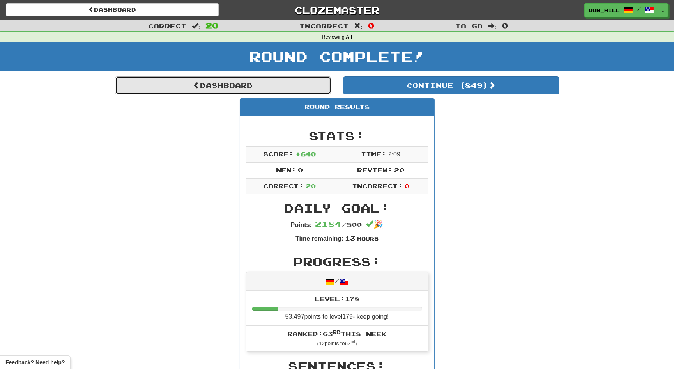
click at [291, 87] on link "Dashboard" at bounding box center [223, 85] width 216 height 18
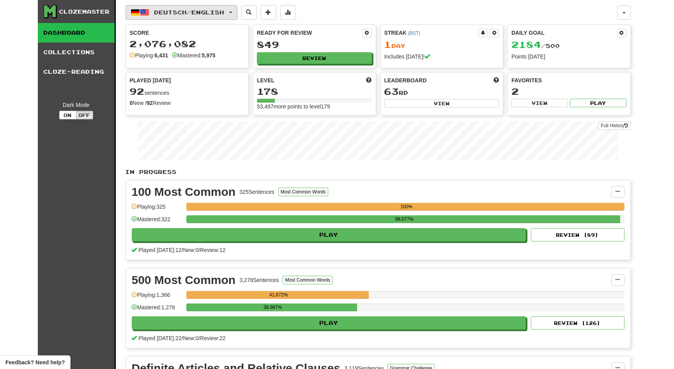
click at [237, 8] on button "Deutsch / English" at bounding box center [182, 12] width 112 height 15
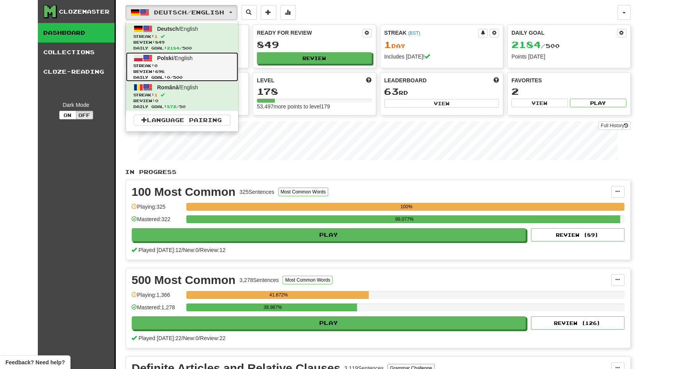
click at [231, 67] on span "Streak: 0" at bounding box center [182, 66] width 97 height 6
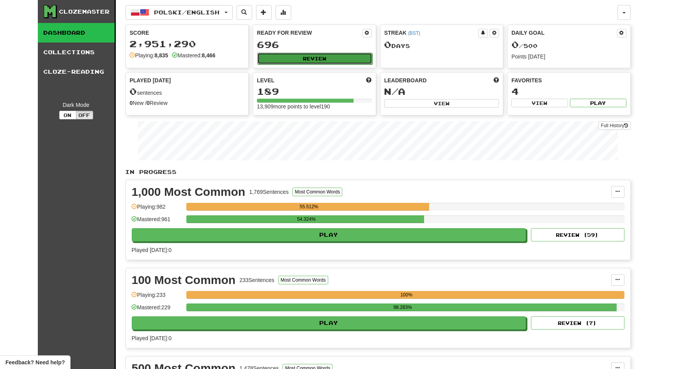
click at [317, 55] on button "Review" at bounding box center [314, 59] width 115 height 12
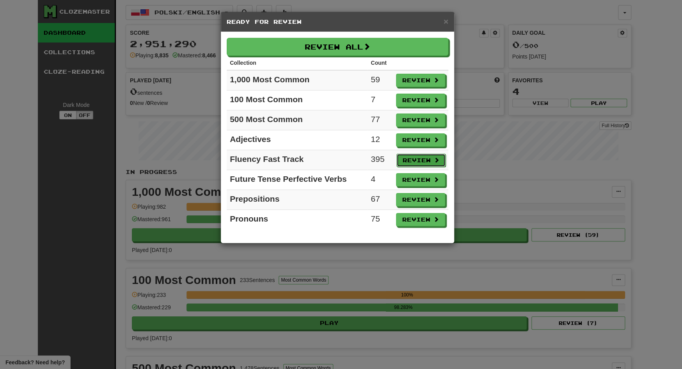
click at [418, 158] on button "Review" at bounding box center [420, 160] width 49 height 13
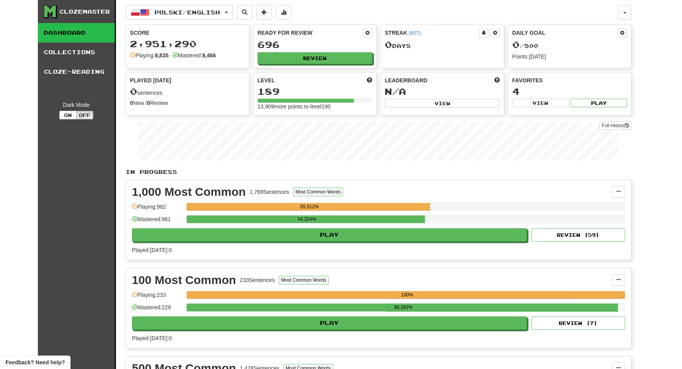
select select "**"
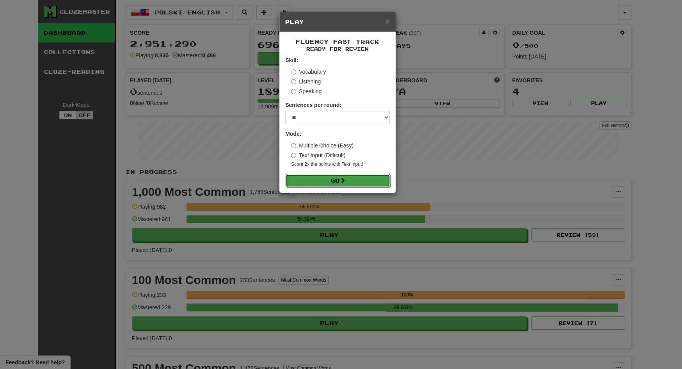
click at [364, 178] on button "Go" at bounding box center [338, 180] width 105 height 13
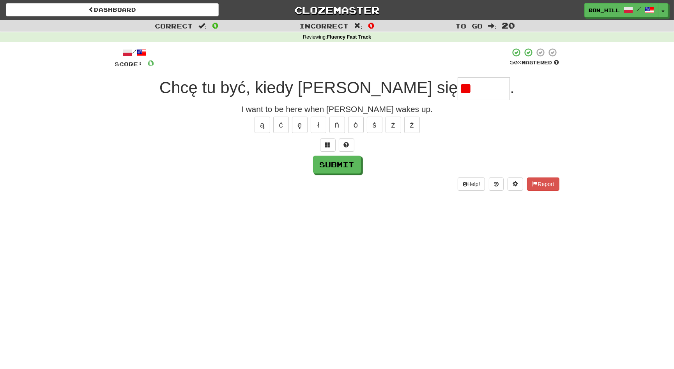
type input "*"
type input "******"
click at [332, 164] on button "Submit" at bounding box center [338, 165] width 48 height 18
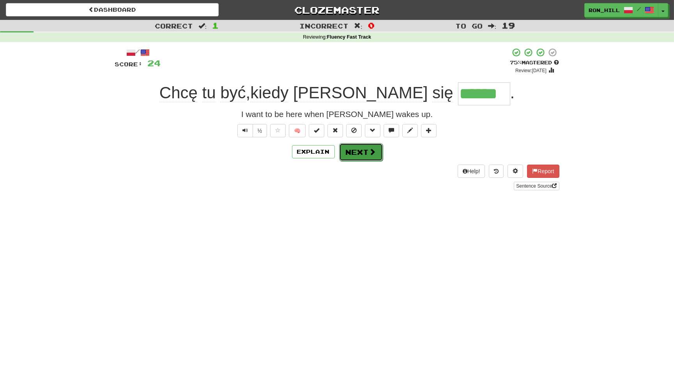
click at [358, 150] on button "Next" at bounding box center [361, 152] width 44 height 18
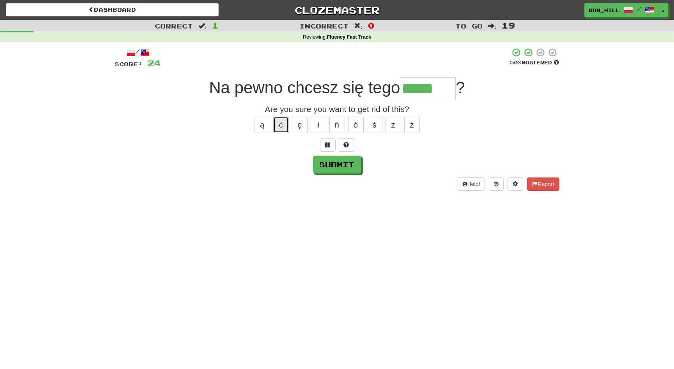
click at [280, 126] on button "ć" at bounding box center [281, 125] width 16 height 16
type input "******"
click at [338, 164] on button "Submit" at bounding box center [338, 165] width 48 height 18
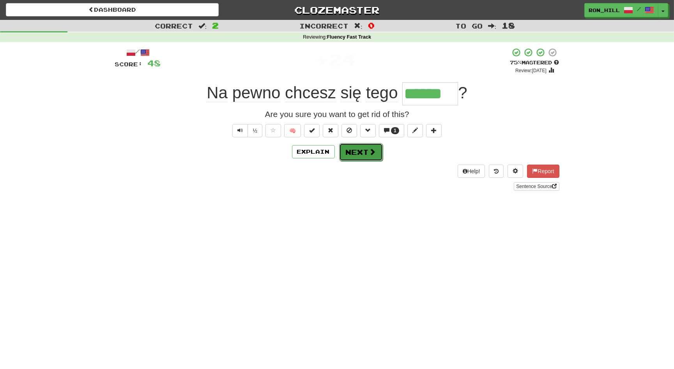
click at [364, 154] on button "Next" at bounding box center [361, 152] width 44 height 18
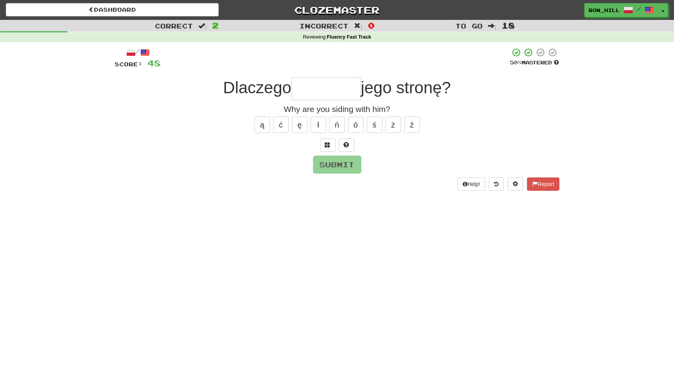
click at [325, 84] on input "text" at bounding box center [325, 88] width 69 height 23
type input "*"
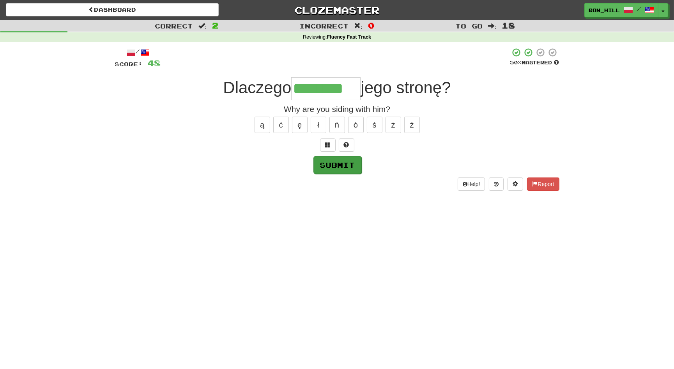
type input "********"
click at [345, 160] on button "Submit" at bounding box center [338, 165] width 48 height 18
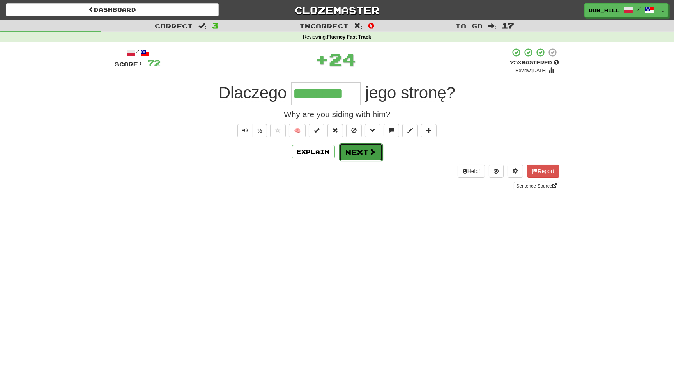
click at [358, 149] on button "Next" at bounding box center [361, 152] width 44 height 18
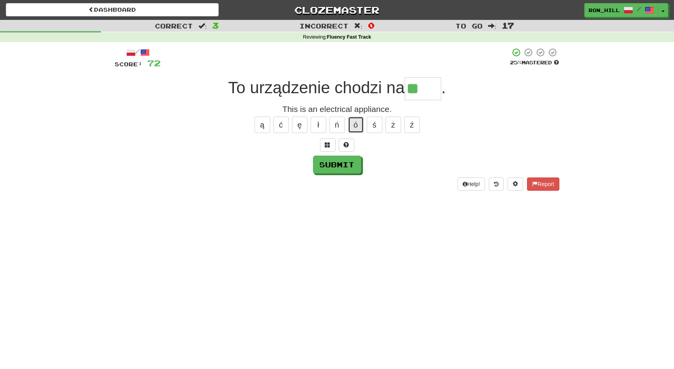
click at [356, 122] on button "ó" at bounding box center [356, 125] width 16 height 16
click at [259, 127] on button "ą" at bounding box center [263, 125] width 16 height 16
type input "****"
click at [328, 159] on button "Submit" at bounding box center [338, 165] width 48 height 18
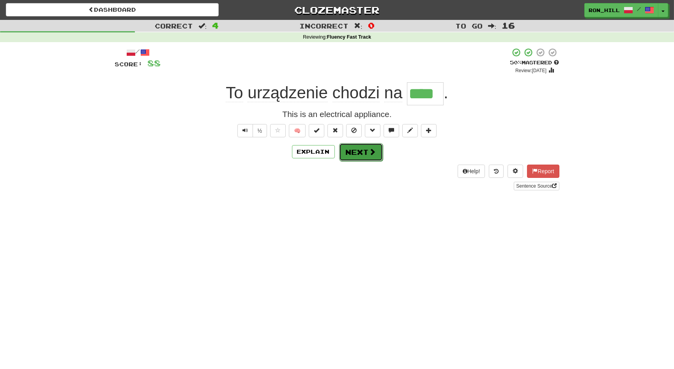
click at [365, 152] on button "Next" at bounding box center [361, 152] width 44 height 18
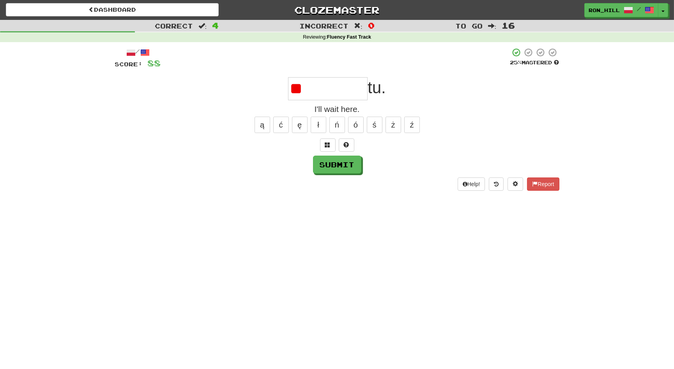
type input "*"
click at [346, 168] on button "Submit" at bounding box center [338, 165] width 48 height 18
type input "********"
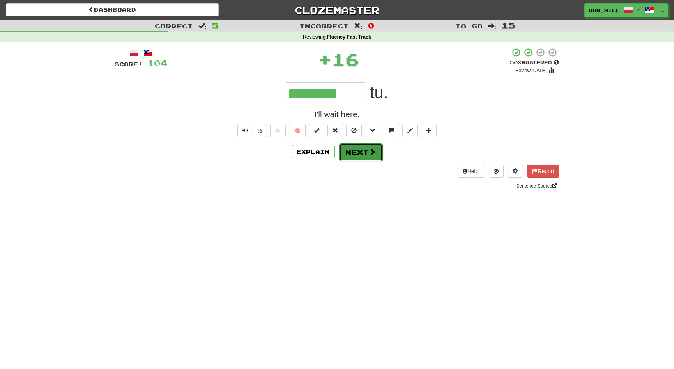
click at [359, 154] on button "Next" at bounding box center [361, 152] width 44 height 18
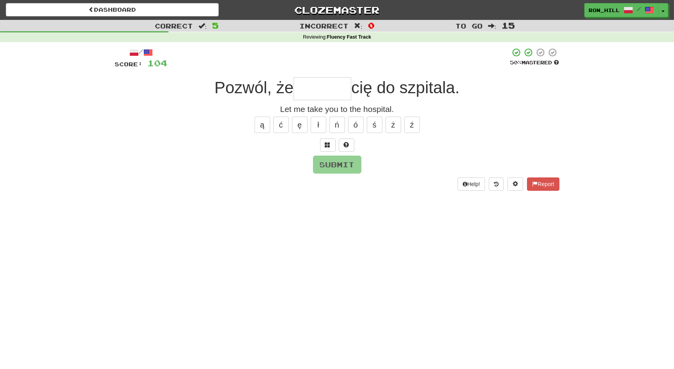
type input "*"
type input "*******"
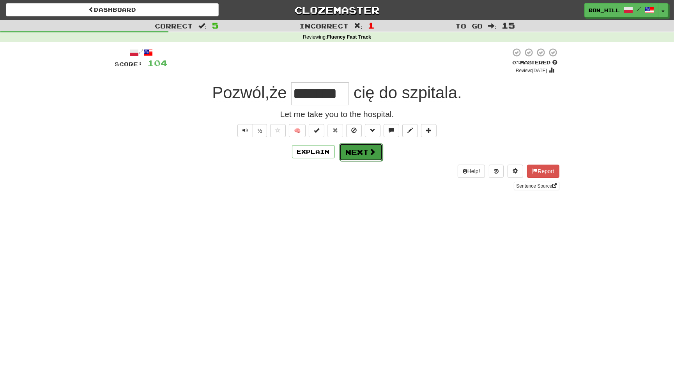
click at [362, 148] on button "Next" at bounding box center [361, 152] width 44 height 18
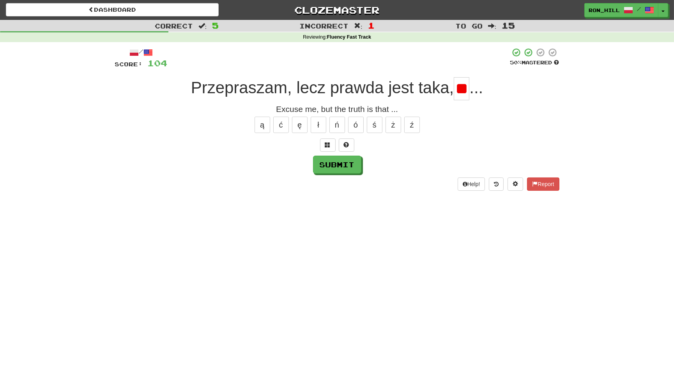
scroll to position [0, 6]
type input "*"
click at [395, 123] on button "ż" at bounding box center [394, 125] width 16 height 16
type input "**"
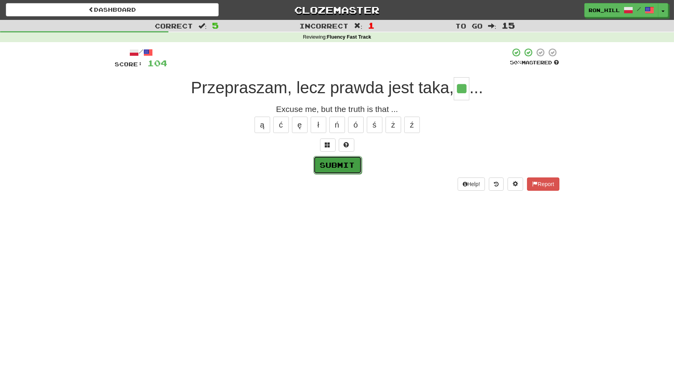
click at [348, 161] on button "Submit" at bounding box center [338, 165] width 48 height 18
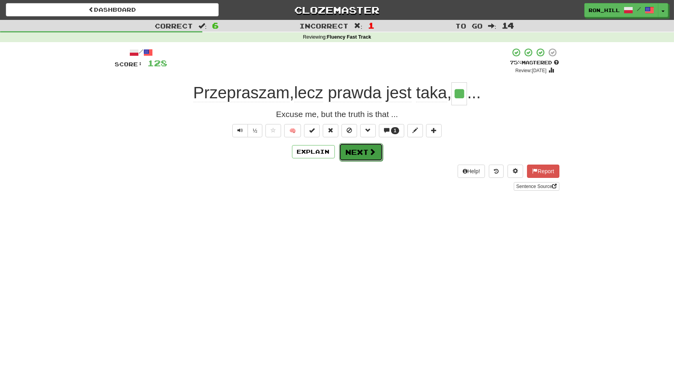
click at [366, 155] on button "Next" at bounding box center [361, 152] width 44 height 18
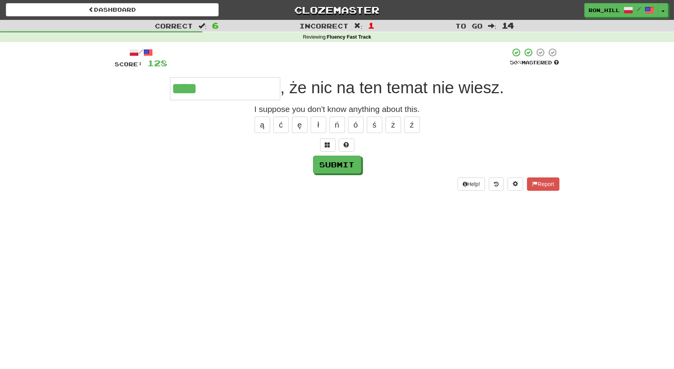
type input "**********"
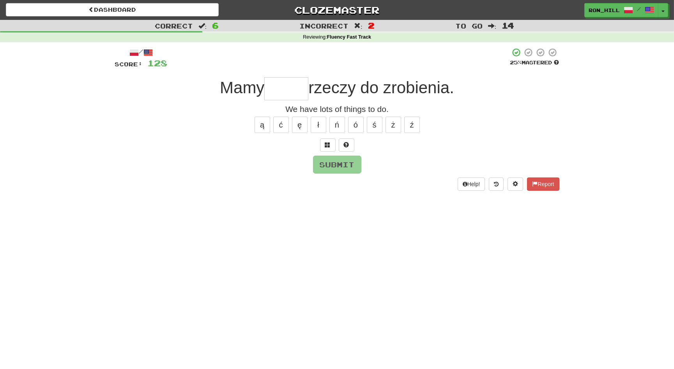
type input "*"
click at [324, 128] on button "ł" at bounding box center [319, 125] width 16 height 16
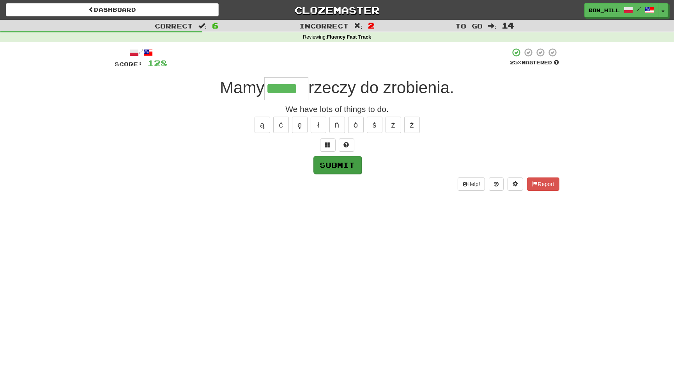
type input "*****"
click at [329, 162] on button "Submit" at bounding box center [338, 165] width 48 height 18
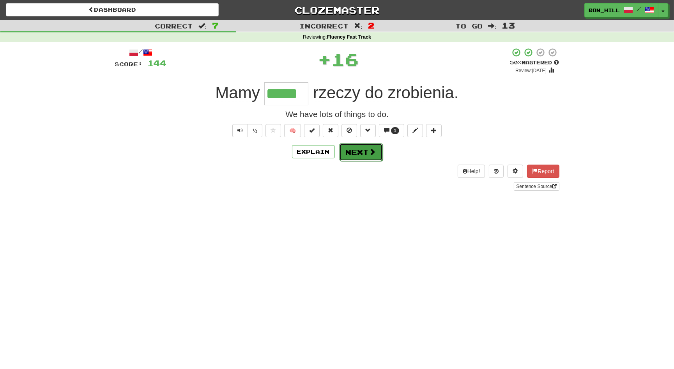
click at [358, 154] on button "Next" at bounding box center [361, 152] width 44 height 18
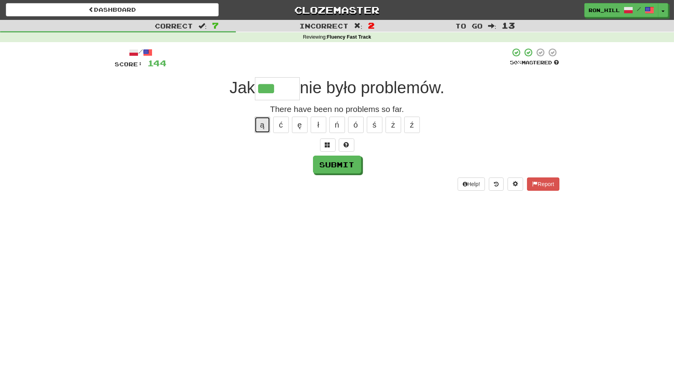
click at [261, 121] on button "ą" at bounding box center [263, 125] width 16 height 16
type input "*****"
click at [336, 163] on button "Submit" at bounding box center [338, 165] width 48 height 18
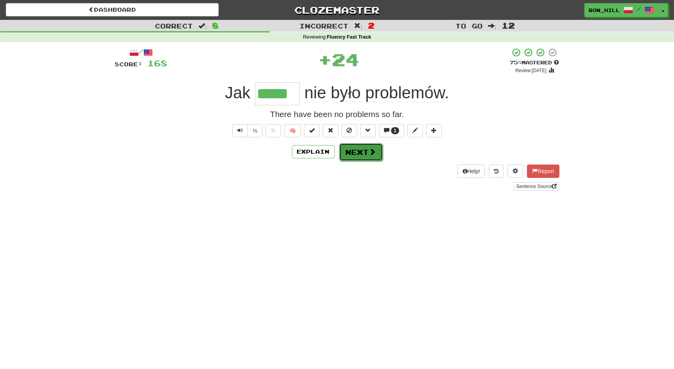
click at [364, 153] on button "Next" at bounding box center [361, 152] width 44 height 18
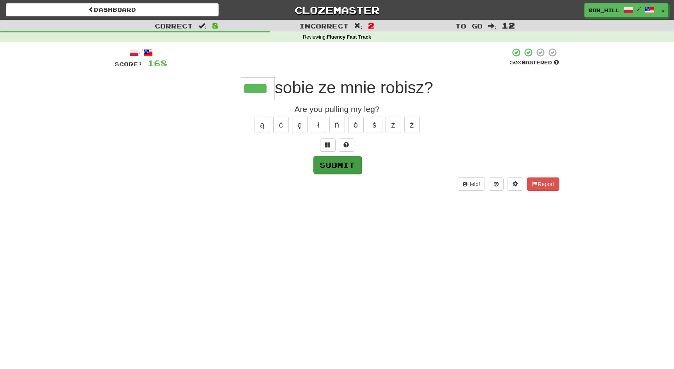
type input "****"
click at [331, 160] on button "Submit" at bounding box center [338, 165] width 48 height 18
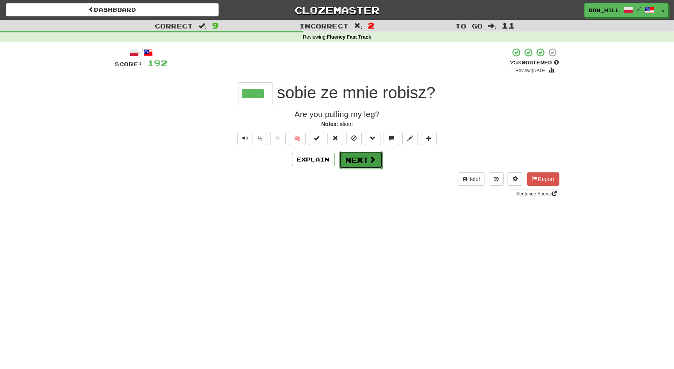
click at [352, 158] on button "Next" at bounding box center [361, 160] width 44 height 18
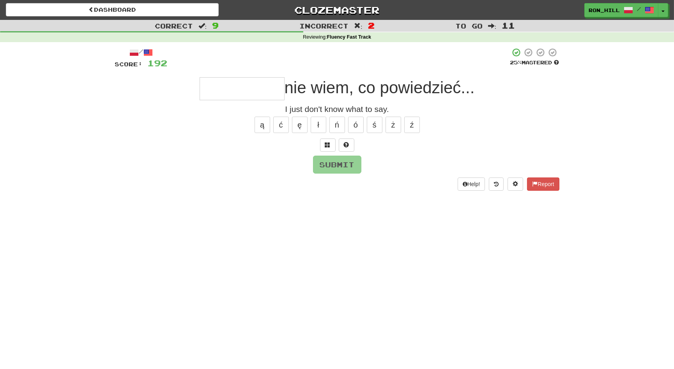
type input "*"
type input "**********"
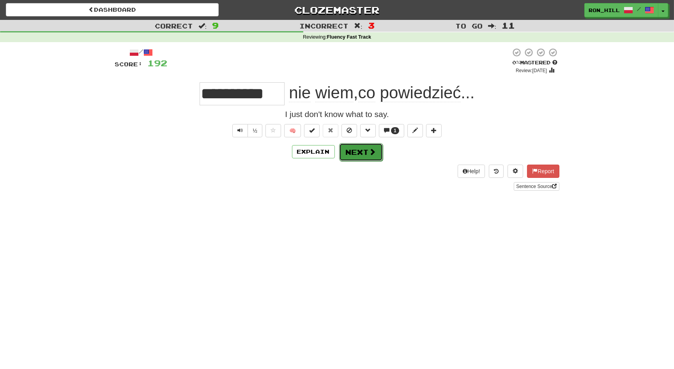
click at [358, 153] on button "Next" at bounding box center [361, 152] width 44 height 18
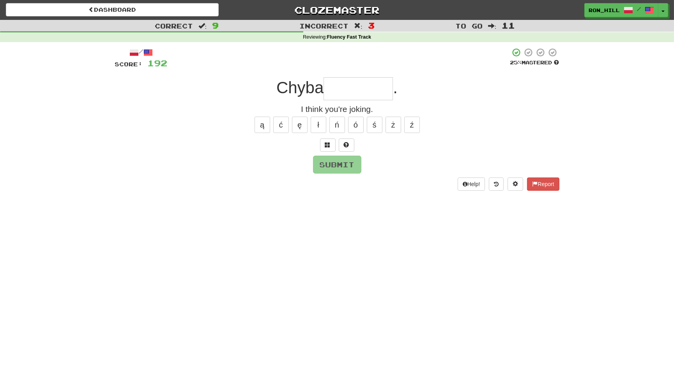
type input "*"
type input "*********"
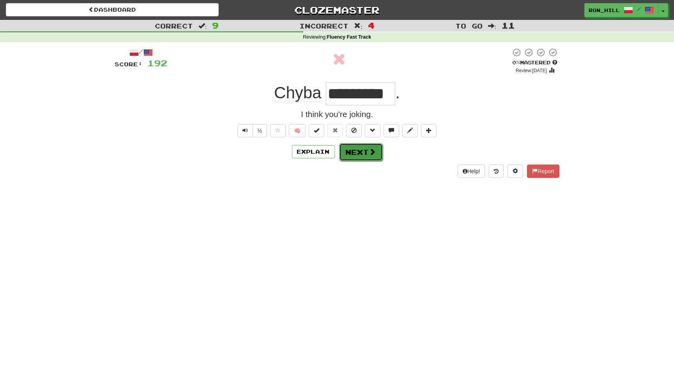
click at [360, 153] on button "Next" at bounding box center [361, 152] width 44 height 18
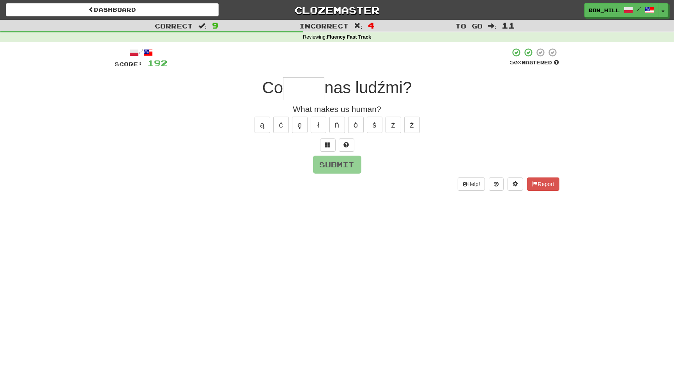
type input "*"
type input "*****"
click at [352, 165] on button "Submit" at bounding box center [338, 165] width 48 height 18
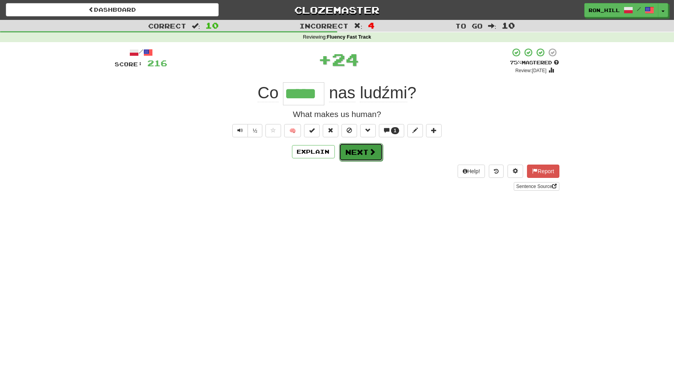
click at [358, 150] on button "Next" at bounding box center [361, 152] width 44 height 18
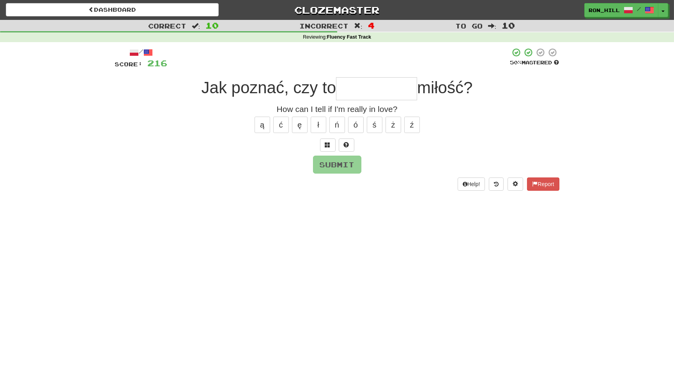
type input "*"
type input "*********"
click at [342, 170] on button "Submit" at bounding box center [338, 165] width 48 height 18
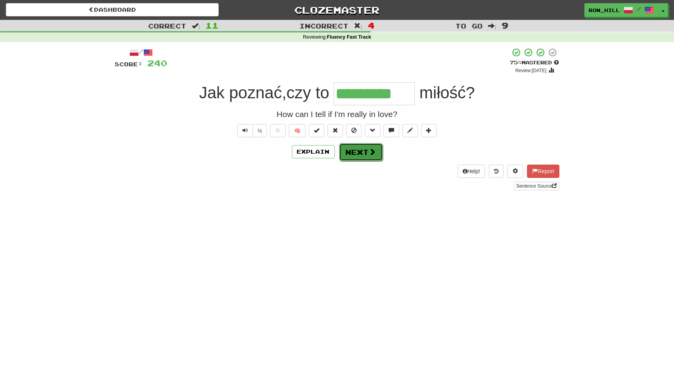
click at [366, 152] on button "Next" at bounding box center [361, 152] width 44 height 18
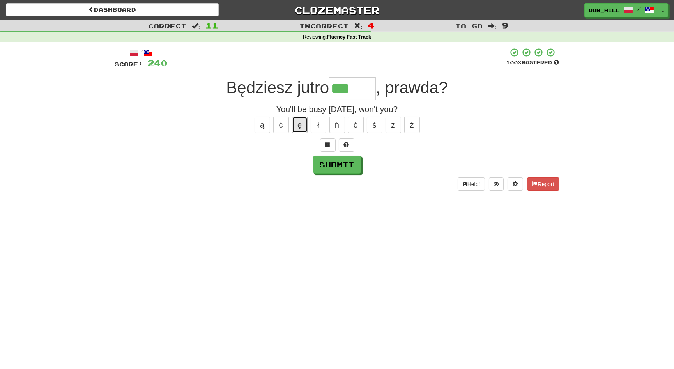
click at [301, 121] on button "ę" at bounding box center [300, 125] width 16 height 16
type input "******"
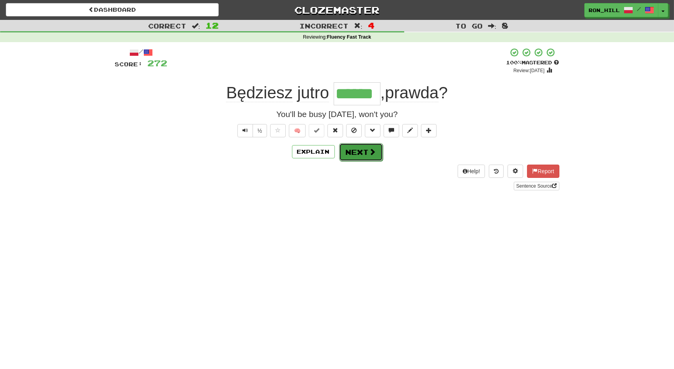
click at [358, 149] on button "Next" at bounding box center [361, 152] width 44 height 18
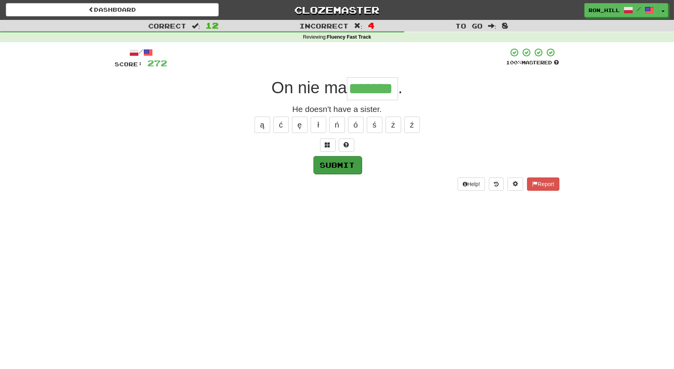
type input "*******"
click at [346, 162] on button "Submit" at bounding box center [338, 165] width 48 height 18
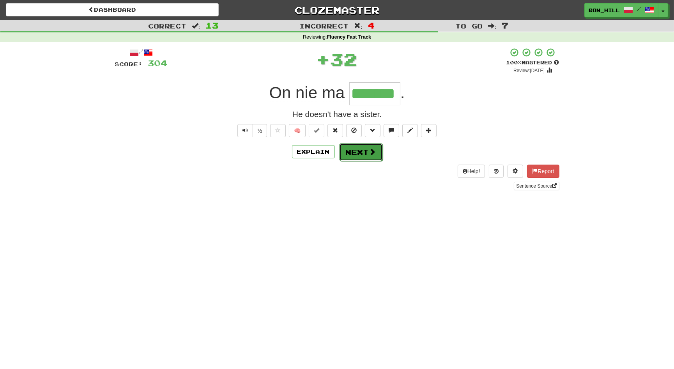
click at [363, 149] on button "Next" at bounding box center [361, 152] width 44 height 18
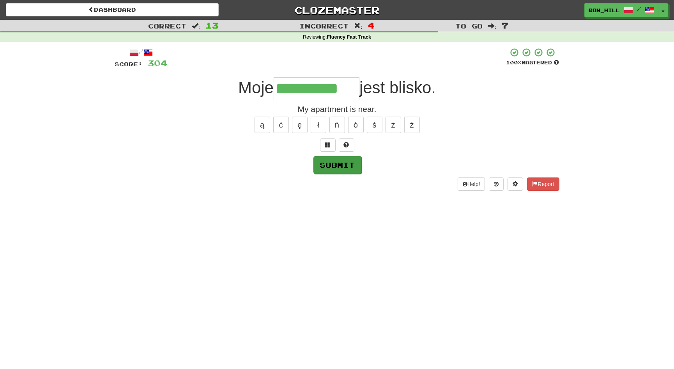
type input "**********"
click at [346, 164] on button "Submit" at bounding box center [338, 165] width 48 height 18
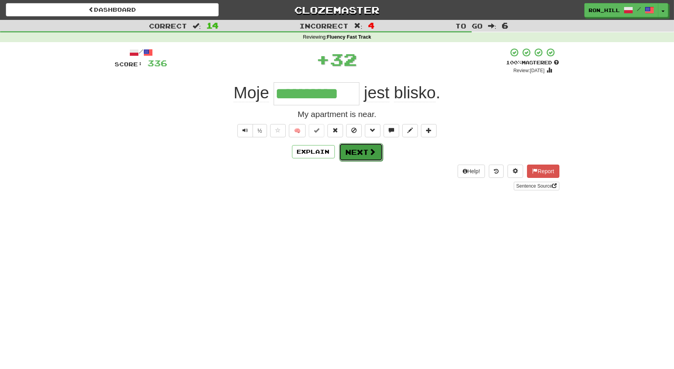
click at [356, 150] on button "Next" at bounding box center [361, 152] width 44 height 18
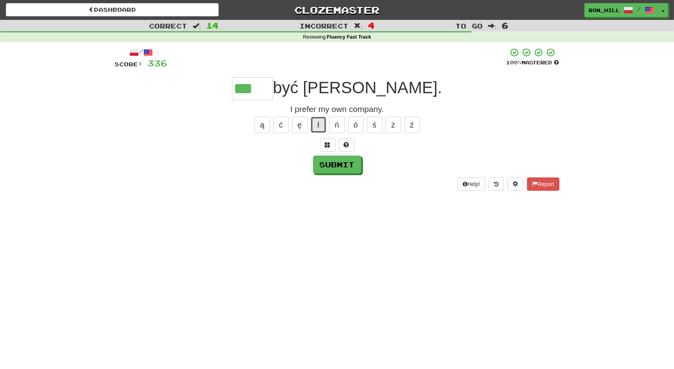
click at [316, 124] on button "ł" at bounding box center [319, 125] width 16 height 16
click at [299, 126] on button "ę" at bounding box center [300, 125] width 16 height 16
click at [337, 161] on button "Submit" at bounding box center [338, 165] width 48 height 18
type input "****"
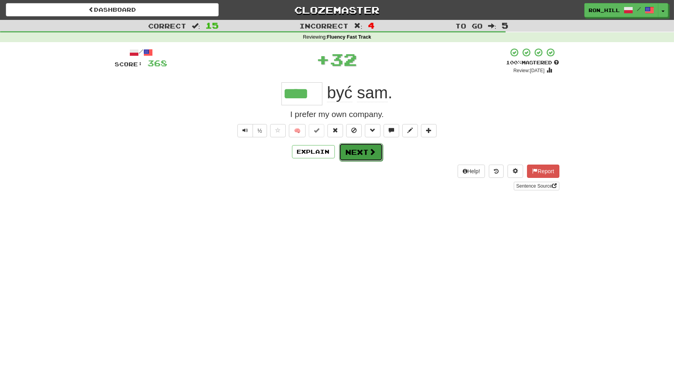
click at [360, 150] on button "Next" at bounding box center [361, 152] width 44 height 18
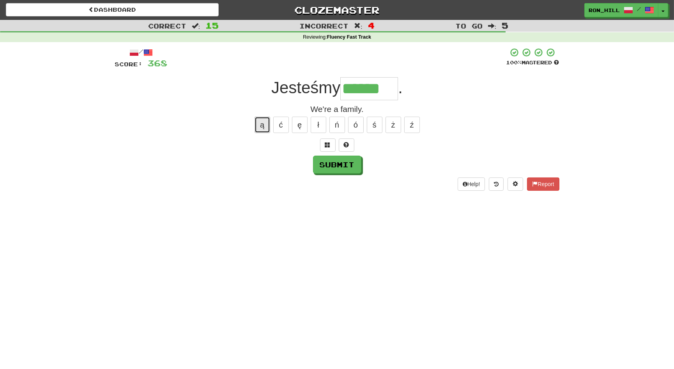
click at [264, 128] on button "ą" at bounding box center [263, 125] width 16 height 16
type input "*******"
click at [337, 161] on button "Submit" at bounding box center [338, 165] width 48 height 18
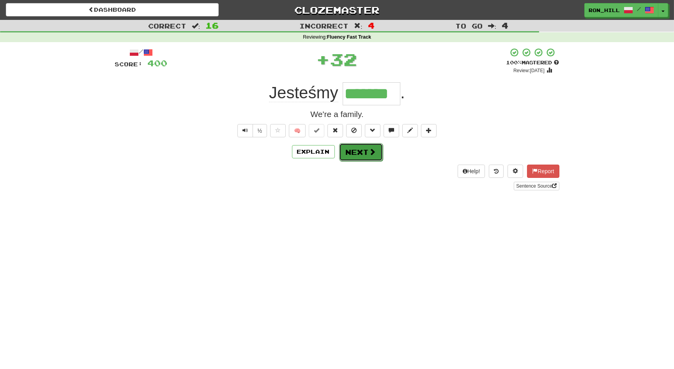
click at [354, 150] on button "Next" at bounding box center [361, 152] width 44 height 18
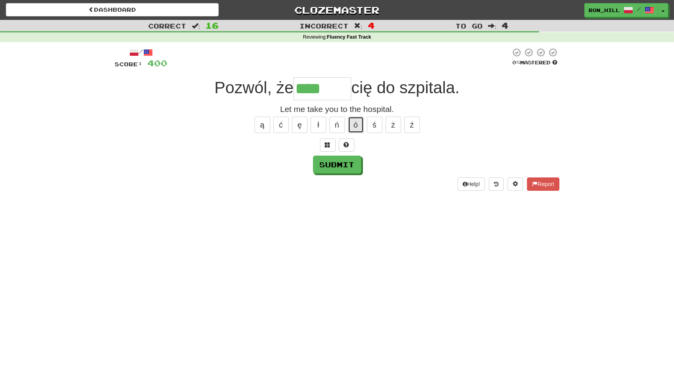
click at [358, 124] on button "ó" at bounding box center [356, 125] width 16 height 16
click at [301, 122] on button "ę" at bounding box center [300, 125] width 16 height 16
type input "*******"
click at [336, 162] on button "Submit" at bounding box center [338, 165] width 48 height 18
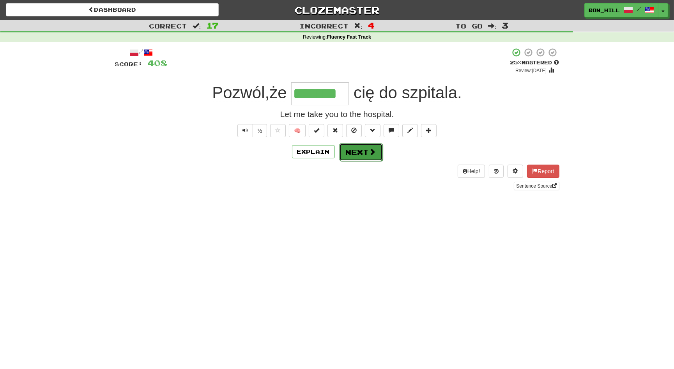
click at [358, 151] on button "Next" at bounding box center [361, 152] width 44 height 18
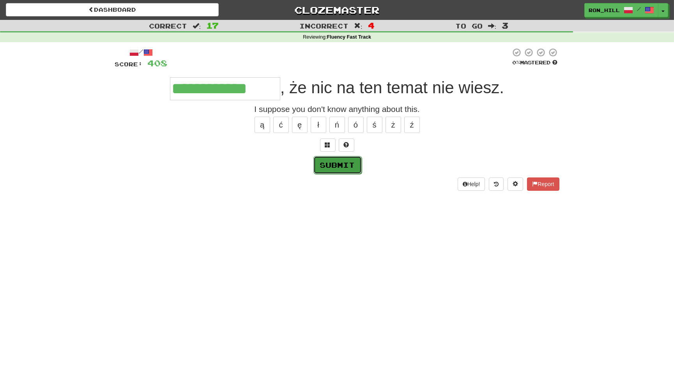
click at [346, 165] on button "Submit" at bounding box center [338, 165] width 48 height 18
type input "**********"
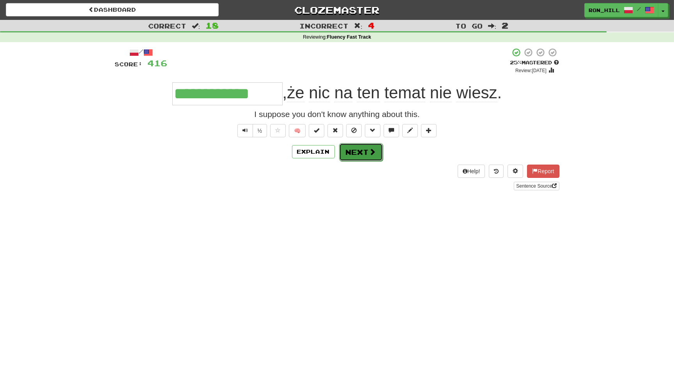
click at [360, 154] on button "Next" at bounding box center [361, 152] width 44 height 18
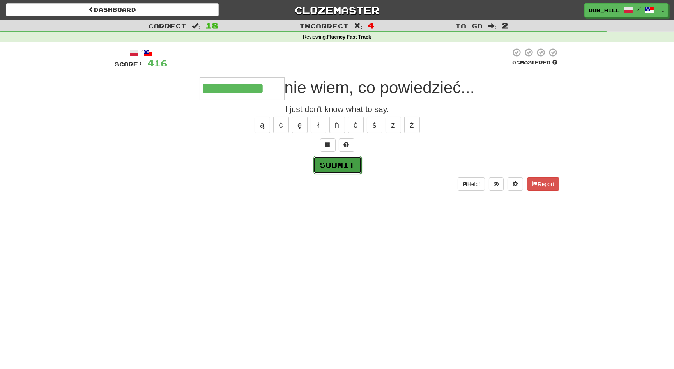
click at [337, 163] on button "Submit" at bounding box center [338, 165] width 48 height 18
type input "**********"
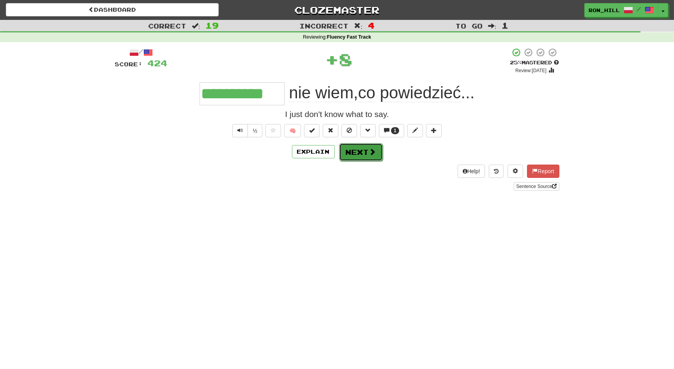
click at [361, 147] on button "Next" at bounding box center [361, 152] width 44 height 18
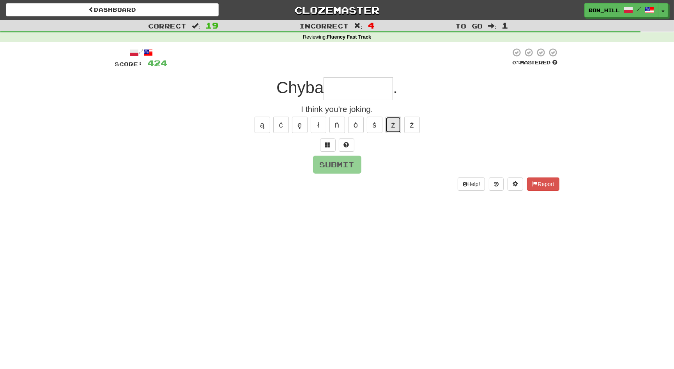
click at [393, 127] on button "ż" at bounding box center [394, 125] width 16 height 16
type input "*********"
click at [348, 158] on button "Submit" at bounding box center [338, 165] width 48 height 18
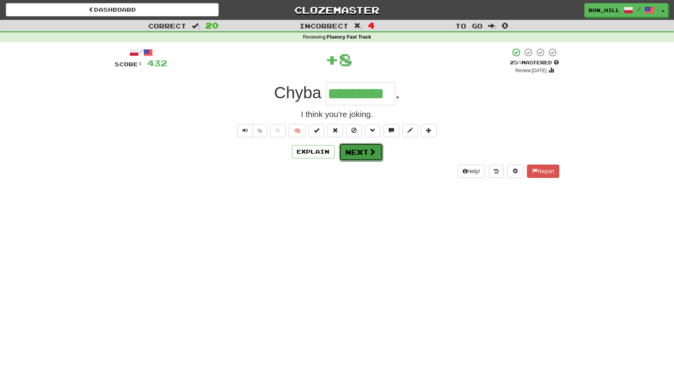
click at [366, 149] on button "Next" at bounding box center [361, 152] width 44 height 18
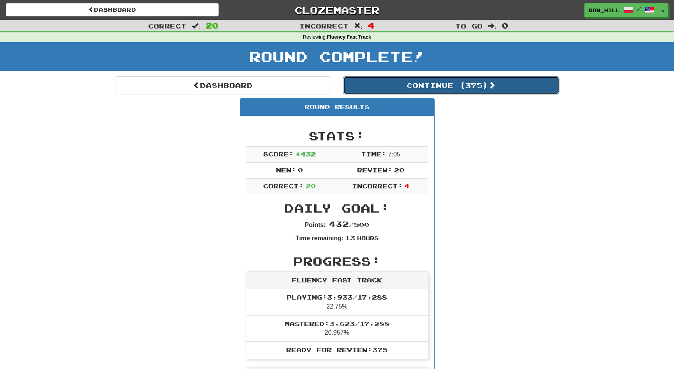
click at [368, 86] on button "Continue ( 375 )" at bounding box center [451, 85] width 216 height 18
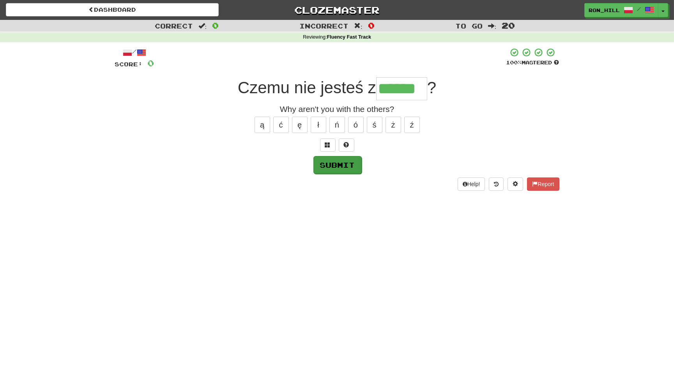
type input "******"
click at [341, 159] on button "Submit" at bounding box center [338, 165] width 48 height 18
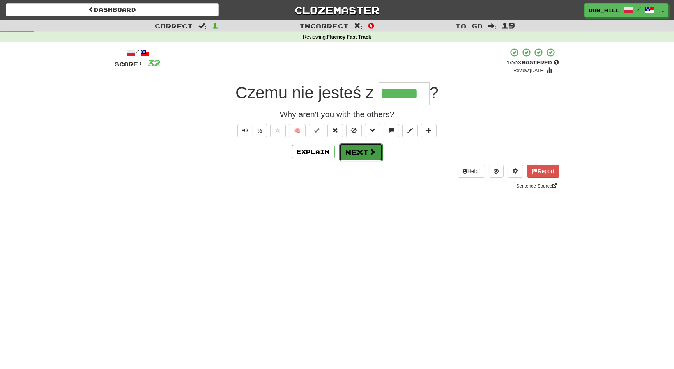
click at [357, 155] on button "Next" at bounding box center [361, 152] width 44 height 18
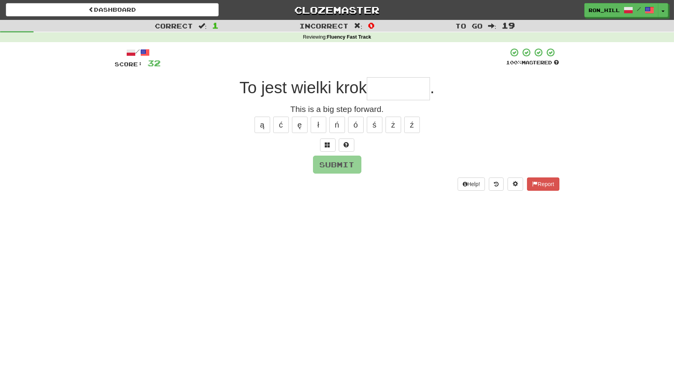
type input "*"
click at [358, 124] on button "ó" at bounding box center [356, 125] width 16 height 16
type input "****"
